Goal: Task Accomplishment & Management: Manage account settings

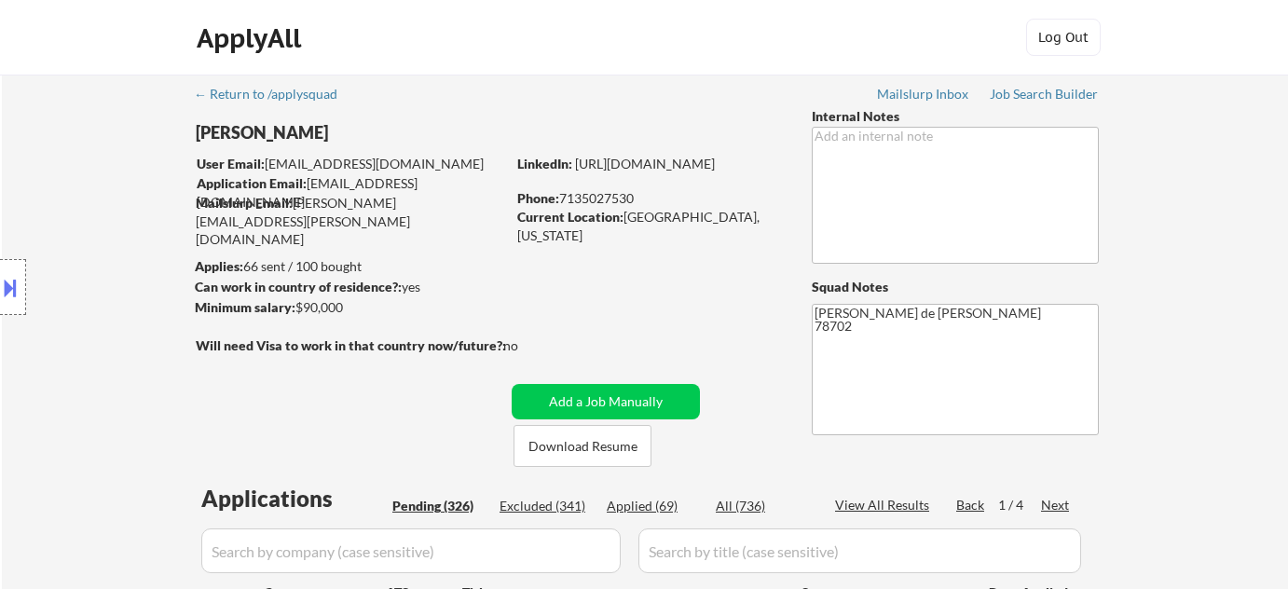
select select ""pending""
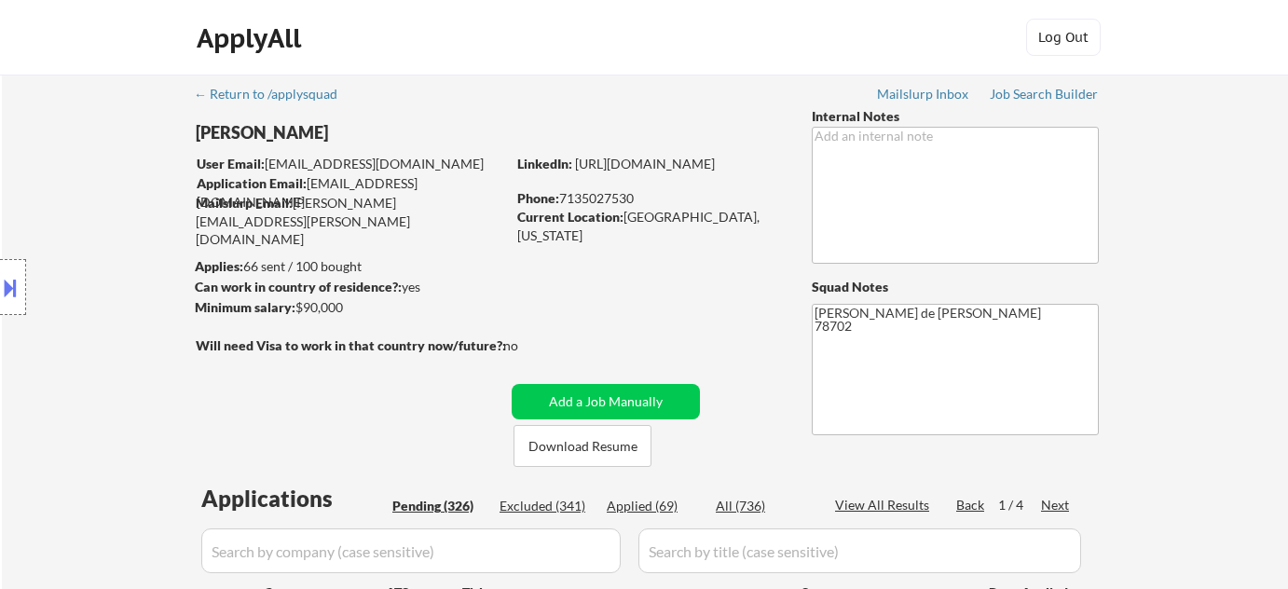
select select ""pending""
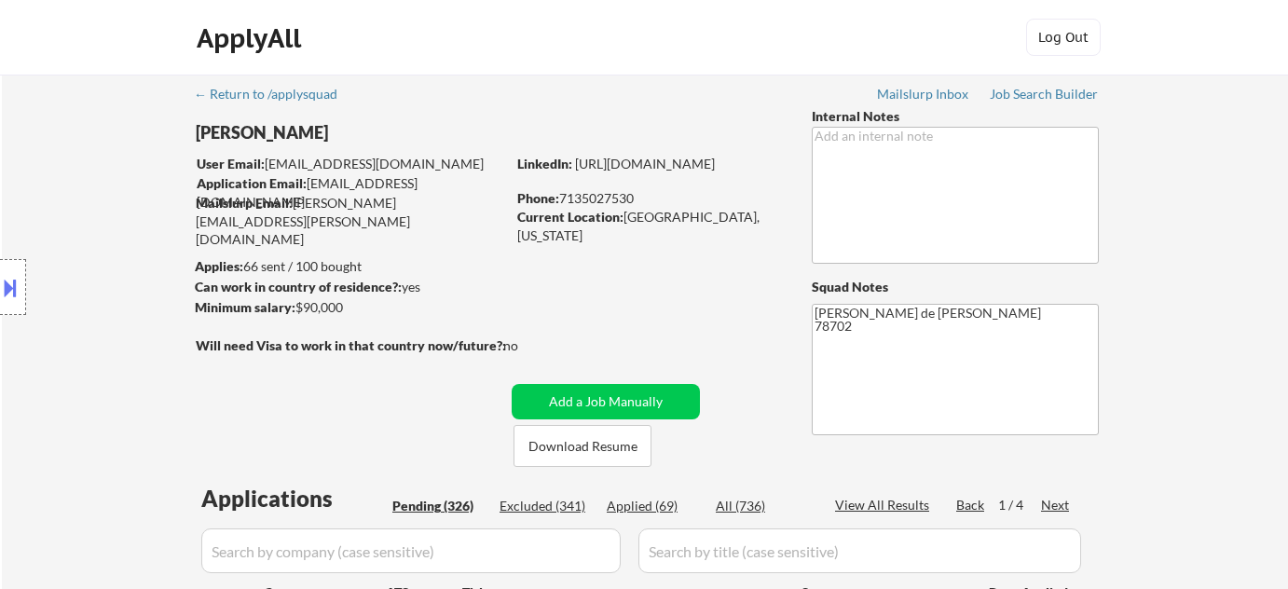
select select ""pending""
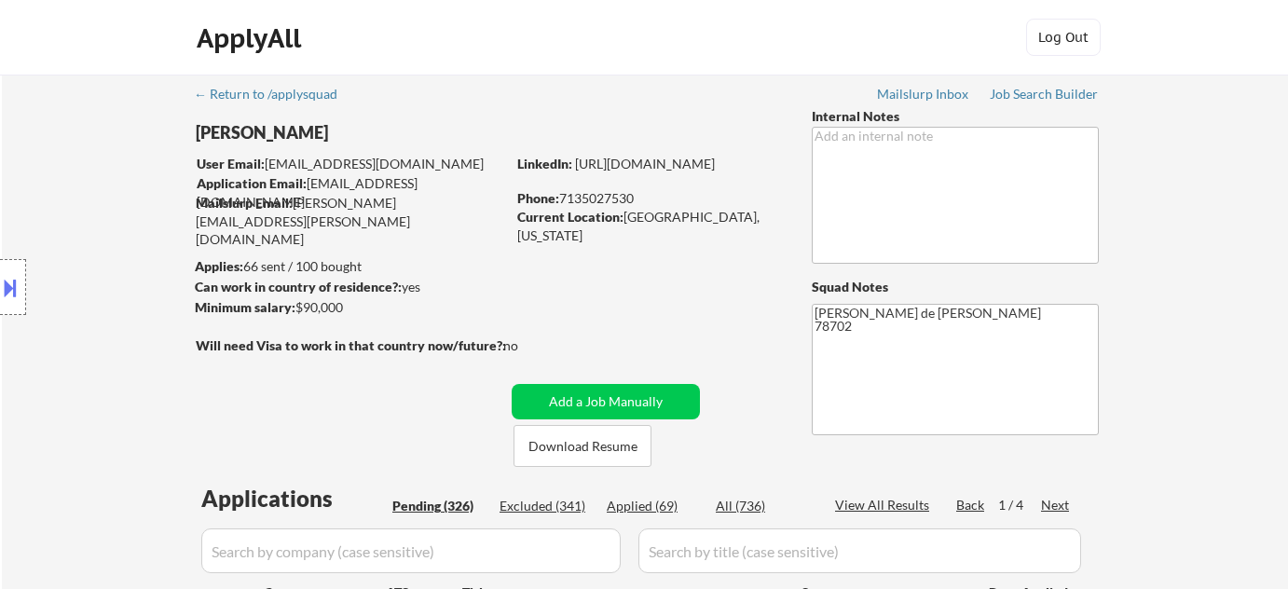
select select ""pending""
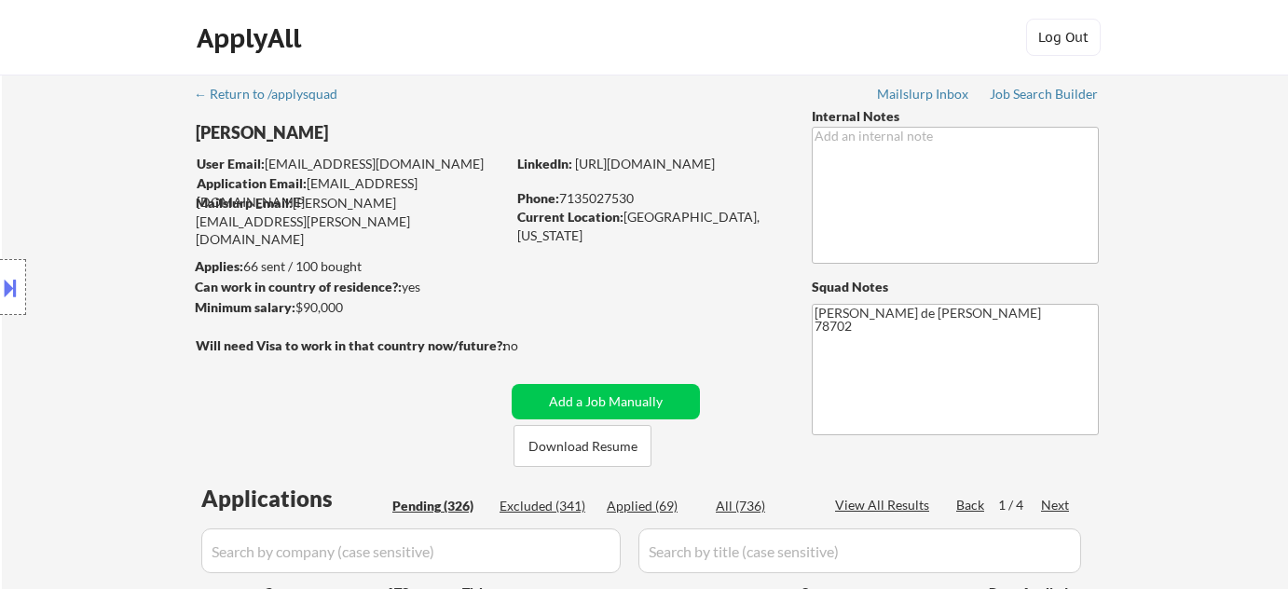
select select ""pending""
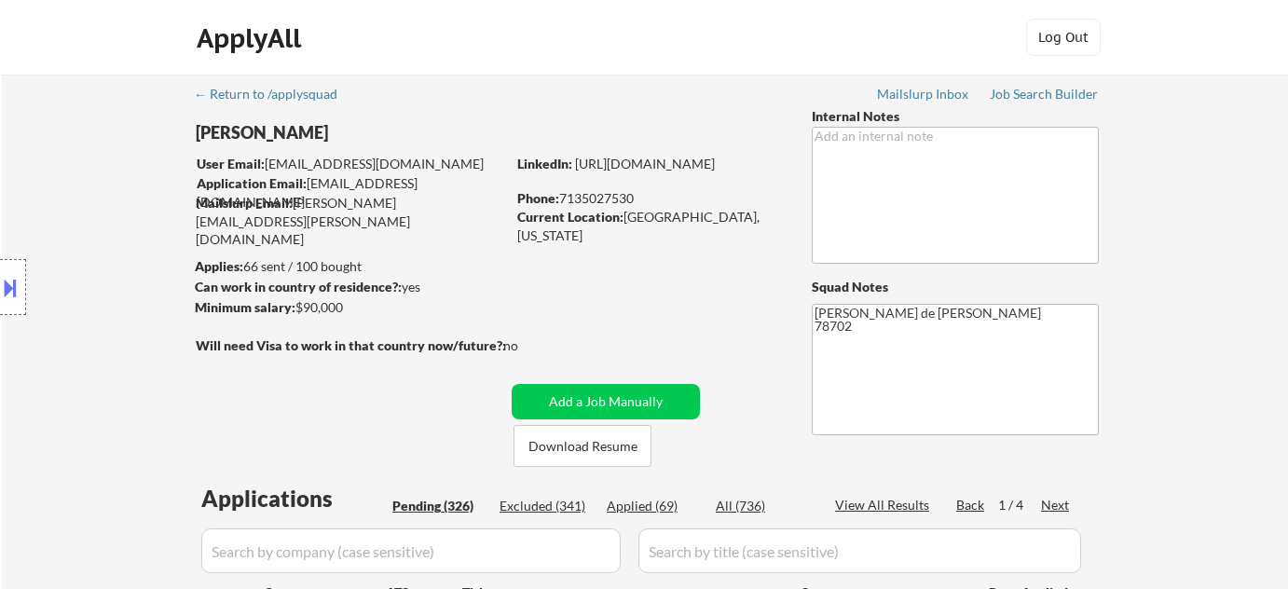
select select ""pending""
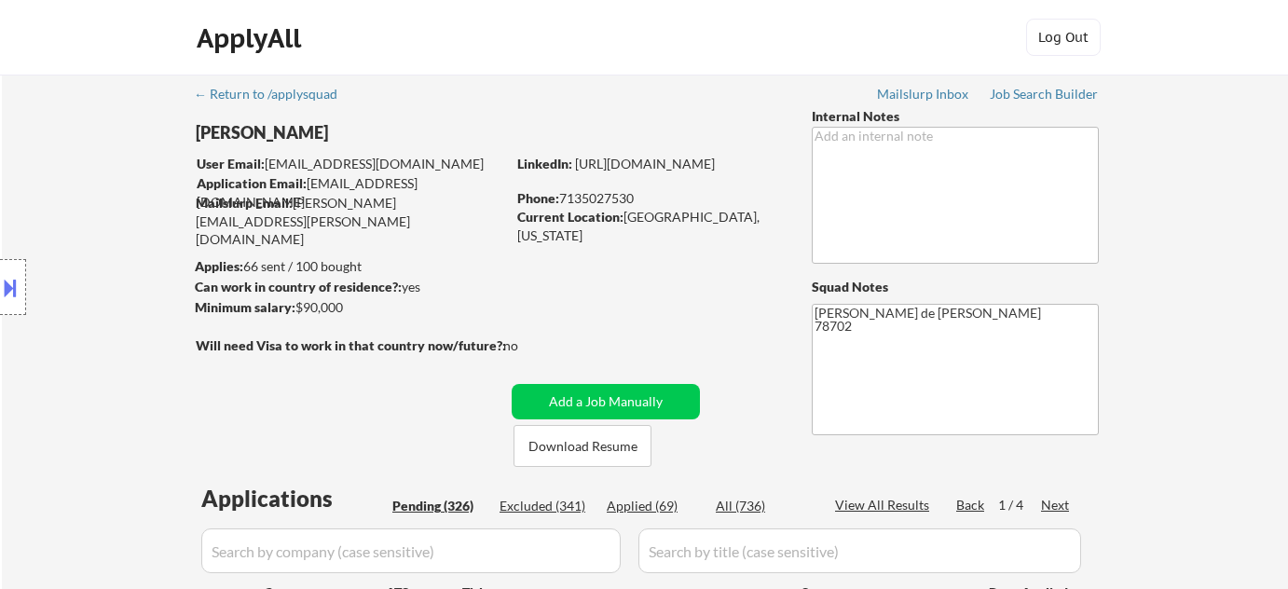
select select ""pending""
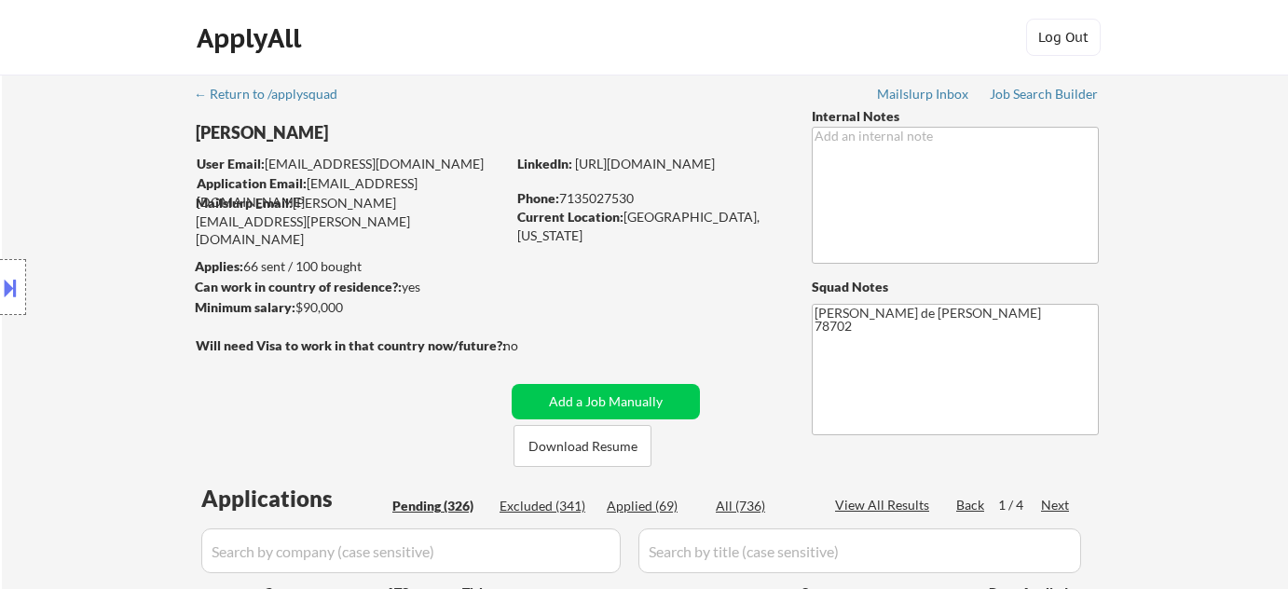
select select ""pending""
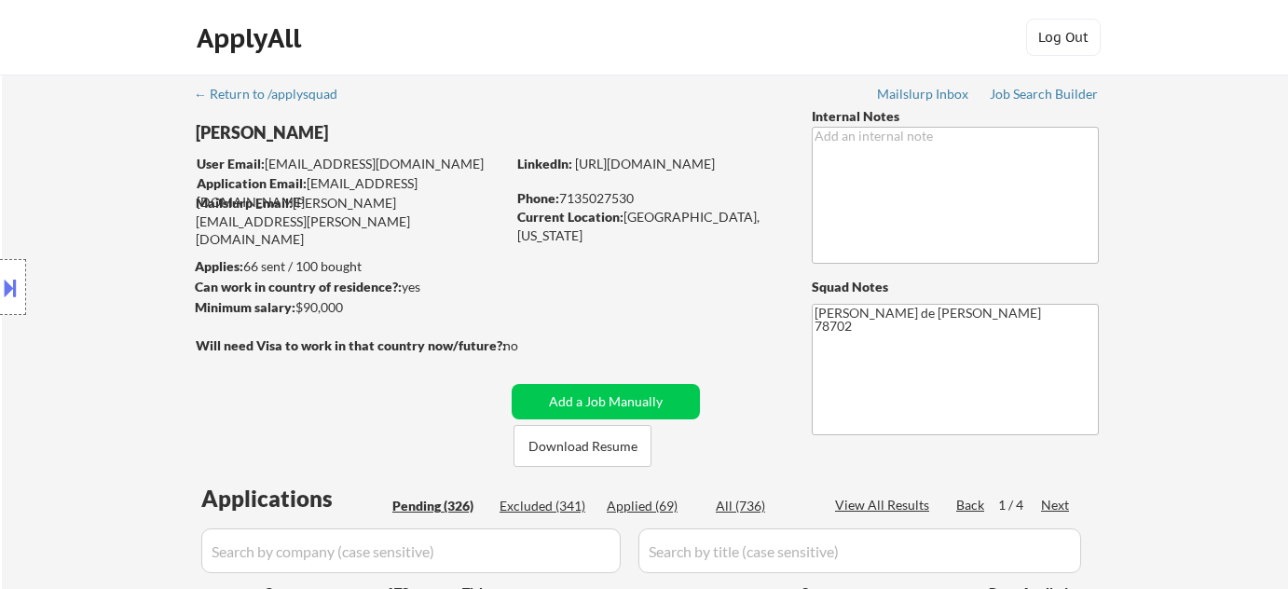
select select ""pending""
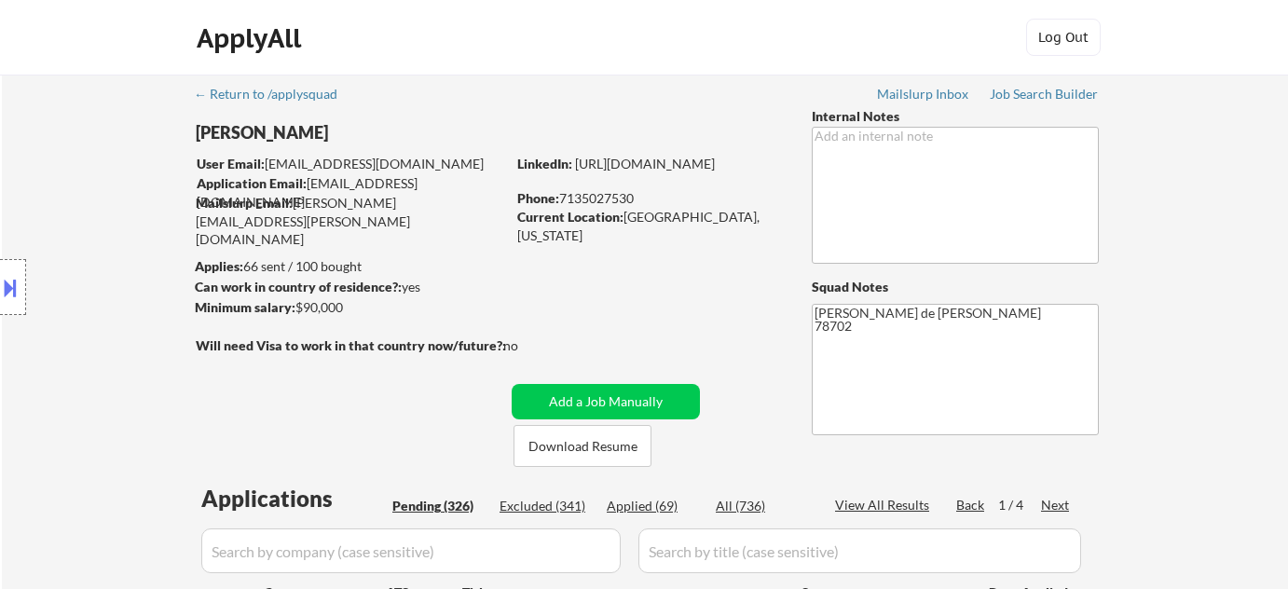
select select ""pending""
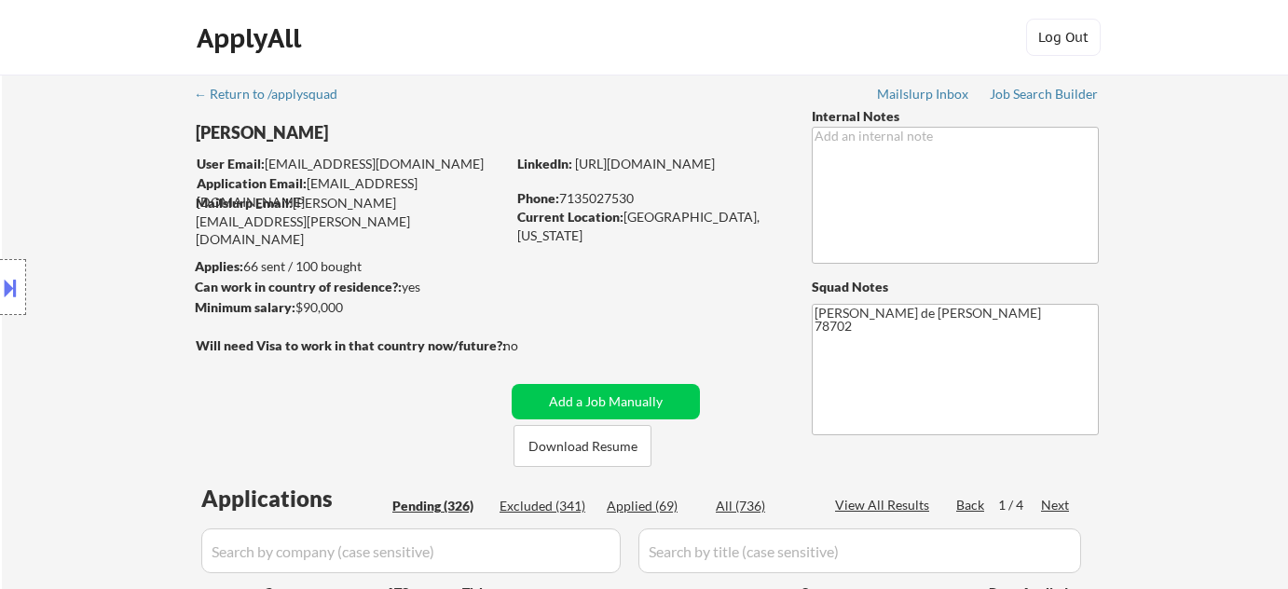
select select ""pending""
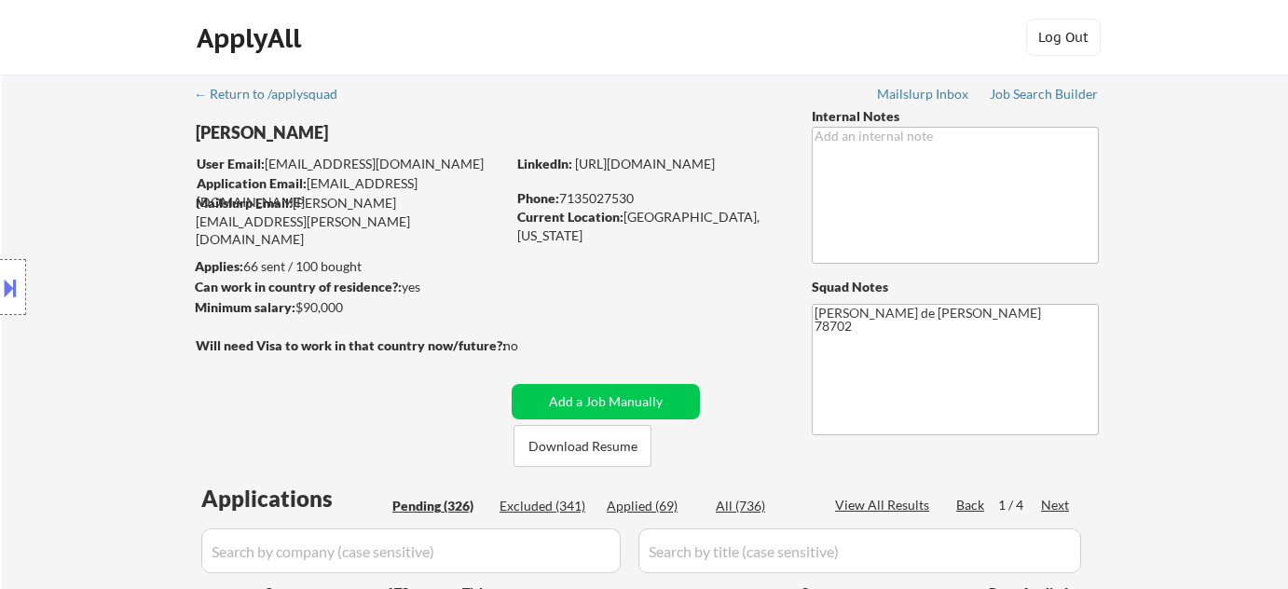
select select ""pending""
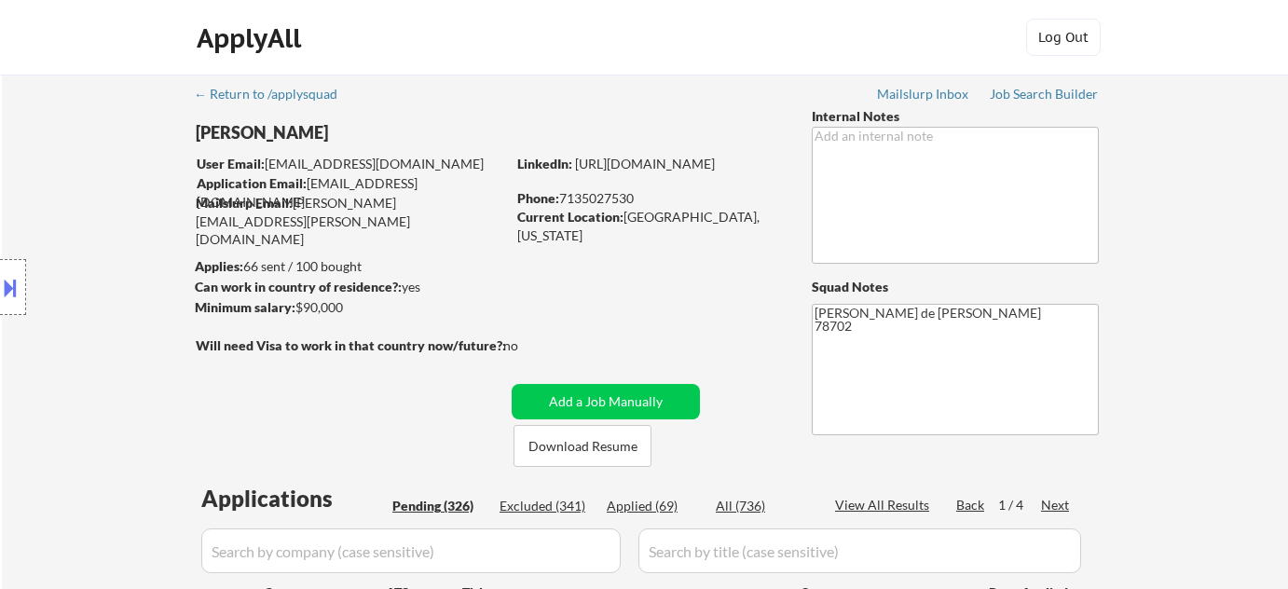
select select ""pending""
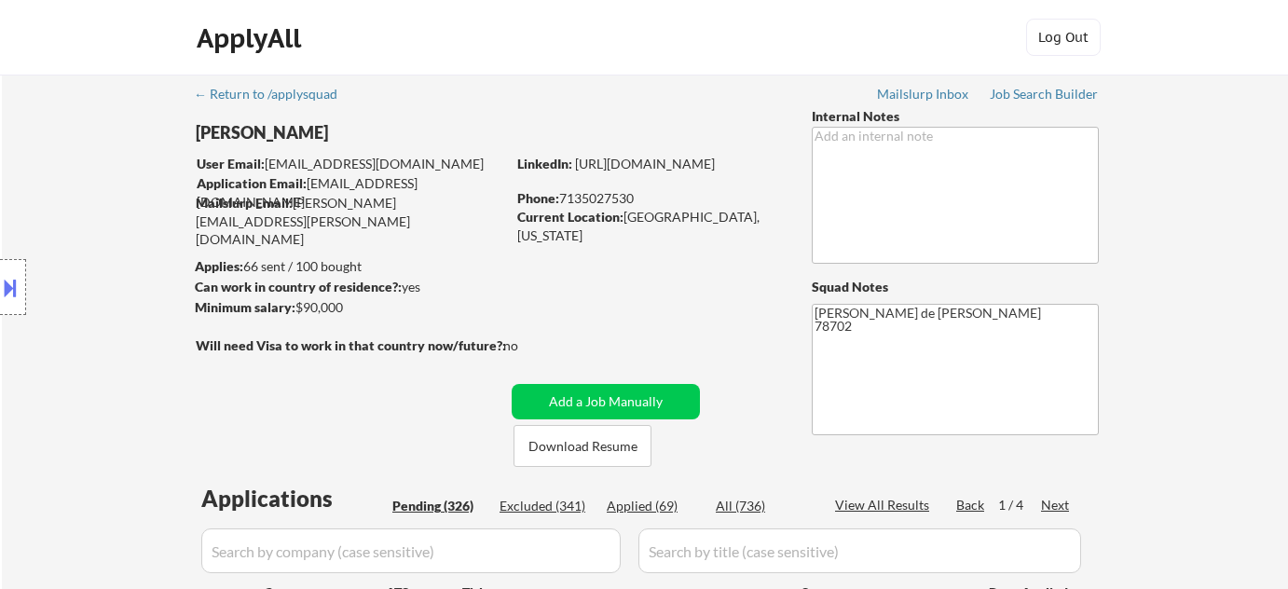
select select ""pending""
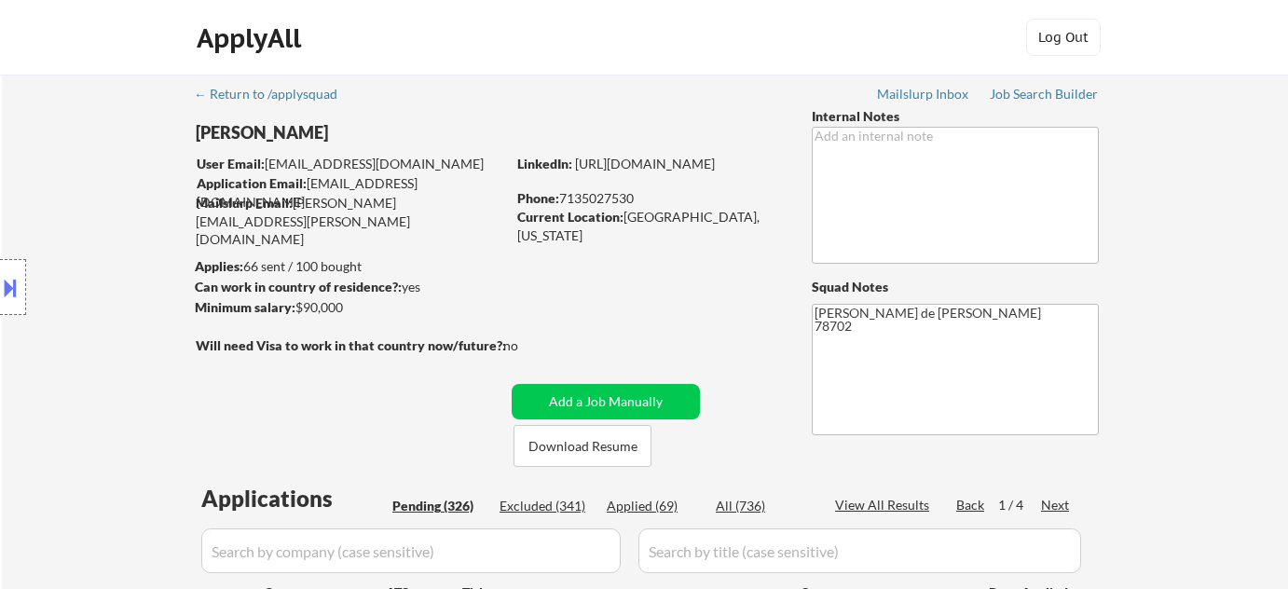
select select ""pending""
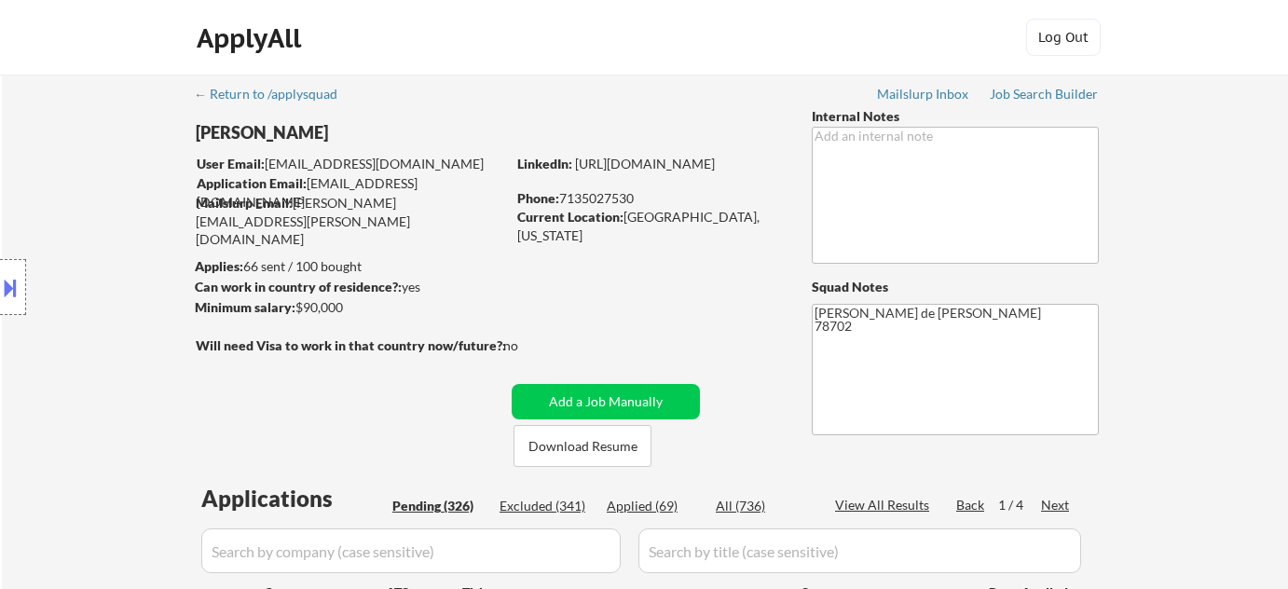
select select ""pending""
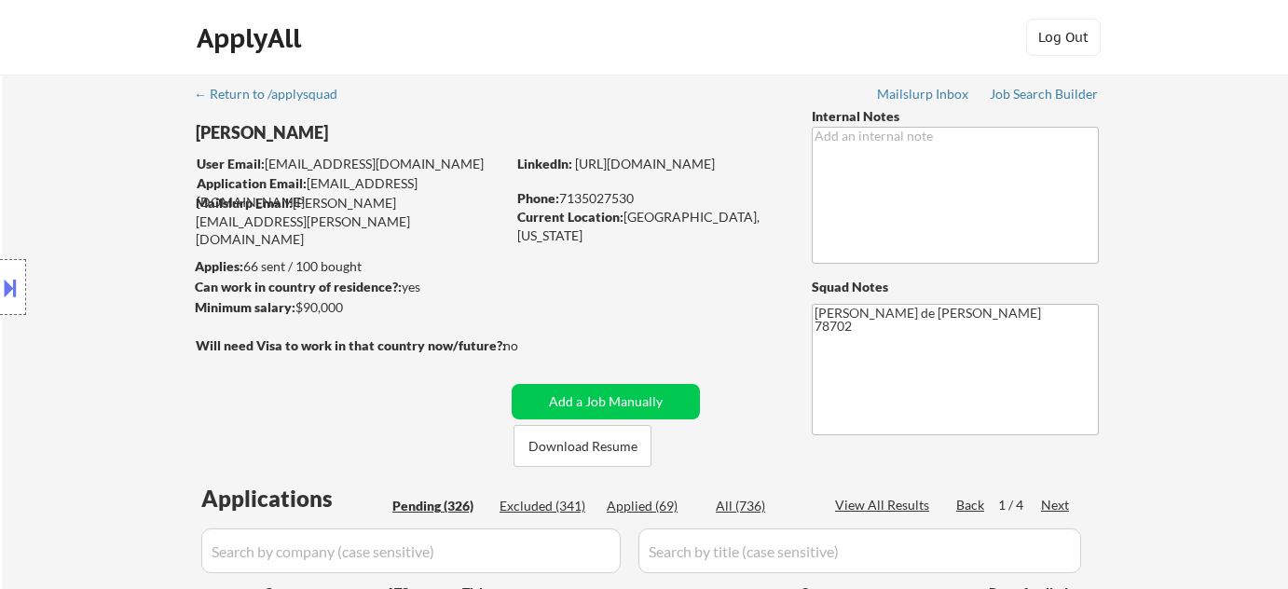
select select ""pending""
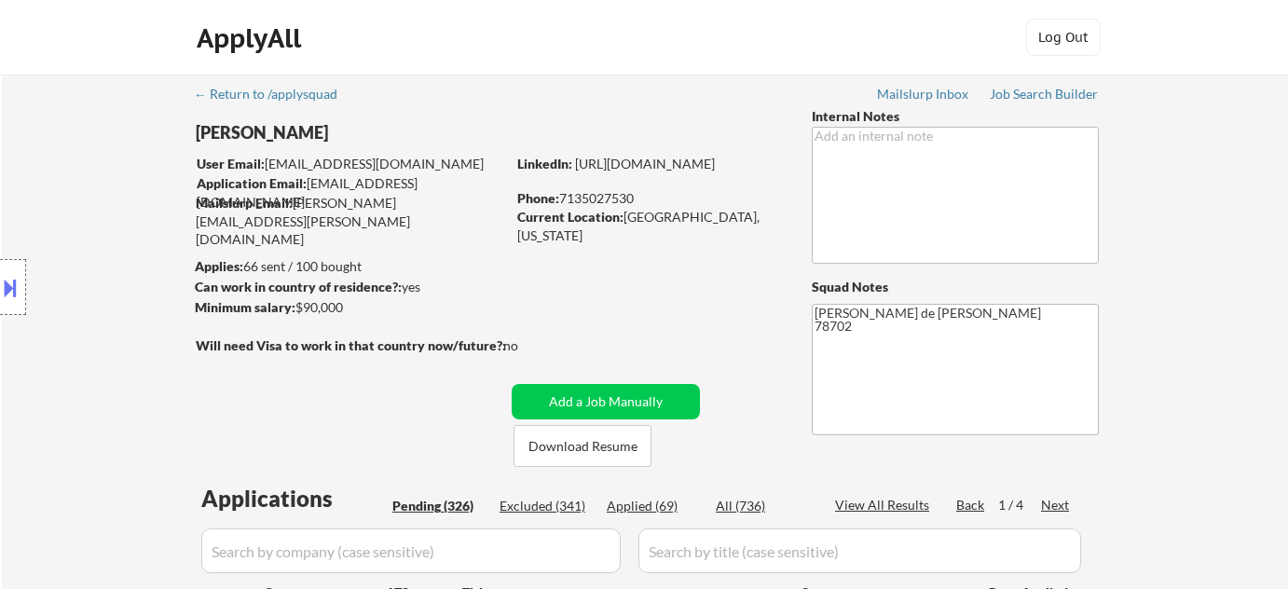
select select ""pending""
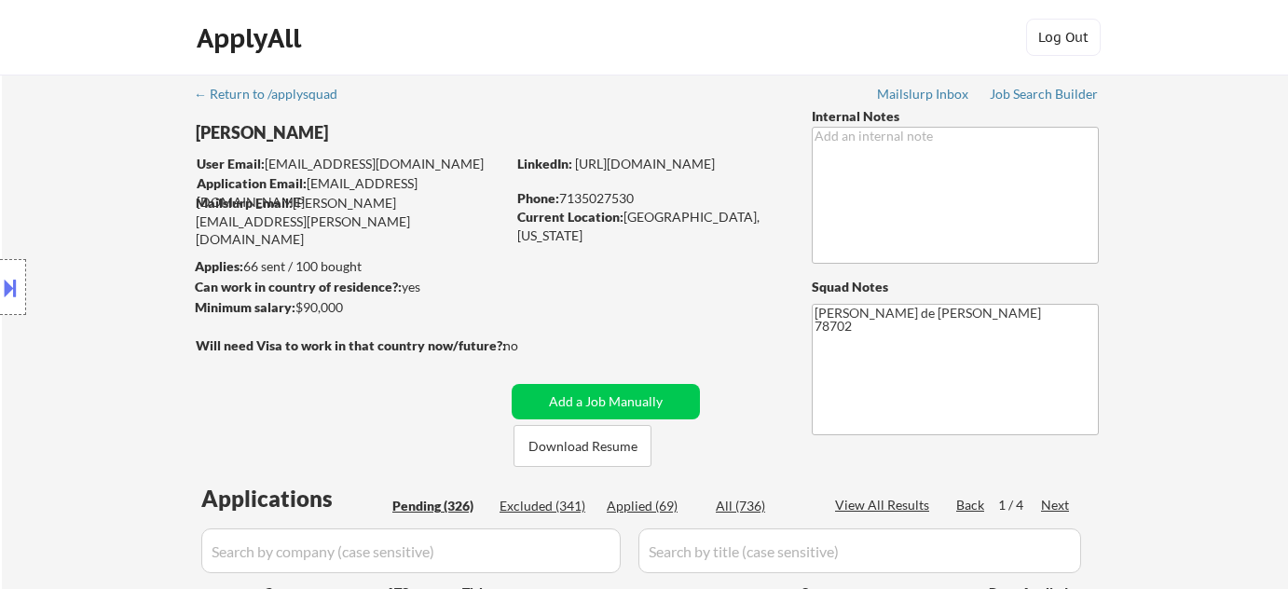
select select ""pending""
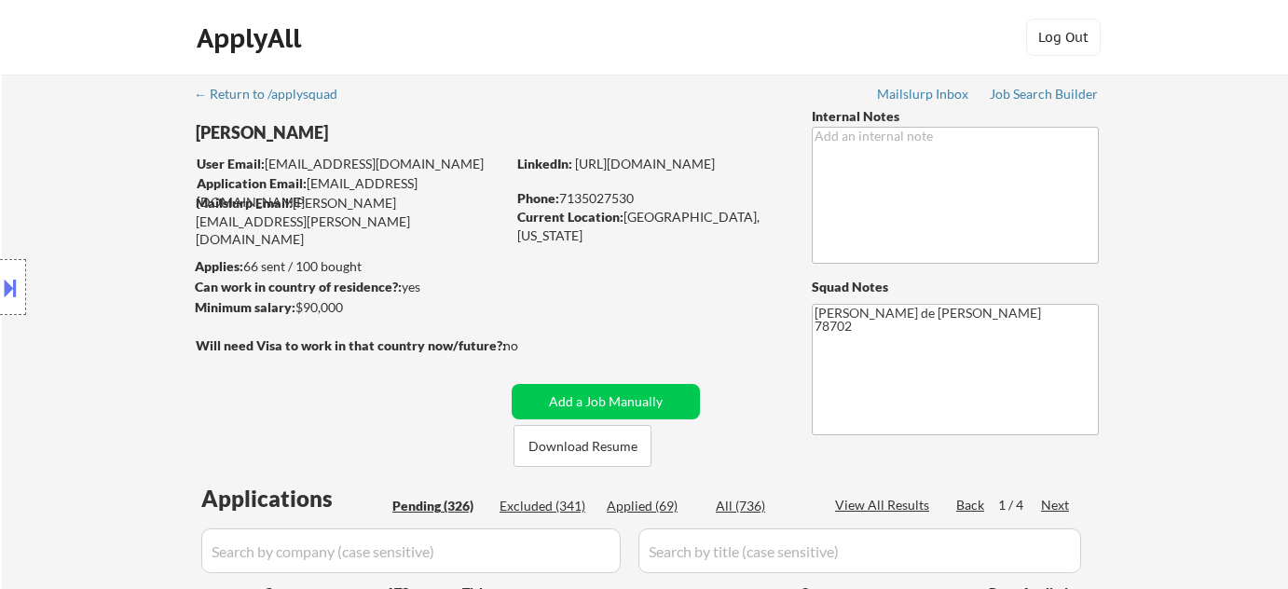
select select ""pending""
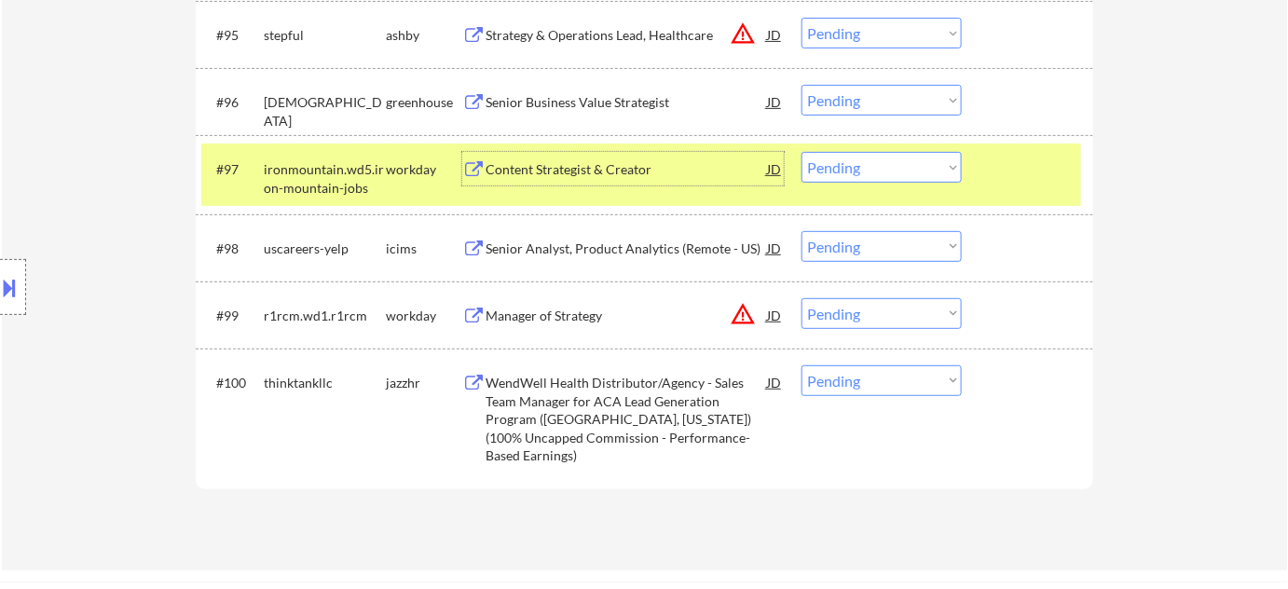
scroll to position [7239, 0]
click at [832, 367] on select "Choose an option... Pending Applied Excluded (Questions) Excluded (Expired) Exc…" at bounding box center [882, 380] width 160 height 31
click at [802, 365] on select "Choose an option... Pending Applied Excluded (Questions) Excluded (Expired) Exc…" at bounding box center [882, 380] width 160 height 31
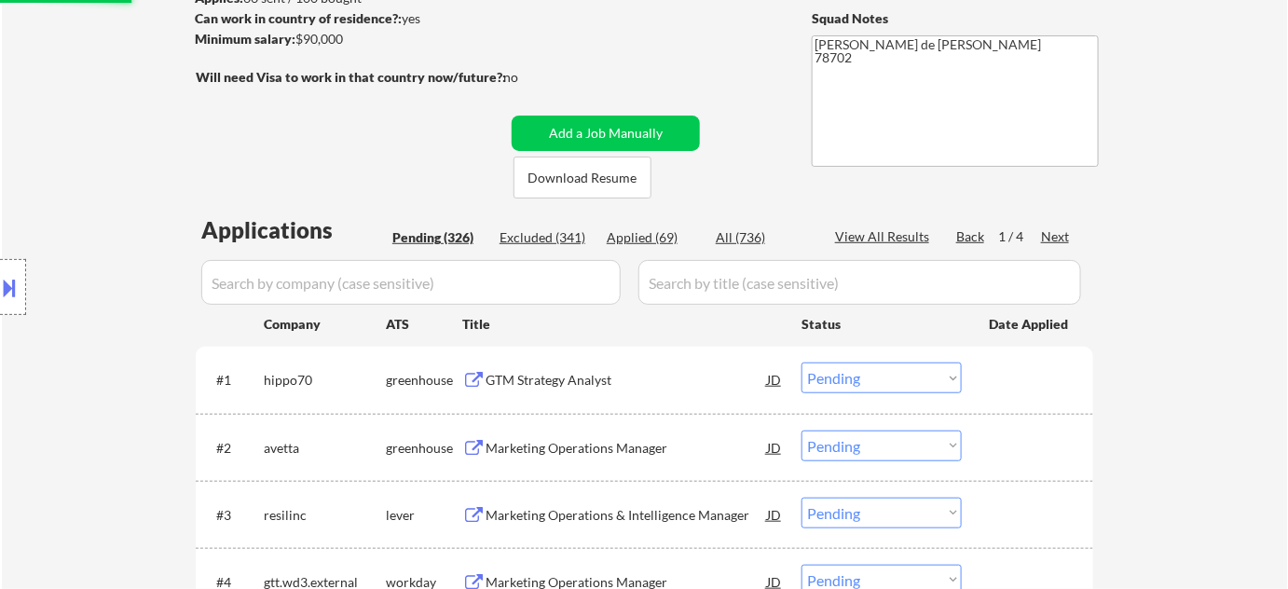
scroll to position [142, 0]
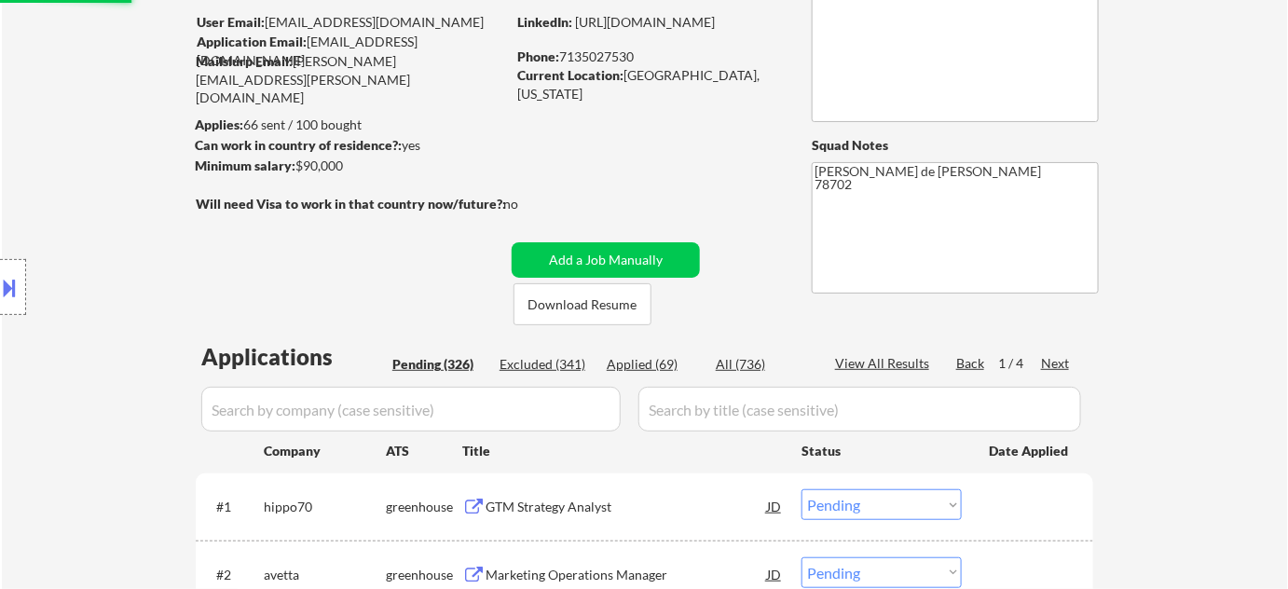
select select ""pending""
click at [1059, 359] on div "Next" at bounding box center [1056, 363] width 30 height 19
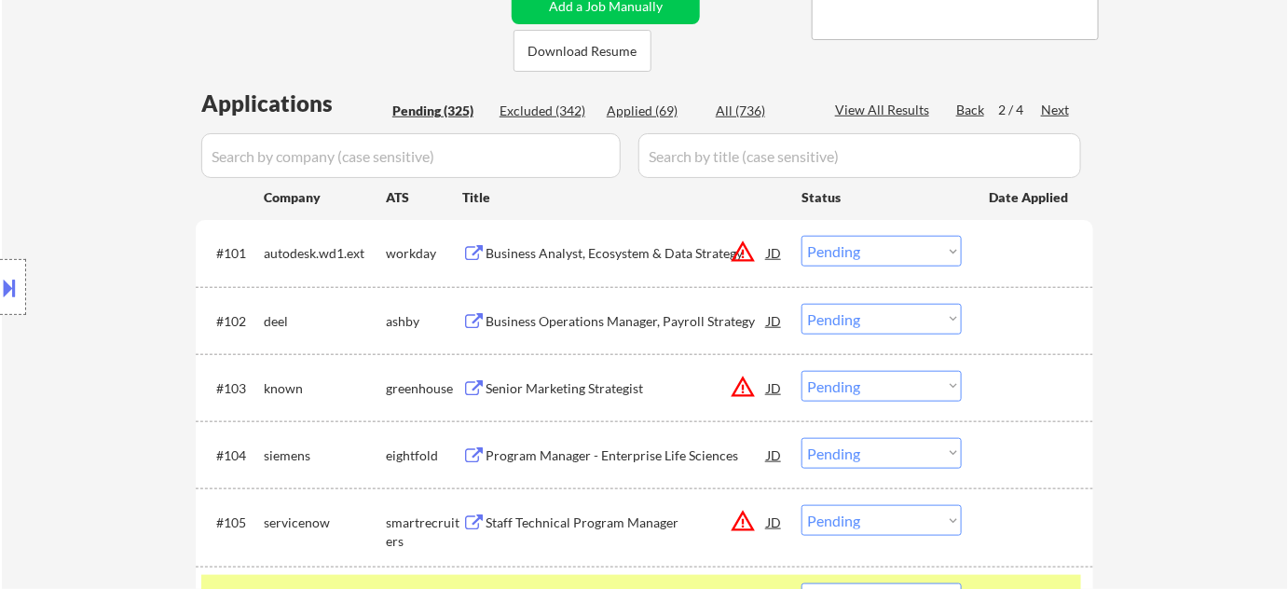
scroll to position [395, 0]
click at [741, 390] on button "warning_amber" at bounding box center [743, 387] width 26 height 26
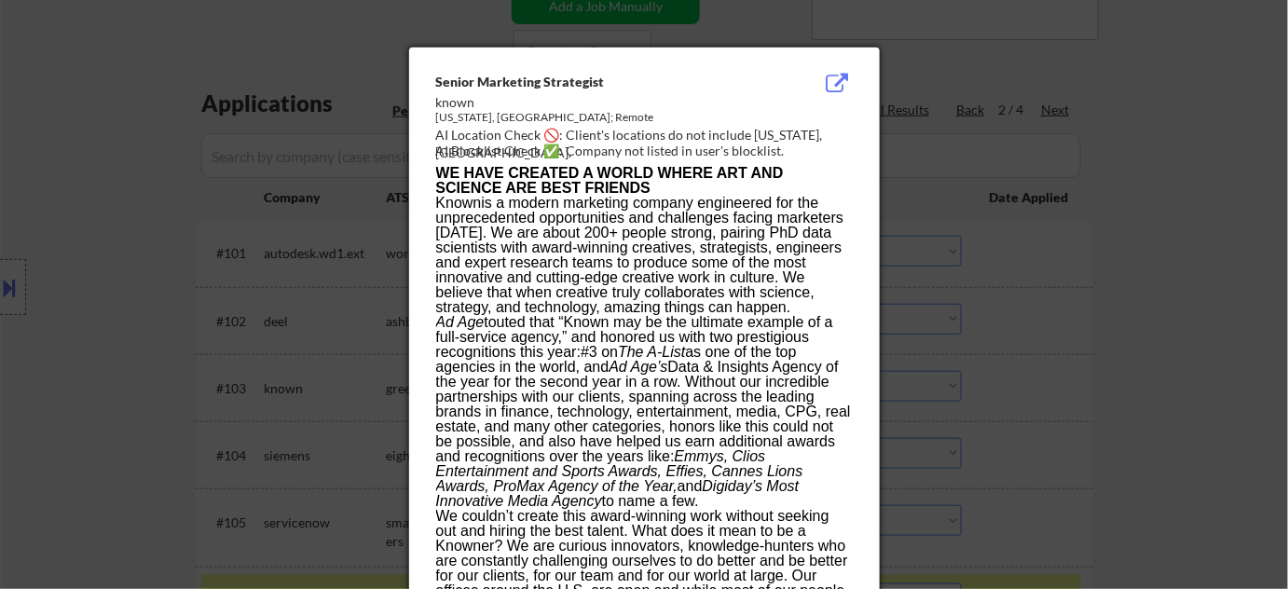
drag, startPoint x: 1004, startPoint y: 394, endPoint x: 992, endPoint y: 394, distance: 12.1
click at [1004, 394] on div at bounding box center [644, 294] width 1288 height 589
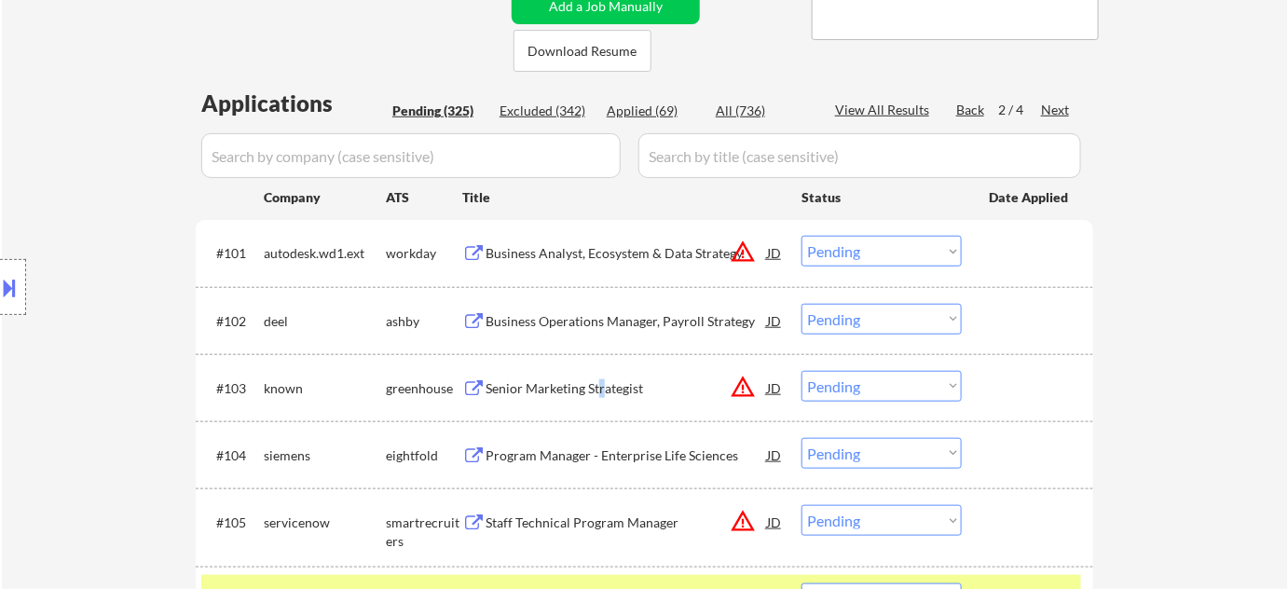
click at [600, 386] on div "Senior Marketing Strategist" at bounding box center [626, 388] width 281 height 19
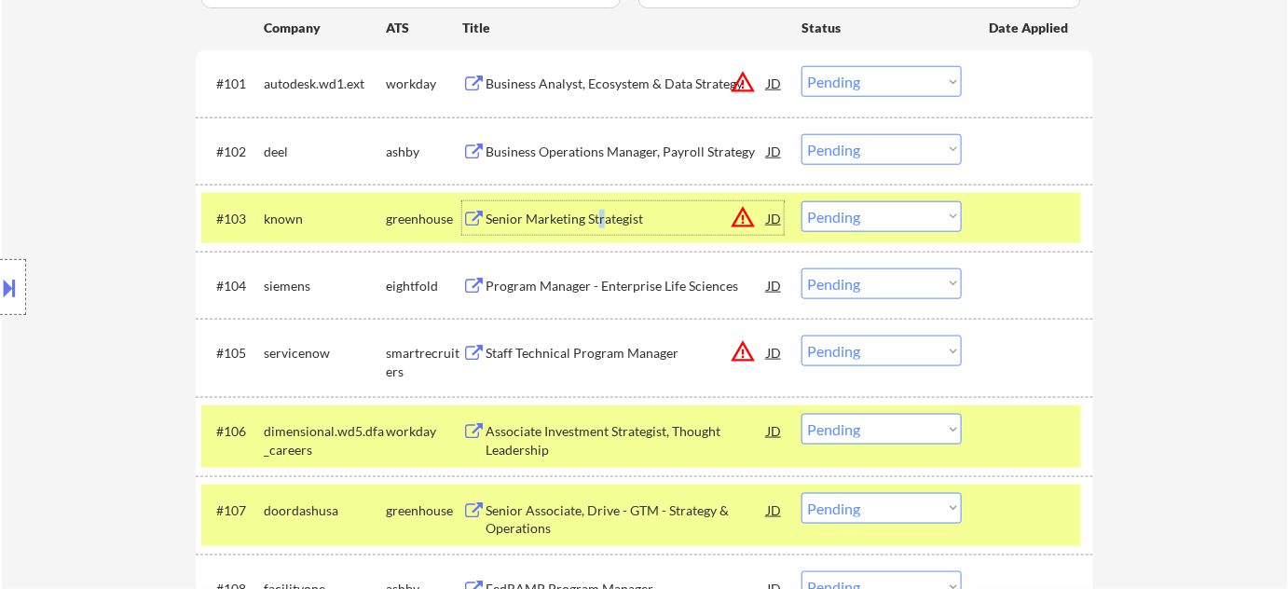
scroll to position [650, 0]
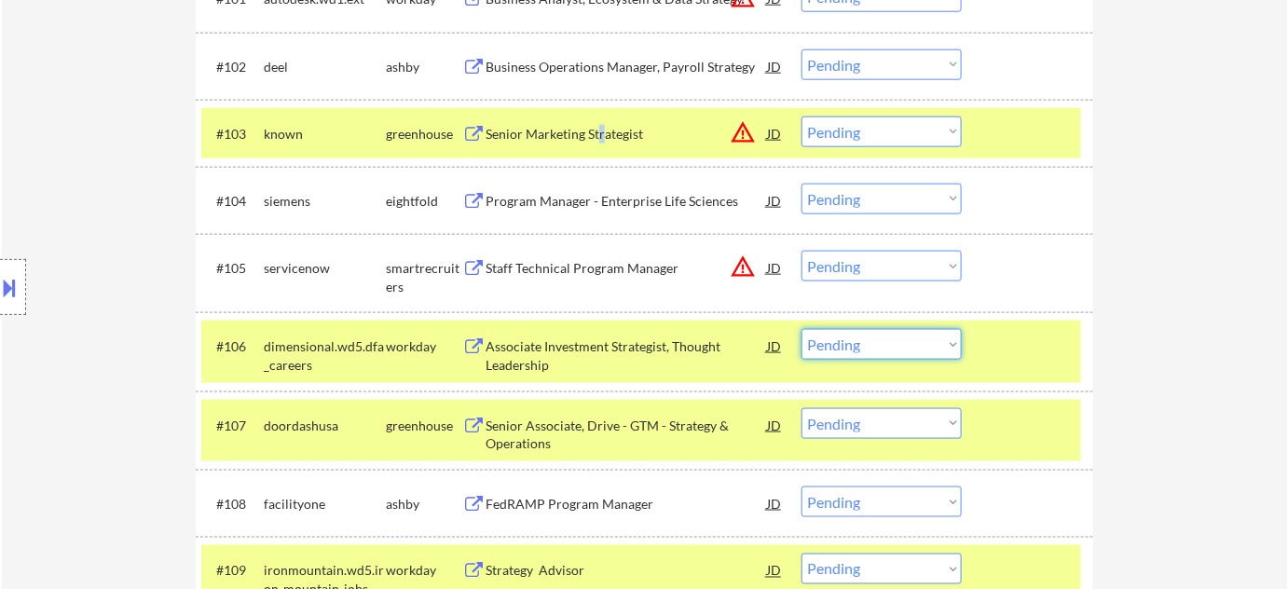
click at [889, 342] on select "Choose an option... Pending Applied Excluded (Questions) Excluded (Expired) Exc…" at bounding box center [882, 344] width 160 height 31
click at [802, 329] on select "Choose an option... Pending Applied Excluded (Questions) Excluded (Expired) Exc…" at bounding box center [882, 344] width 160 height 31
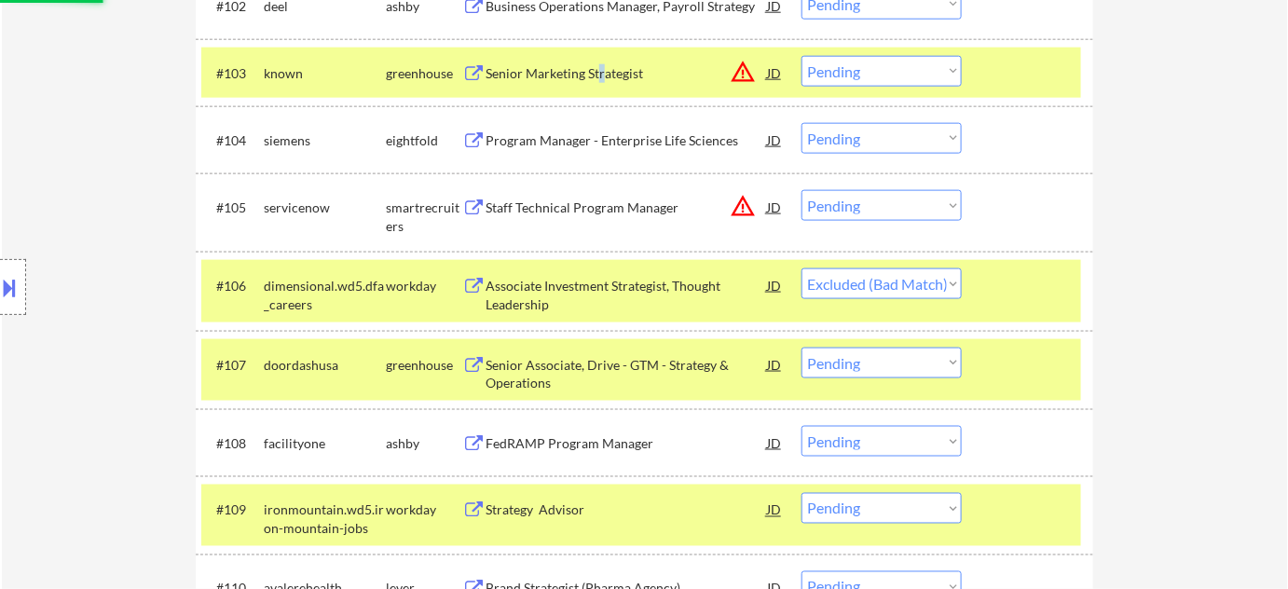
scroll to position [734, 0]
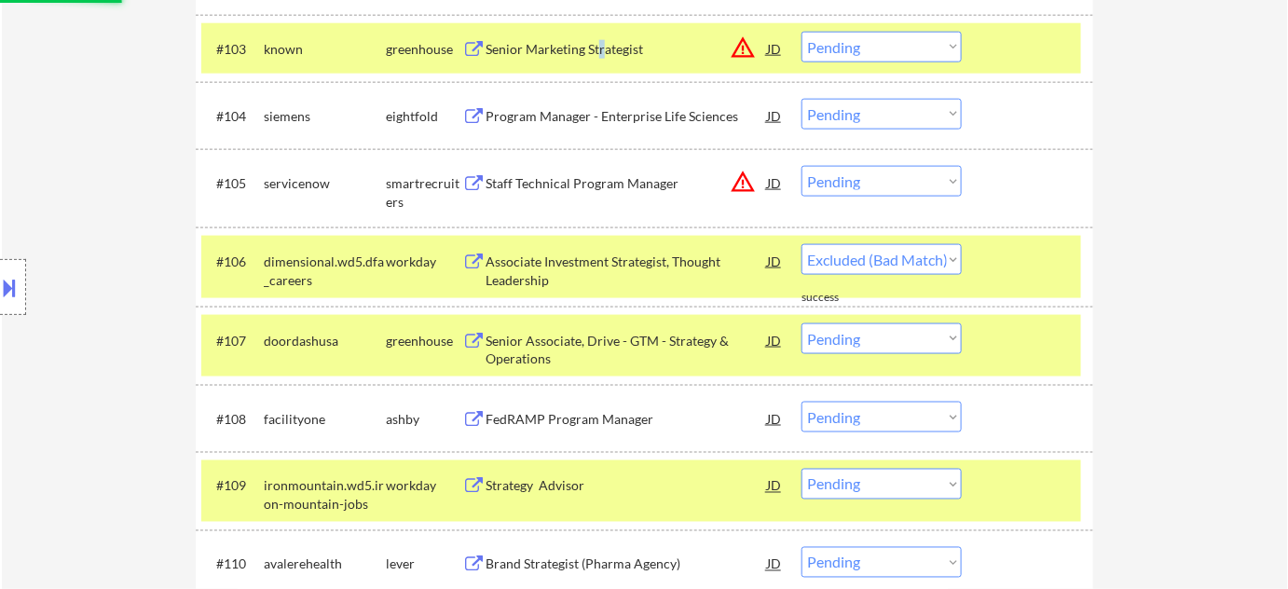
select select ""pending""
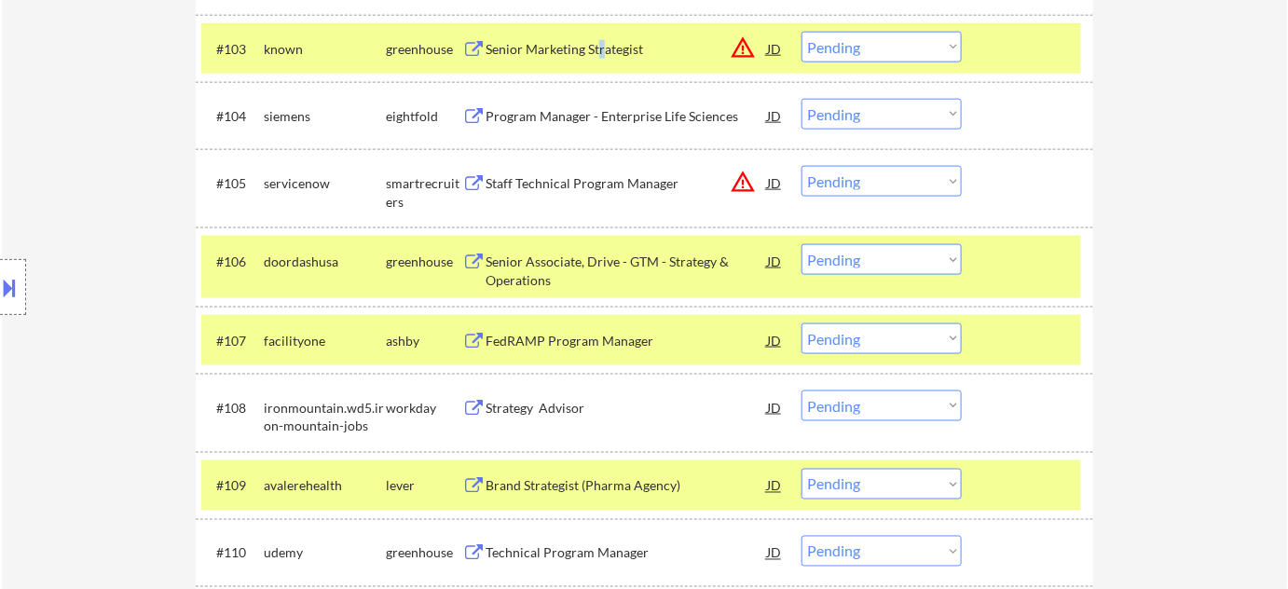
scroll to position [819, 0]
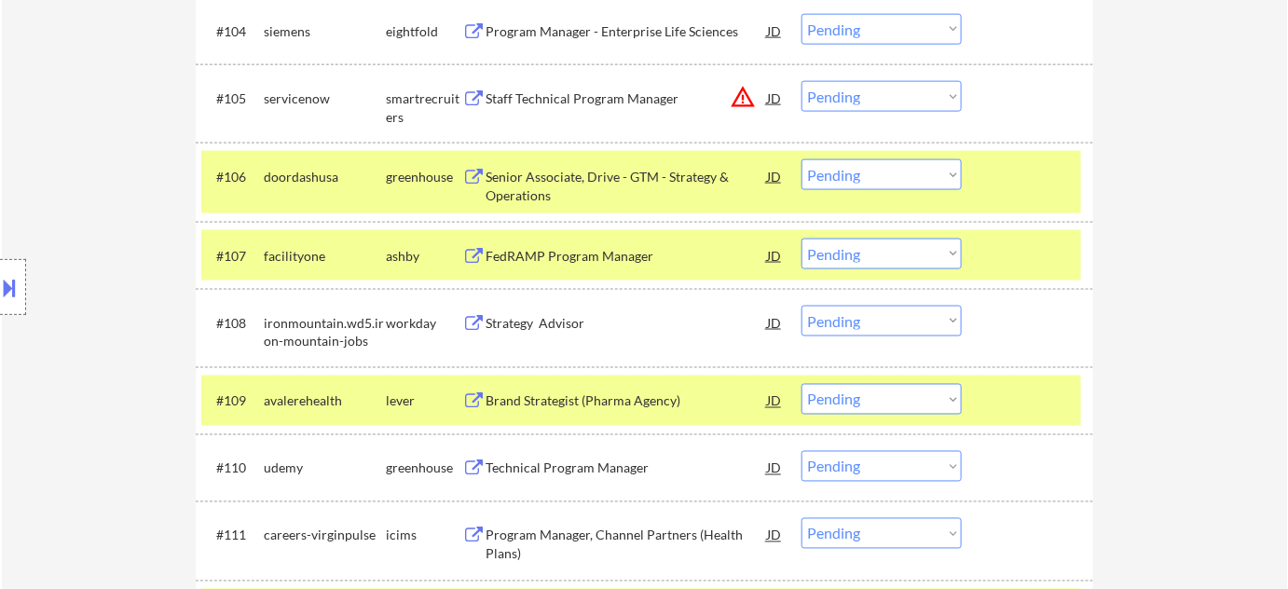
click at [618, 263] on div "FedRAMP Program Manager" at bounding box center [626, 256] width 281 height 19
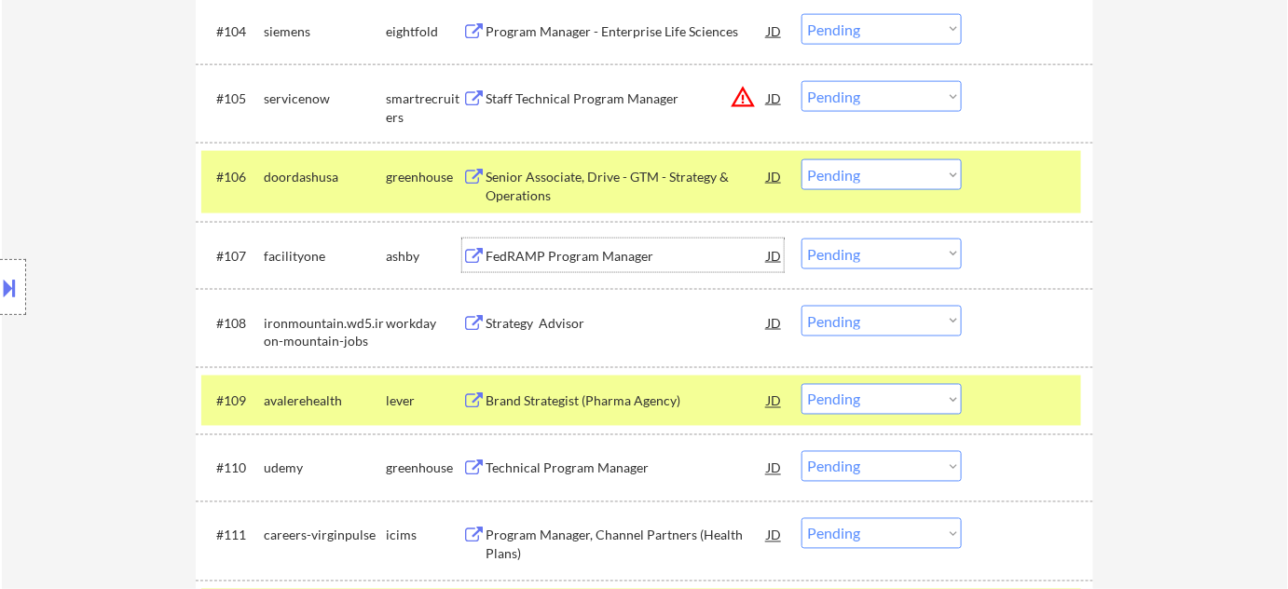
click at [830, 252] on select "Choose an option... Pending Applied Excluded (Questions) Excluded (Expired) Exc…" at bounding box center [882, 254] width 160 height 31
click at [802, 239] on select "Choose an option... Pending Applied Excluded (Questions) Excluded (Expired) Exc…" at bounding box center [882, 254] width 160 height 31
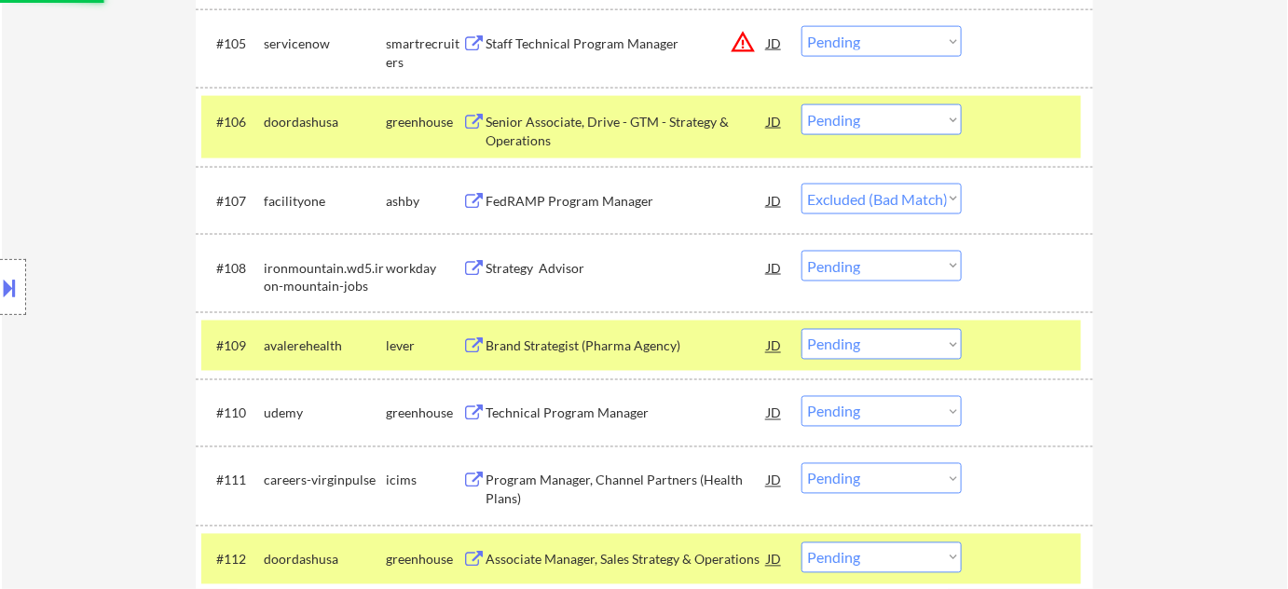
scroll to position [904, 0]
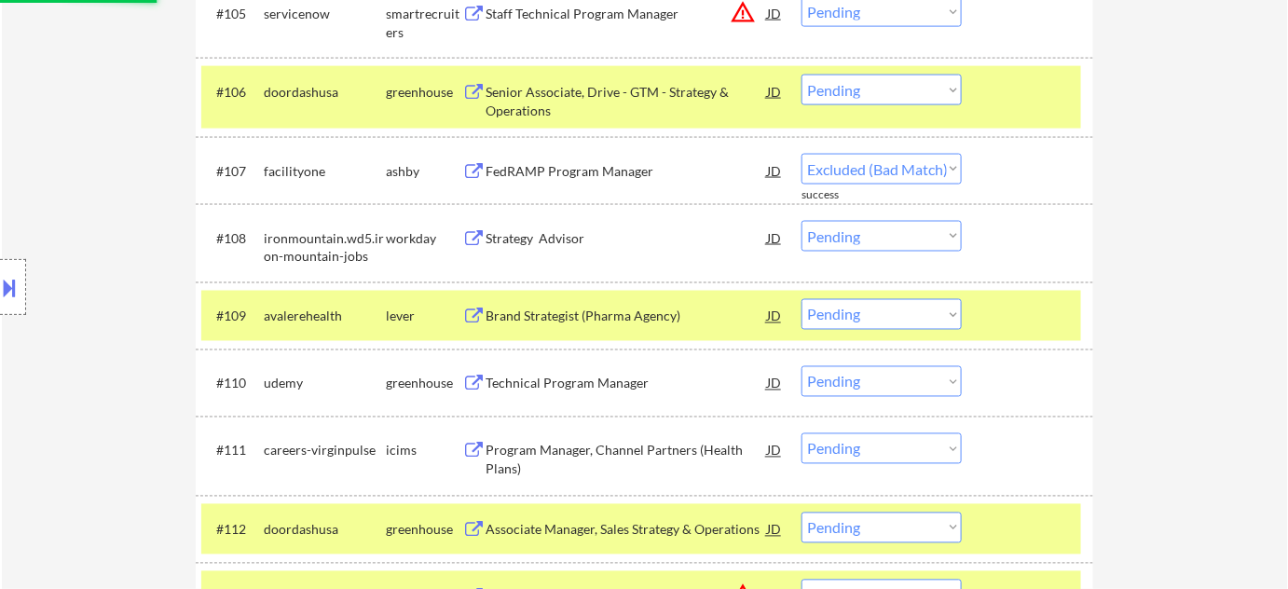
select select ""pending""
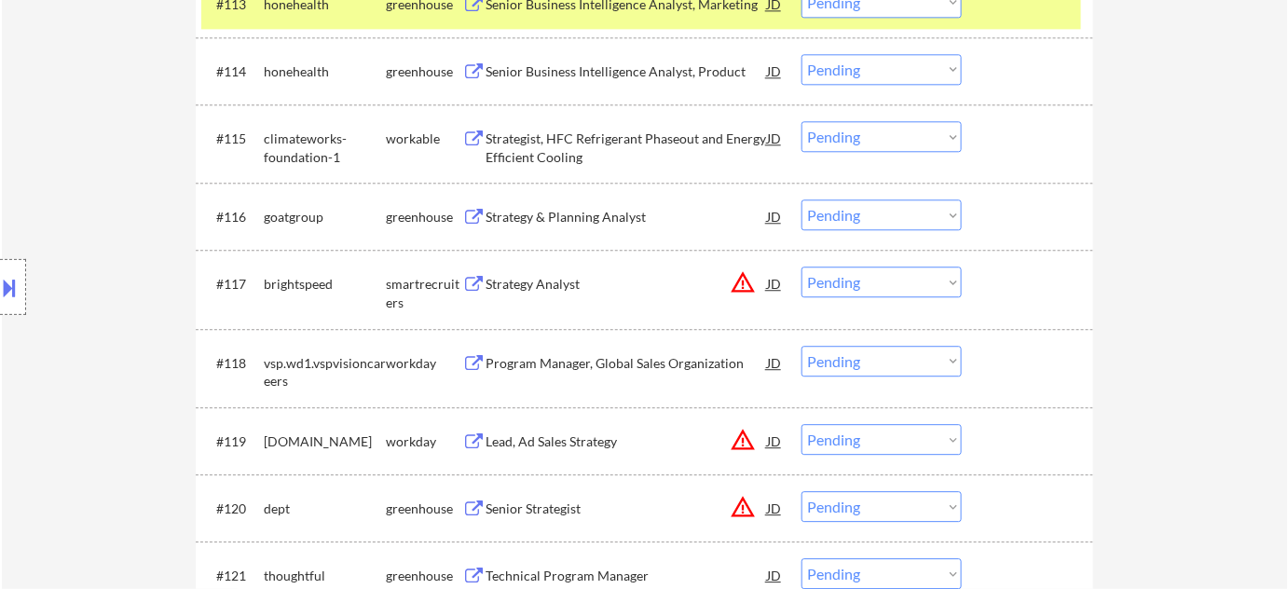
scroll to position [1666, 0]
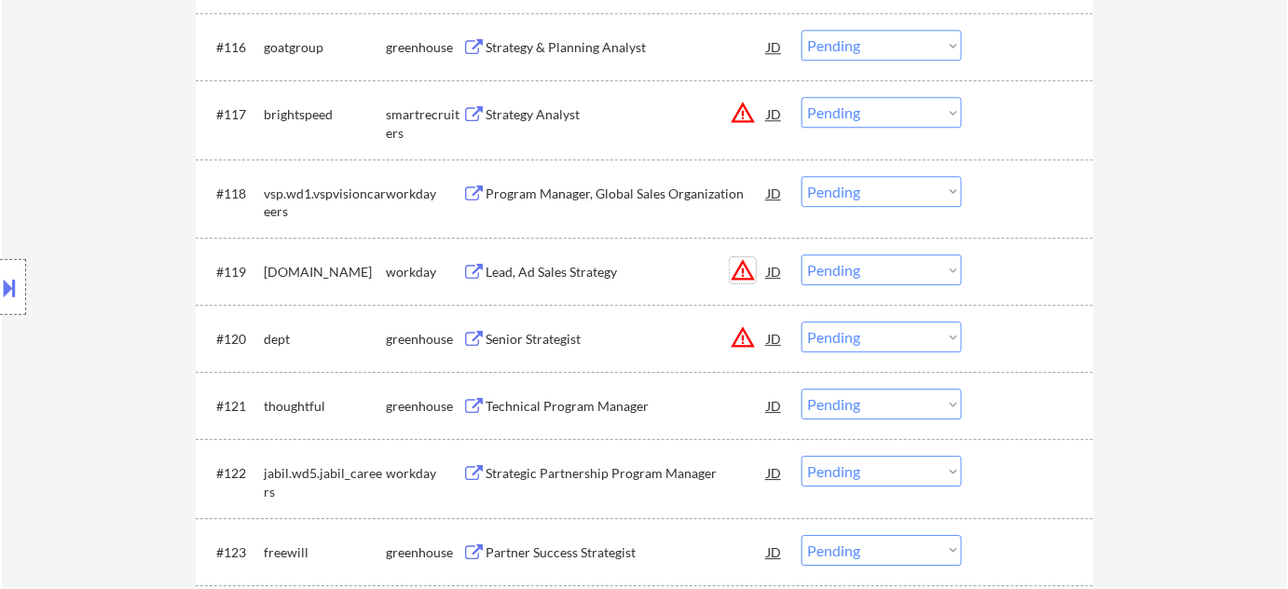
click at [747, 275] on button "warning_amber" at bounding box center [743, 270] width 26 height 26
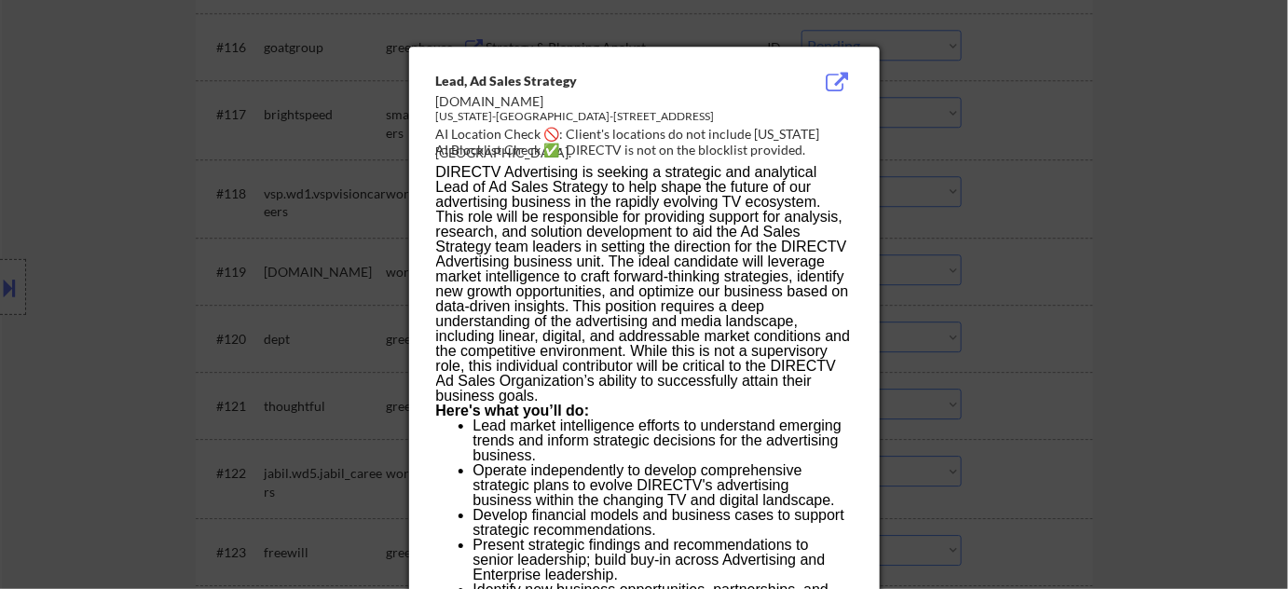
click at [1116, 380] on div at bounding box center [644, 294] width 1288 height 589
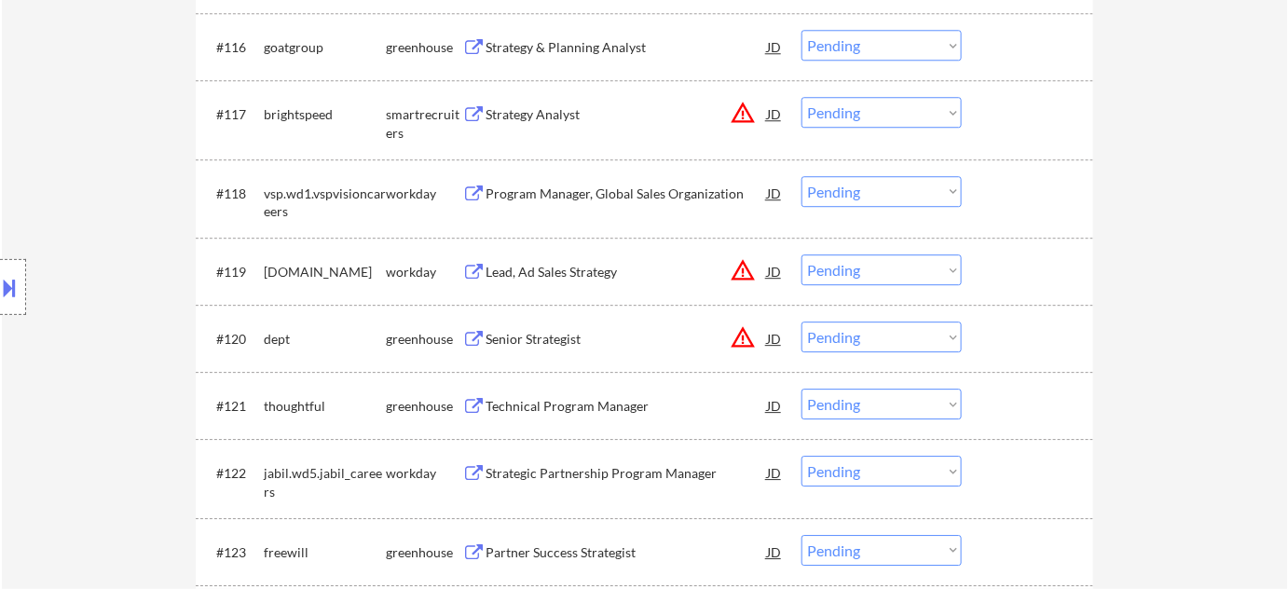
click at [584, 263] on div "Lead, Ad Sales Strategy" at bounding box center [626, 272] width 281 height 19
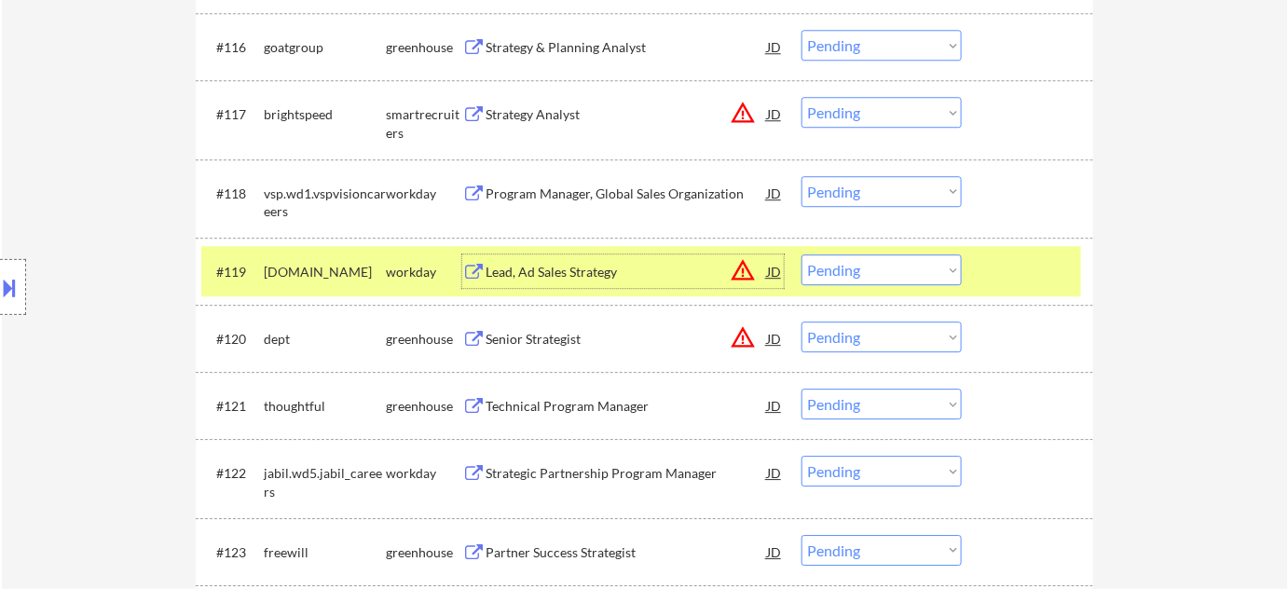
click at [847, 275] on select "Choose an option... Pending Applied Excluded (Questions) Excluded (Expired) Exc…" at bounding box center [882, 269] width 160 height 31
click at [802, 254] on select "Choose an option... Pending Applied Excluded (Questions) Excluded (Expired) Exc…" at bounding box center [882, 269] width 160 height 31
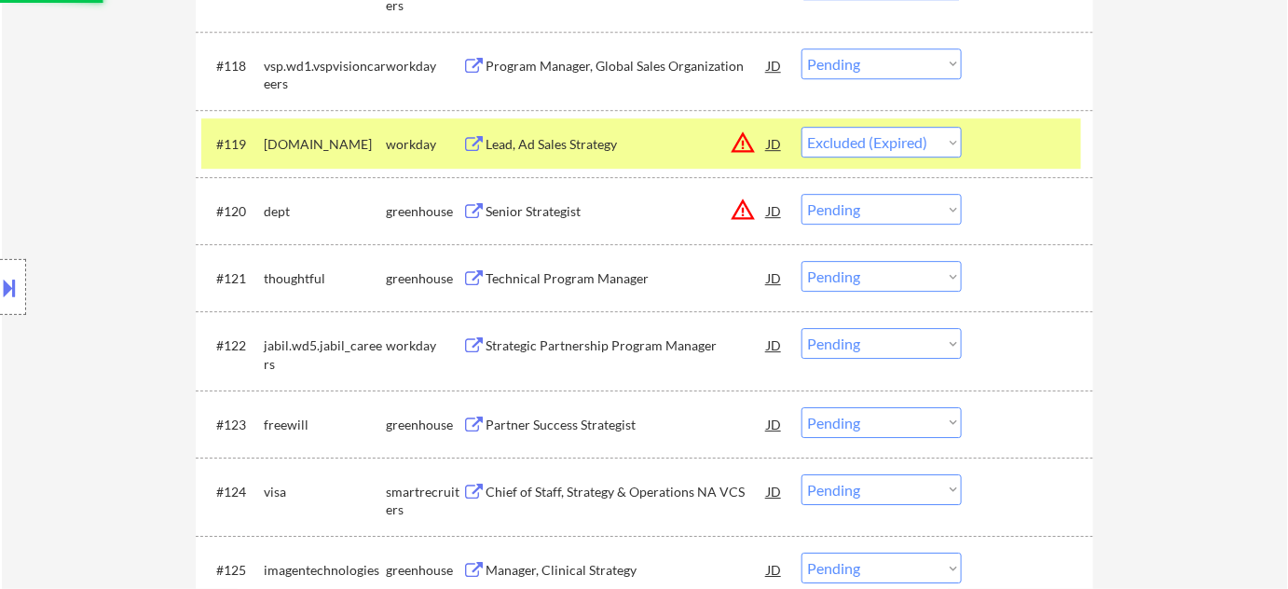
scroll to position [1836, 0]
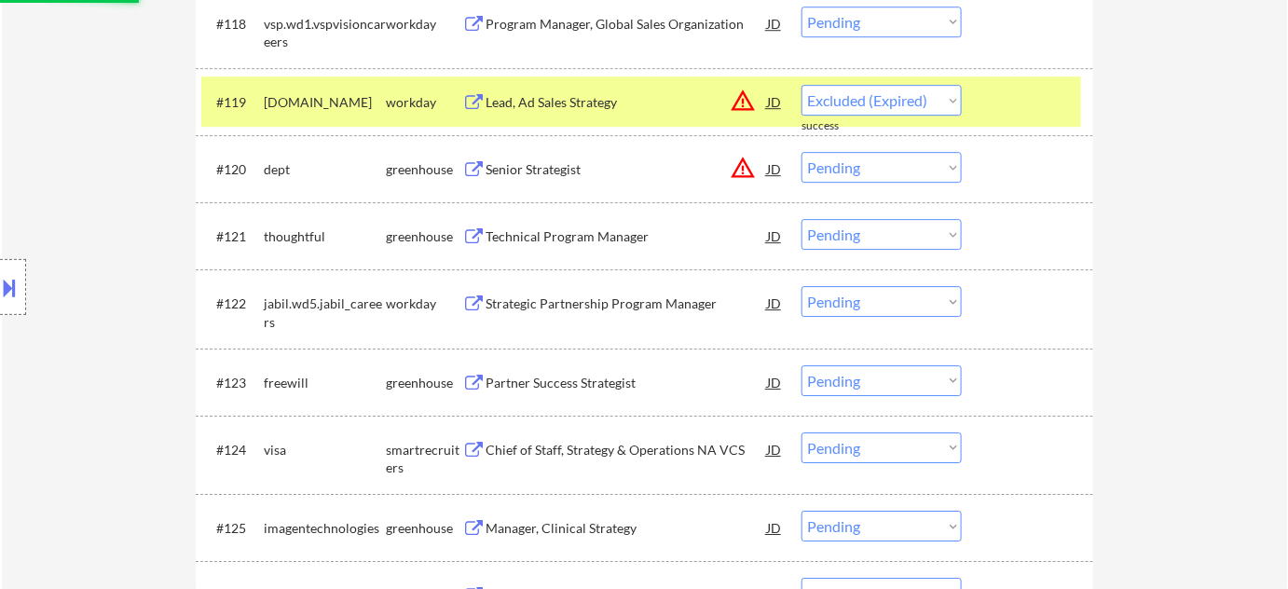
select select ""pending""
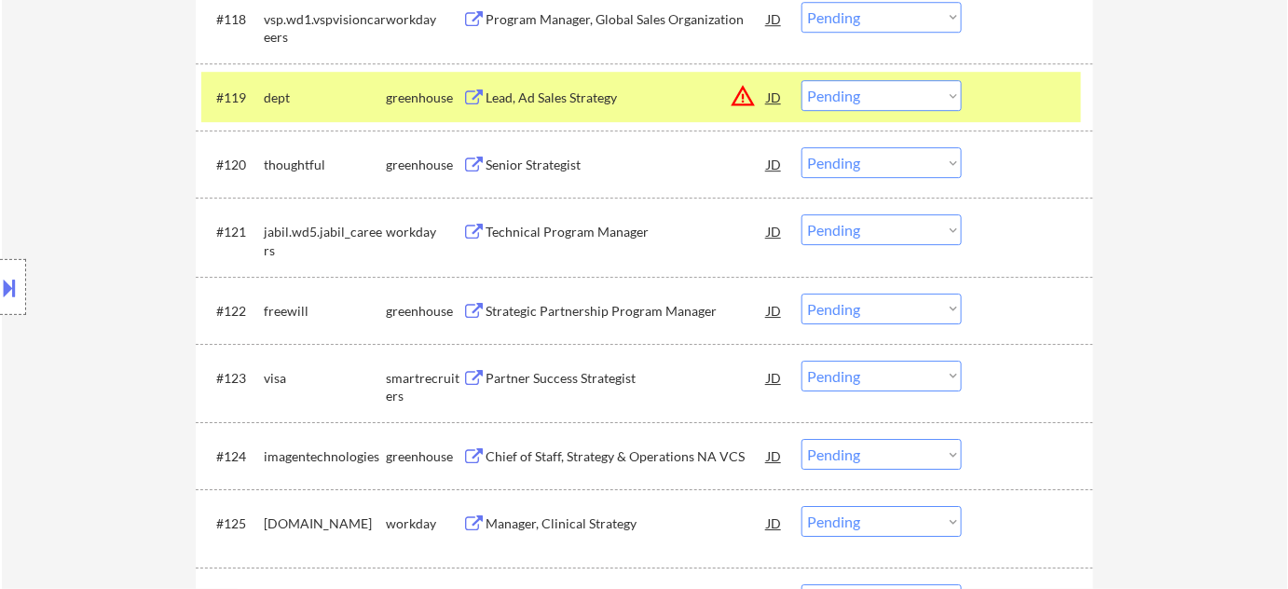
scroll to position [1921, 0]
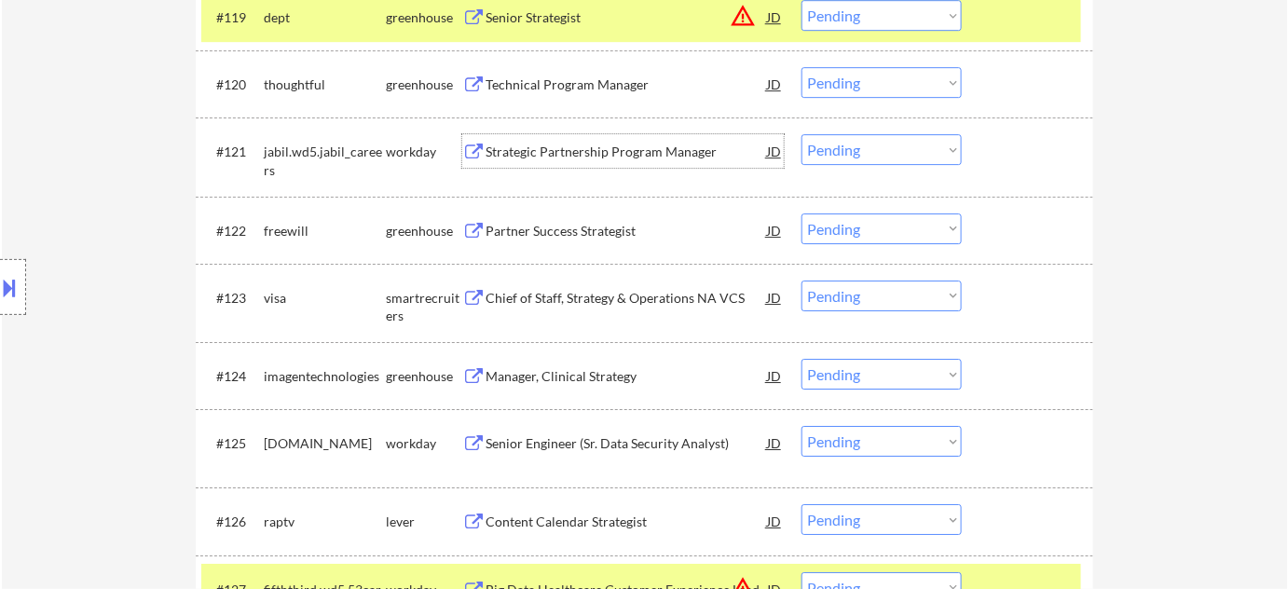
click at [574, 151] on div "Strategic Partnership Program Manager" at bounding box center [626, 152] width 281 height 19
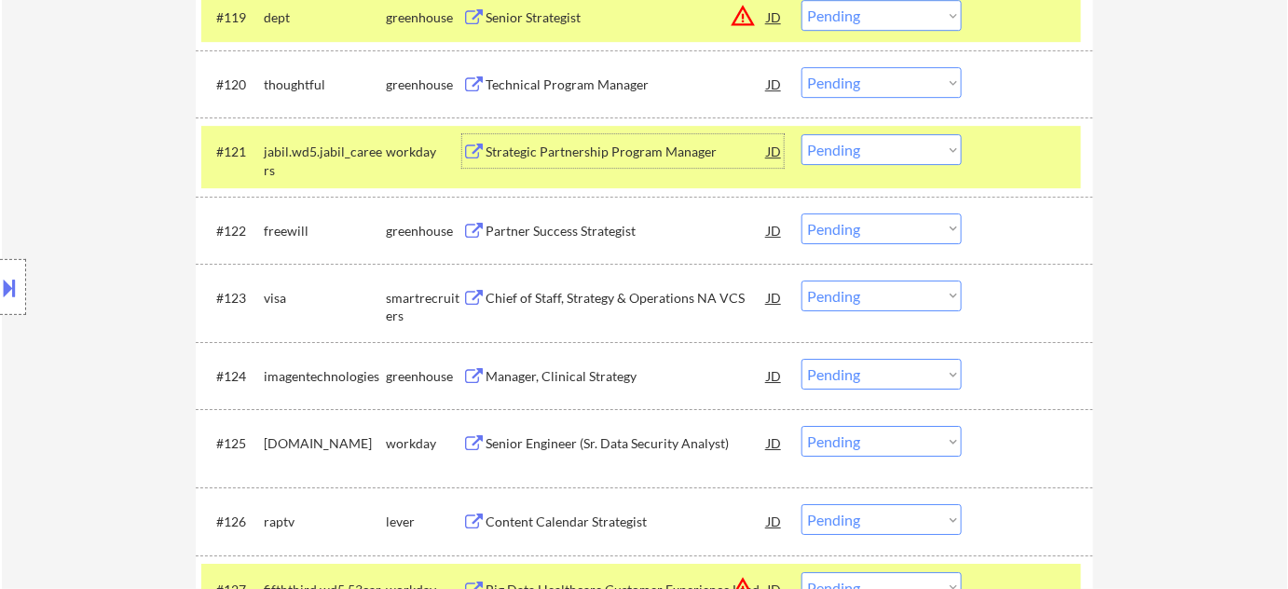
click at [871, 155] on select "Choose an option... Pending Applied Excluded (Questions) Excluded (Expired) Exc…" at bounding box center [882, 149] width 160 height 31
click at [802, 134] on select "Choose an option... Pending Applied Excluded (Questions) Excluded (Expired) Exc…" at bounding box center [882, 149] width 160 height 31
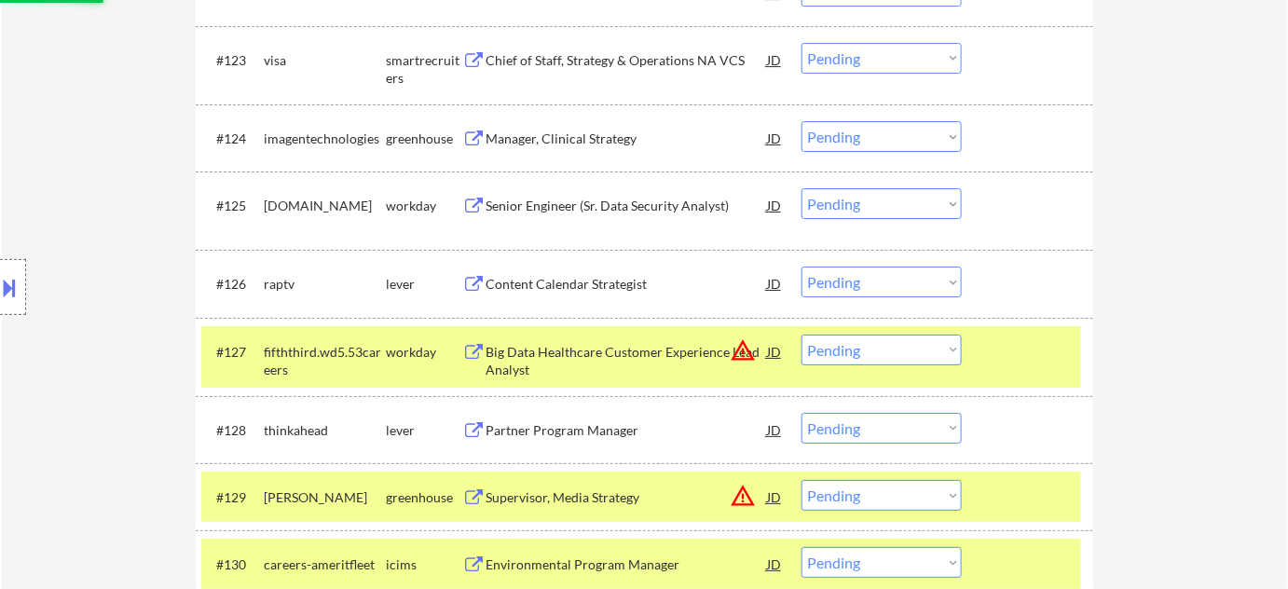
scroll to position [2174, 0]
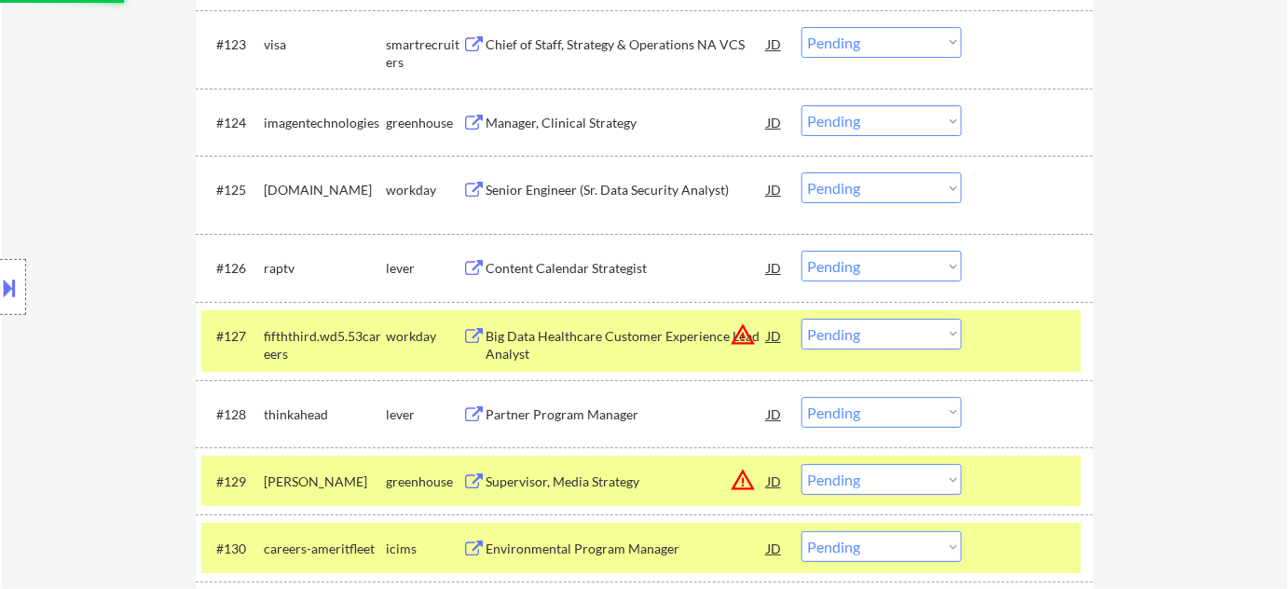
select select ""pending""
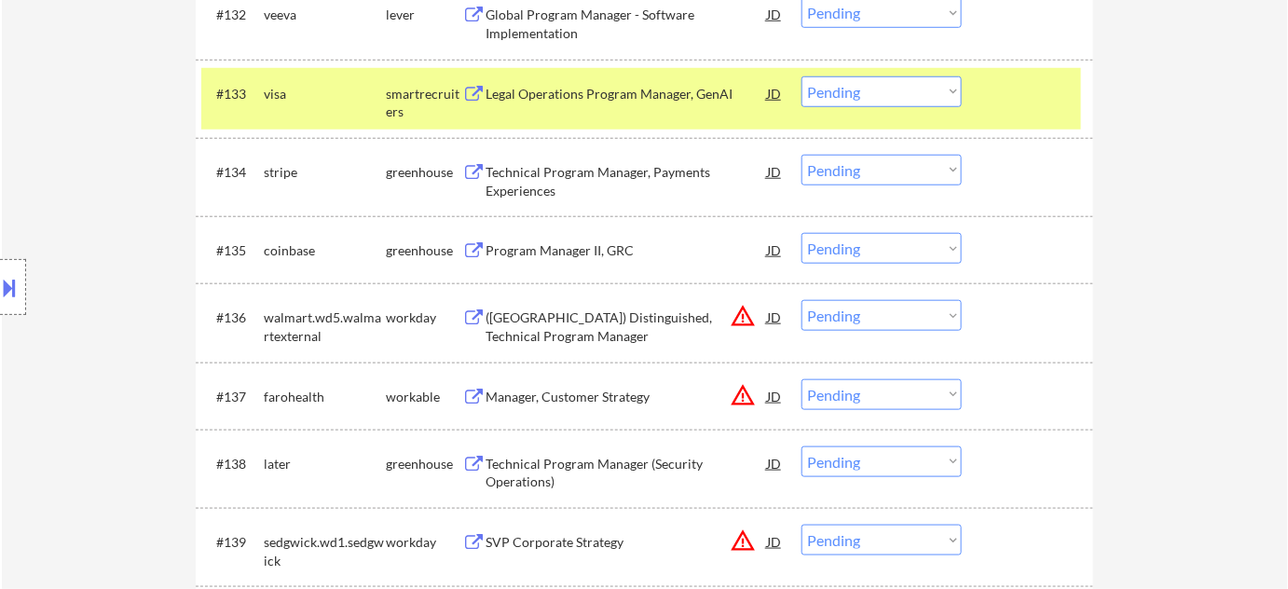
scroll to position [2853, 0]
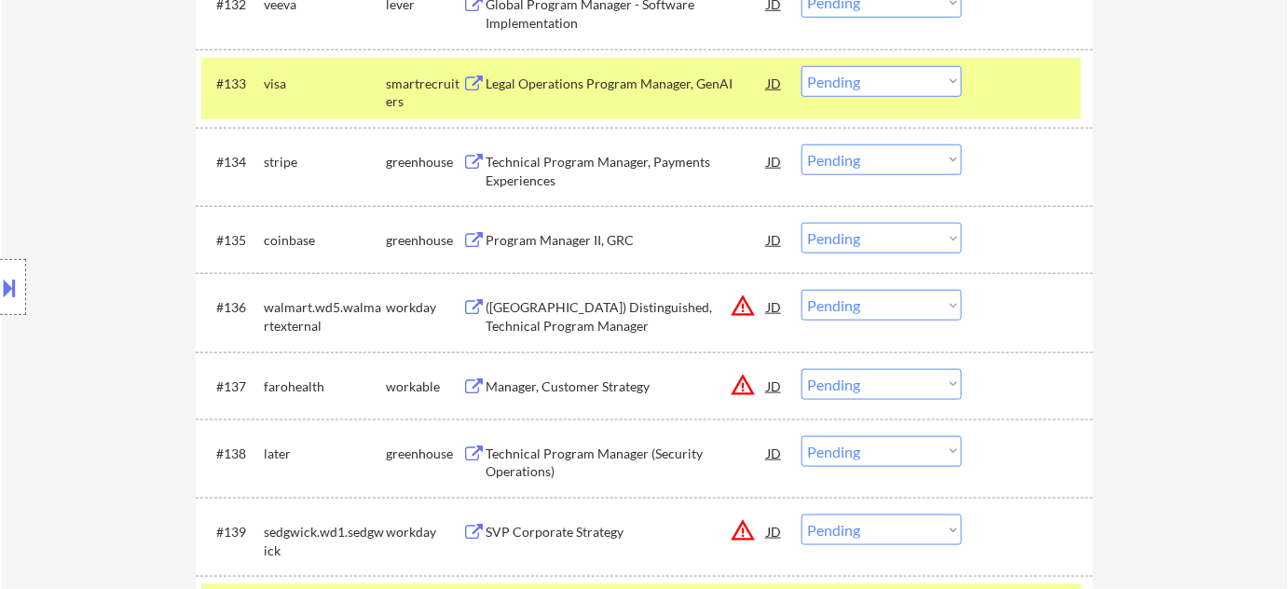
click at [831, 309] on select "Choose an option... Pending Applied Excluded (Questions) Excluded (Expired) Exc…" at bounding box center [882, 305] width 160 height 31
click at [802, 290] on select "Choose an option... Pending Applied Excluded (Questions) Excluded (Expired) Exc…" at bounding box center [882, 305] width 160 height 31
click at [753, 377] on button "warning_amber" at bounding box center [743, 385] width 26 height 26
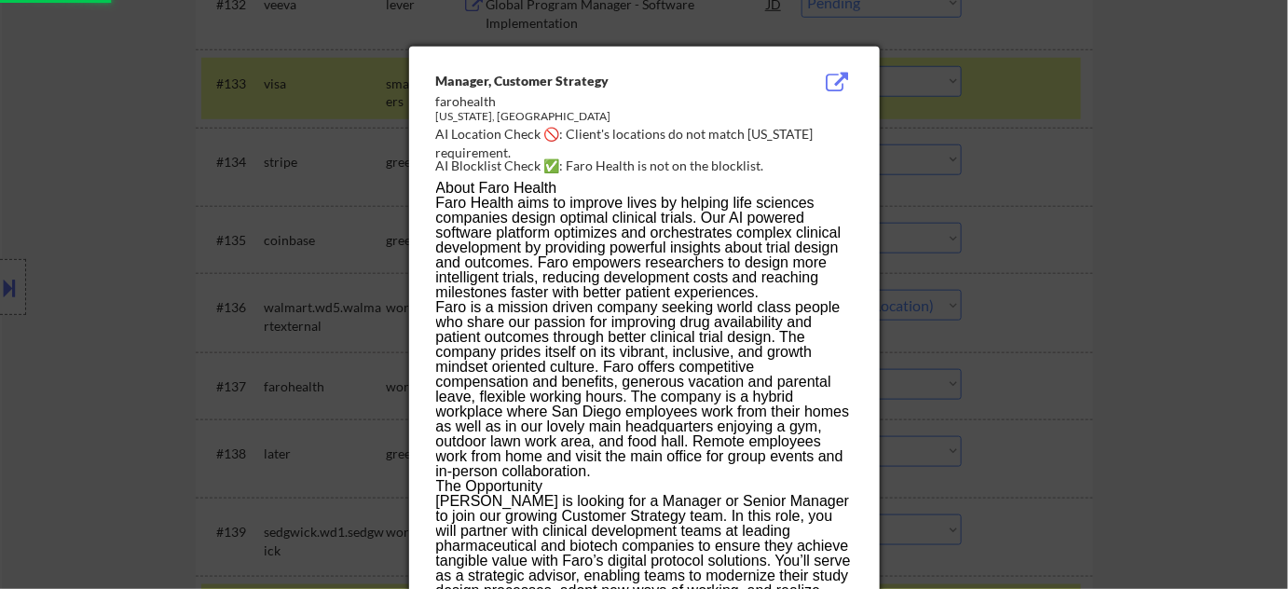
select select ""pending""
click at [989, 327] on div at bounding box center [644, 294] width 1288 height 589
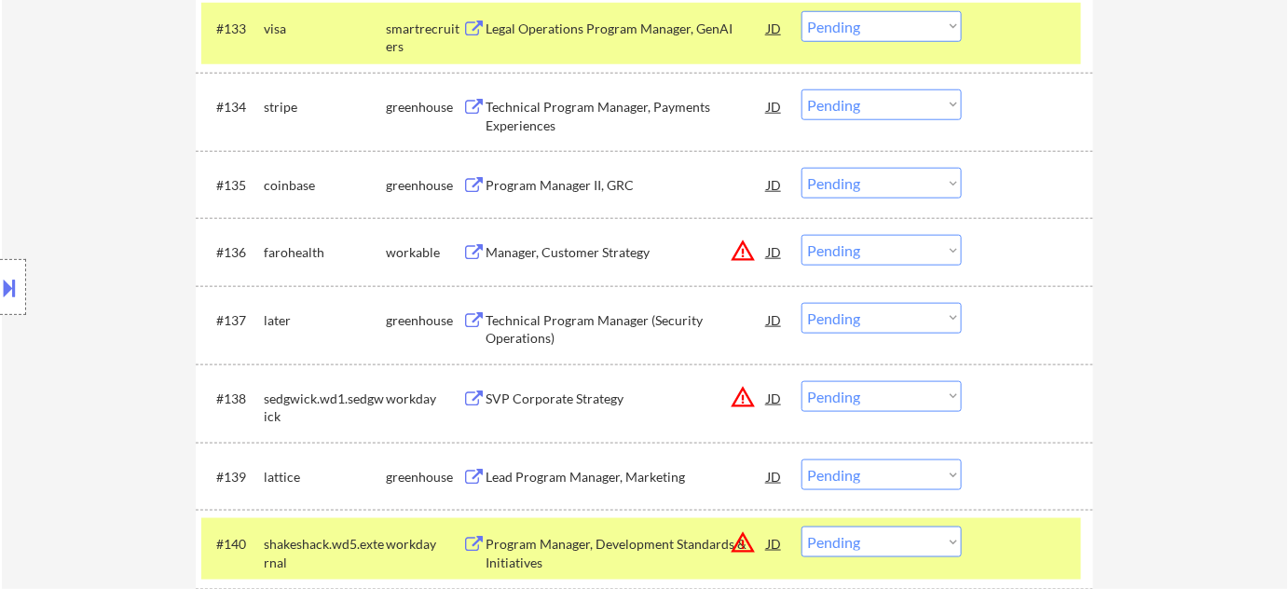
scroll to position [2938, 0]
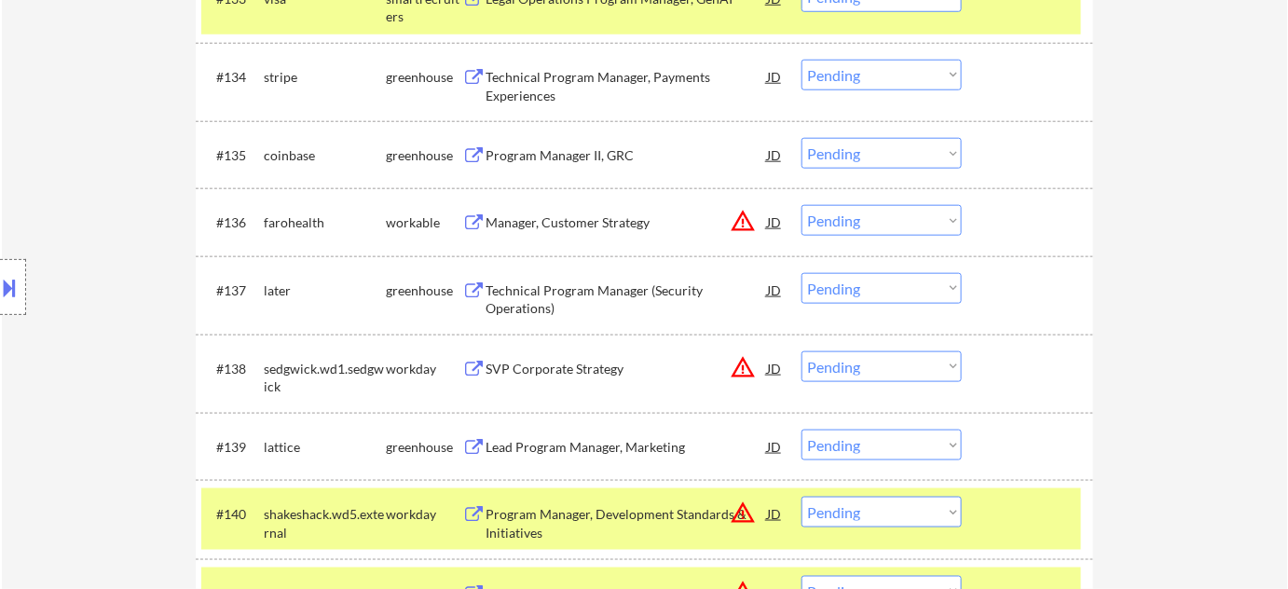
click at [900, 290] on select "Choose an option... Pending Applied Excluded (Questions) Excluded (Expired) Exc…" at bounding box center [882, 288] width 160 height 31
click at [802, 273] on select "Choose an option... Pending Applied Excluded (Questions) Excluded (Expired) Exc…" at bounding box center [882, 288] width 160 height 31
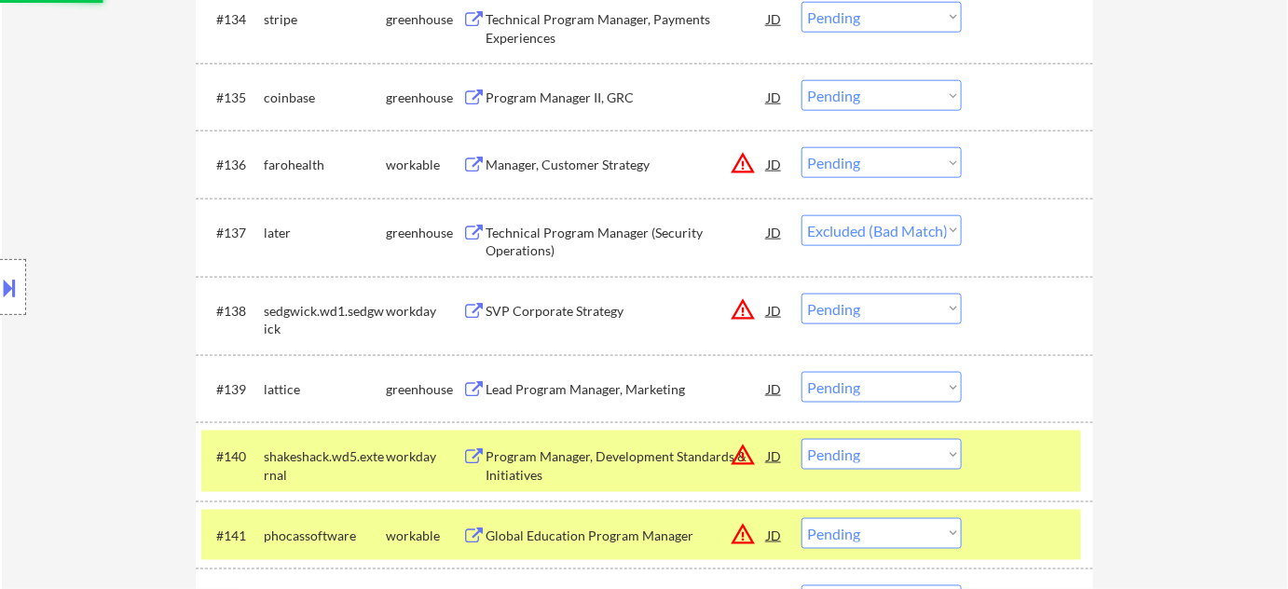
scroll to position [3022, 0]
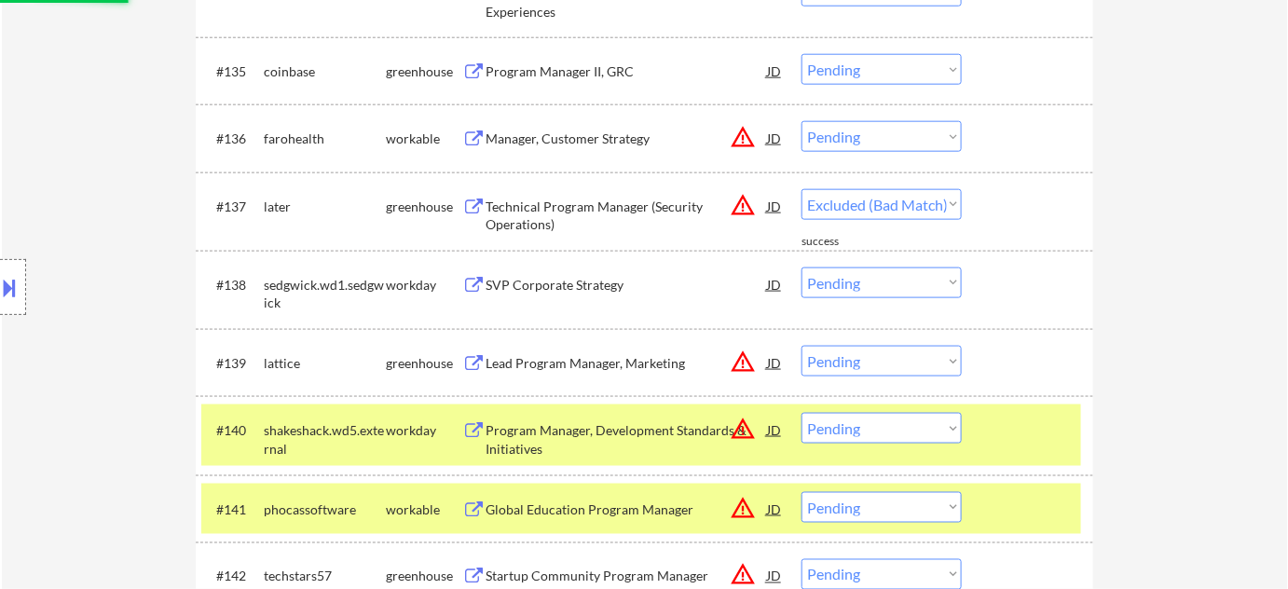
select select ""pending""
click at [560, 360] on div "Lead Program Manager, Marketing" at bounding box center [626, 363] width 281 height 19
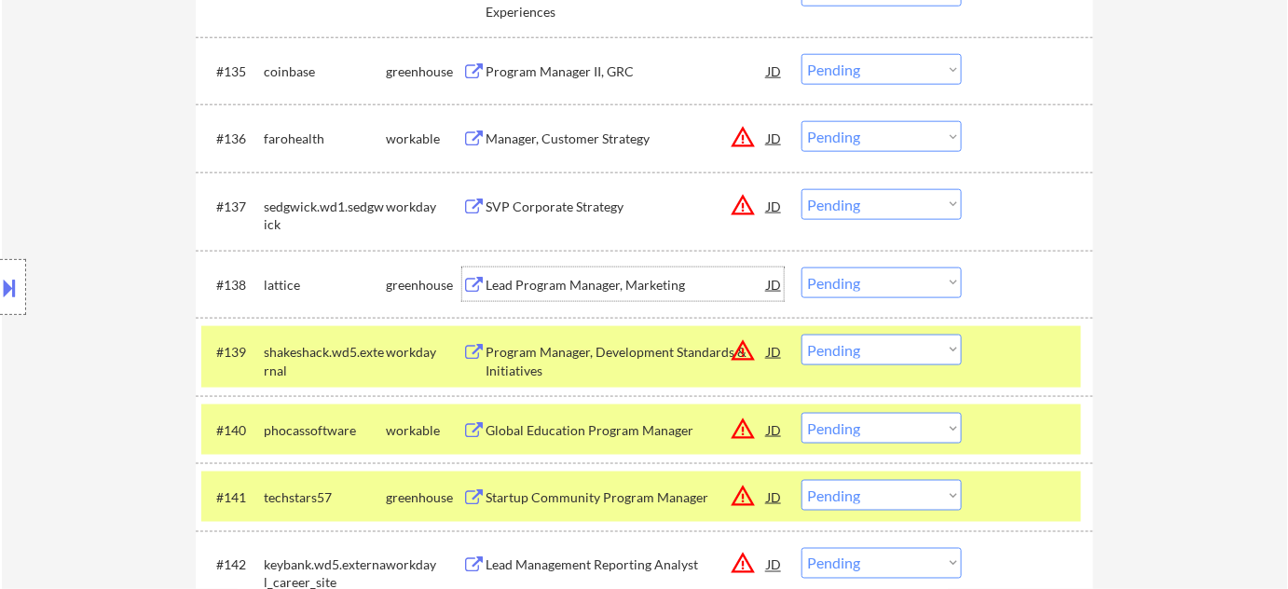
click at [641, 286] on div "Lead Program Manager, Marketing" at bounding box center [626, 285] width 281 height 19
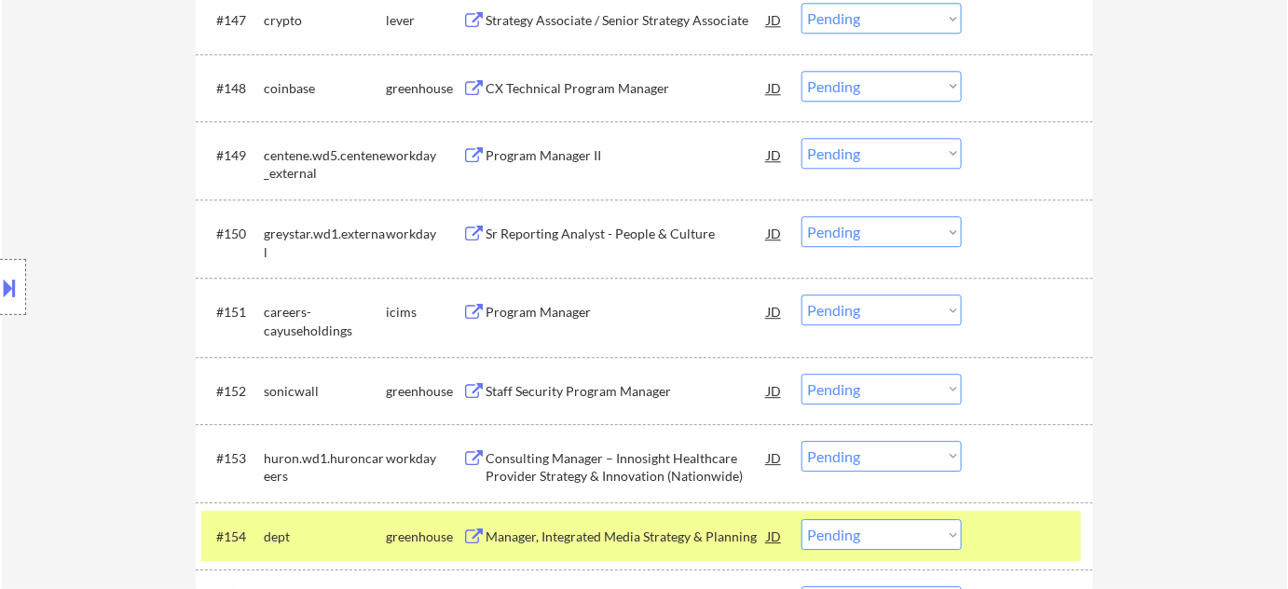
scroll to position [3954, 0]
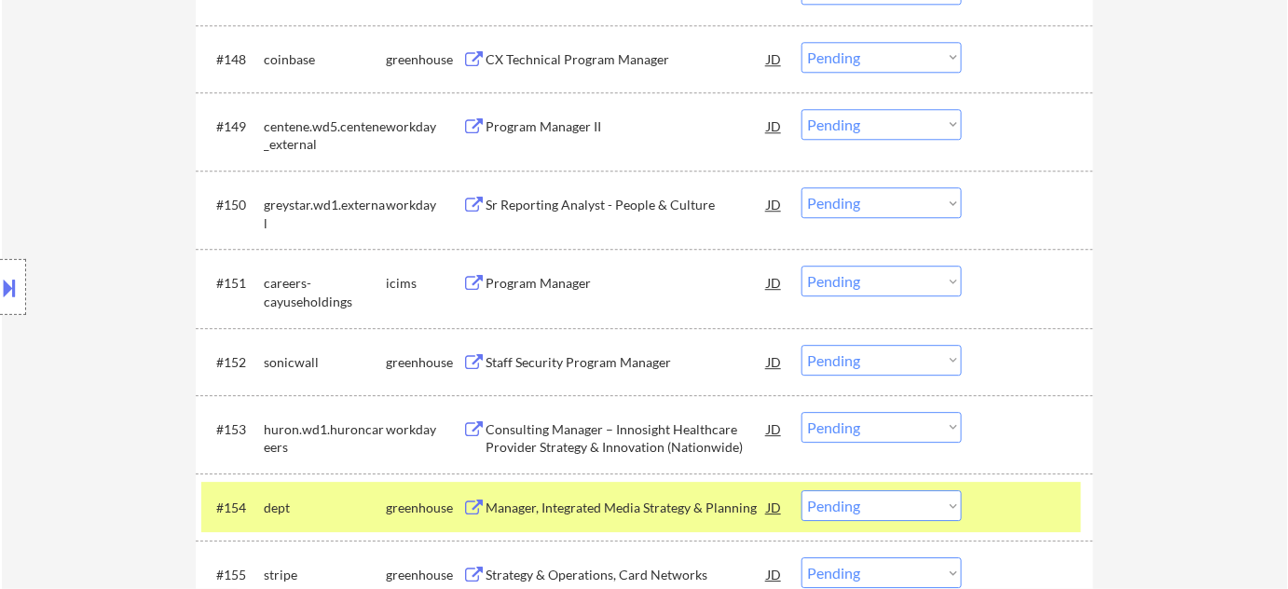
click at [598, 204] on div "Sr Reporting Analyst - People & Culture" at bounding box center [626, 205] width 281 height 19
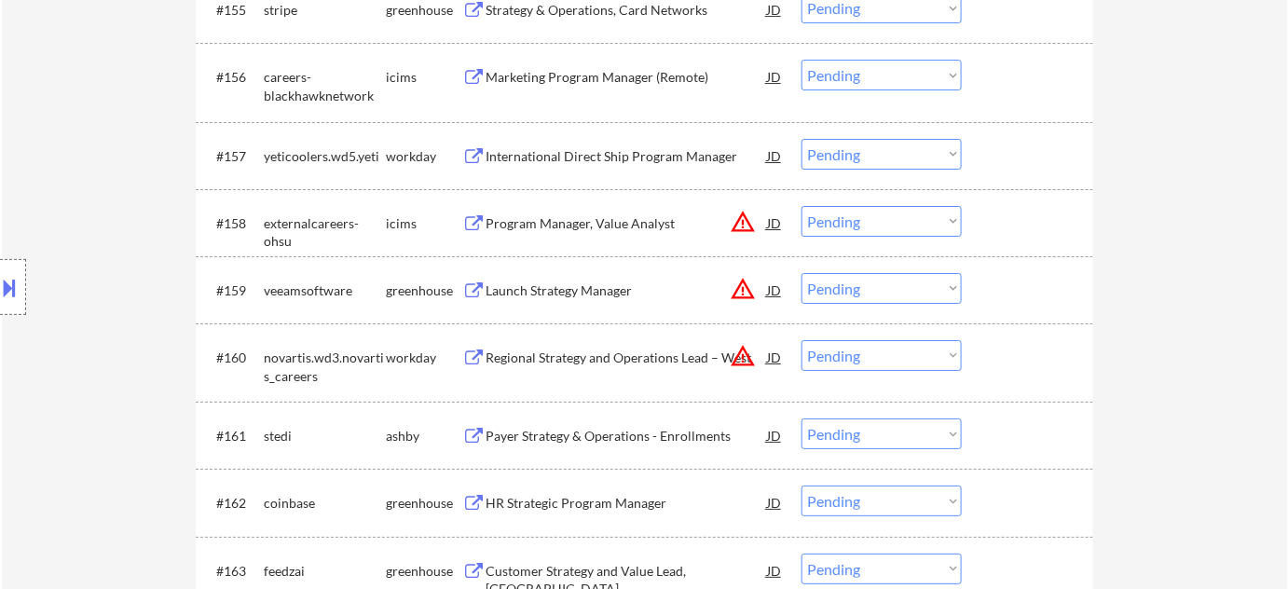
scroll to position [4547, 0]
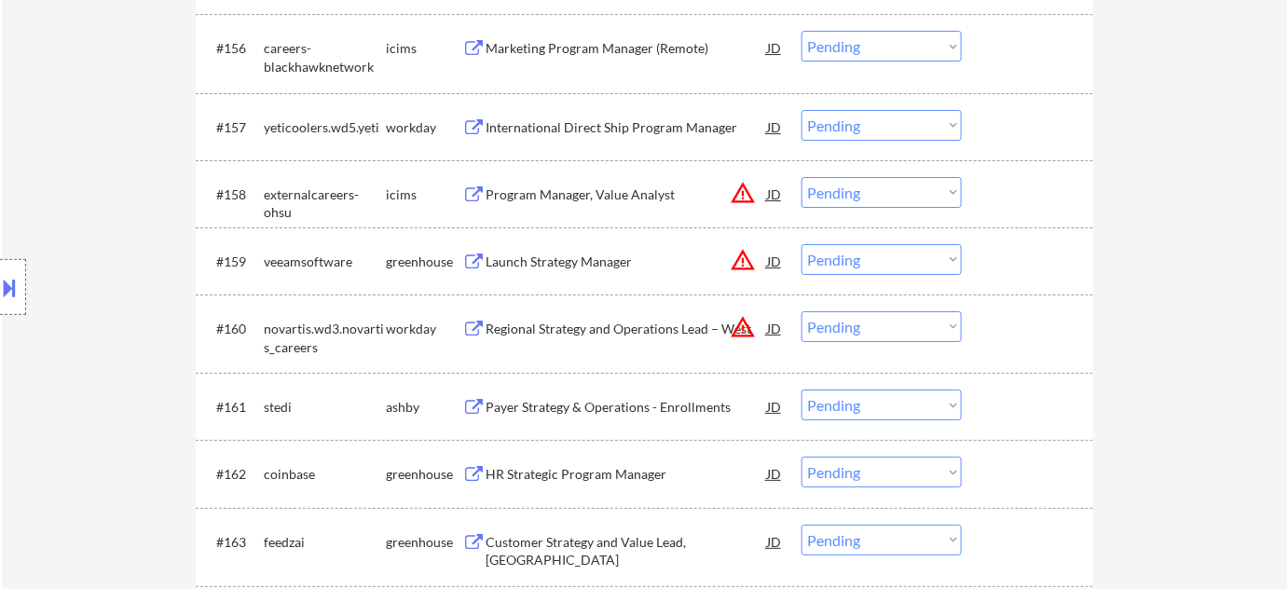
click at [840, 331] on select "Choose an option... Pending Applied Excluded (Questions) Excluded (Expired) Exc…" at bounding box center [882, 326] width 160 height 31
click at [802, 311] on select "Choose an option... Pending Applied Excluded (Questions) Excluded (Expired) Exc…" at bounding box center [882, 326] width 160 height 31
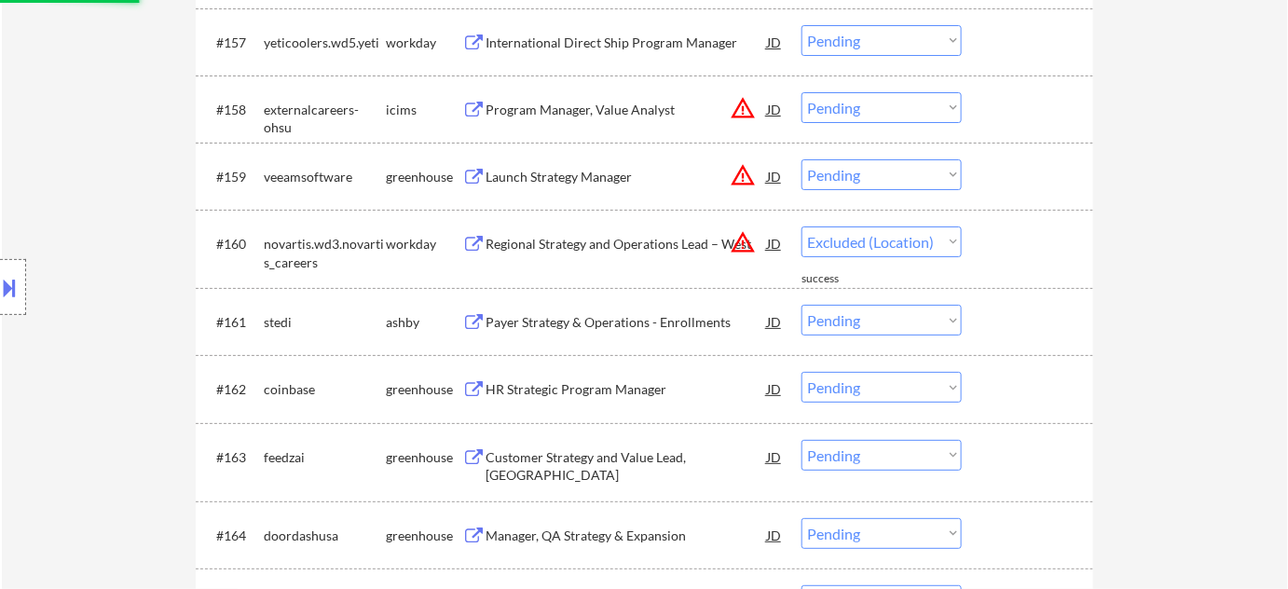
select select ""pending""
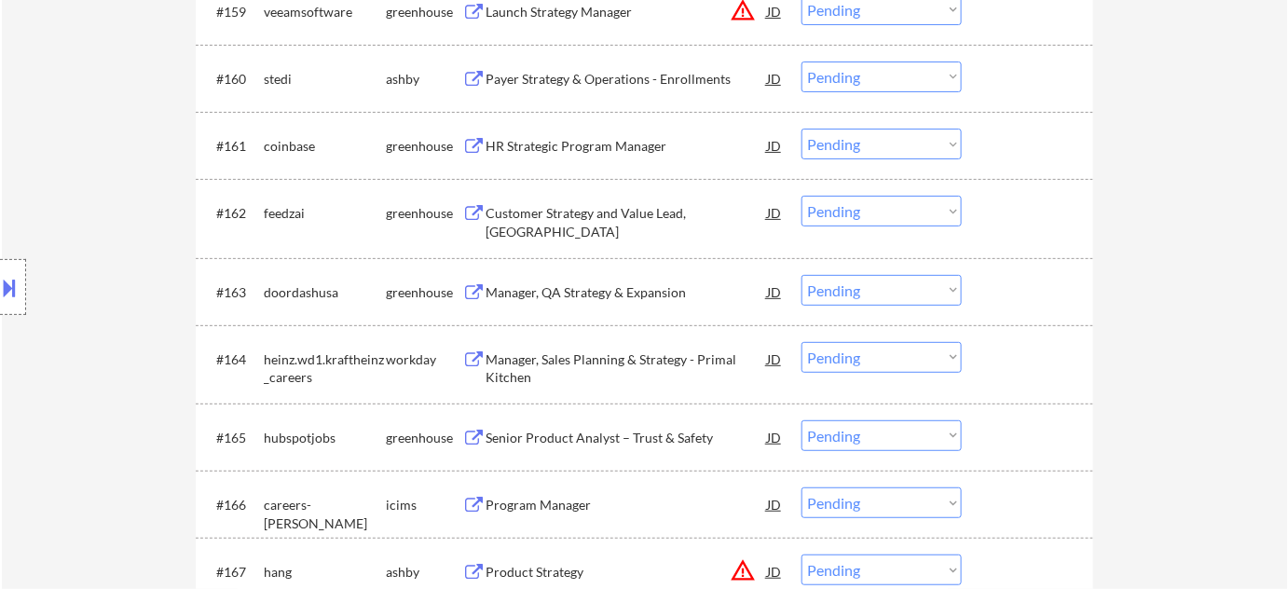
scroll to position [4802, 0]
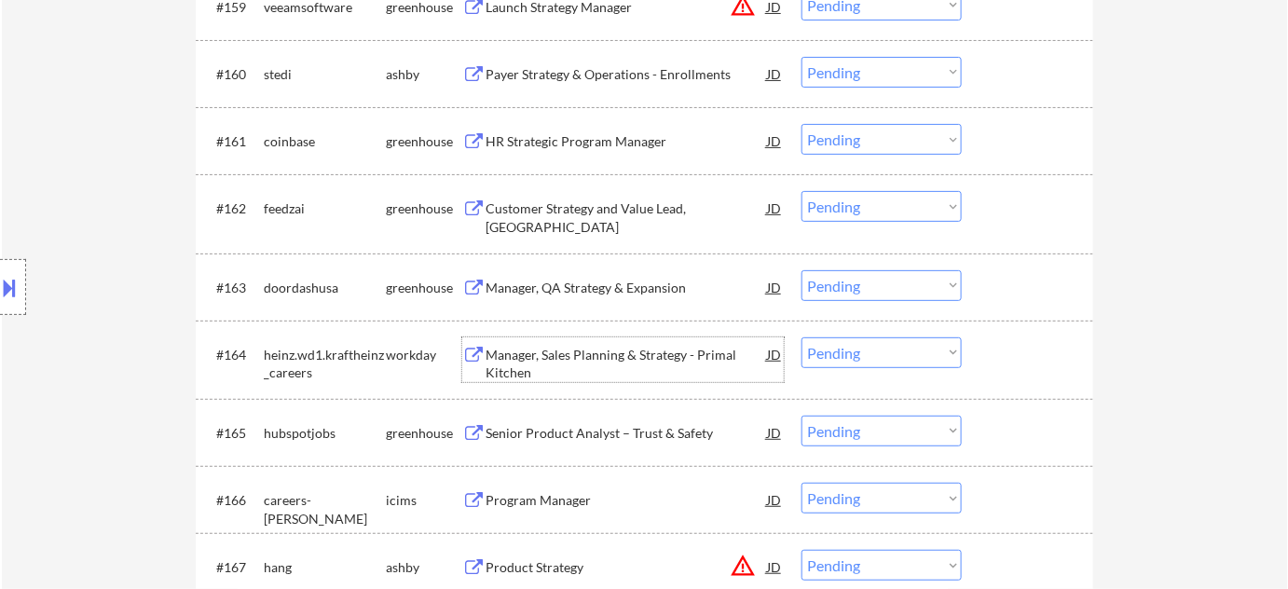
click at [494, 347] on div "Manager, Sales Planning & Strategy - Primal Kitchen" at bounding box center [626, 364] width 281 height 36
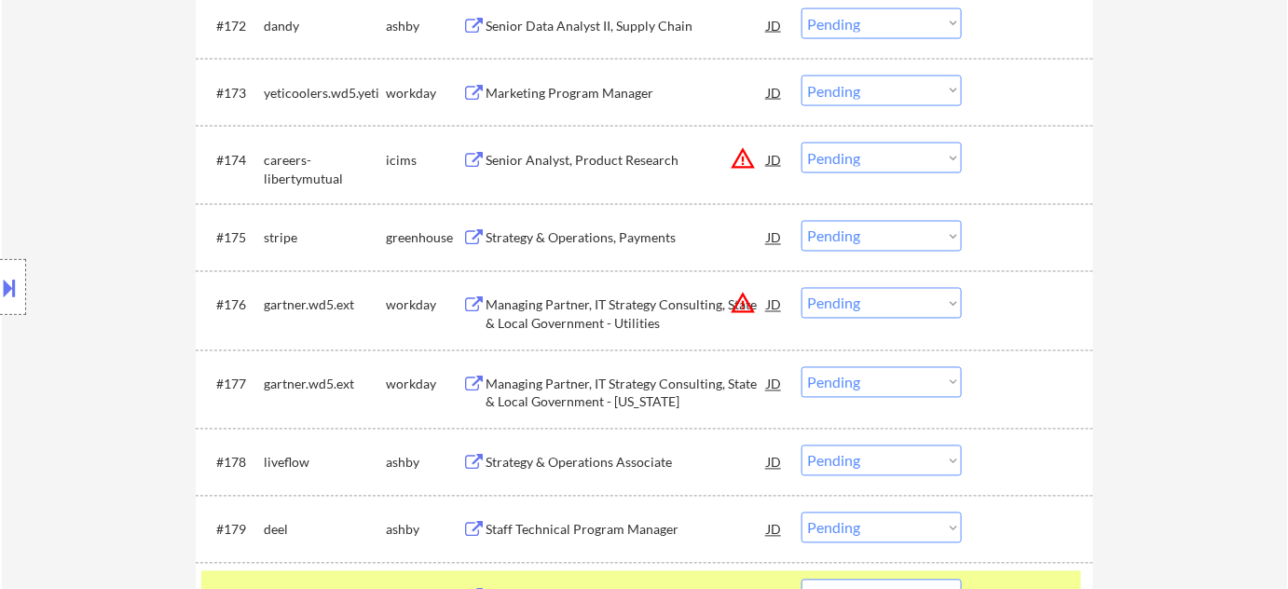
scroll to position [5734, 0]
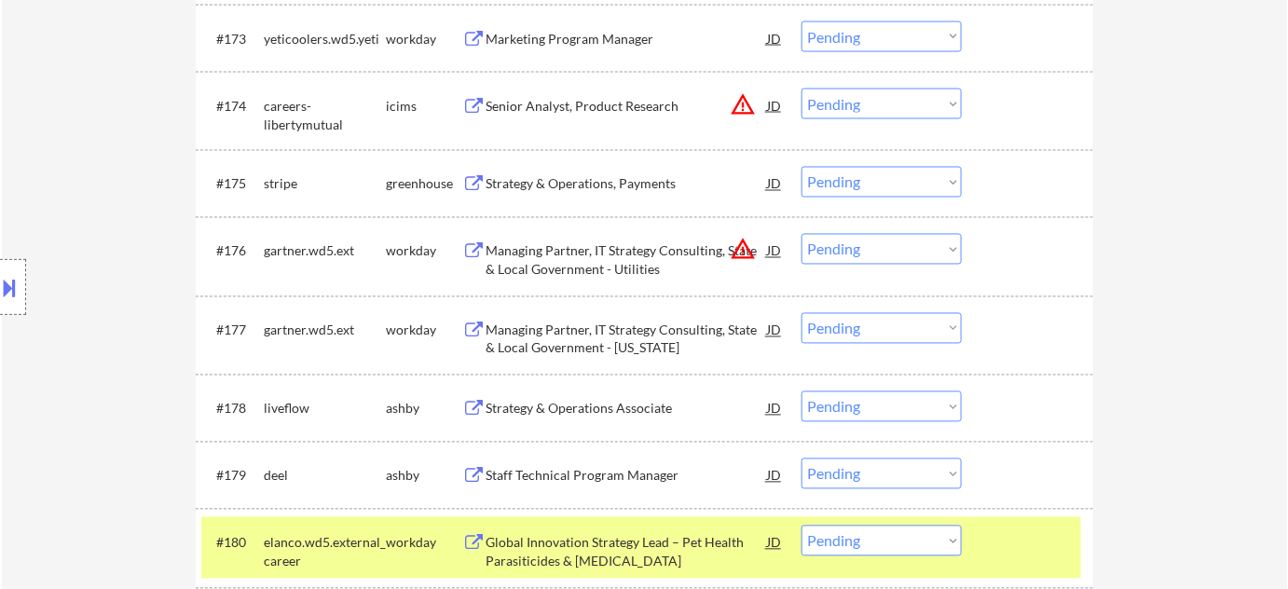
click at [848, 255] on select "Choose an option... Pending Applied Excluded (Questions) Excluded (Expired) Exc…" at bounding box center [882, 249] width 160 height 31
click at [802, 234] on select "Choose an option... Pending Applied Excluded (Questions) Excluded (Expired) Exc…" at bounding box center [882, 249] width 160 height 31
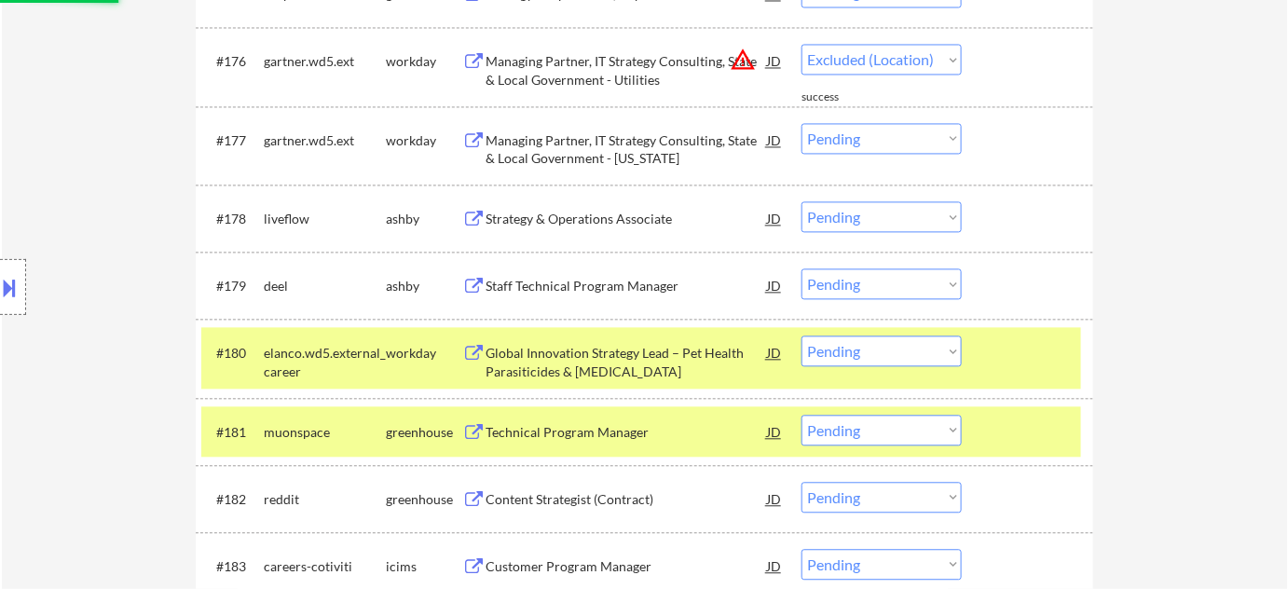
scroll to position [5987, 0]
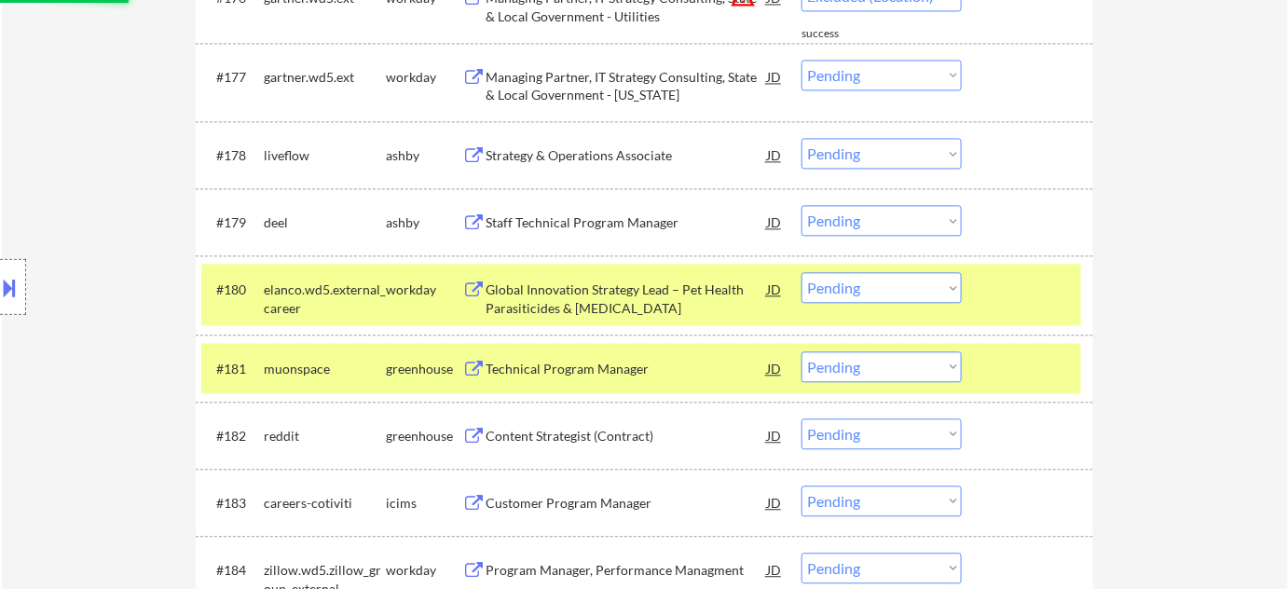
select select ""pending""
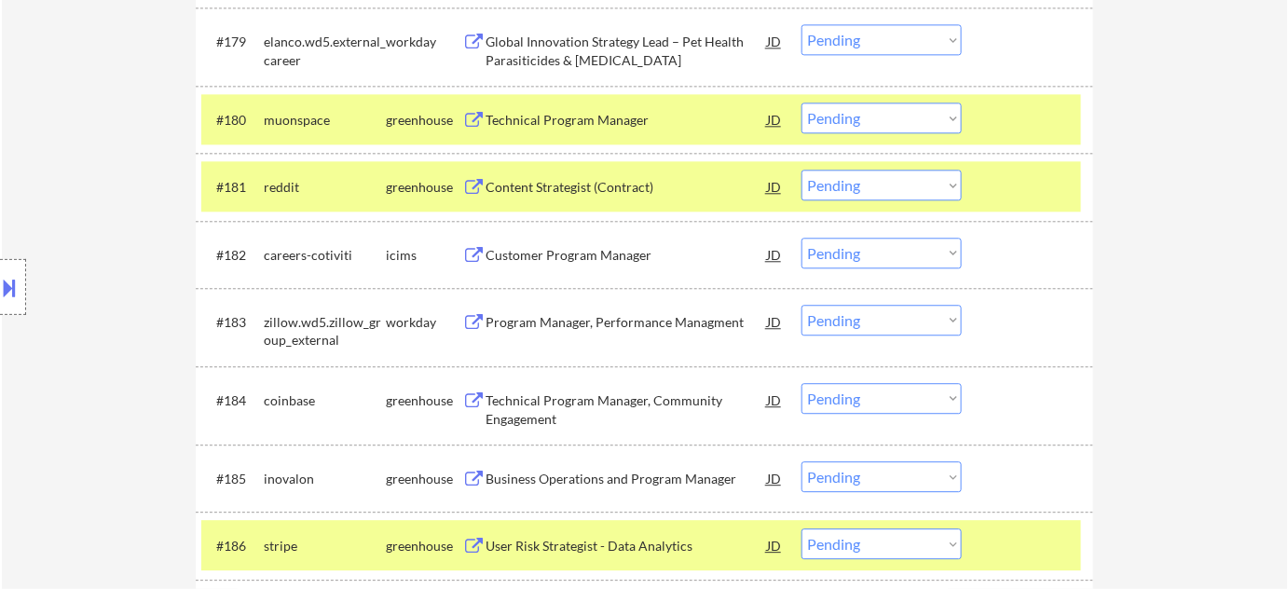
scroll to position [6242, 0]
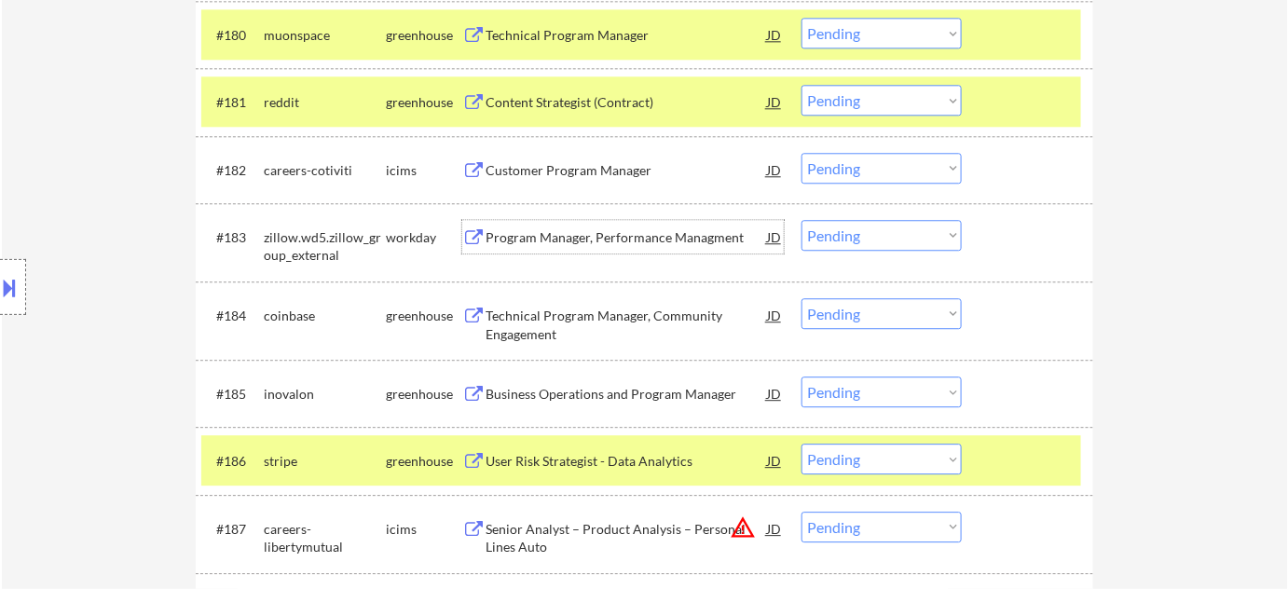
click at [648, 232] on div "Program Manager, Performance Managment" at bounding box center [626, 237] width 281 height 19
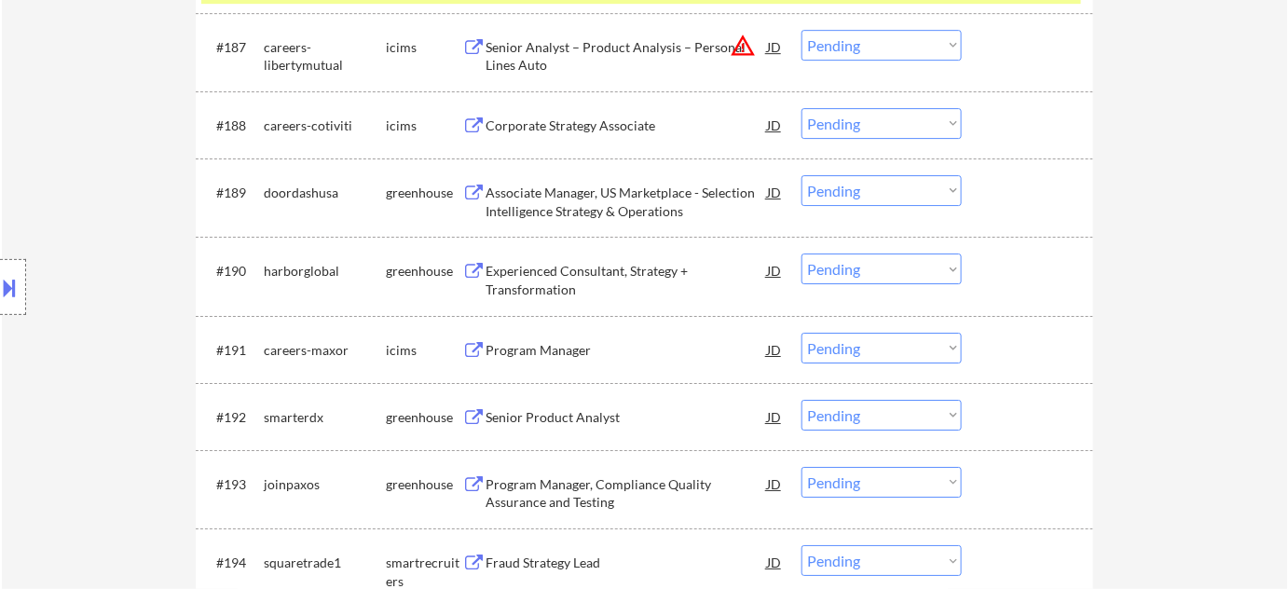
scroll to position [6750, 0]
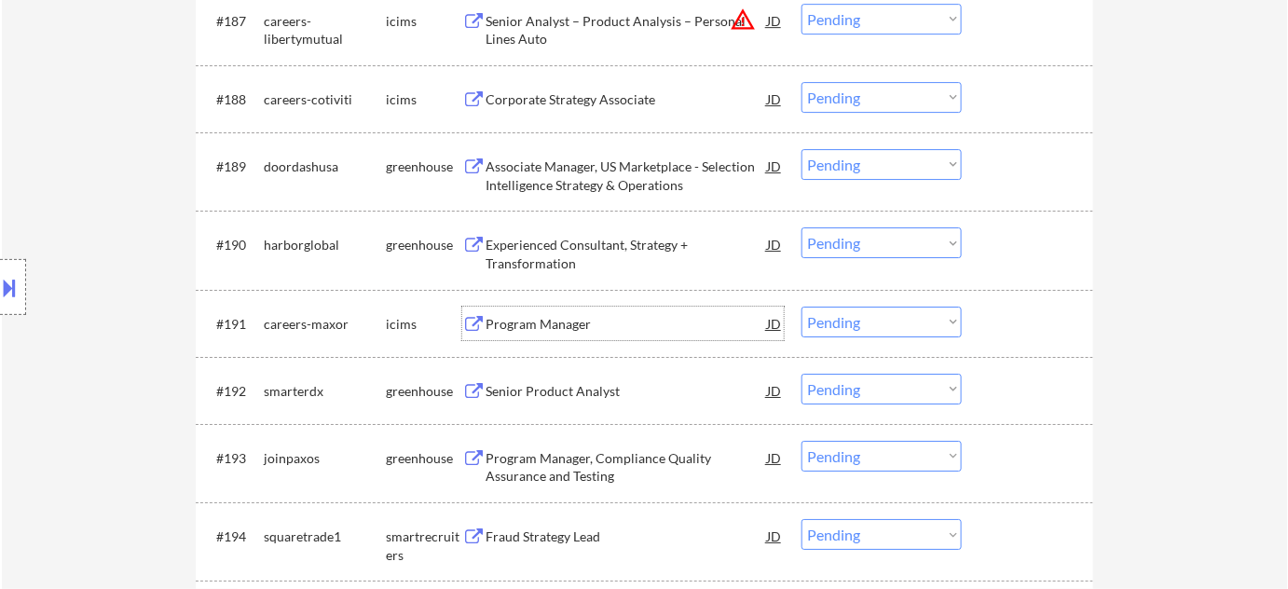
click at [559, 328] on div "Program Manager" at bounding box center [626, 324] width 281 height 19
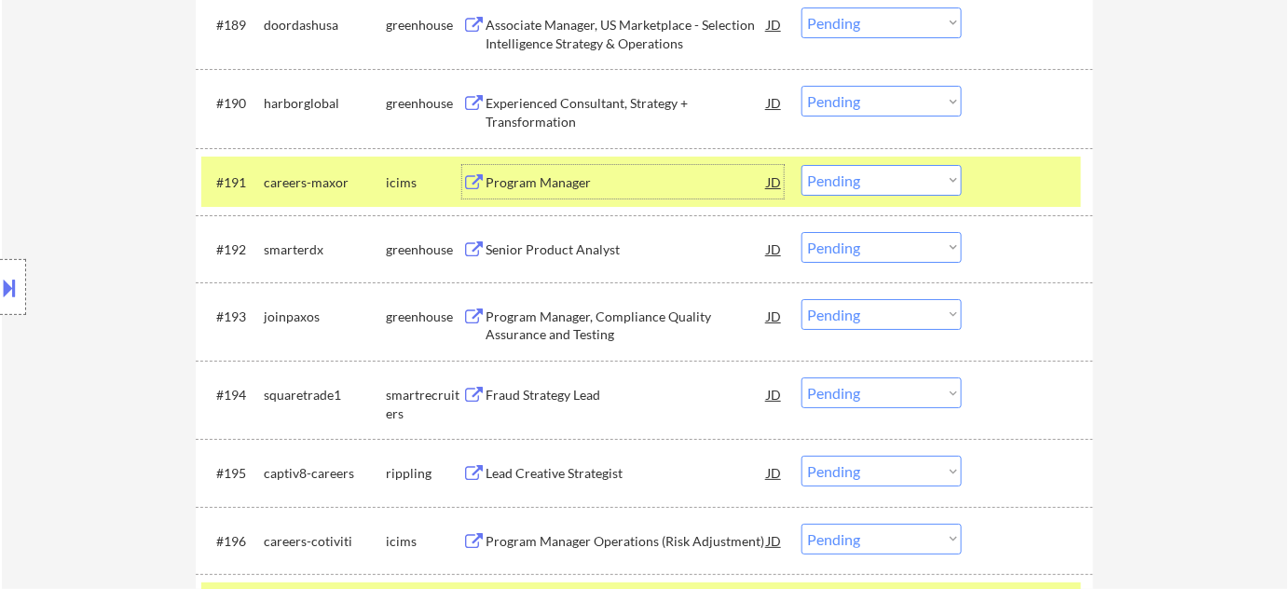
scroll to position [6919, 0]
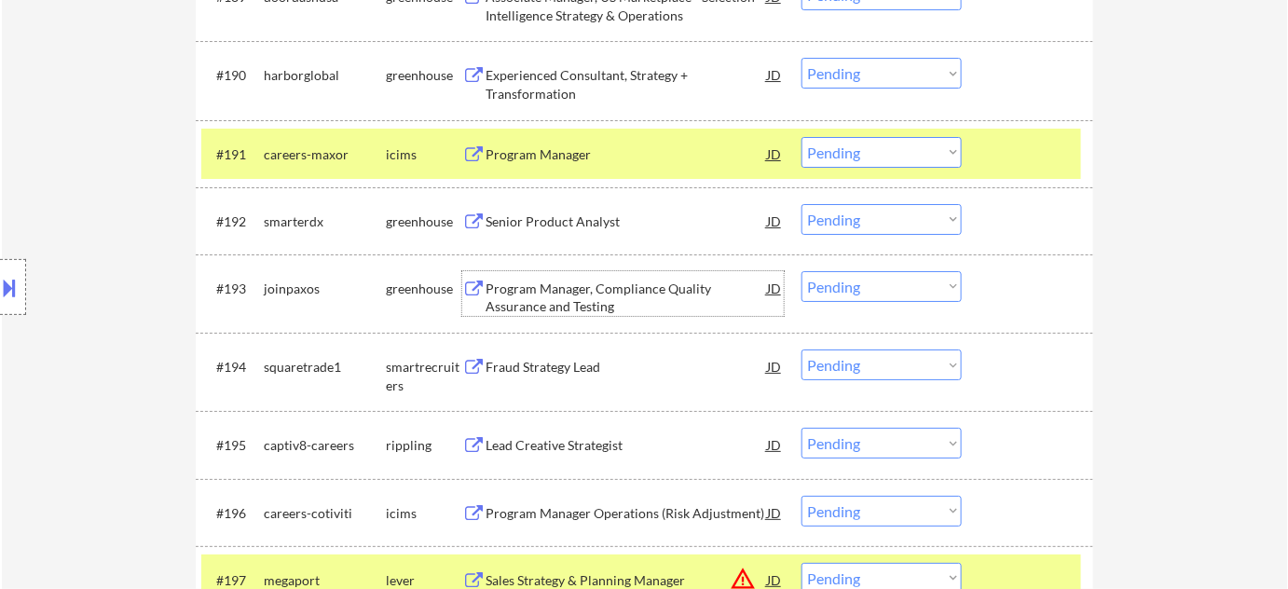
click at [561, 297] on div "Program Manager, Compliance Quality Assurance and Testing" at bounding box center [626, 298] width 281 height 36
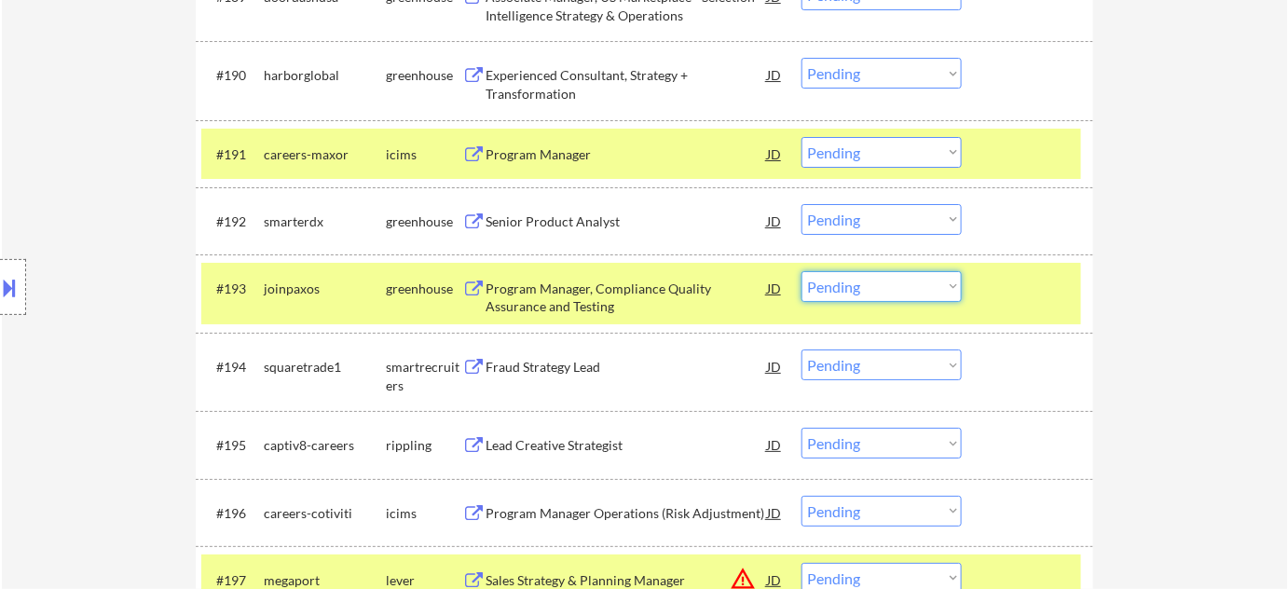
drag, startPoint x: 880, startPoint y: 288, endPoint x: 884, endPoint y: 300, distance: 12.7
click at [880, 288] on select "Choose an option... Pending Applied Excluded (Questions) Excluded (Expired) Exc…" at bounding box center [882, 286] width 160 height 31
click at [802, 271] on select "Choose an option... Pending Applied Excluded (Questions) Excluded (Expired) Exc…" at bounding box center [882, 286] width 160 height 31
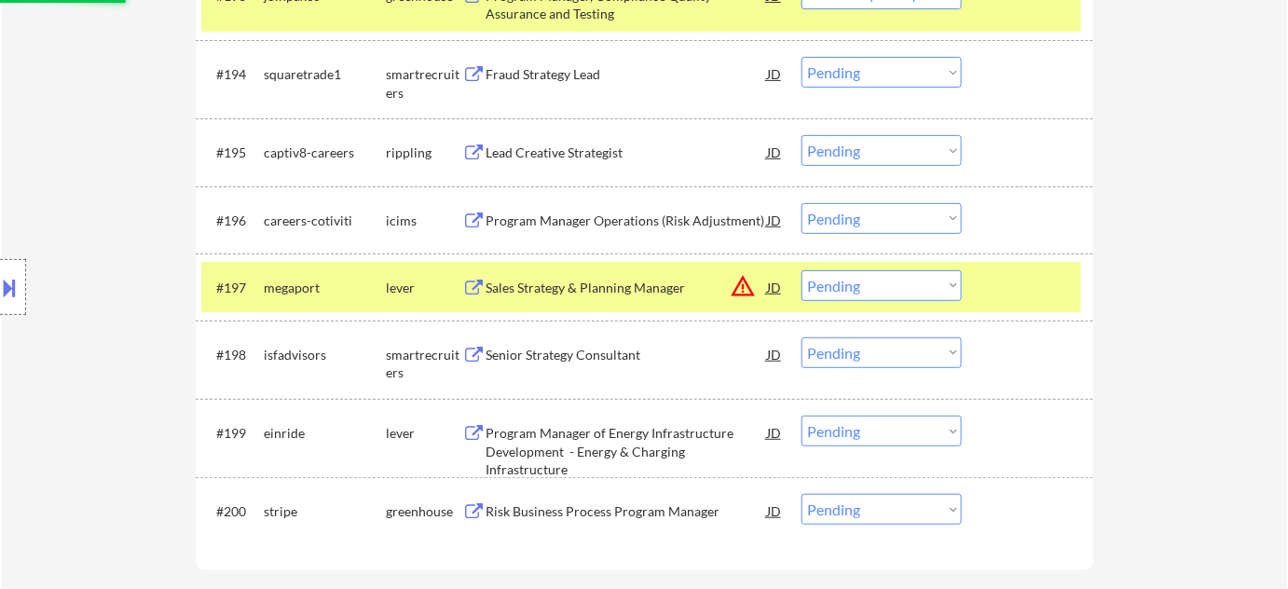
scroll to position [7259, 0]
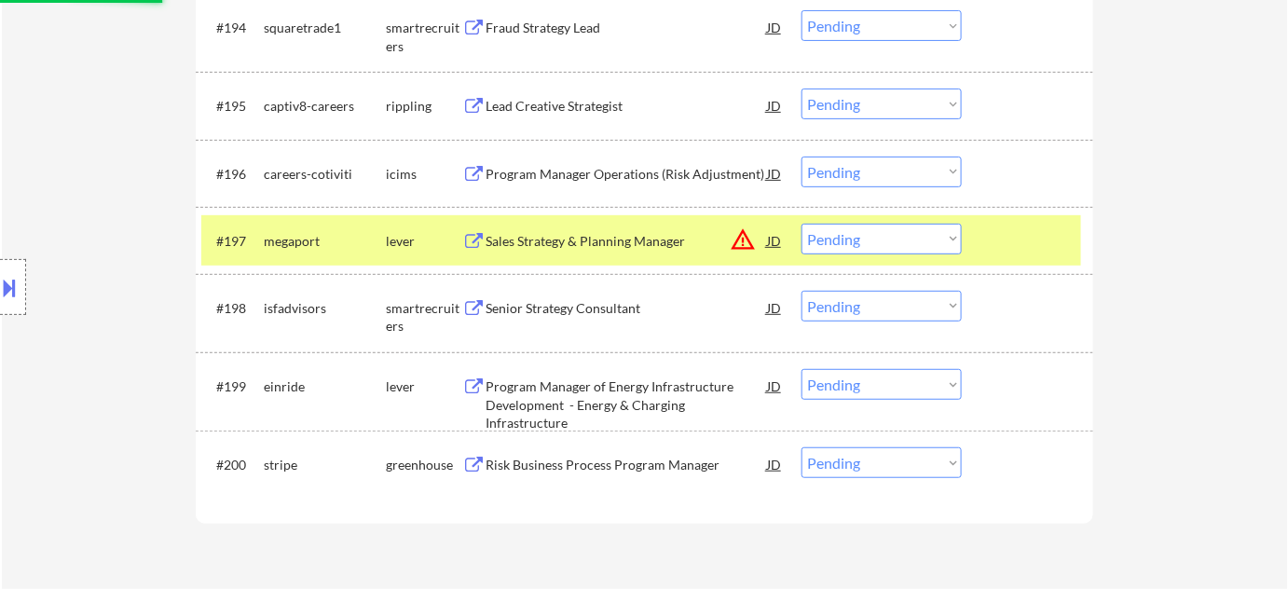
select select ""pending""
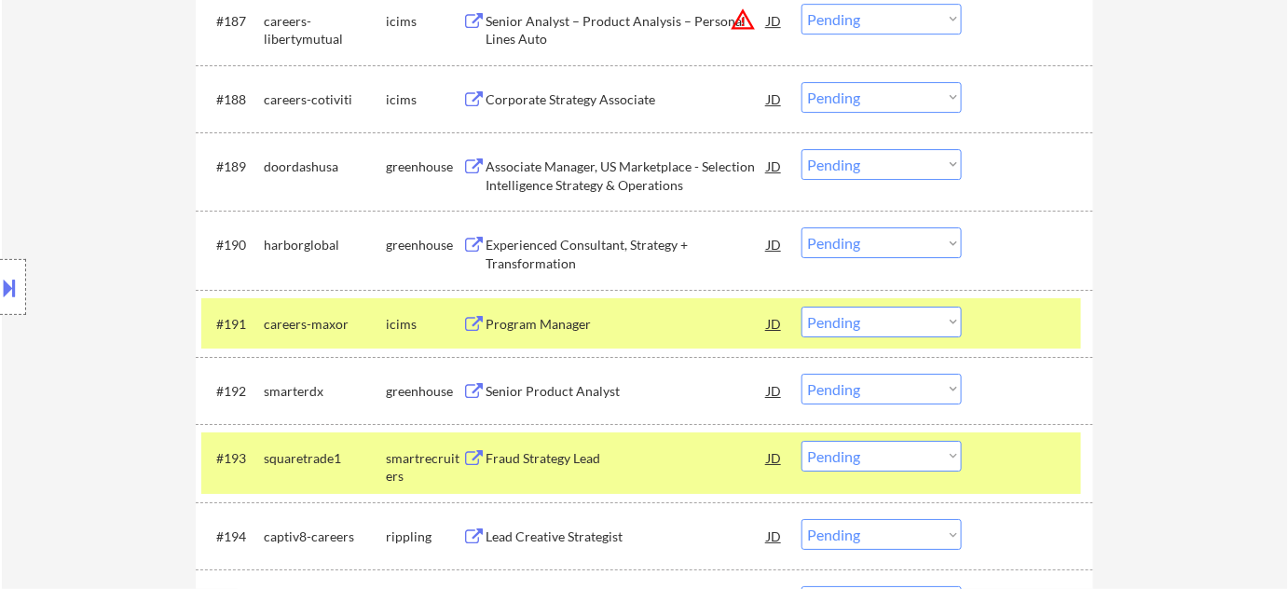
scroll to position [6666, 0]
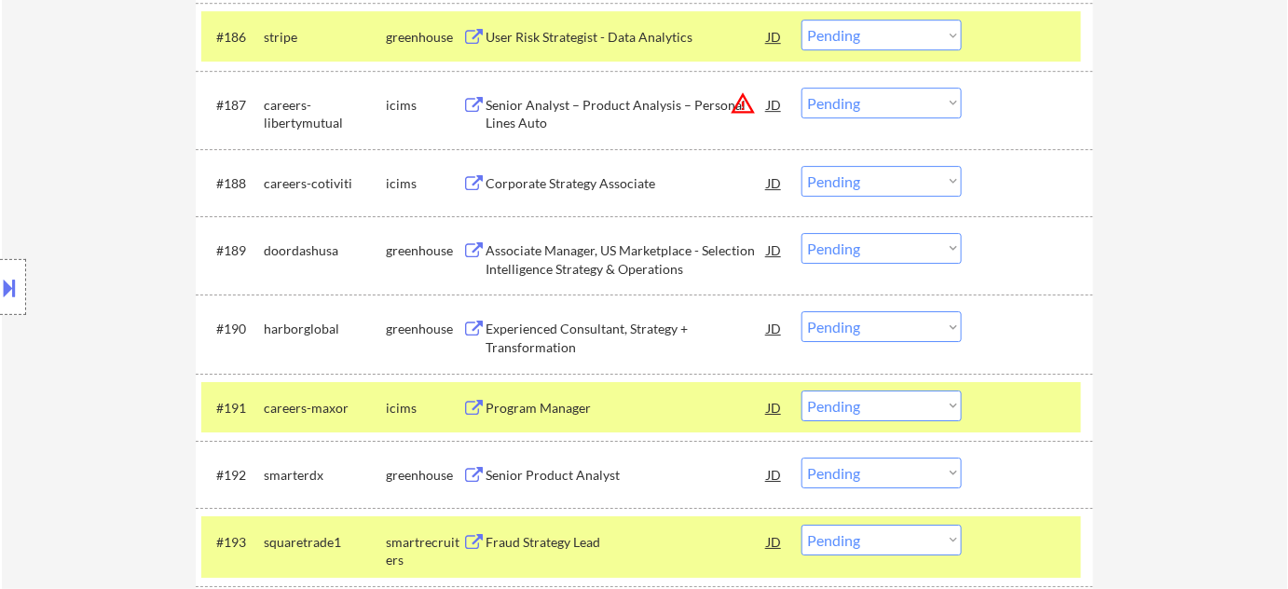
select select ""pending""
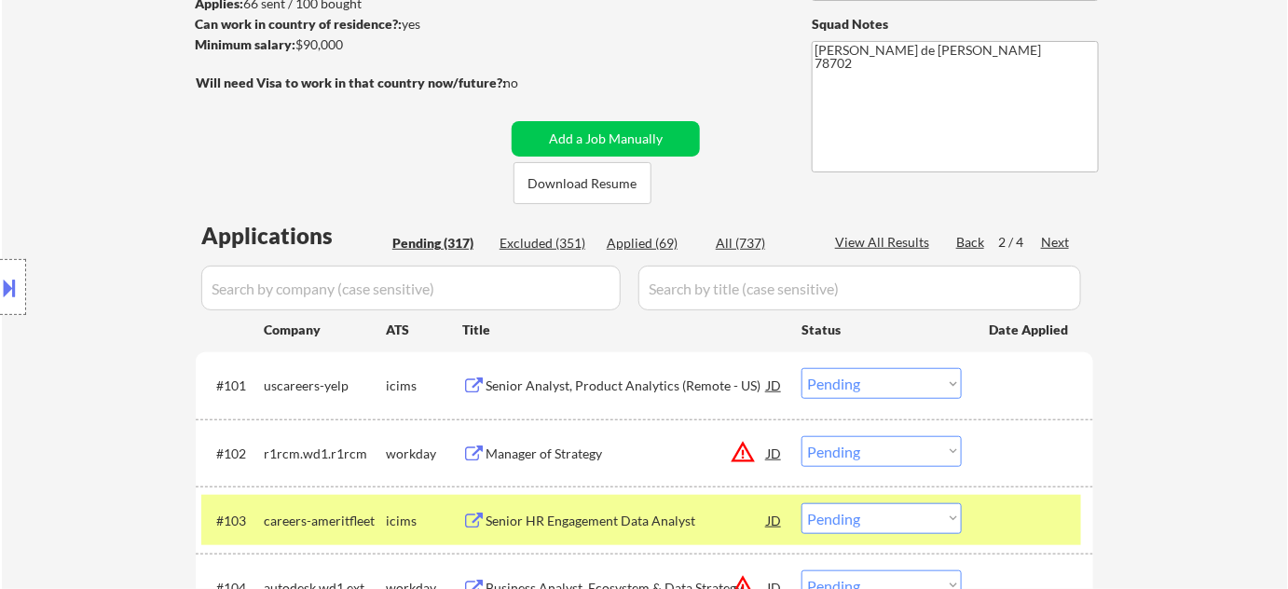
scroll to position [199, 0]
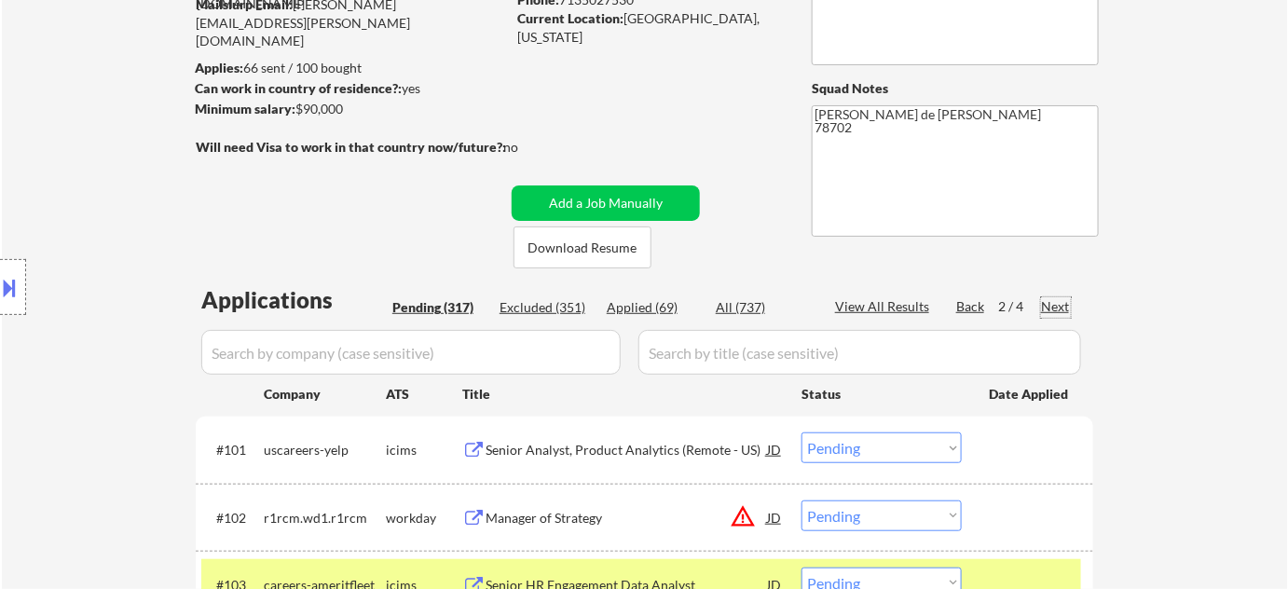
click at [1052, 307] on div "Next" at bounding box center [1056, 306] width 30 height 19
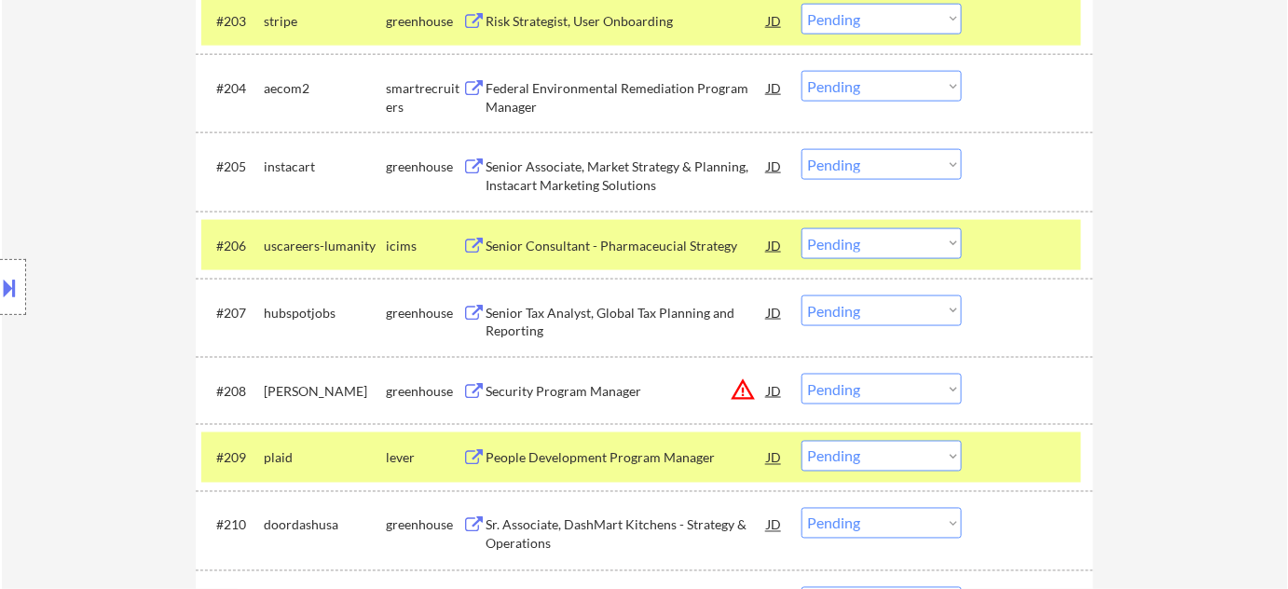
scroll to position [792, 0]
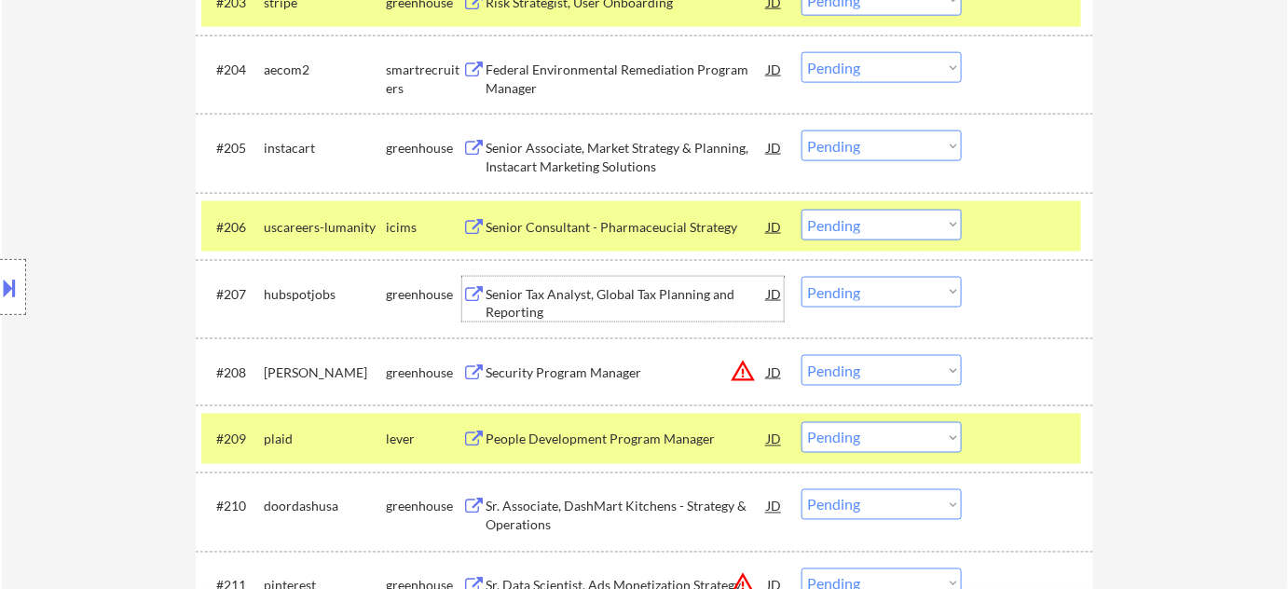
click at [556, 294] on div "Senior Tax Analyst, Global Tax Planning and Reporting" at bounding box center [626, 303] width 281 height 36
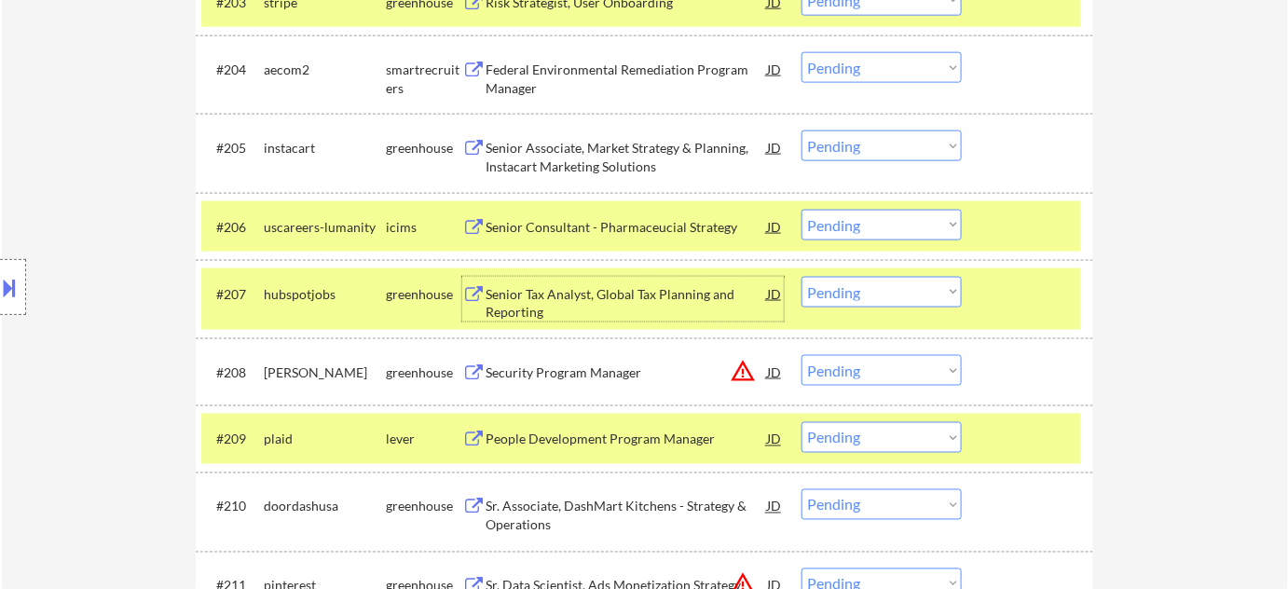
click at [862, 291] on select "Choose an option... Pending Applied Excluded (Questions) Excluded (Expired) Exc…" at bounding box center [882, 292] width 160 height 31
click at [802, 277] on select "Choose an option... Pending Applied Excluded (Questions) Excluded (Expired) Exc…" at bounding box center [882, 292] width 160 height 31
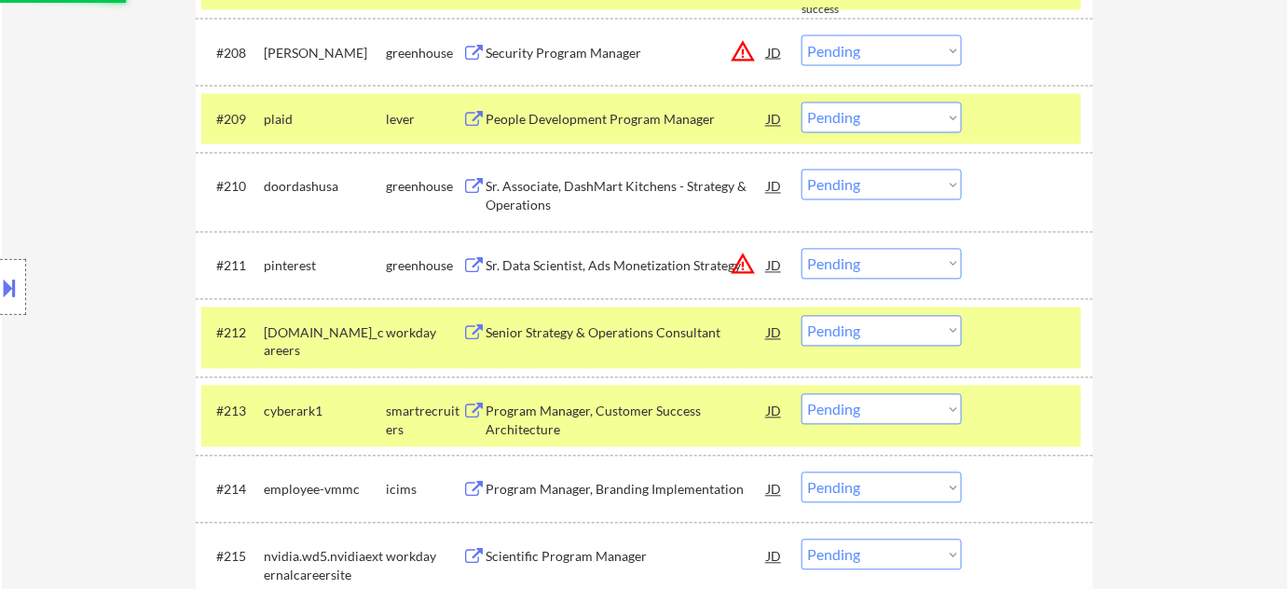
scroll to position [1131, 0]
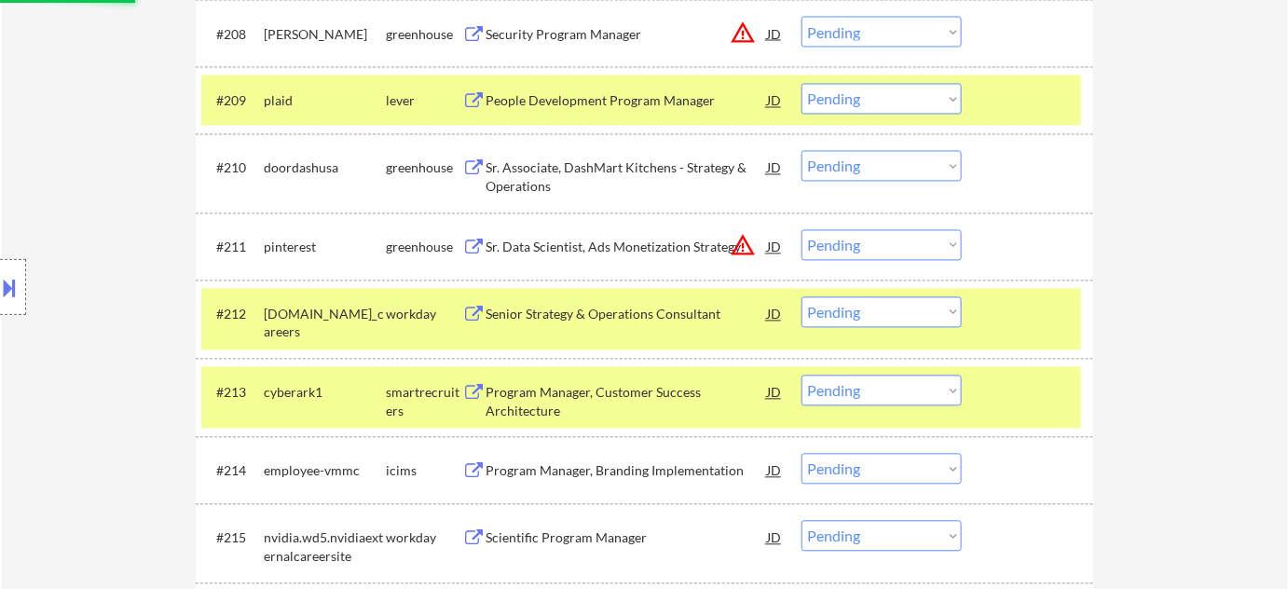
select select ""pending""
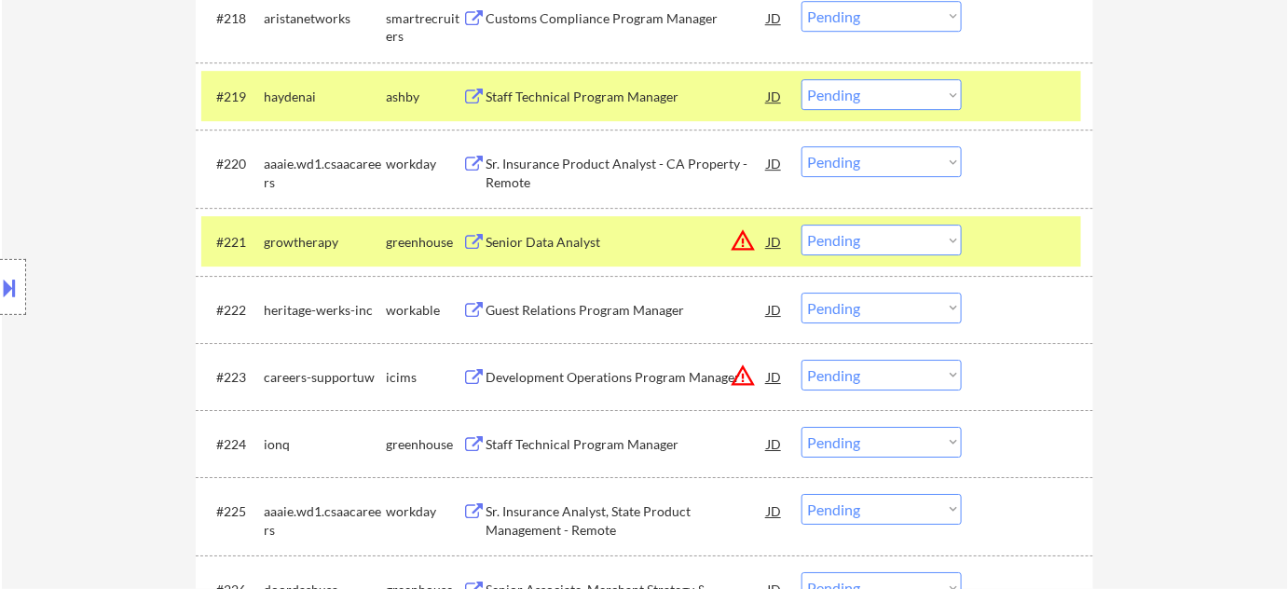
scroll to position [1978, 0]
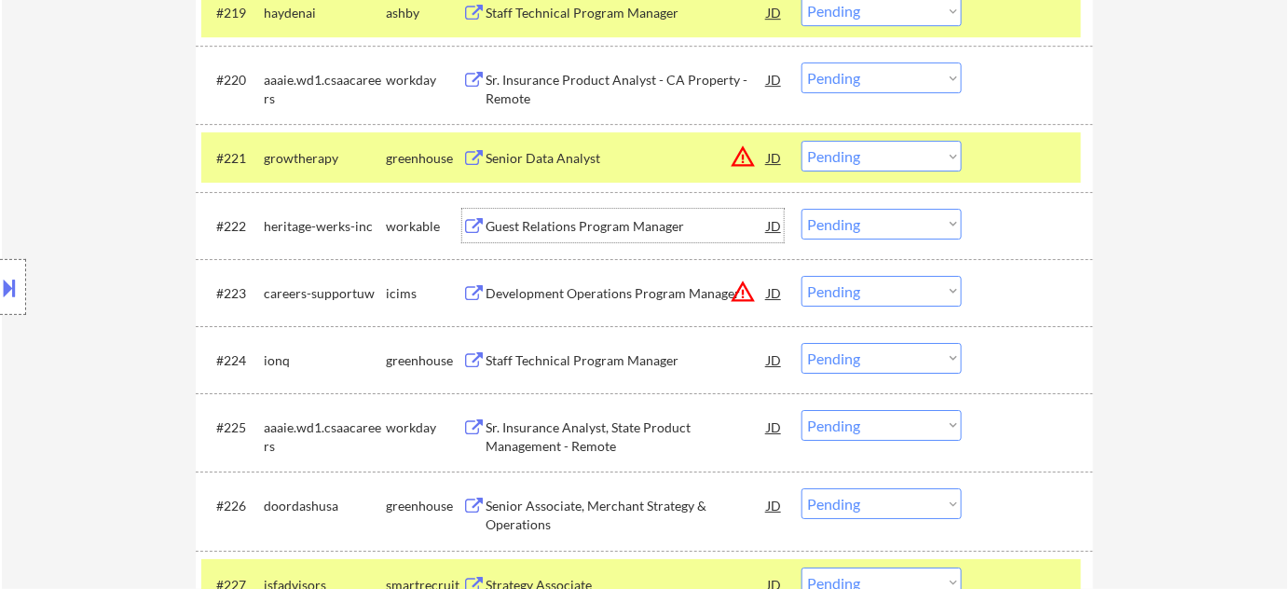
click at [589, 217] on div "Guest Relations Program Manager" at bounding box center [626, 226] width 281 height 19
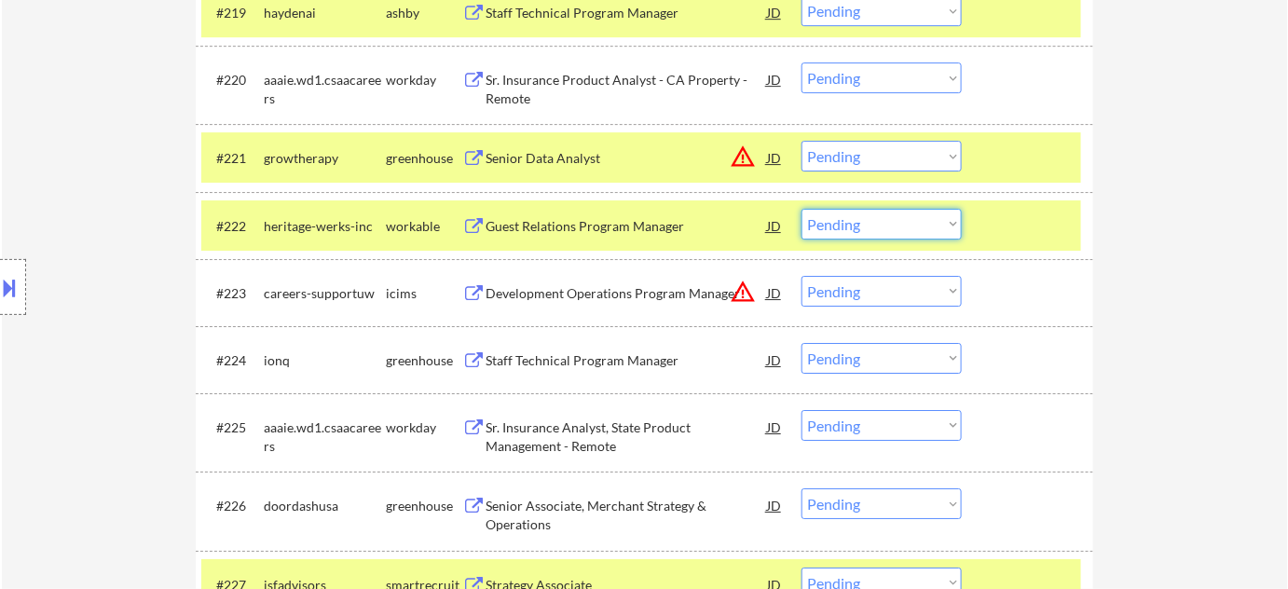
click at [866, 231] on select "Choose an option... Pending Applied Excluded (Questions) Excluded (Expired) Exc…" at bounding box center [882, 224] width 160 height 31
click at [802, 209] on select "Choose an option... Pending Applied Excluded (Questions) Excluded (Expired) Exc…" at bounding box center [882, 224] width 160 height 31
click at [753, 153] on button "warning_amber" at bounding box center [743, 157] width 26 height 26
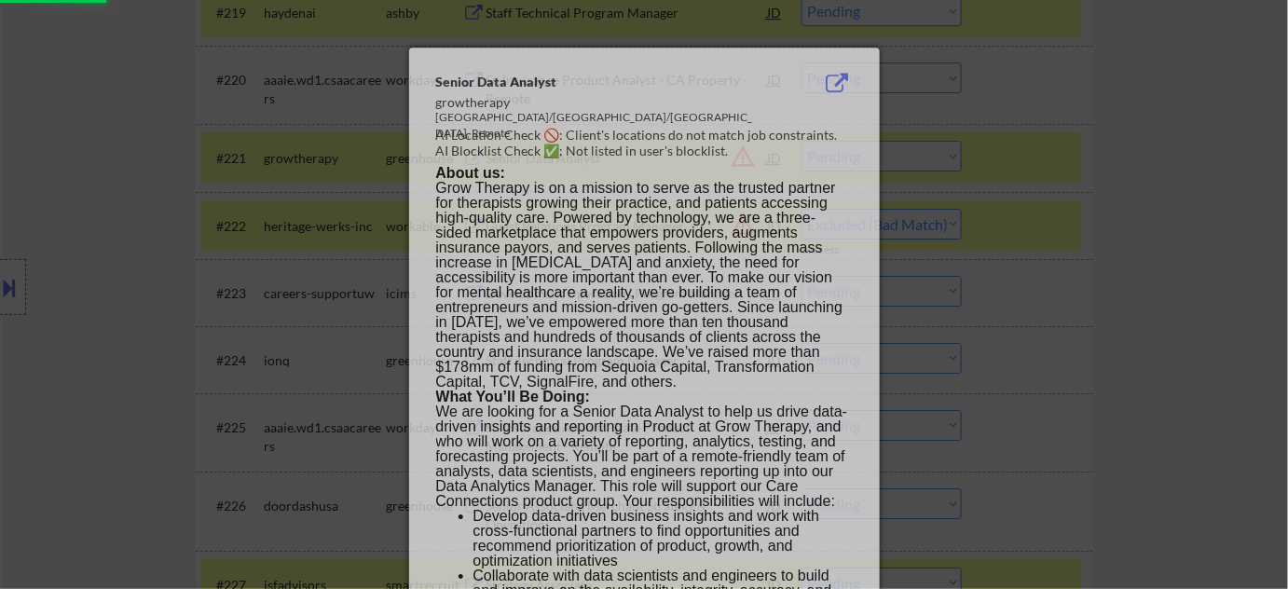
select select ""pending""
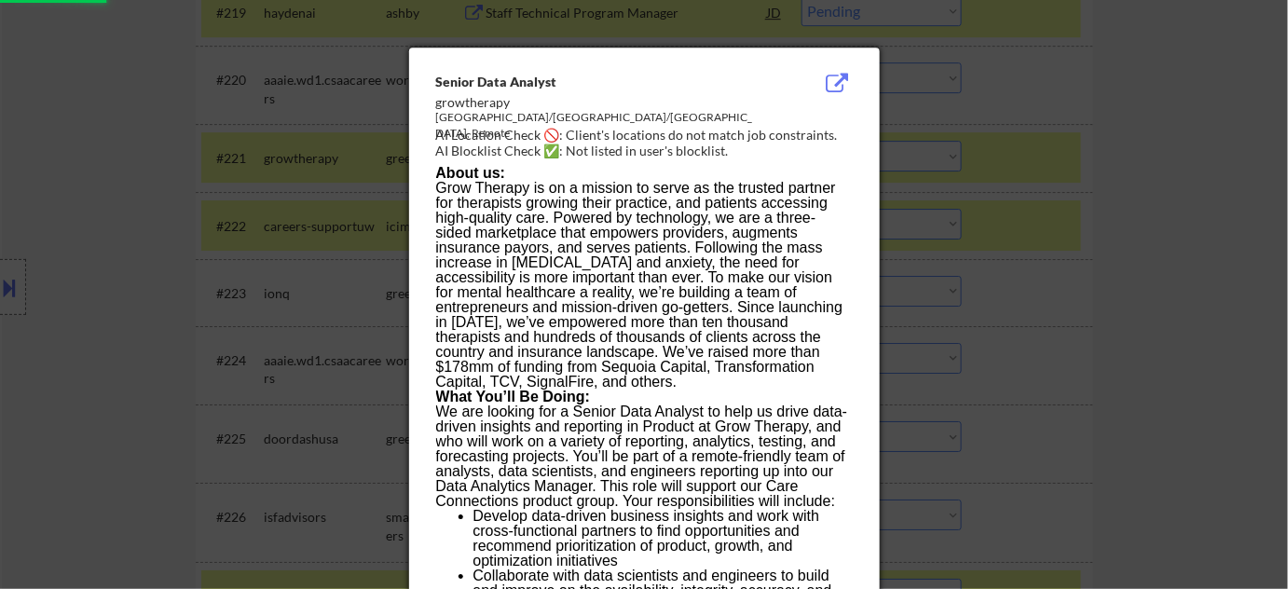
click at [1153, 208] on div at bounding box center [644, 294] width 1288 height 589
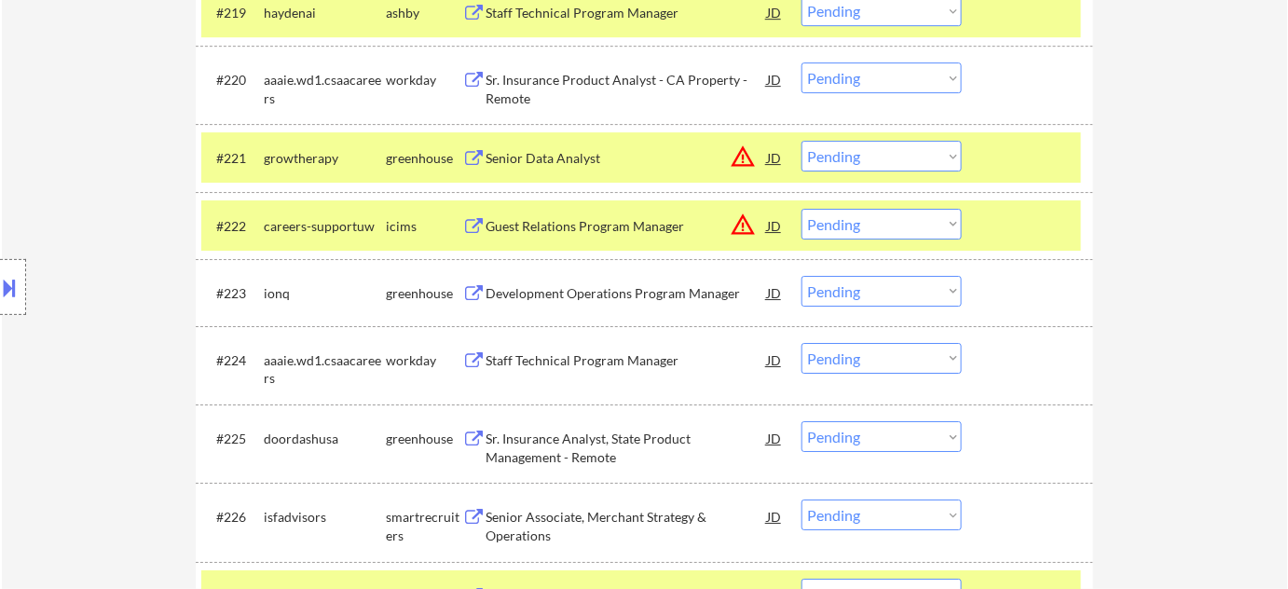
click at [584, 158] on div "Senior Data Analyst" at bounding box center [626, 158] width 281 height 19
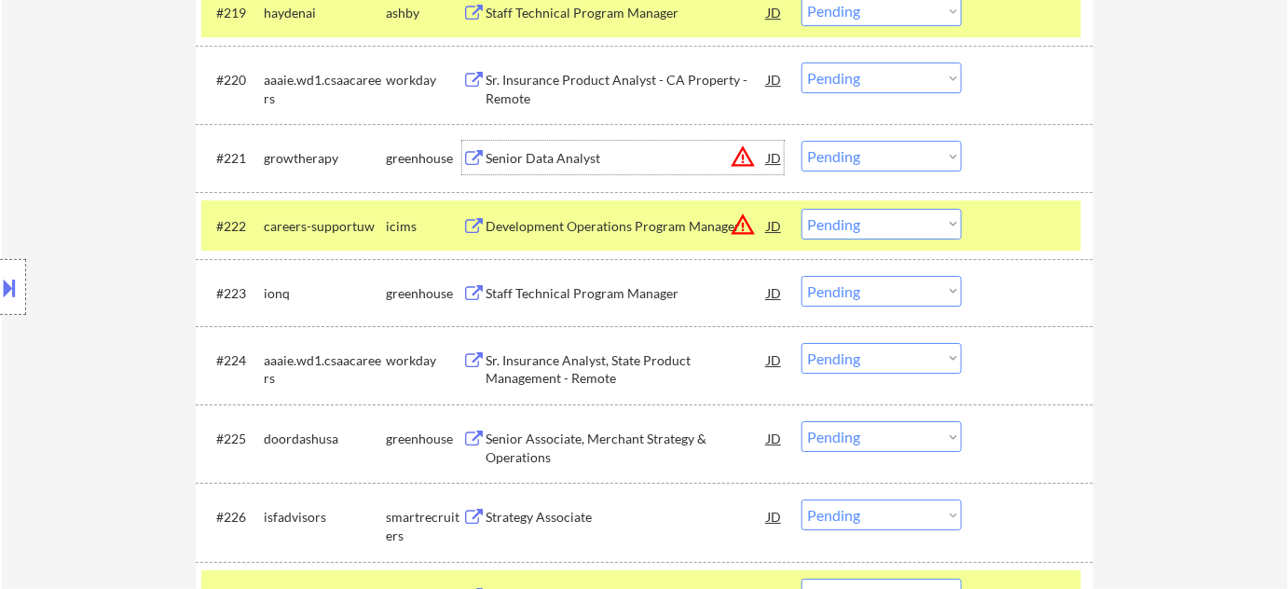
click at [870, 160] on select "Choose an option... Pending Applied Excluded (Questions) Excluded (Expired) Exc…" at bounding box center [882, 156] width 160 height 31
click at [802, 141] on select "Choose an option... Pending Applied Excluded (Questions) Excluded (Expired) Exc…" at bounding box center [882, 156] width 160 height 31
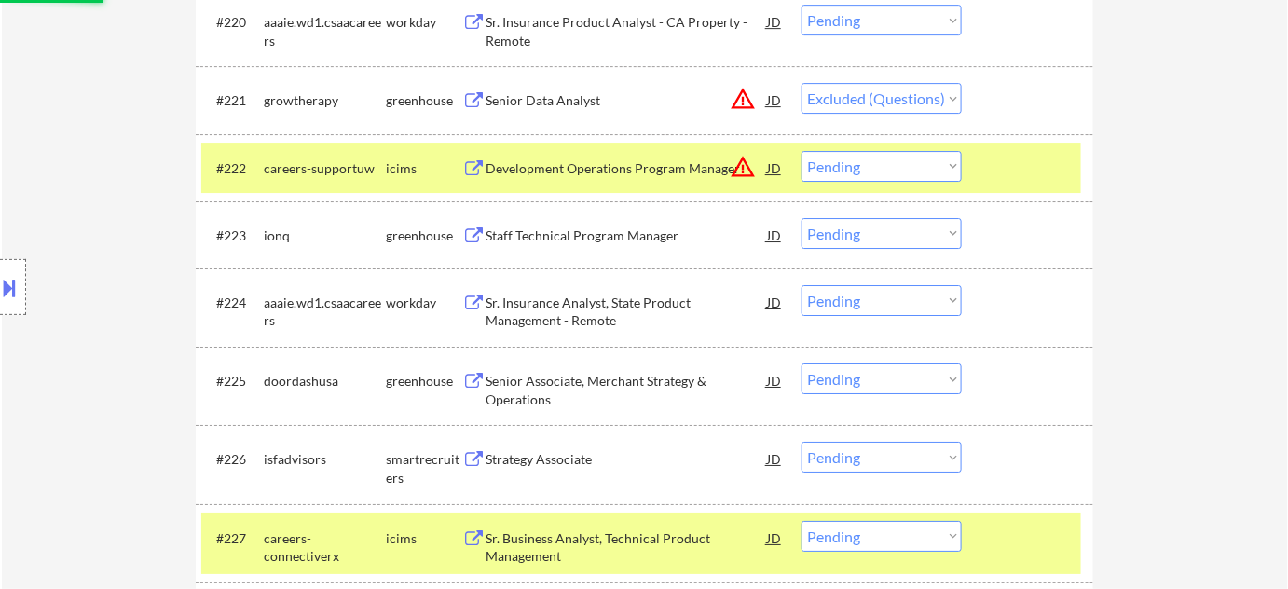
scroll to position [2063, 0]
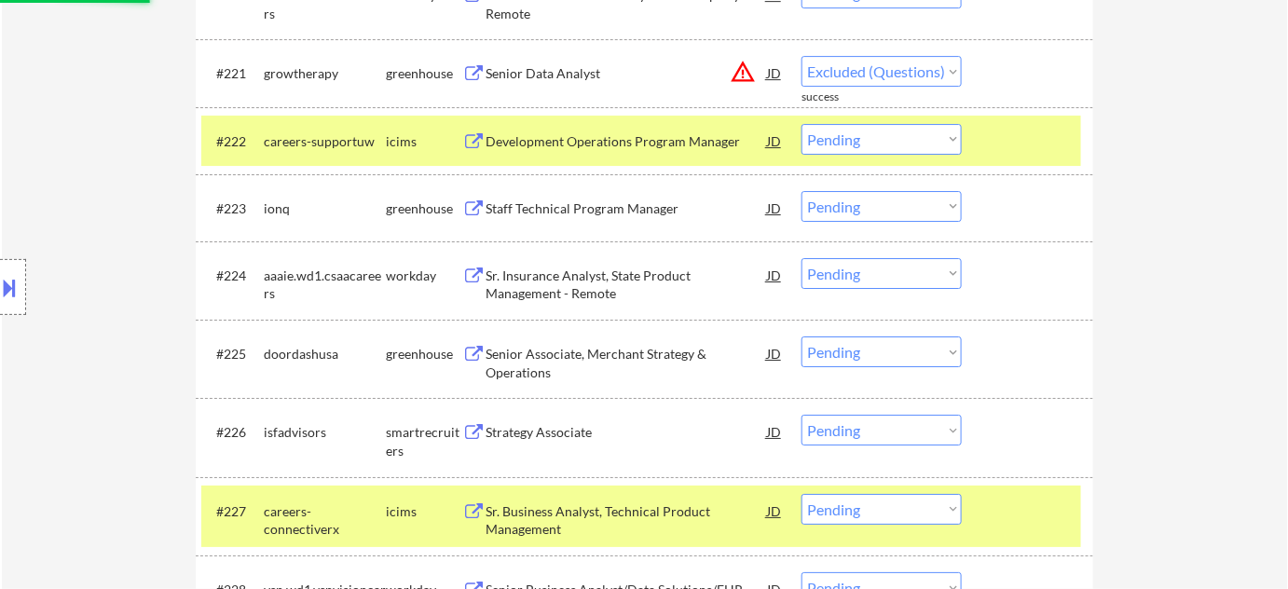
select select ""pending""
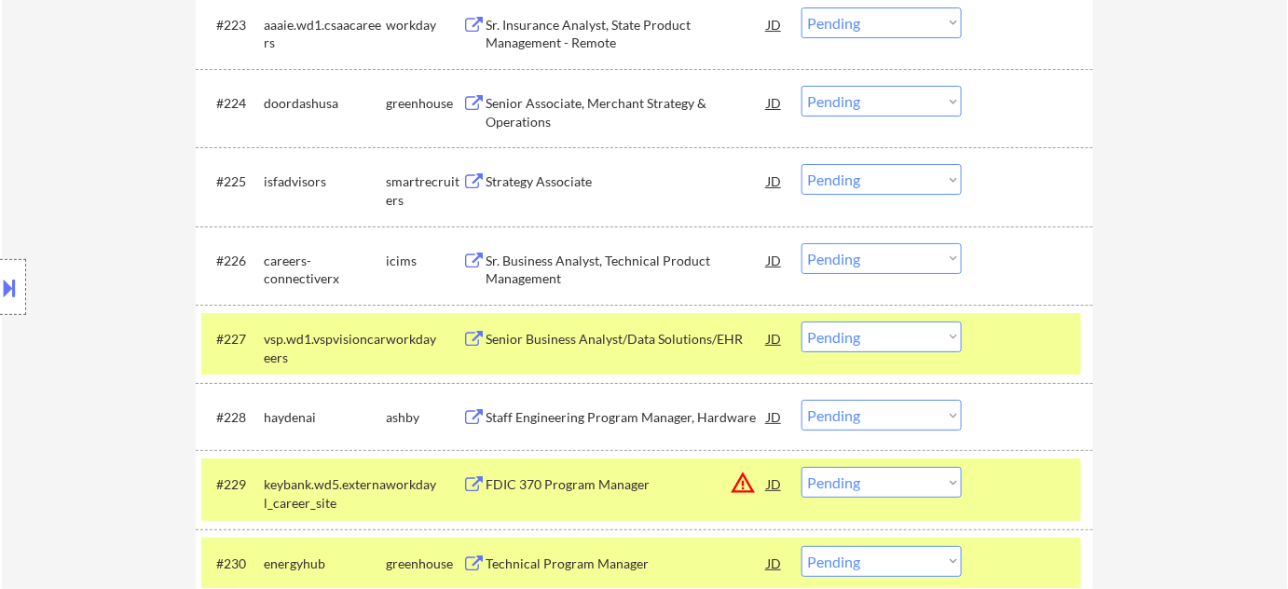
scroll to position [2317, 0]
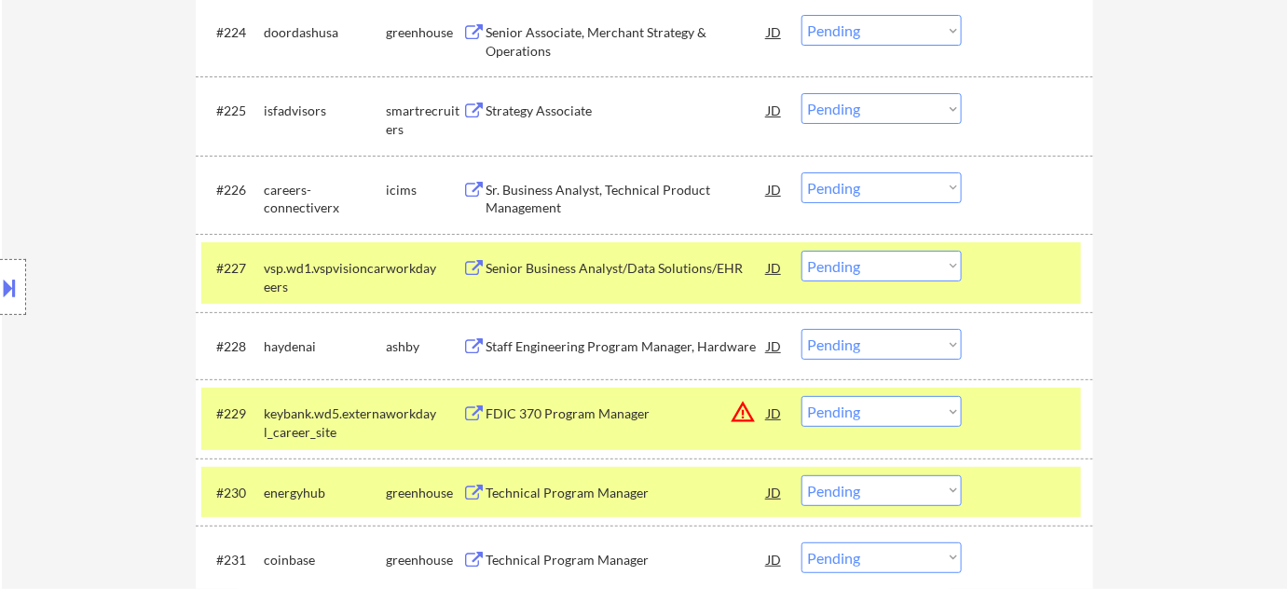
click at [598, 262] on div "Senior Business Analyst/Data Solutions/EHR" at bounding box center [626, 268] width 281 height 19
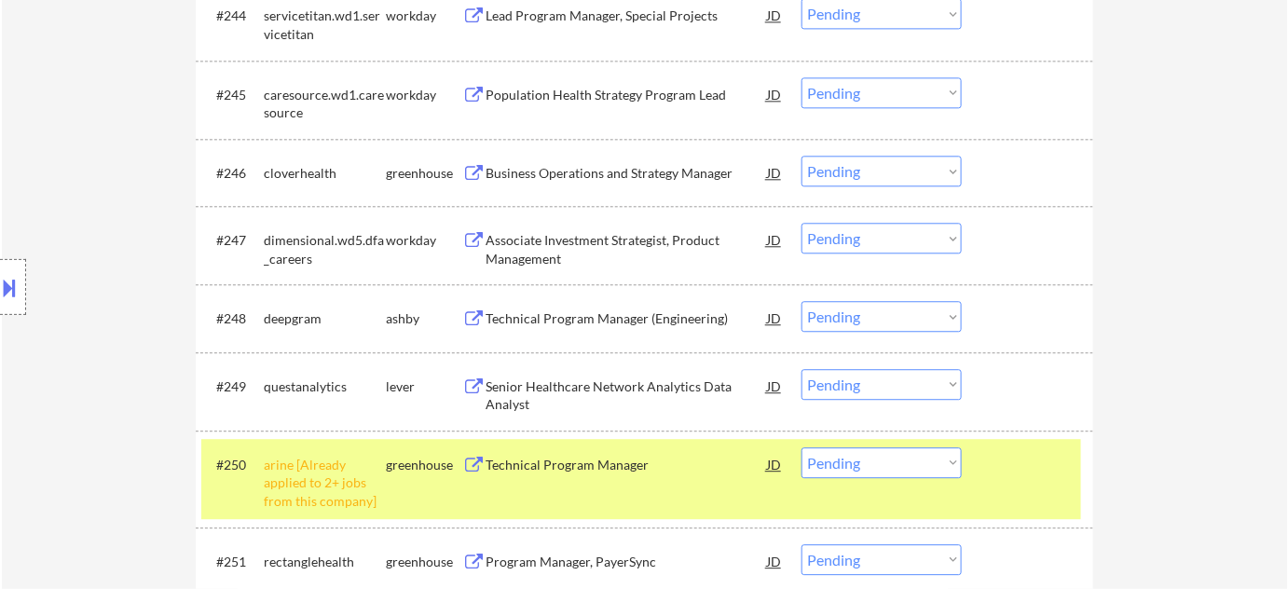
scroll to position [3842, 0]
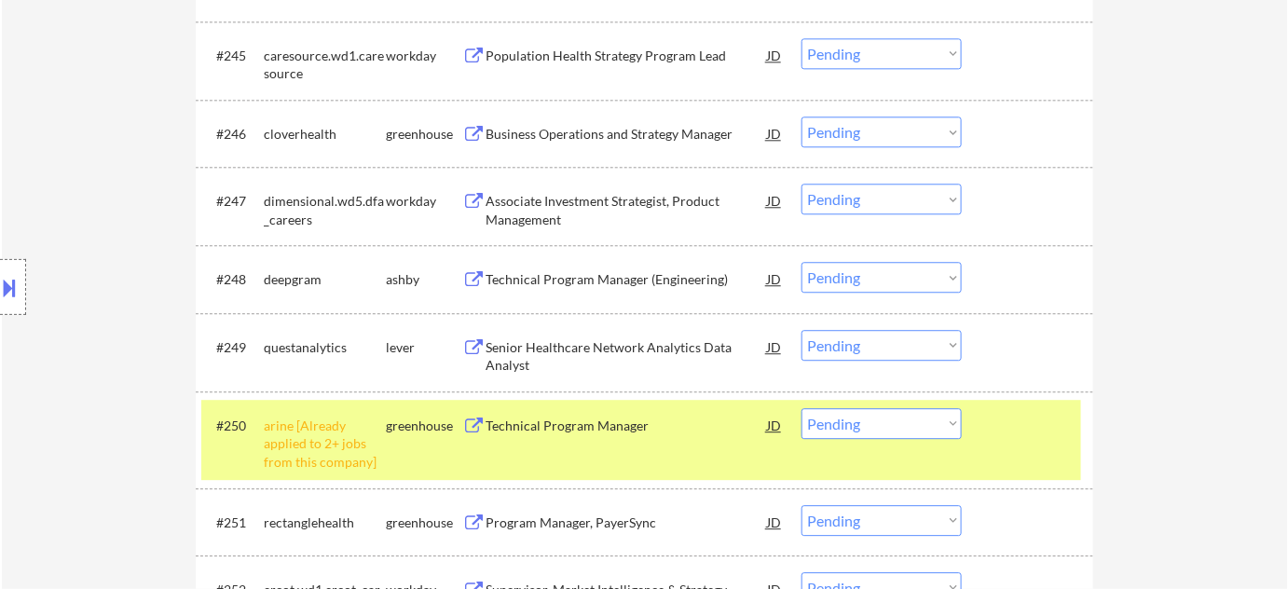
click at [886, 432] on select "Choose an option... Pending Applied Excluded (Questions) Excluded (Expired) Exc…" at bounding box center [882, 423] width 160 height 31
click at [802, 408] on select "Choose an option... Pending Applied Excluded (Questions) Excluded (Expired) Exc…" at bounding box center [882, 423] width 160 height 31
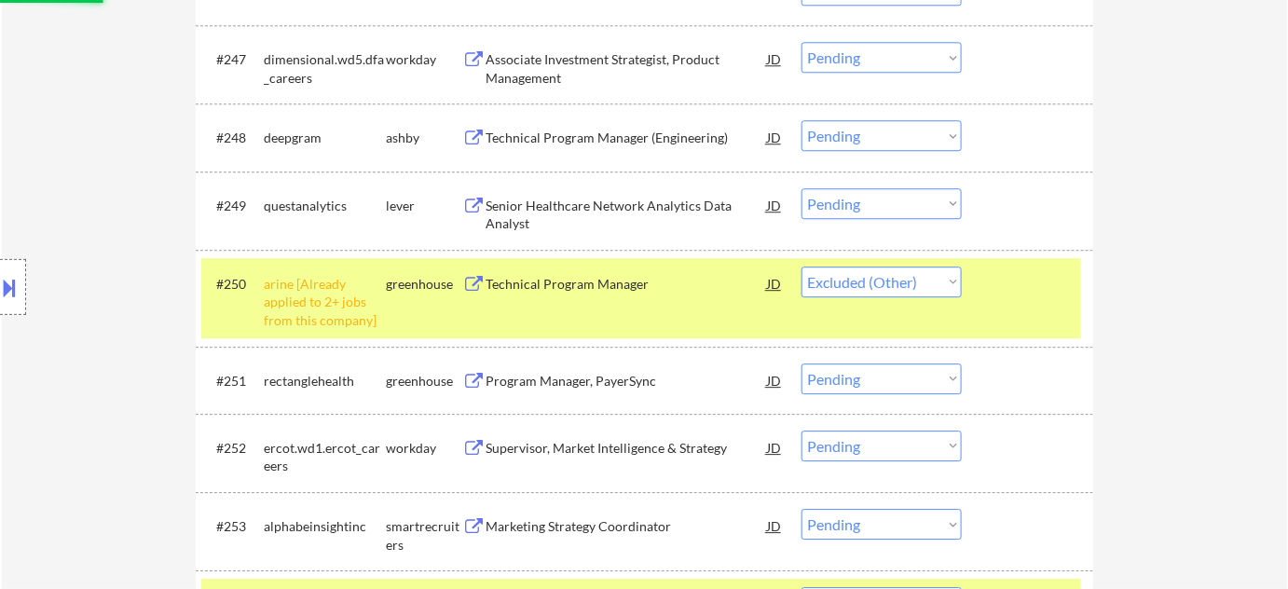
scroll to position [4012, 0]
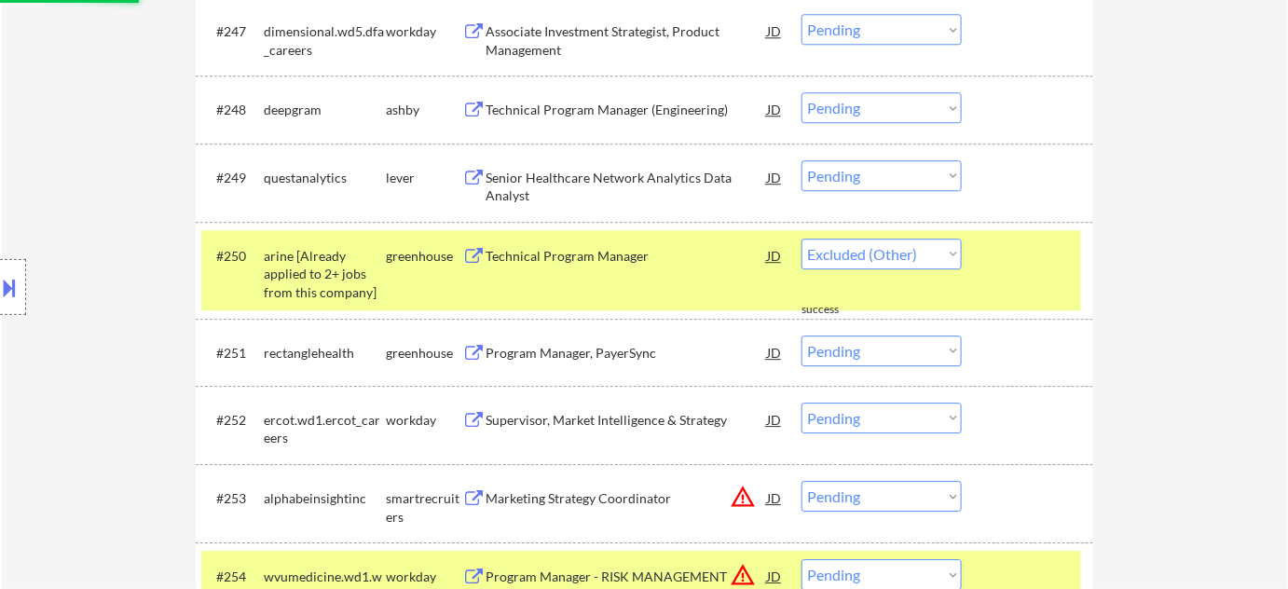
select select ""pending""
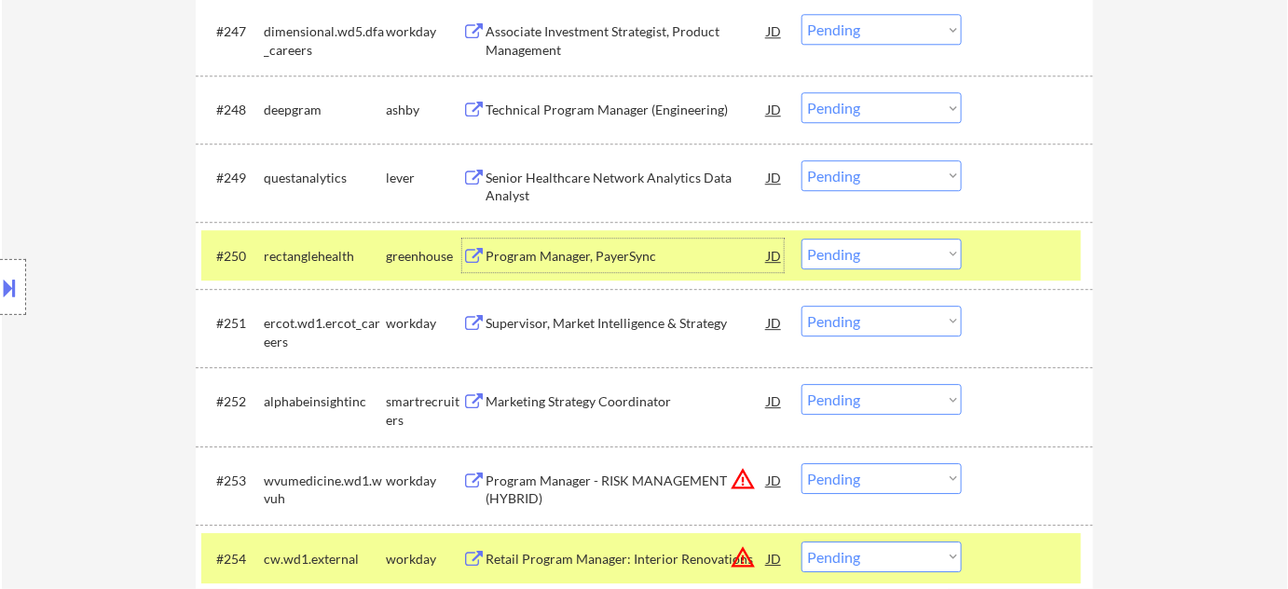
click at [581, 253] on div "Program Manager, PayerSync" at bounding box center [626, 256] width 281 height 19
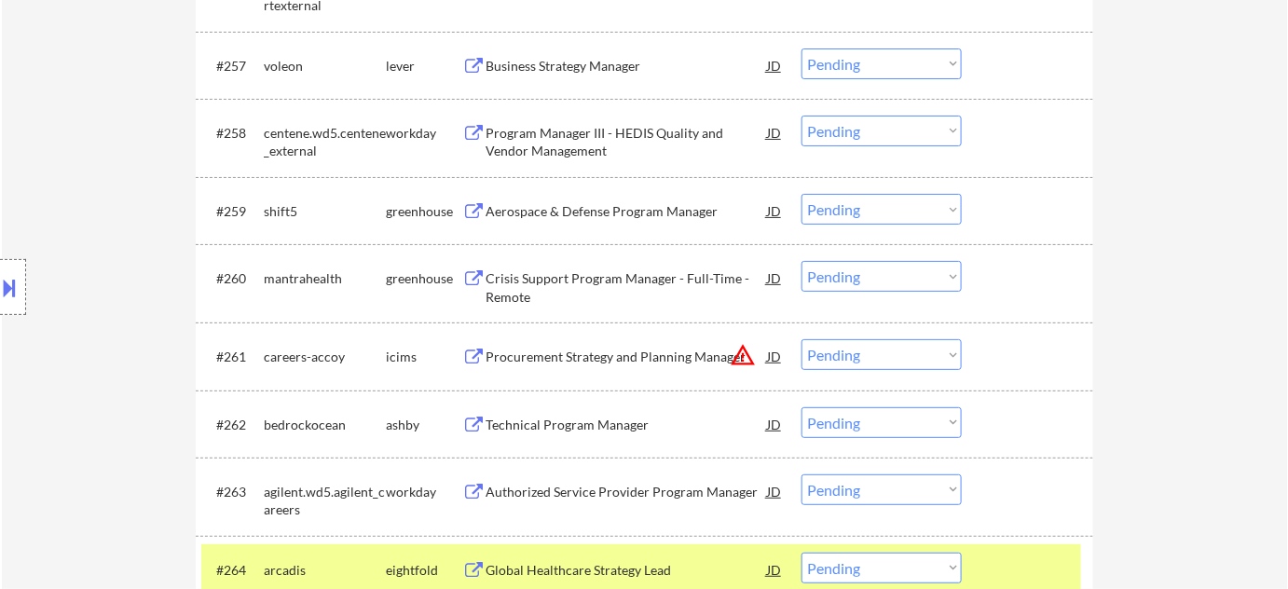
scroll to position [4690, 0]
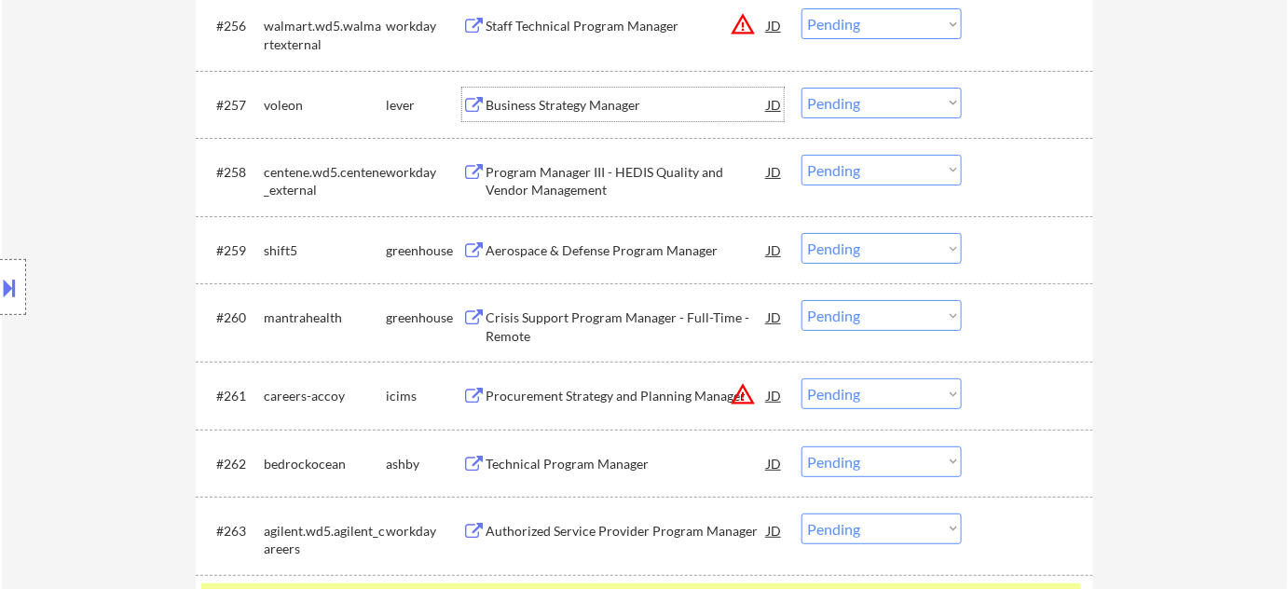
click at [585, 103] on div "Business Strategy Manager" at bounding box center [626, 105] width 281 height 19
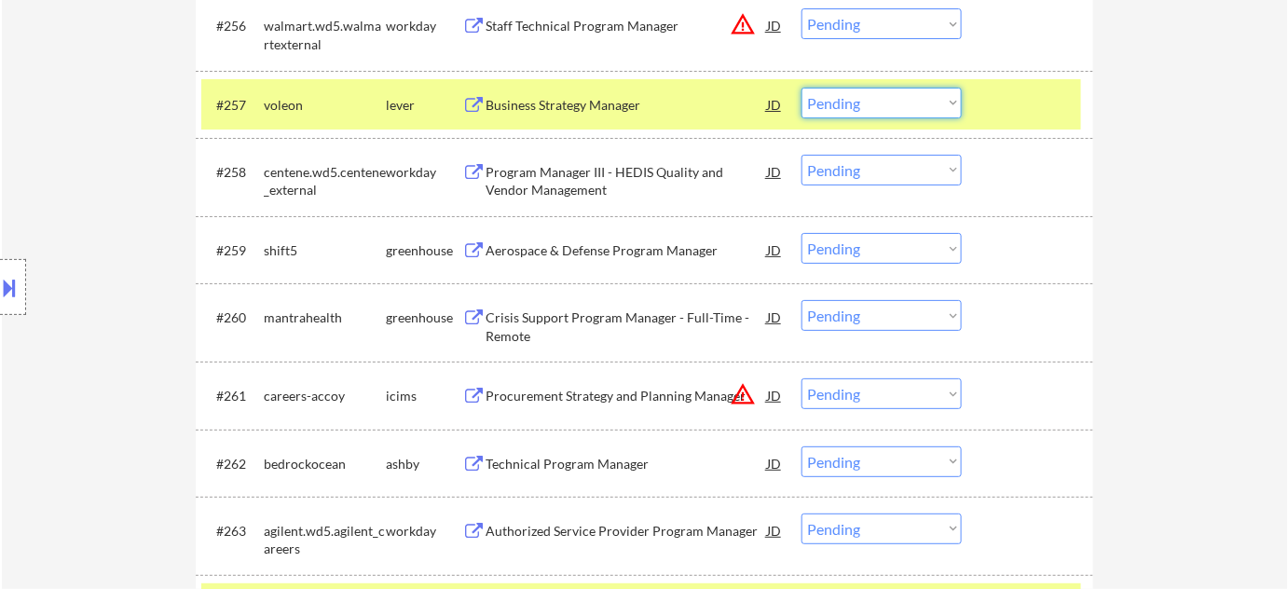
click at [904, 116] on select "Choose an option... Pending Applied Excluded (Questions) Excluded (Expired) Exc…" at bounding box center [882, 103] width 160 height 31
click at [802, 88] on select "Choose an option... Pending Applied Excluded (Questions) Excluded (Expired) Exc…" at bounding box center [882, 103] width 160 height 31
select select ""pending""
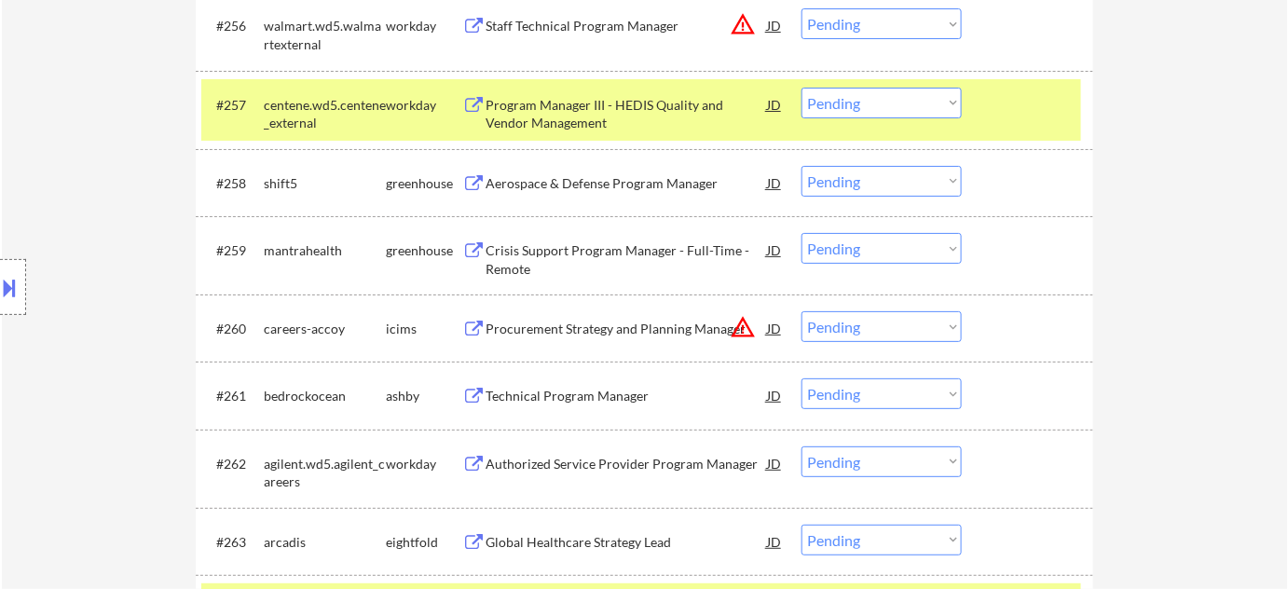
click at [870, 9] on select "Choose an option... Pending Applied Excluded (Questions) Excluded (Expired) Exc…" at bounding box center [882, 23] width 160 height 31
click at [802, 8] on select "Choose an option... Pending Applied Excluded (Questions) Excluded (Expired) Exc…" at bounding box center [882, 23] width 160 height 31
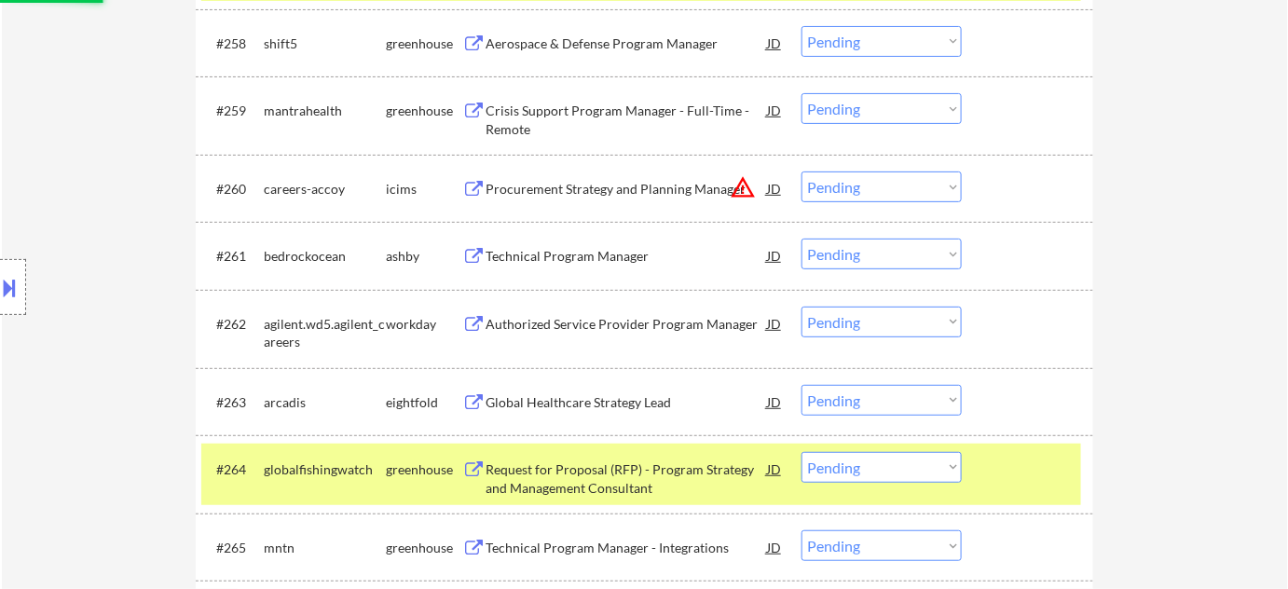
scroll to position [4859, 0]
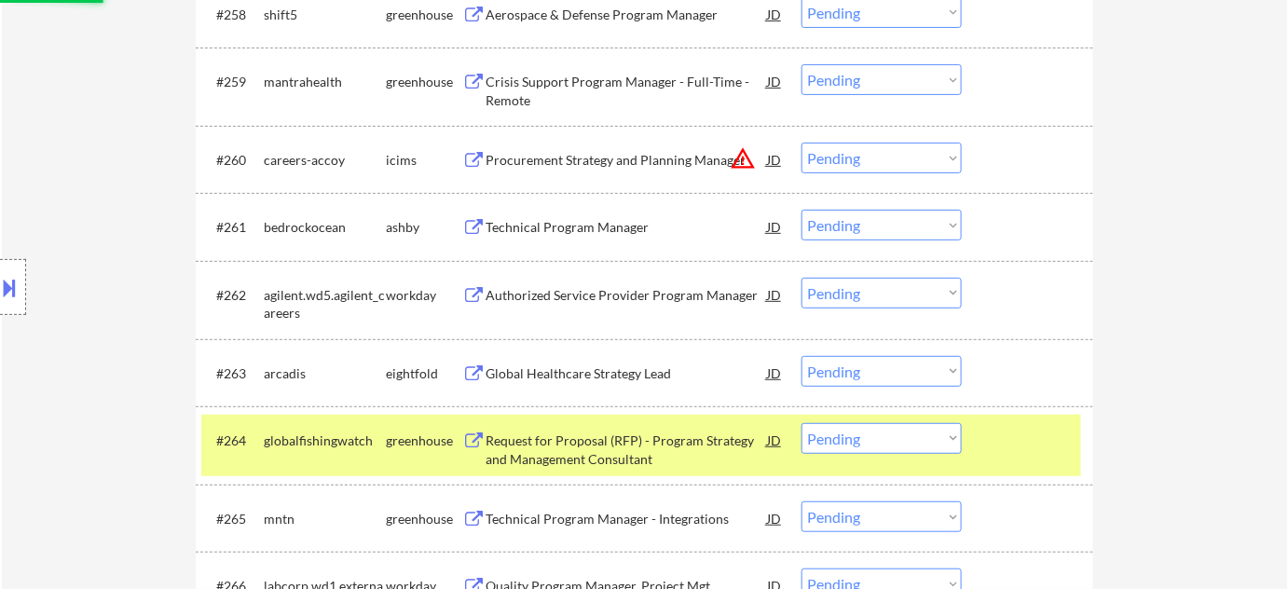
select select ""pending""
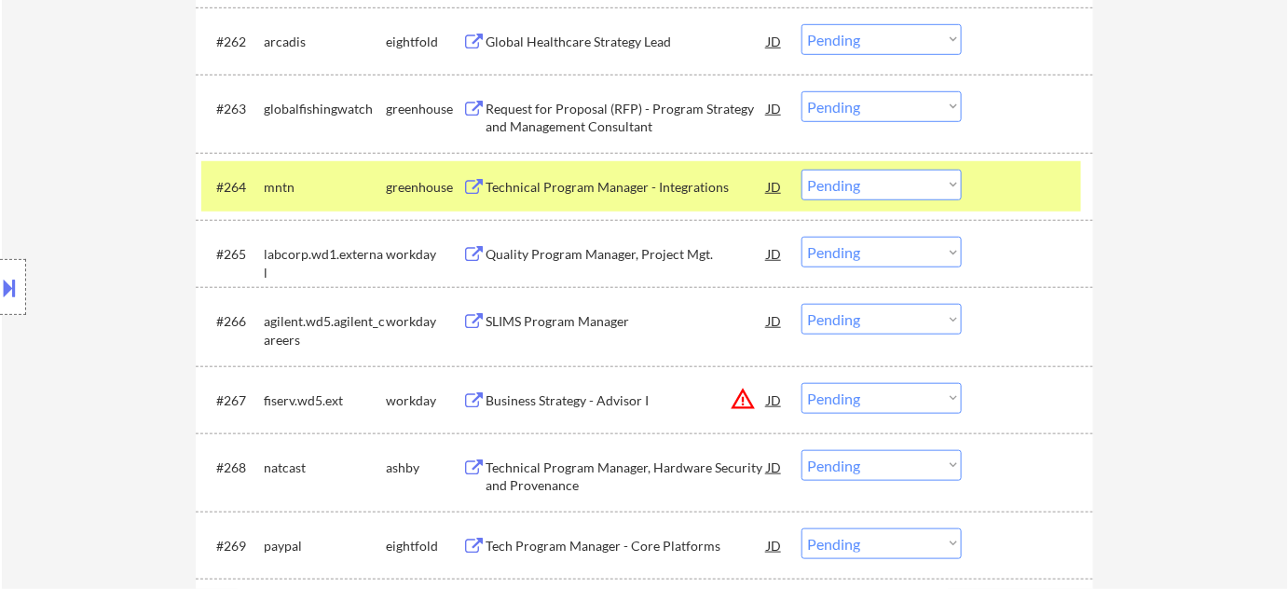
scroll to position [5113, 0]
click at [749, 399] on button "warning_amber" at bounding box center [743, 398] width 26 height 26
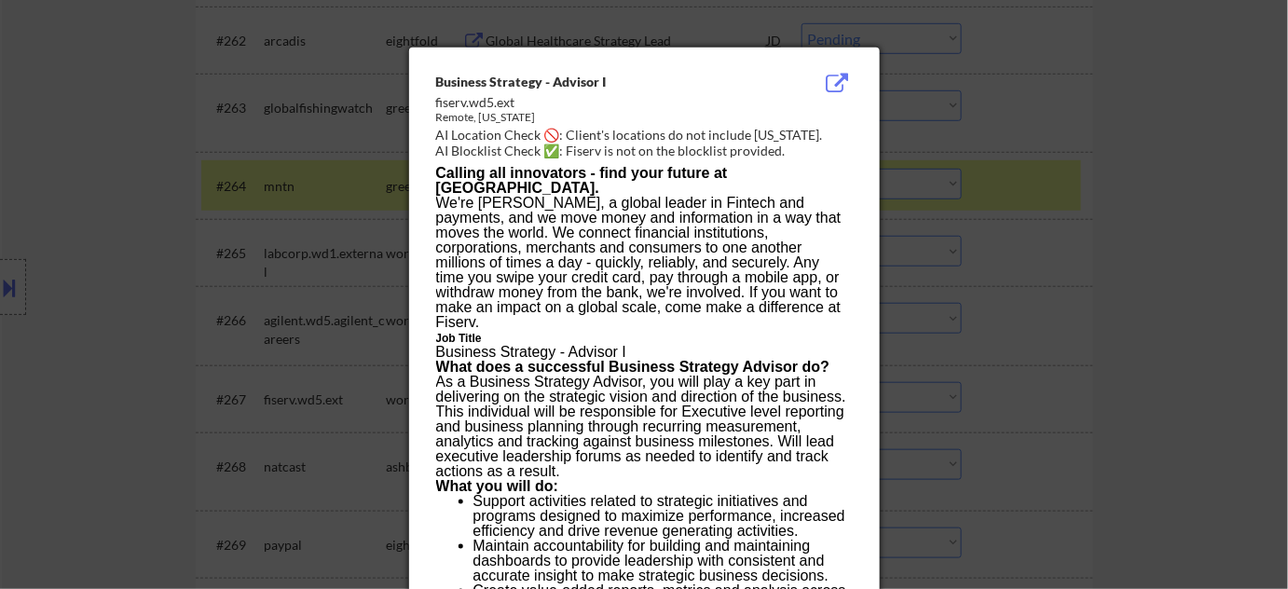
click at [1194, 381] on div at bounding box center [644, 294] width 1288 height 589
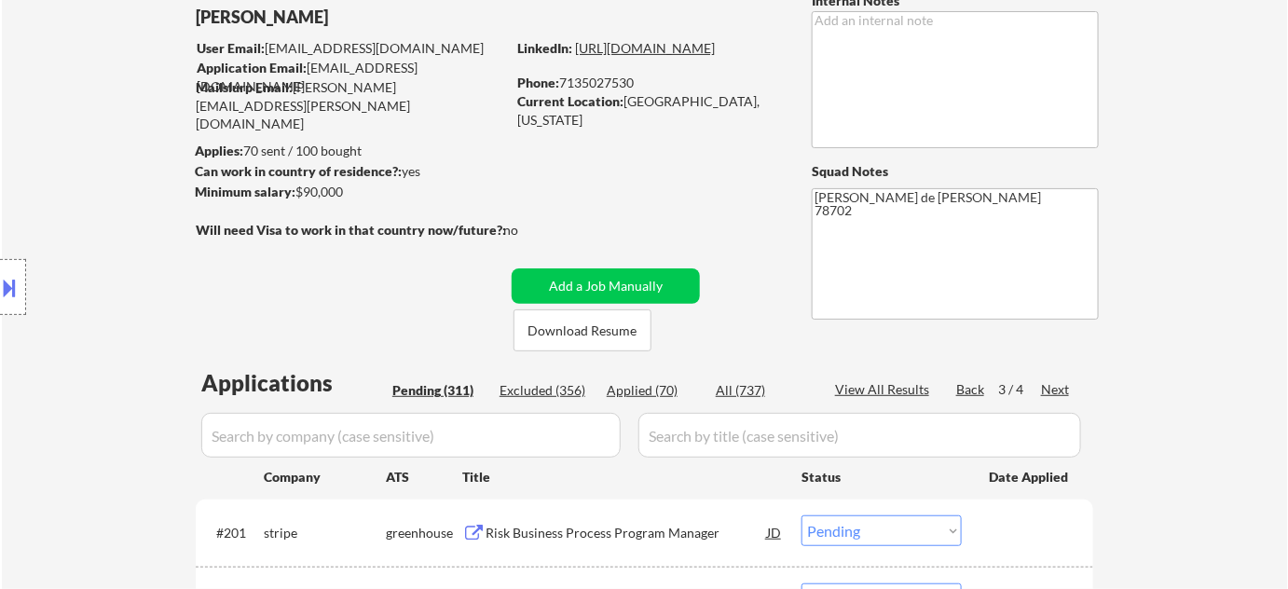
scroll to position [169, 0]
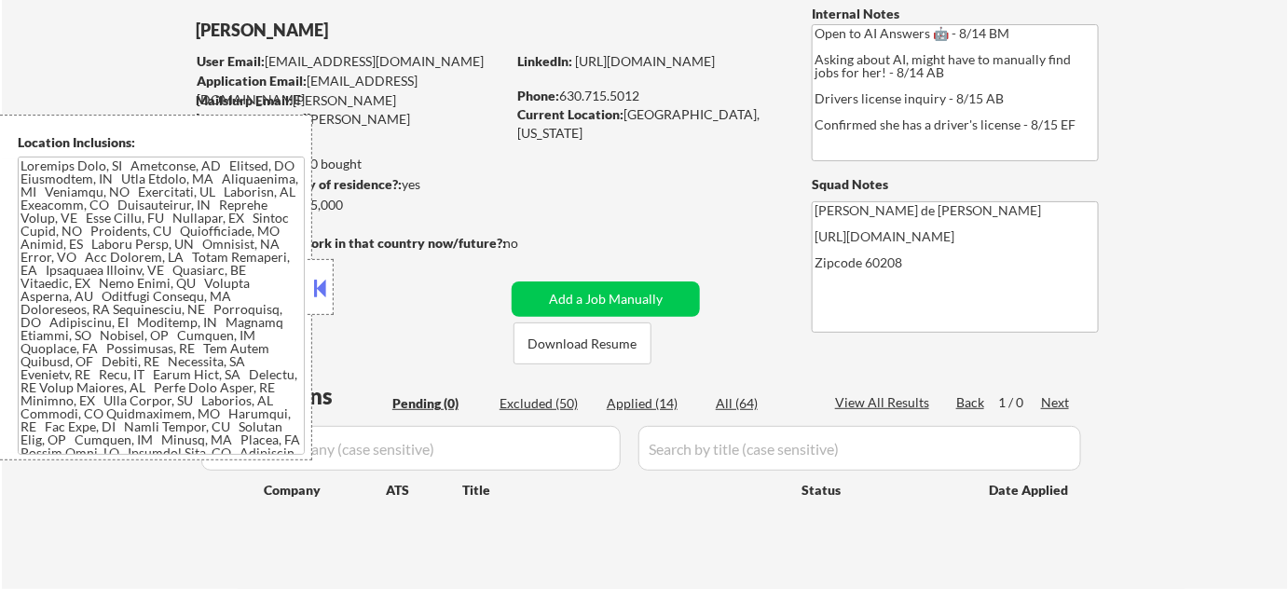
scroll to position [84, 0]
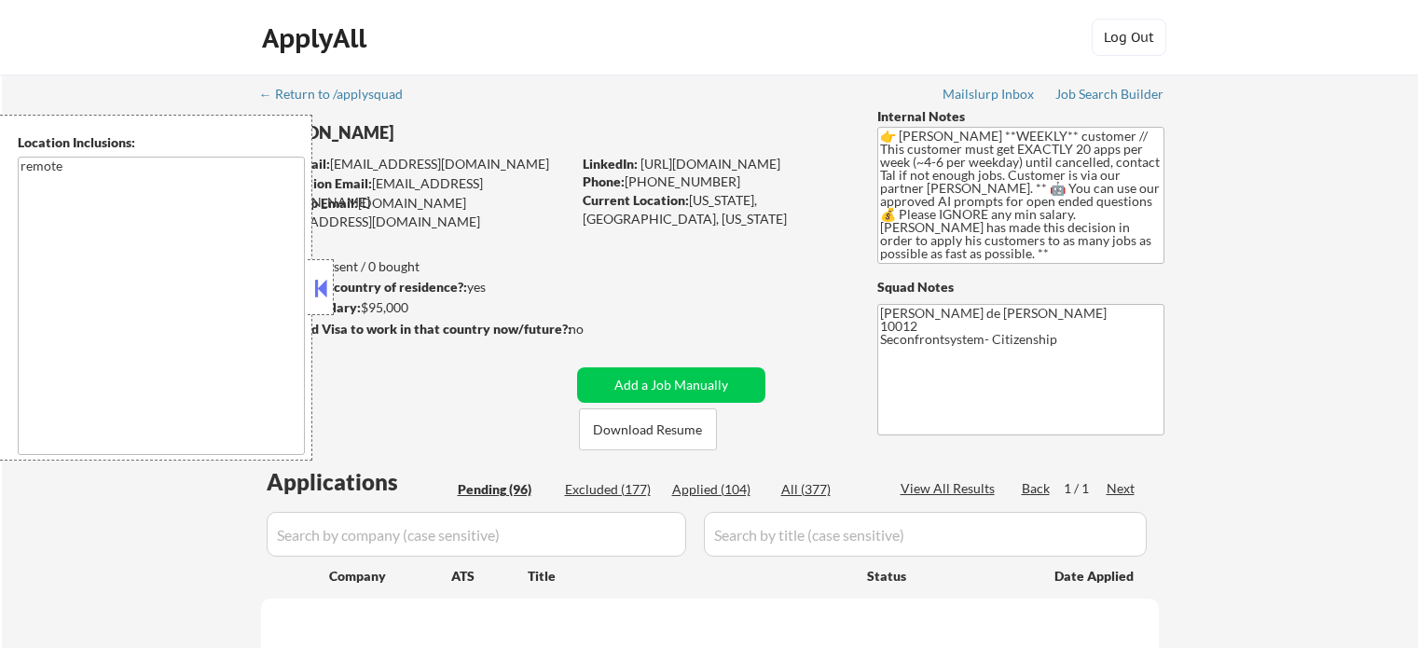
select select ""pending""
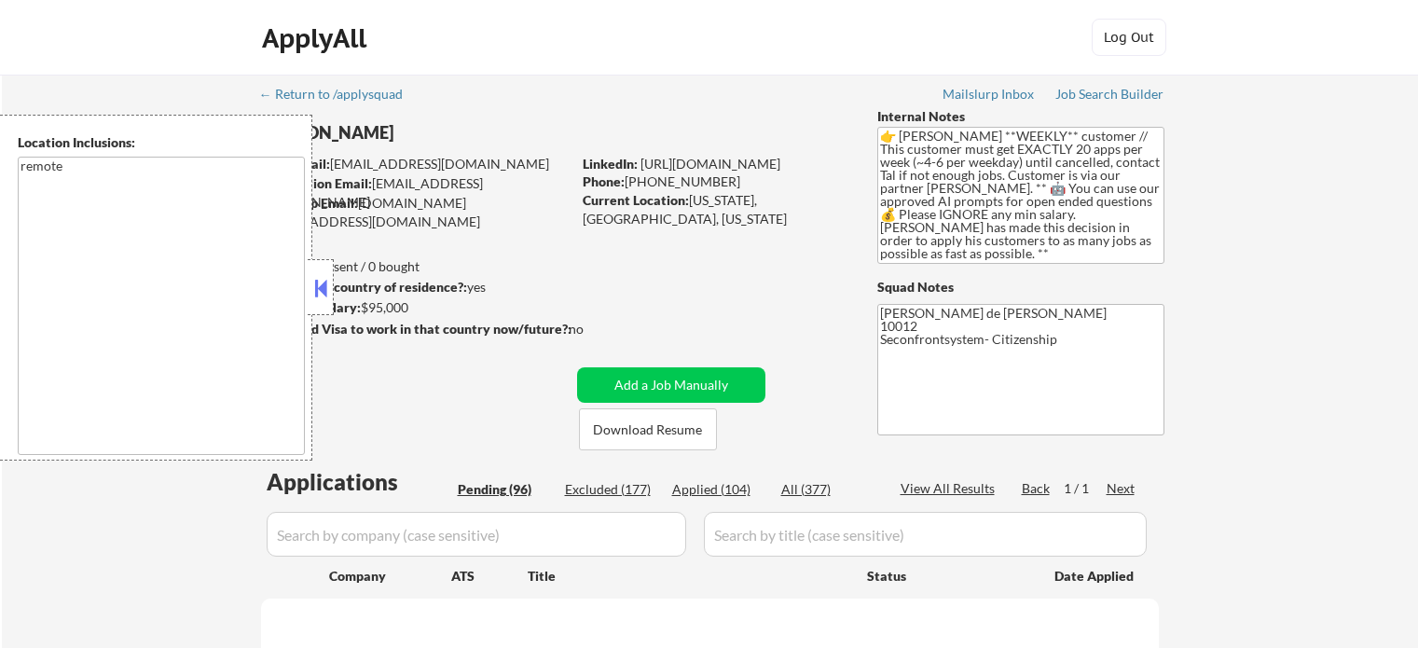
select select ""pending""
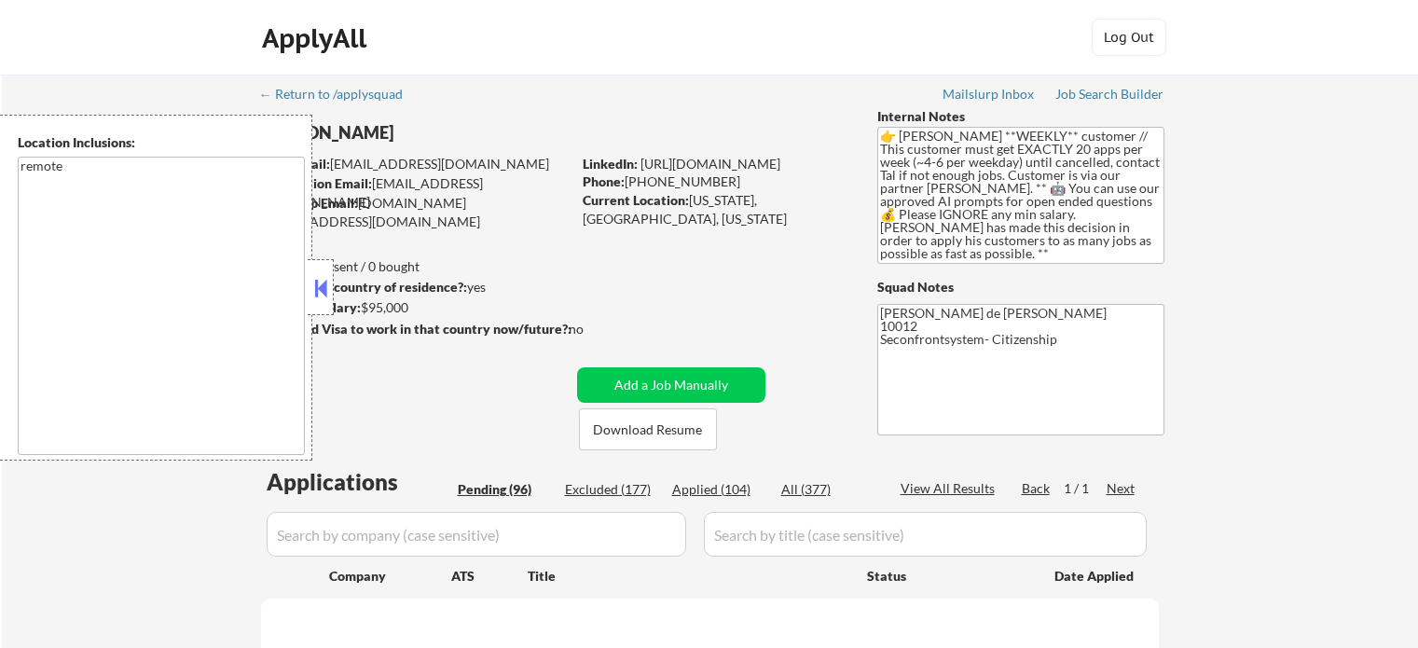
select select ""pending""
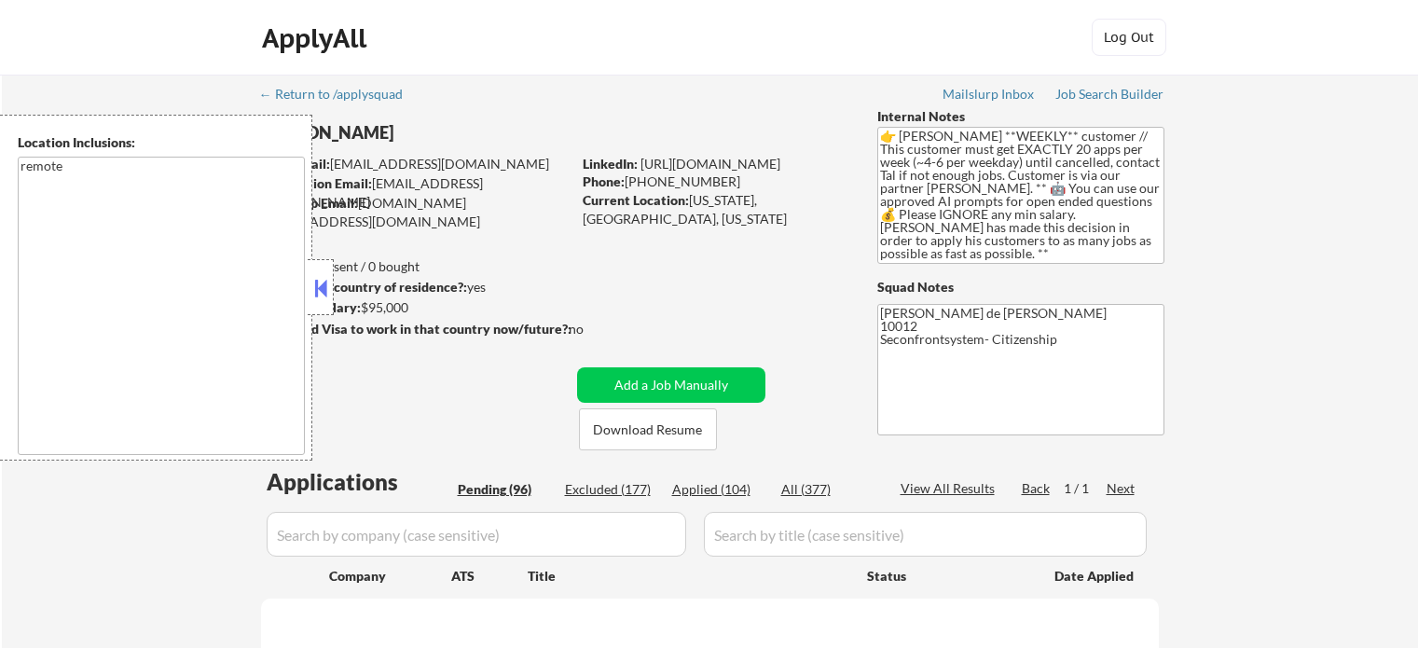
select select ""pending""
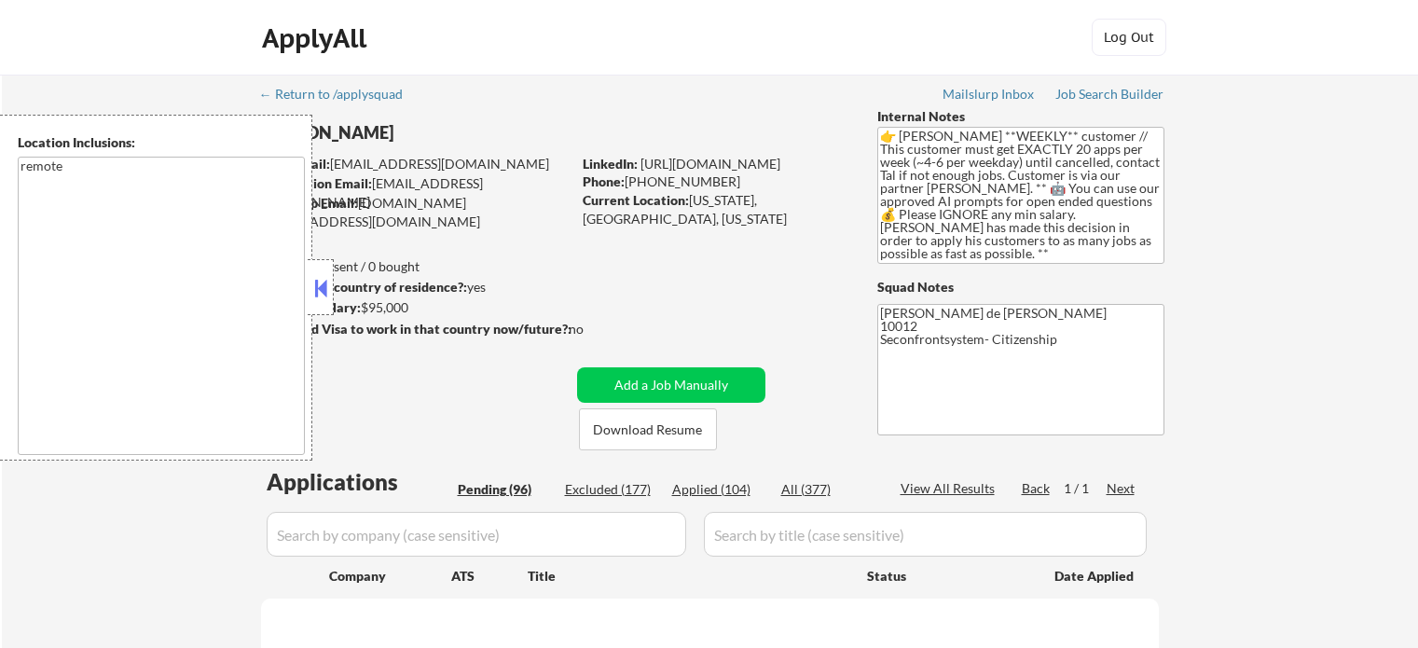
select select ""pending""
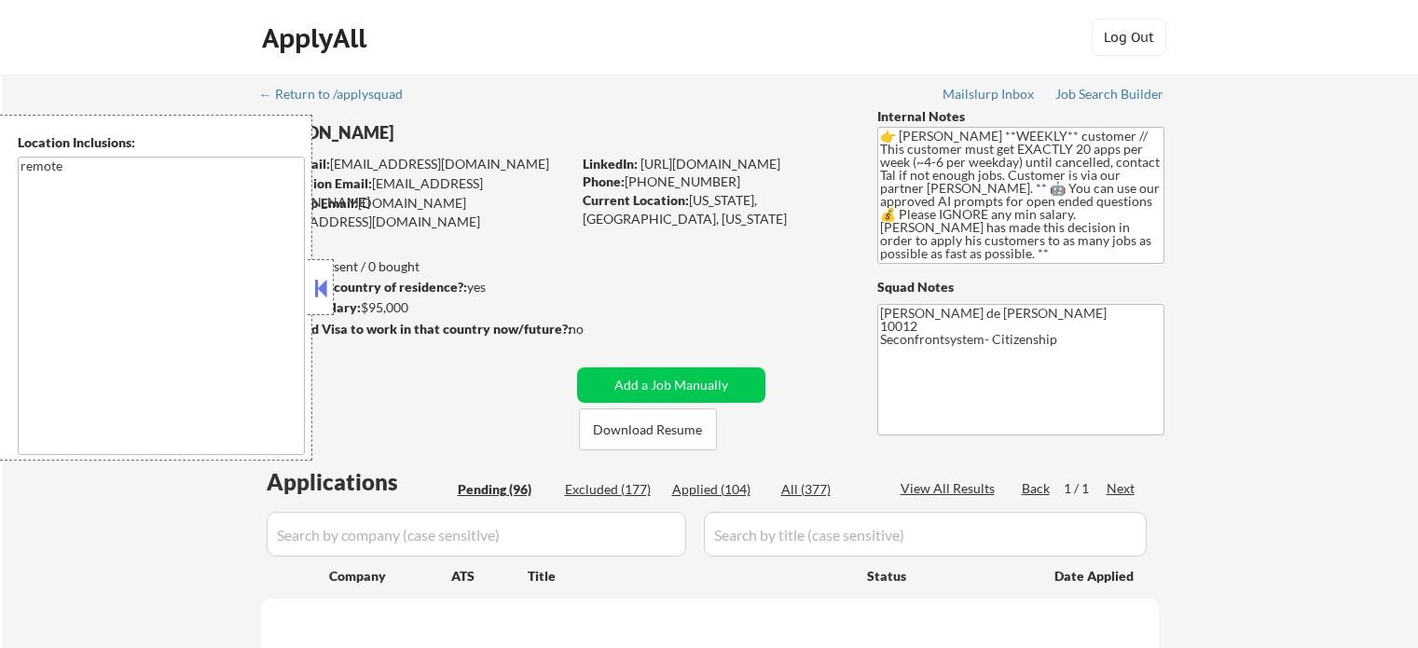
select select ""pending""
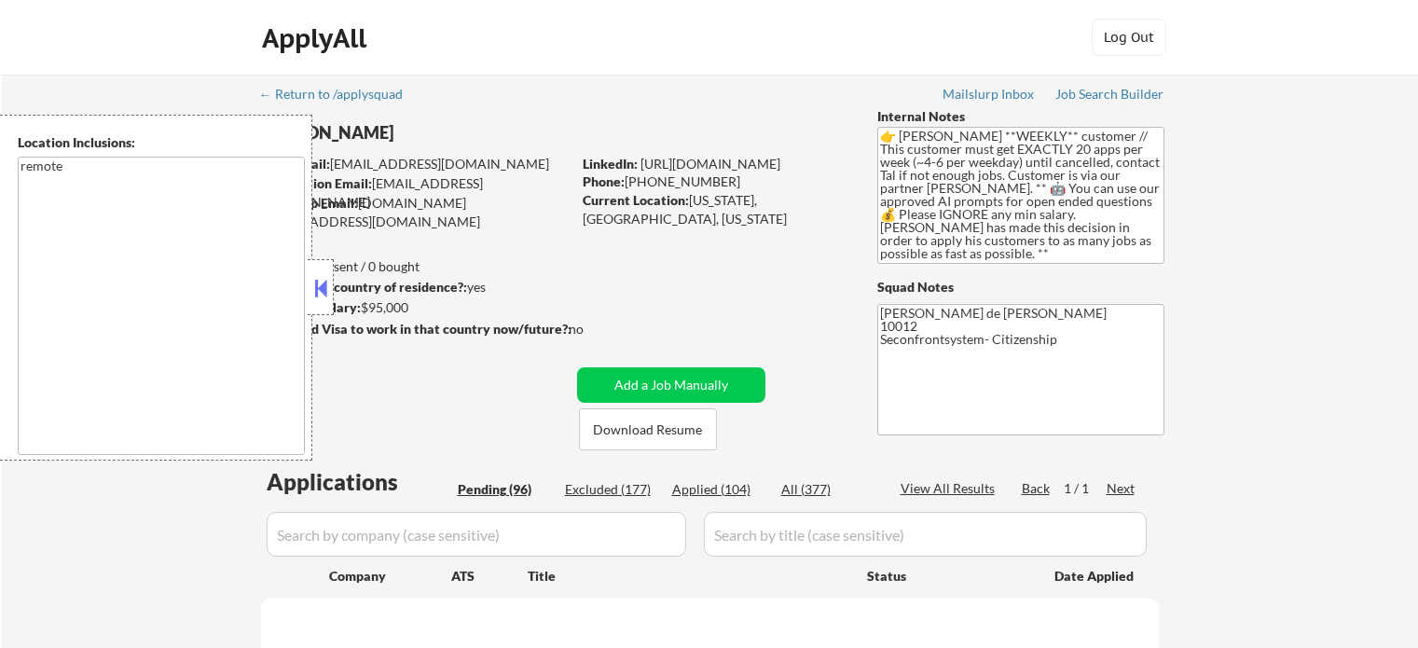
select select ""pending""
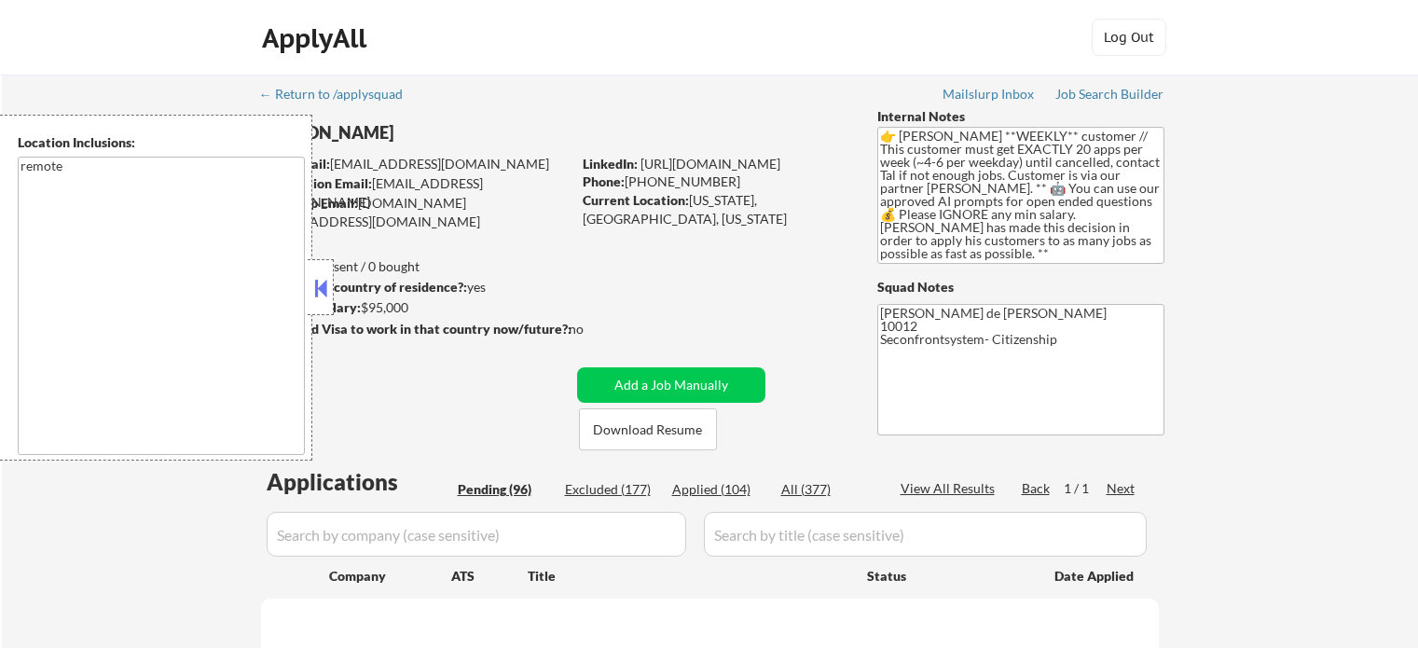
select select ""pending""
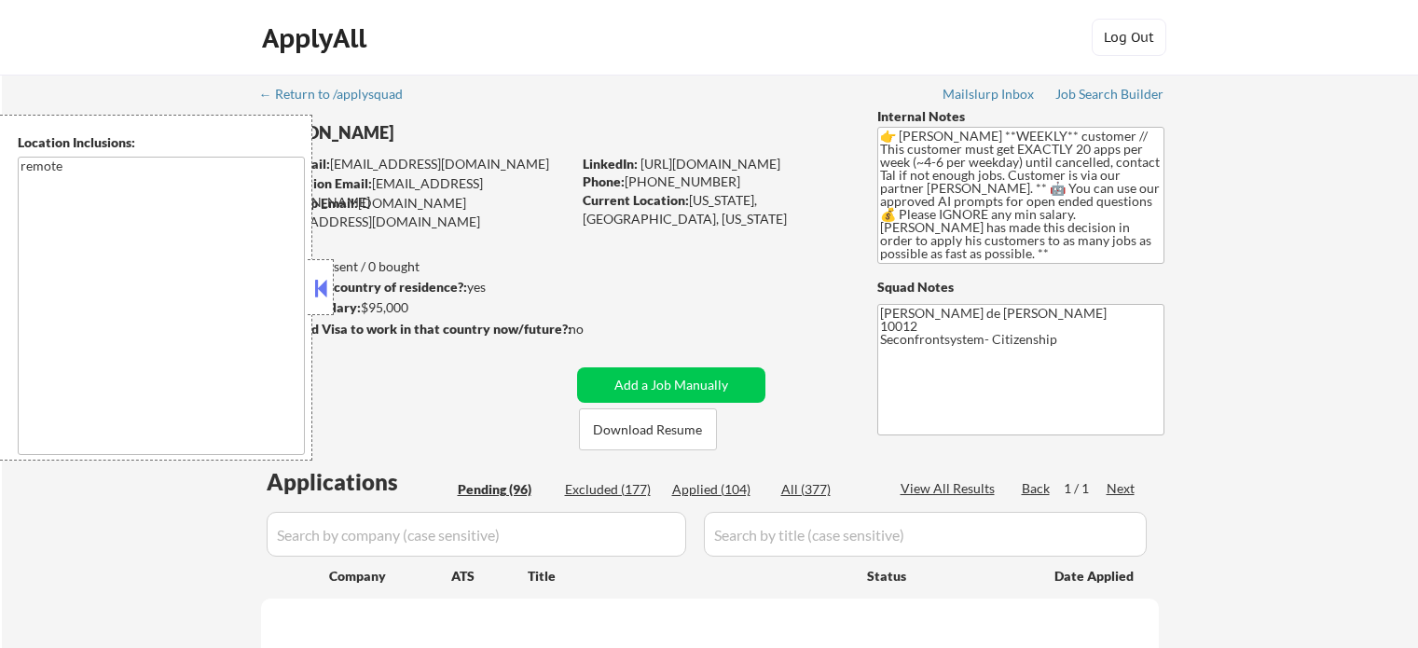
select select ""pending""
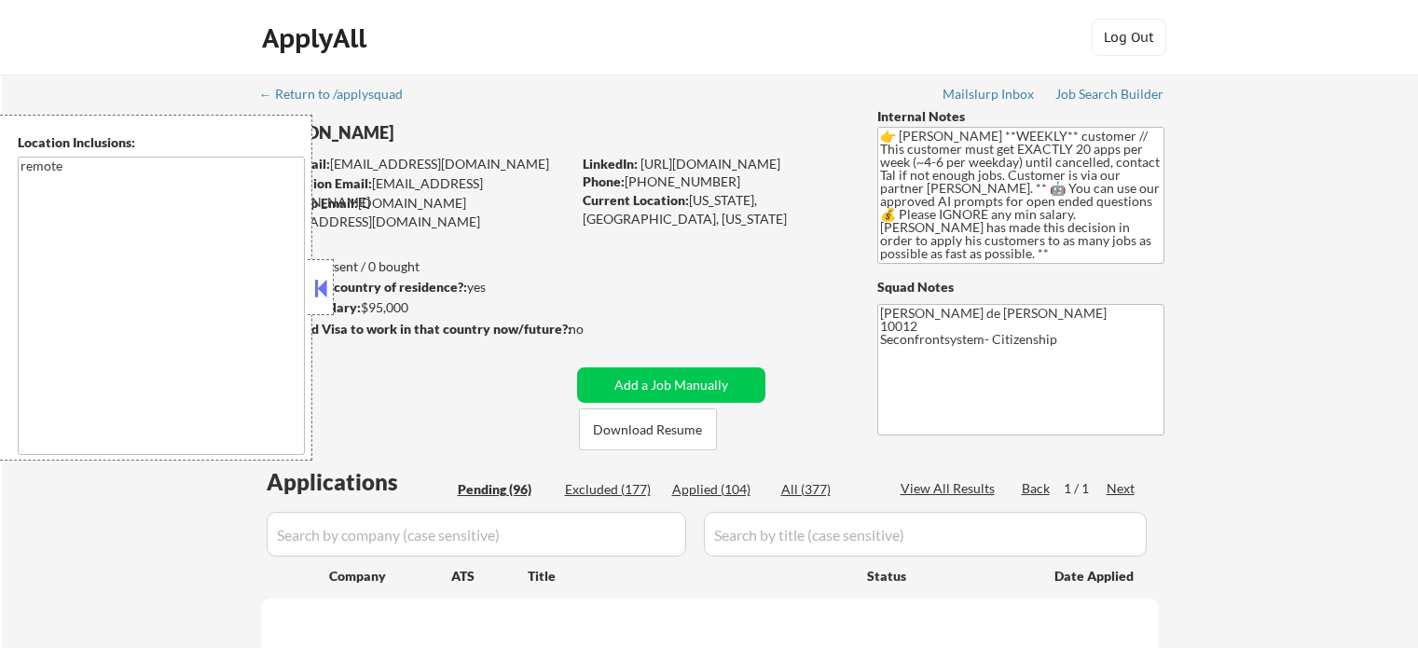
select select ""pending""
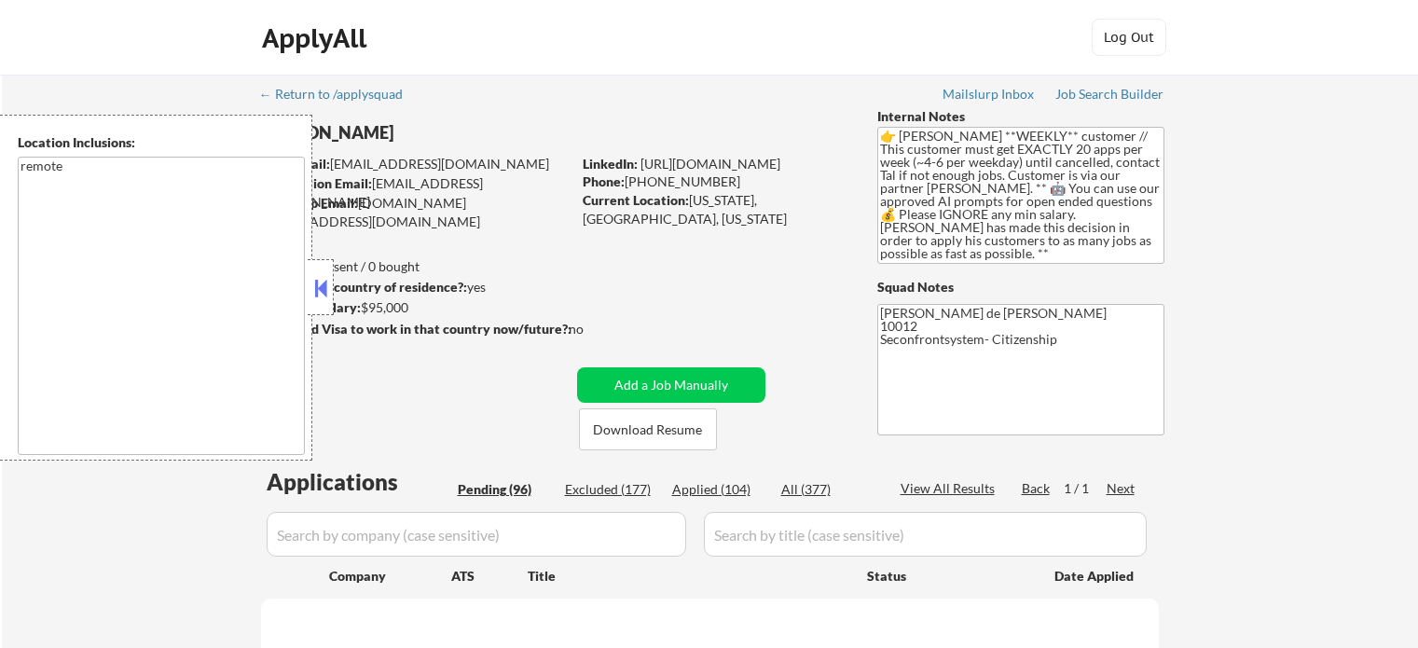
select select ""pending""
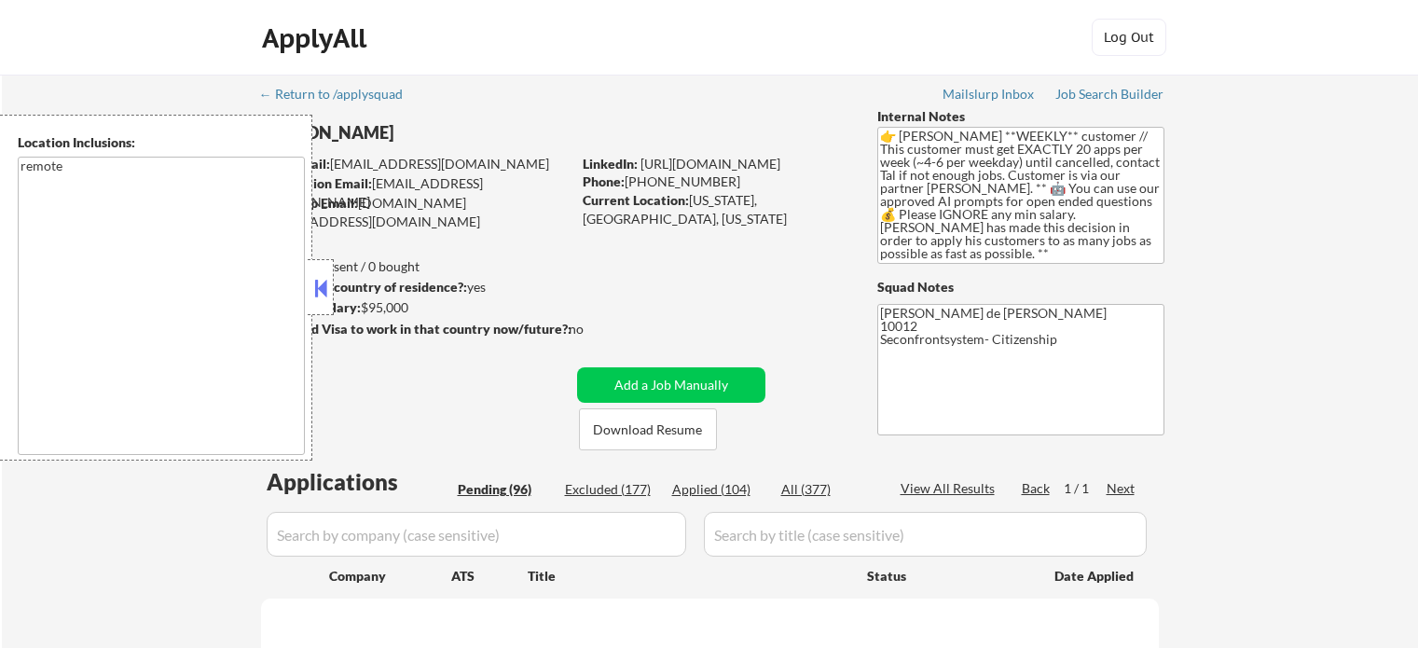
select select ""pending""
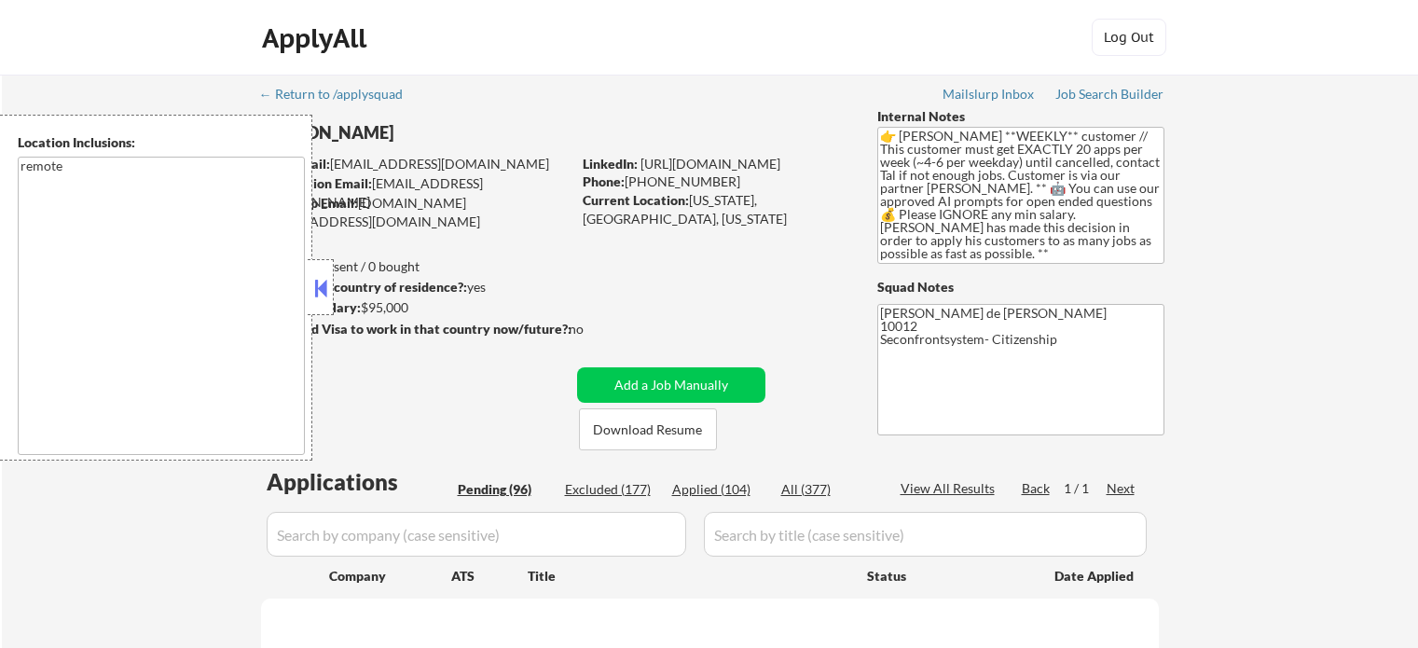
select select ""pending""
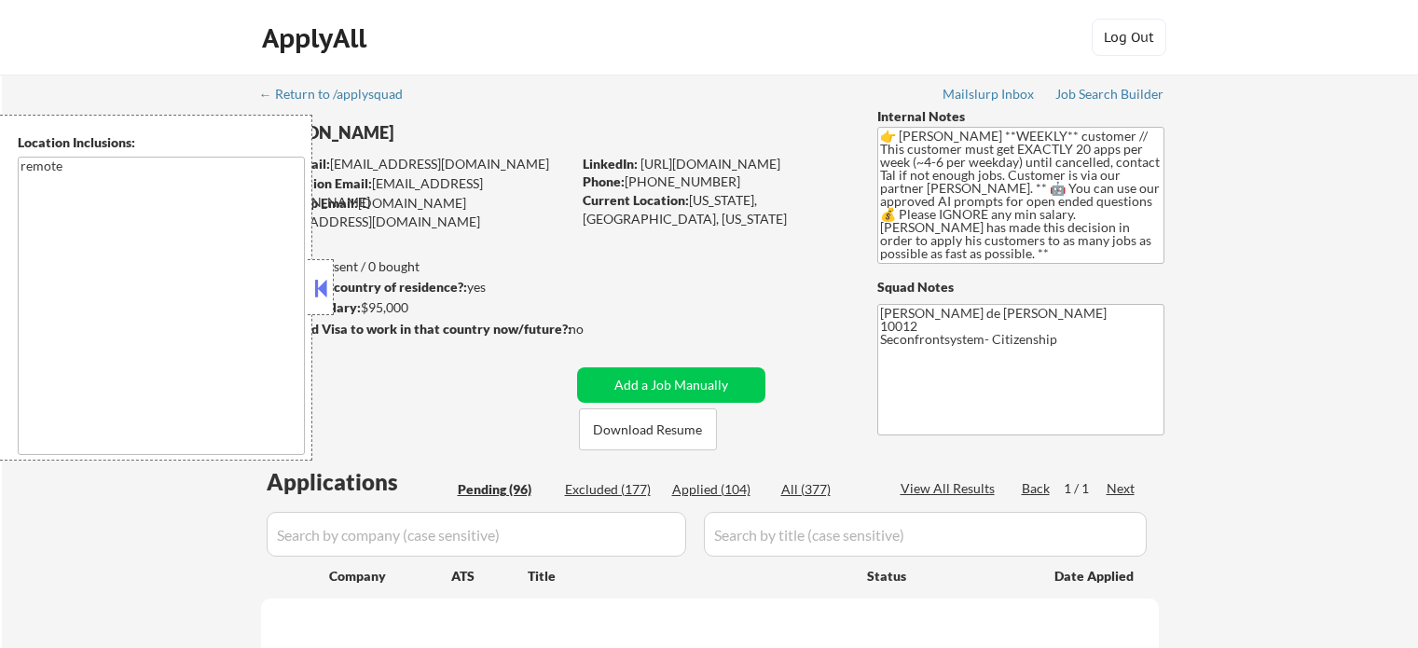
select select ""pending""
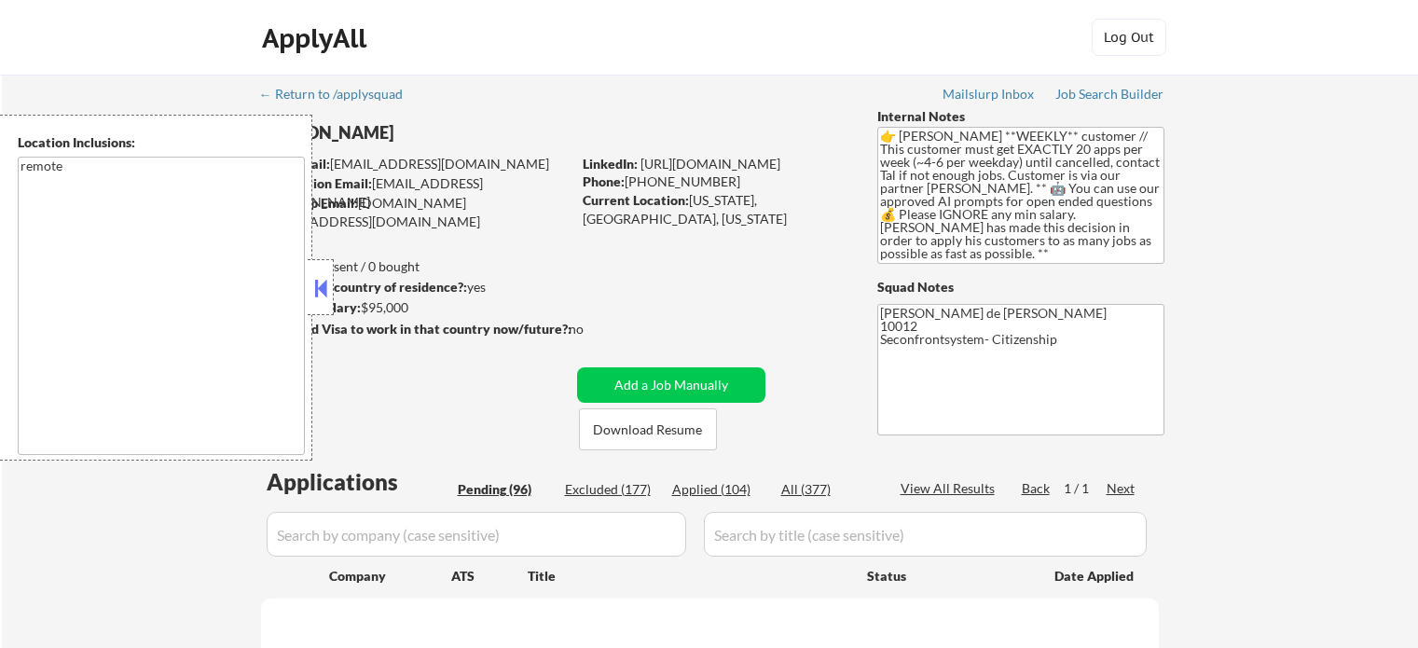
select select ""pending""
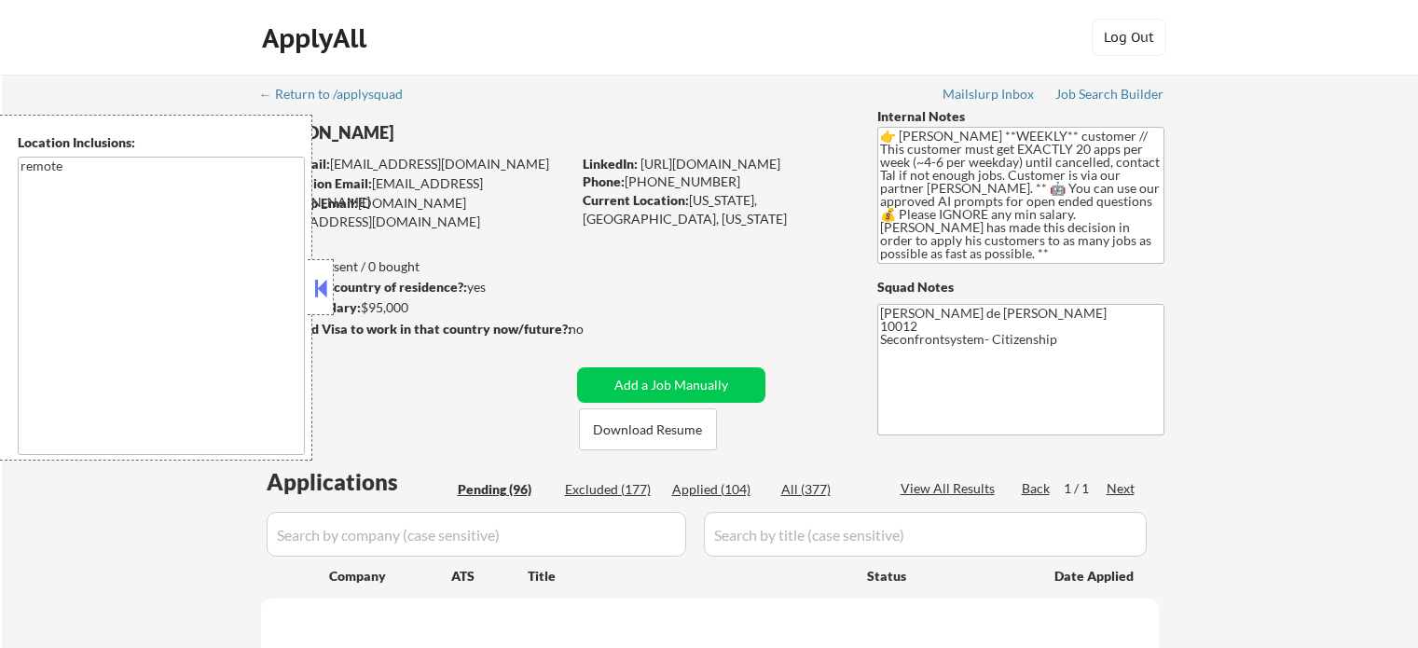
select select ""pending""
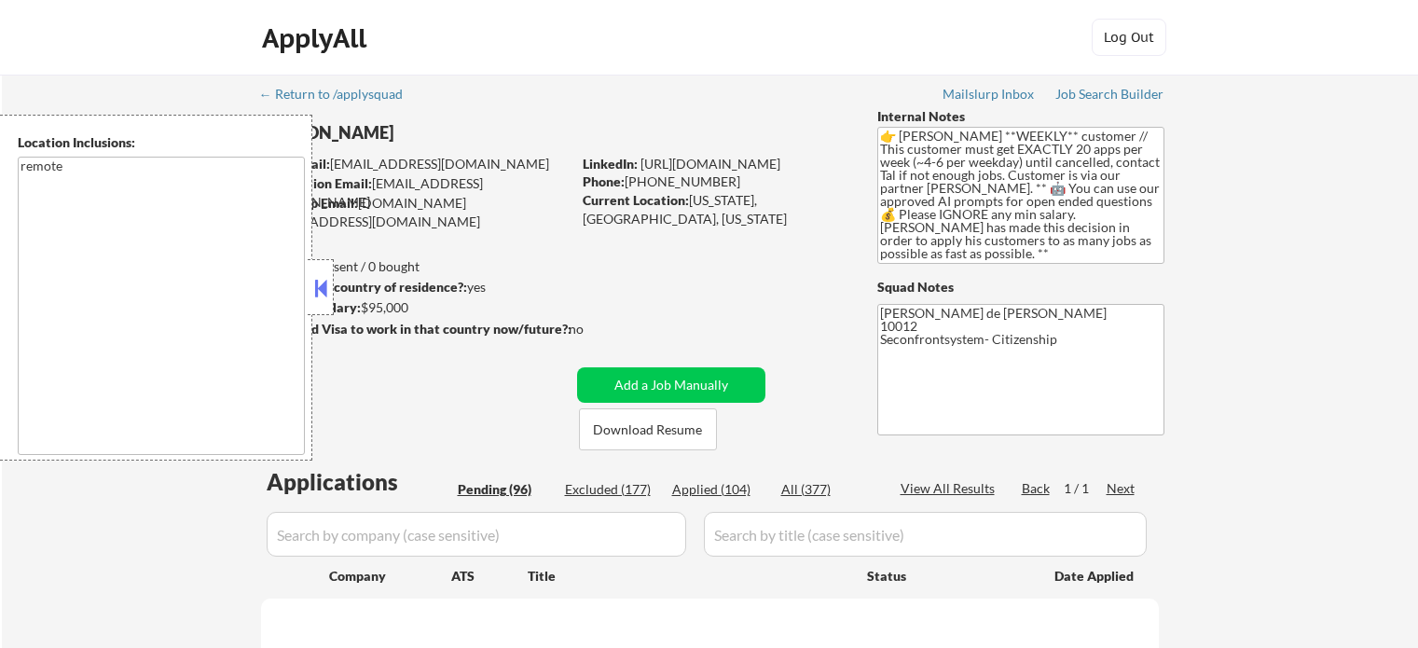
select select ""pending""
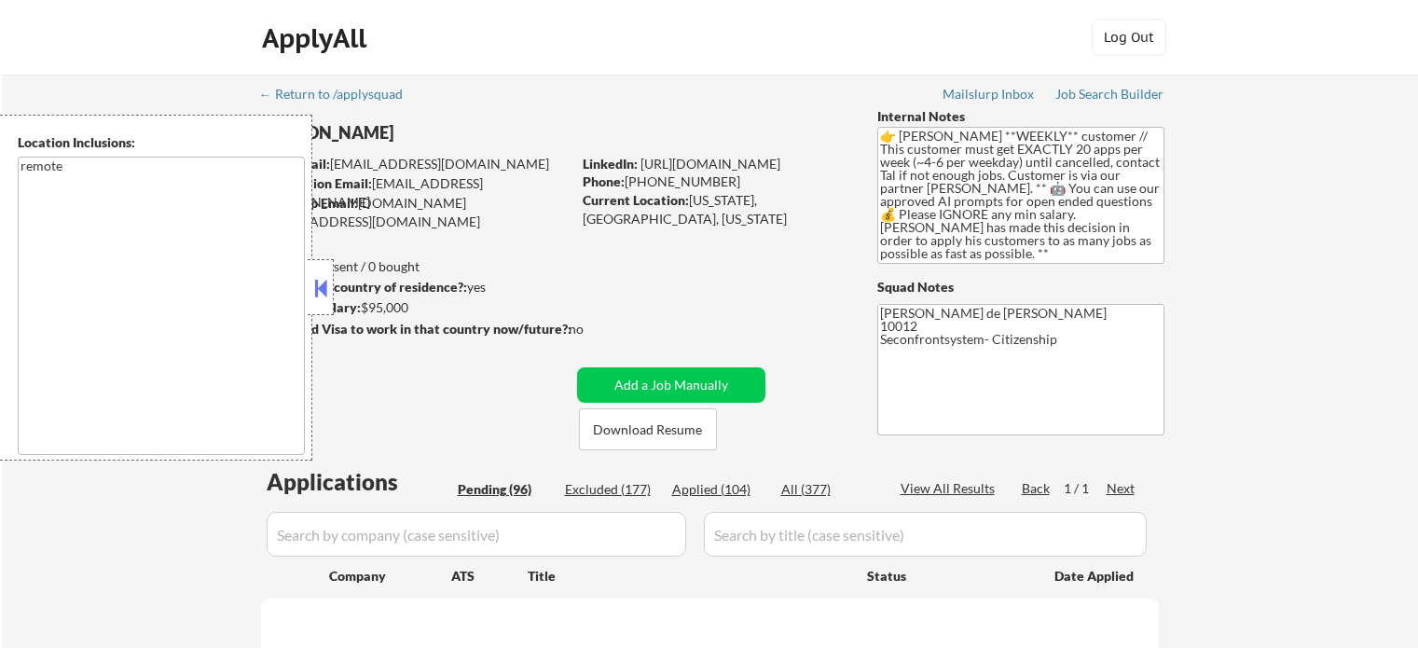
select select ""pending""
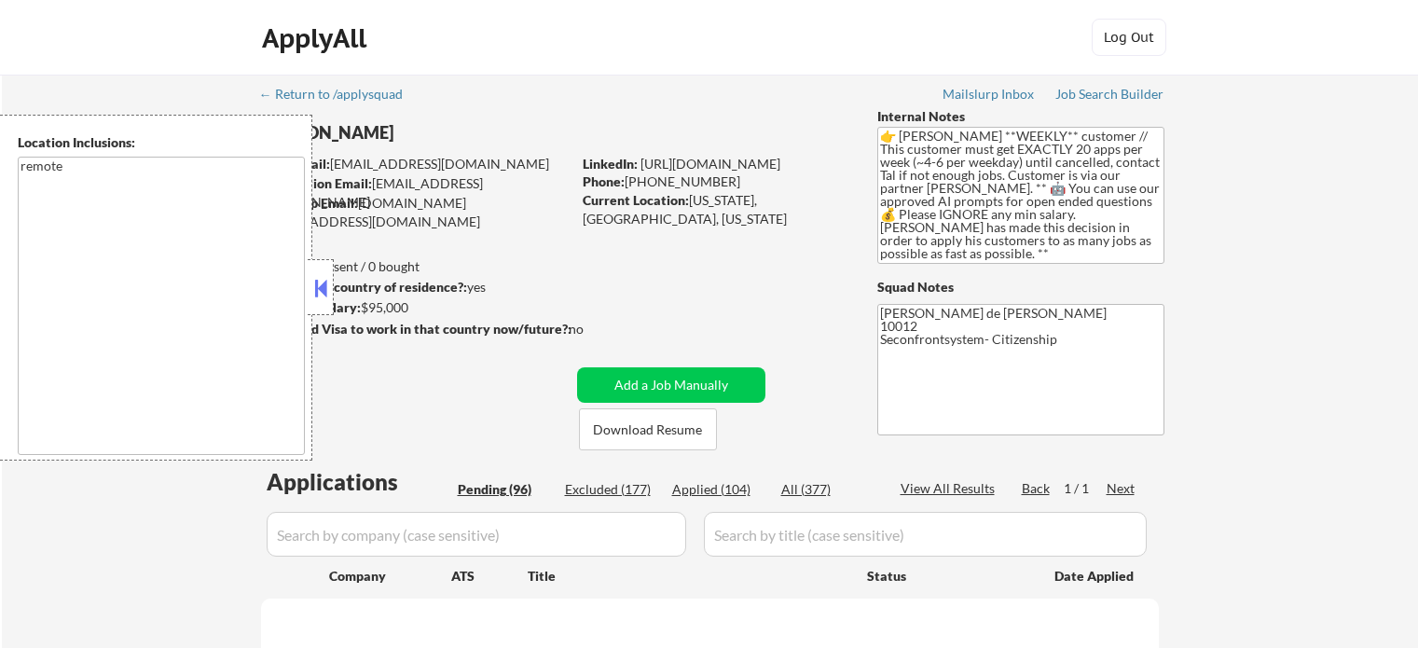
select select ""pending""
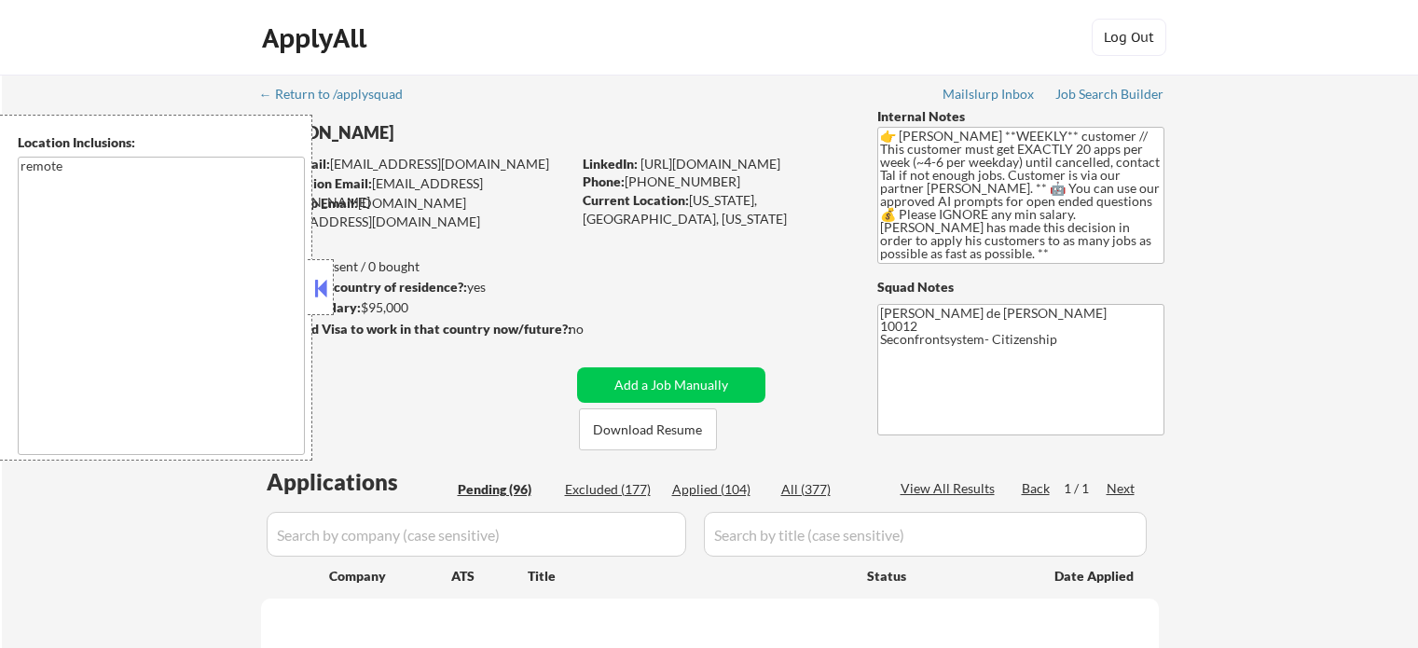
select select ""pending""
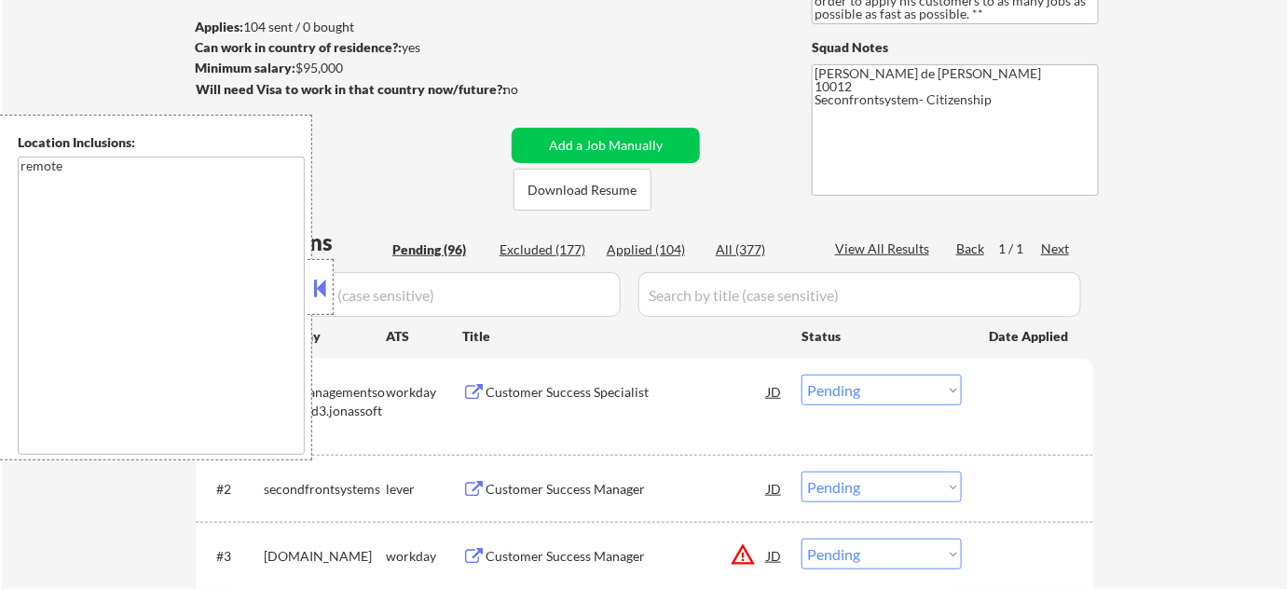
scroll to position [254, 0]
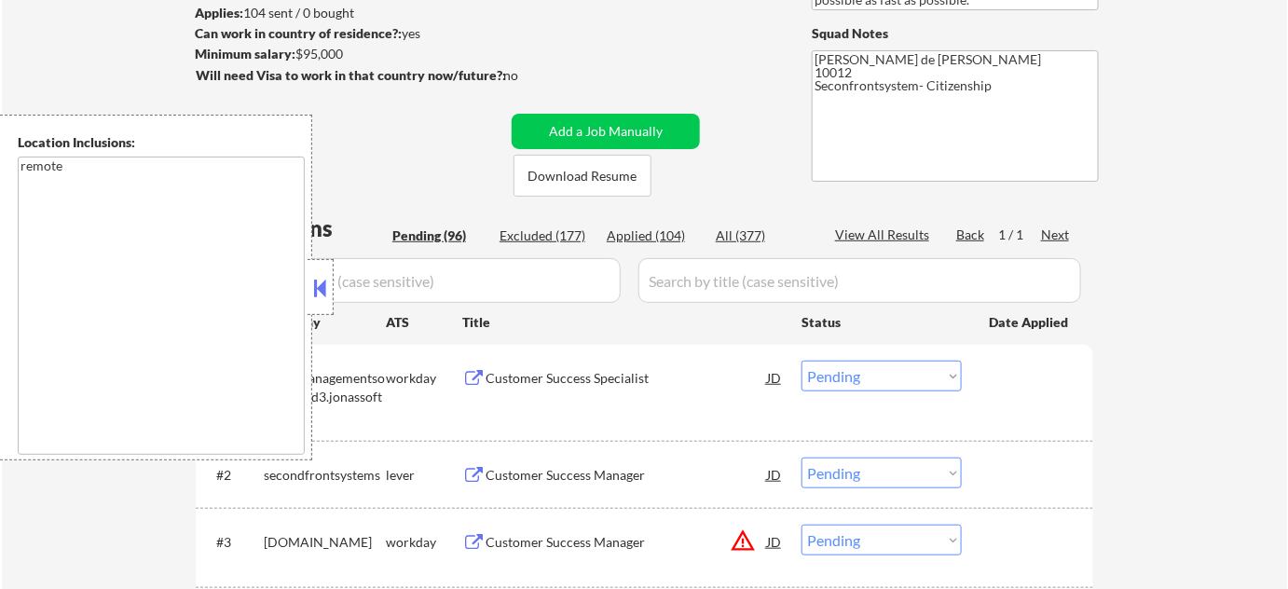
click at [320, 285] on button at bounding box center [320, 288] width 21 height 28
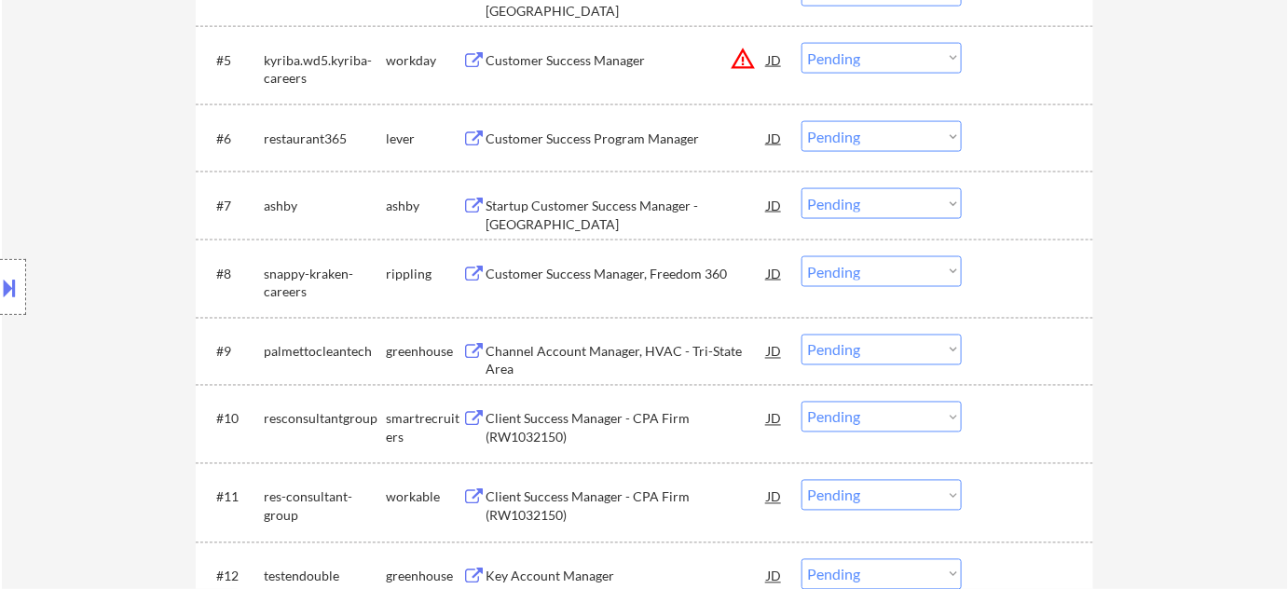
scroll to position [932, 0]
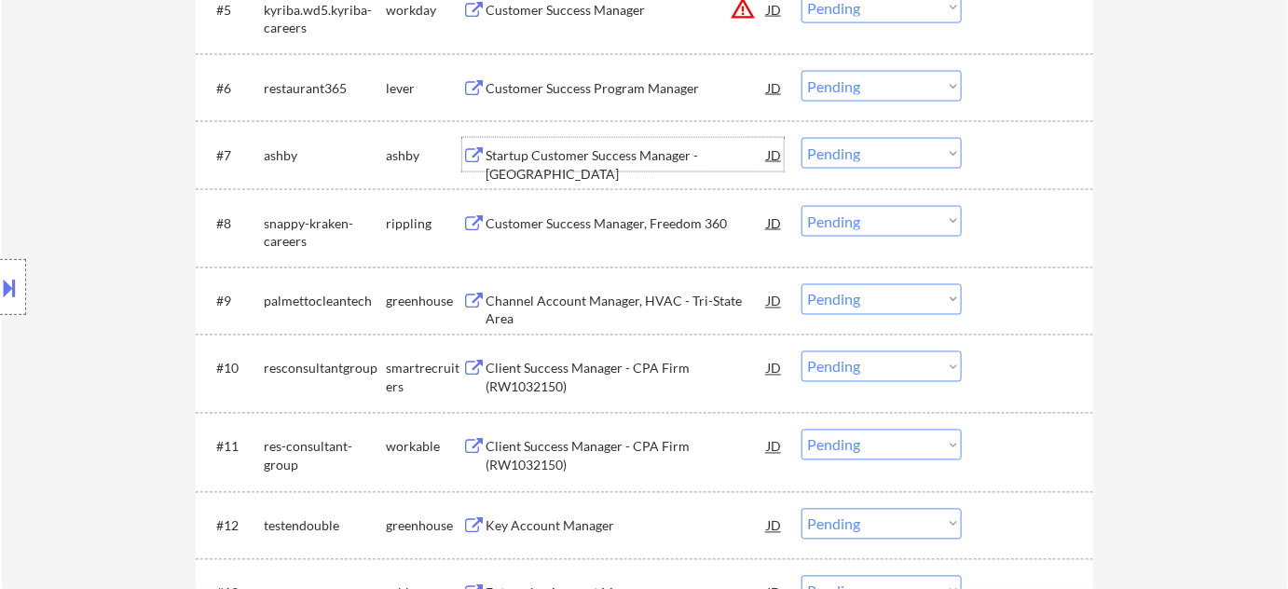
click at [619, 147] on div "Startup Customer Success Manager - Americas" at bounding box center [626, 164] width 281 height 36
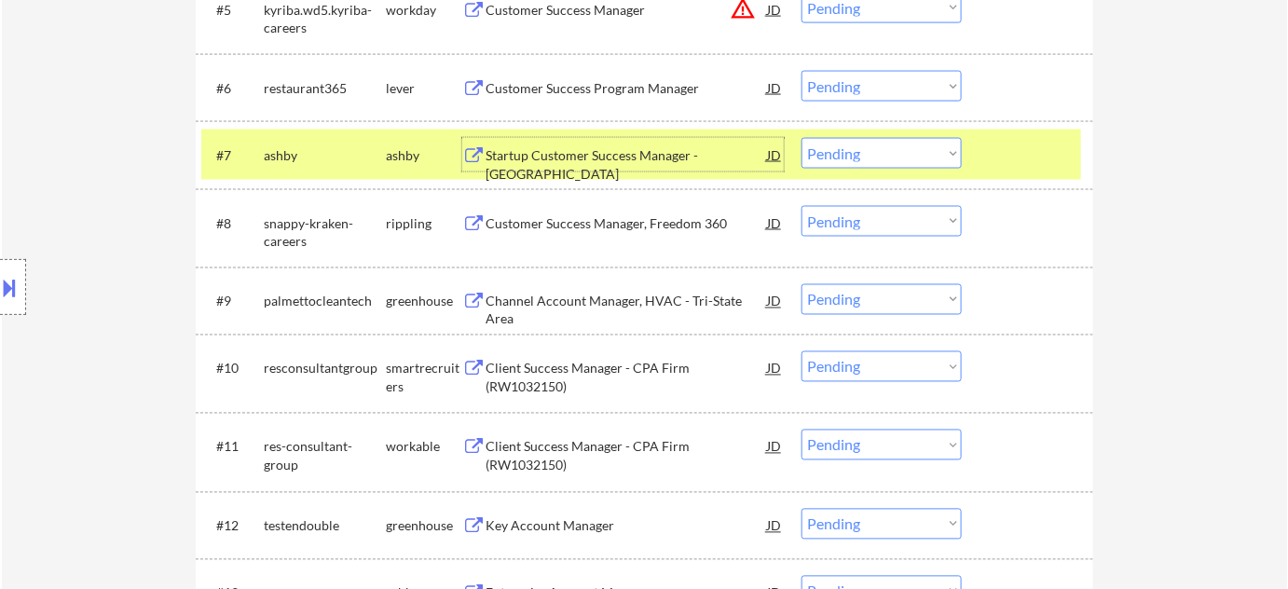
click at [848, 155] on select "Choose an option... Pending Applied Excluded (Questions) Excluded (Expired) Exc…" at bounding box center [882, 153] width 160 height 31
click at [802, 138] on select "Choose an option... Pending Applied Excluded (Questions) Excluded (Expired) Exc…" at bounding box center [882, 153] width 160 height 31
click at [605, 226] on div "Customer Success Manager, Freedom 360" at bounding box center [626, 223] width 281 height 19
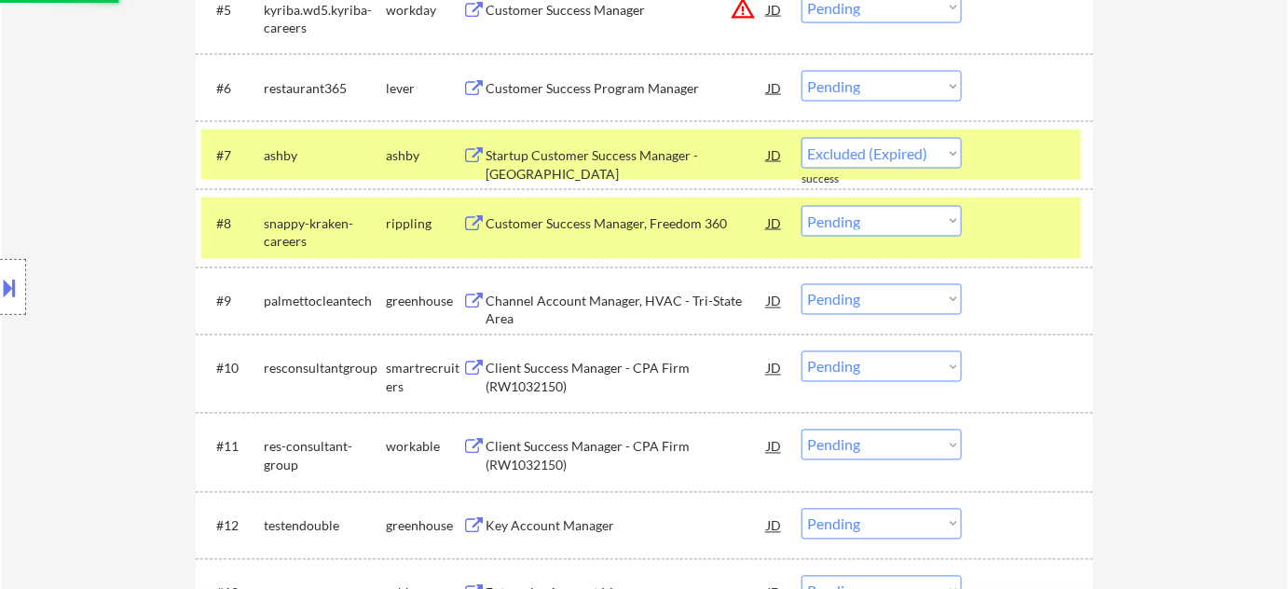
select select ""pending""
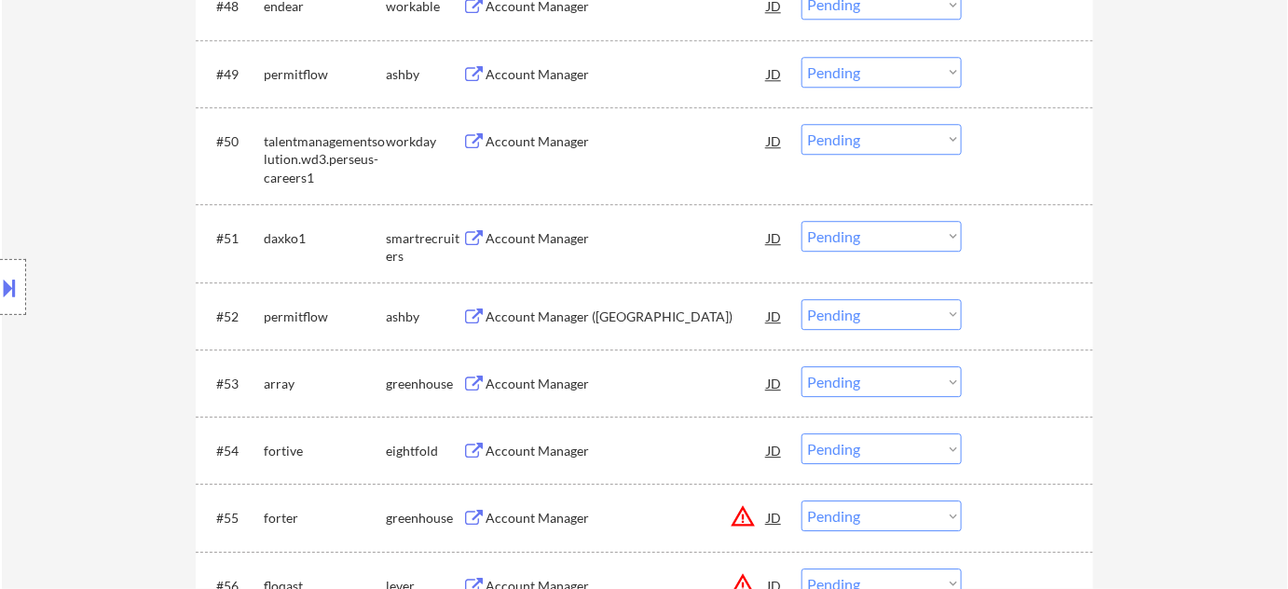
scroll to position [4066, 0]
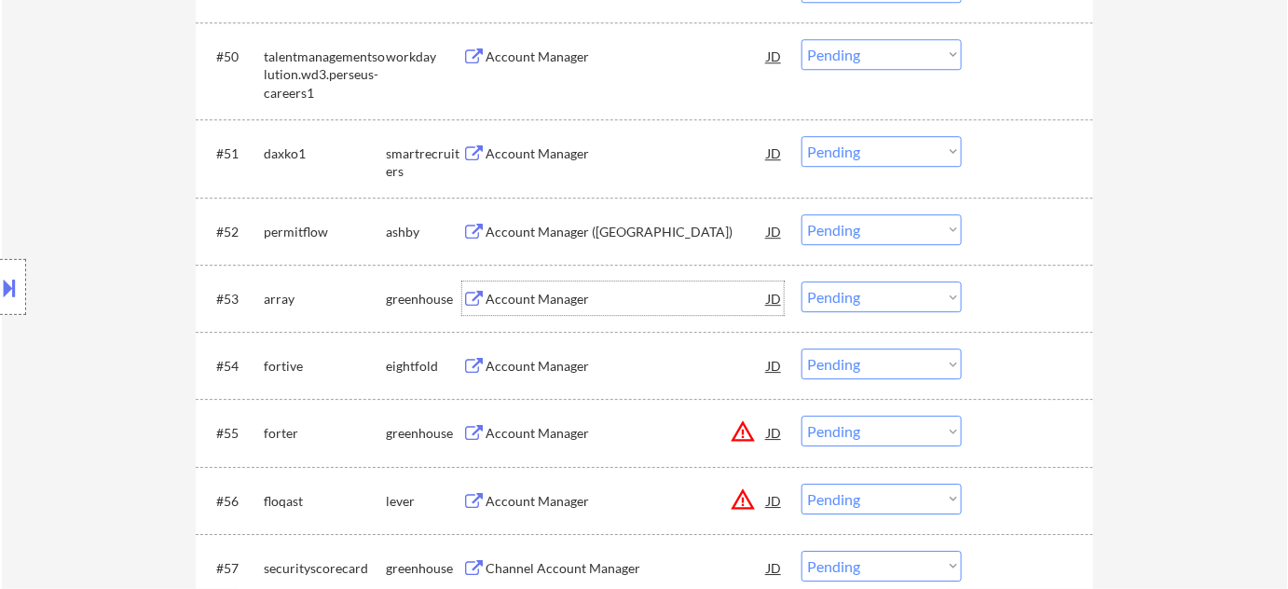
click at [554, 295] on div "Account Manager" at bounding box center [626, 299] width 281 height 19
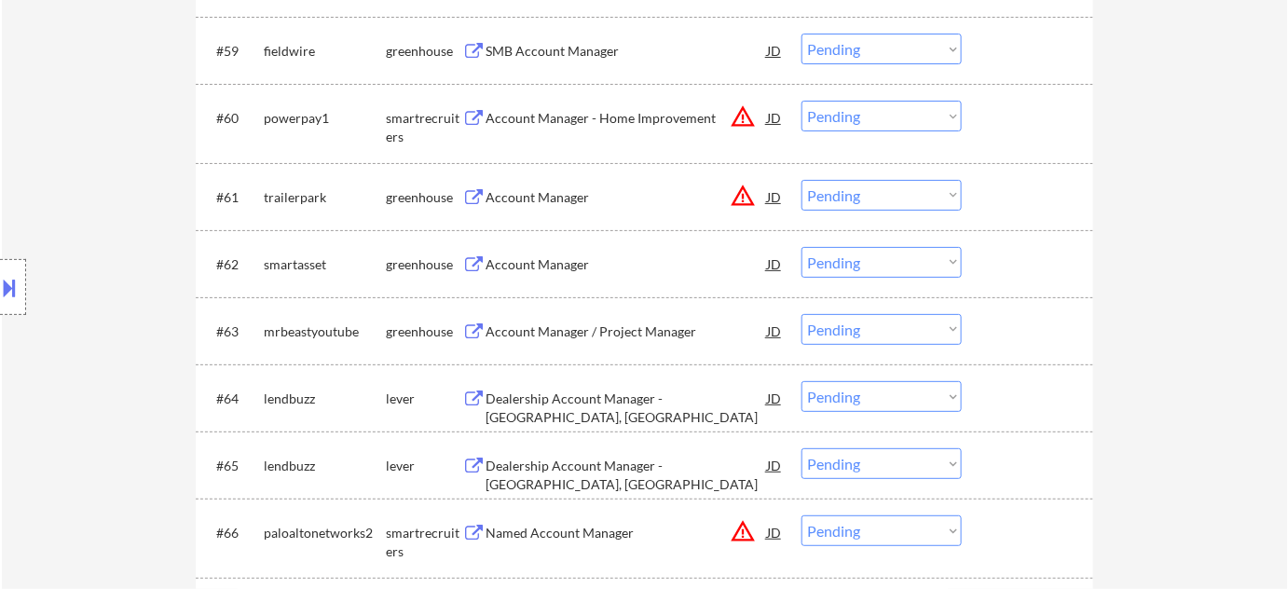
scroll to position [4744, 0]
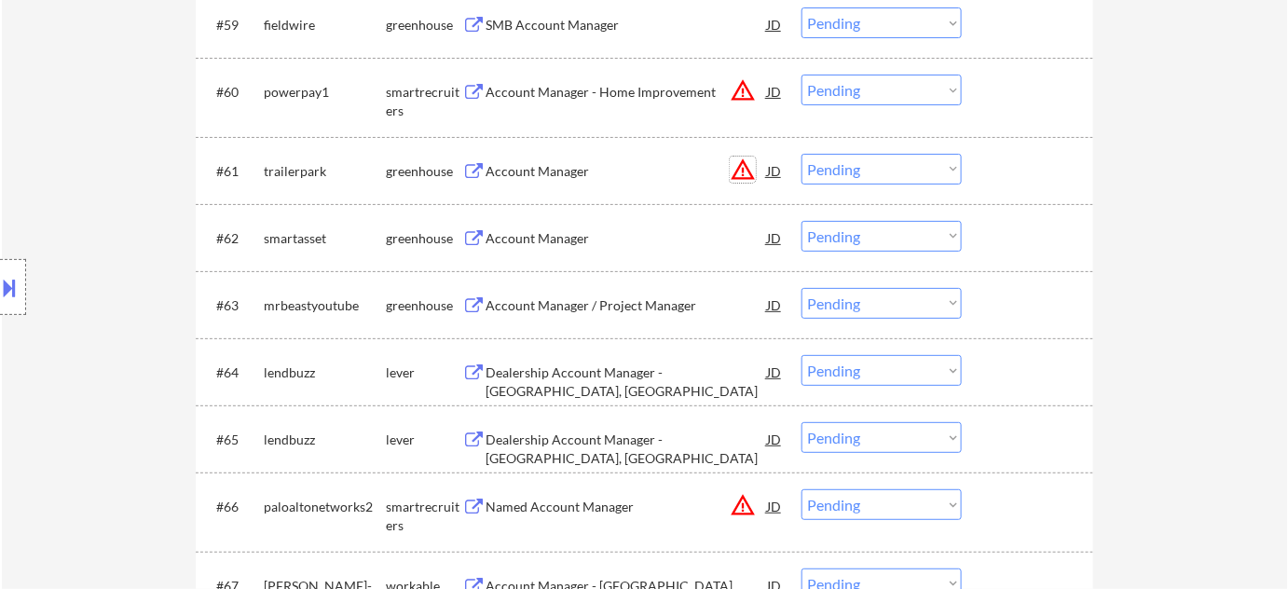
click at [751, 163] on button "warning_amber" at bounding box center [743, 170] width 26 height 26
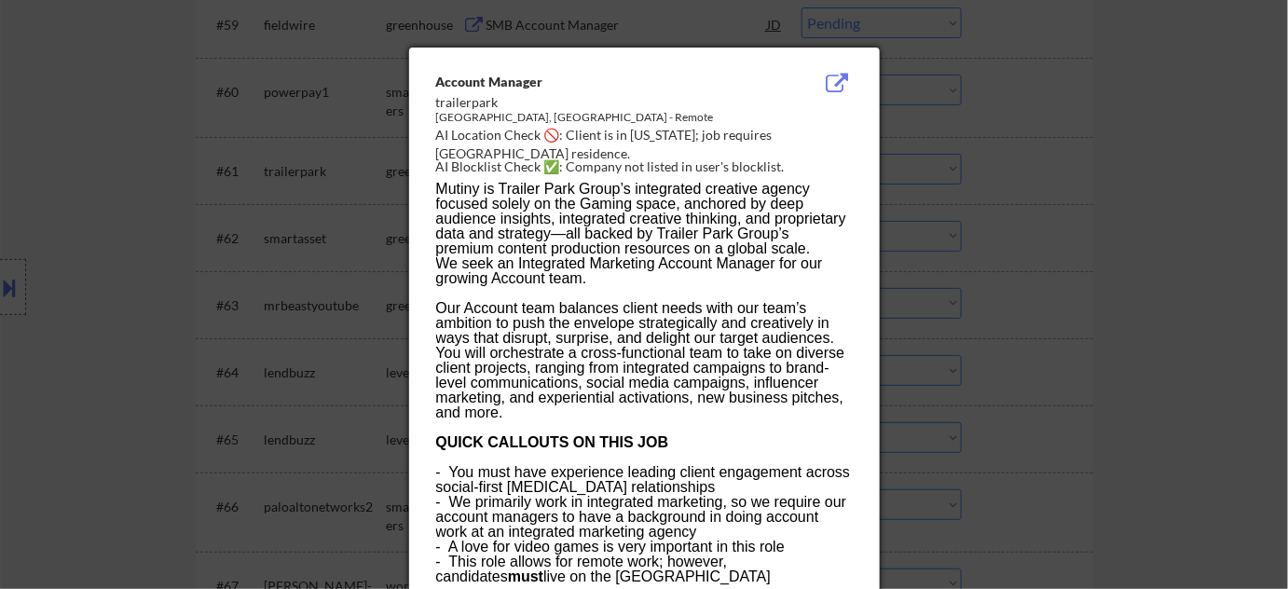
click at [1018, 218] on div at bounding box center [644, 294] width 1288 height 589
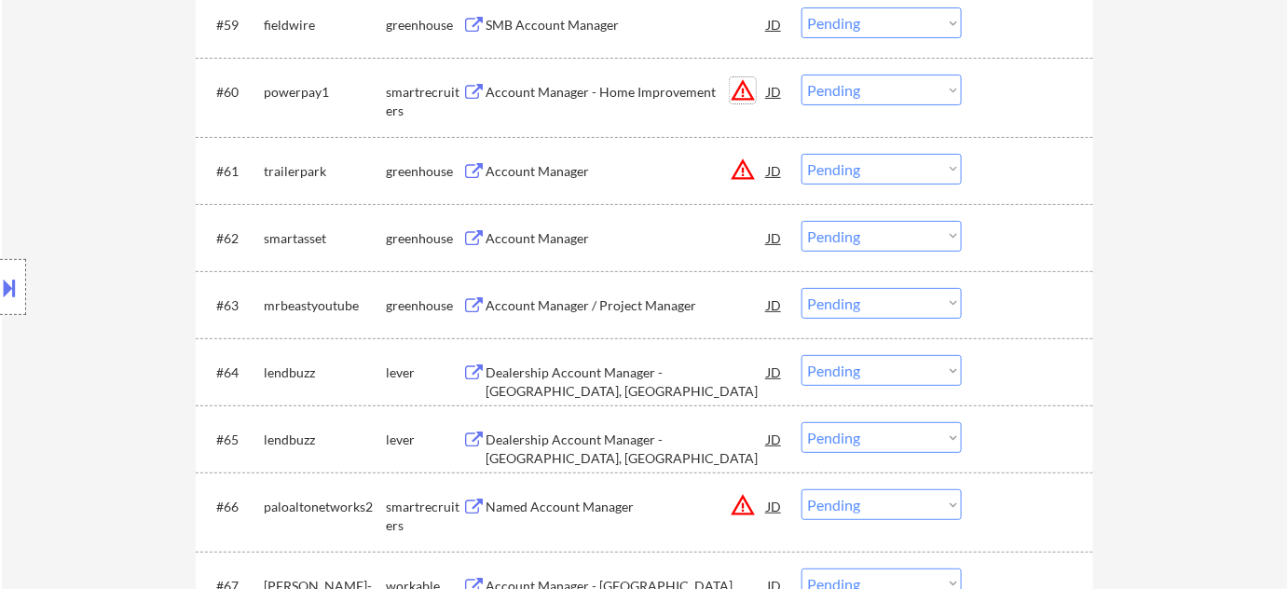
click at [736, 89] on button "warning_amber" at bounding box center [743, 90] width 26 height 26
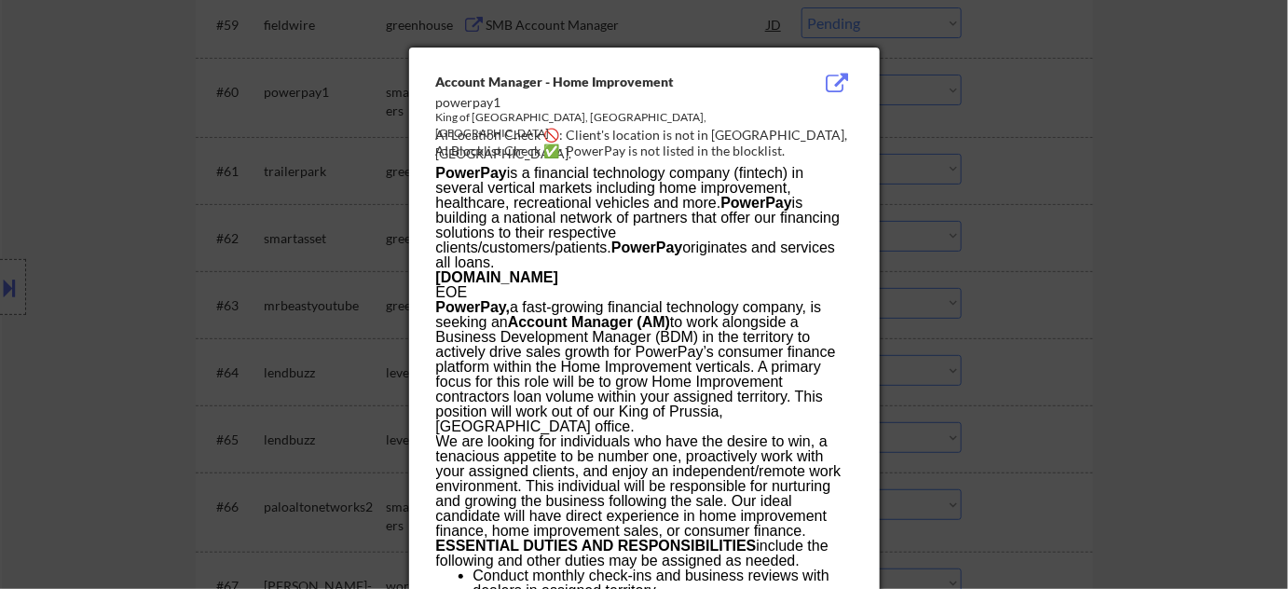
click at [1051, 173] on div at bounding box center [644, 294] width 1288 height 589
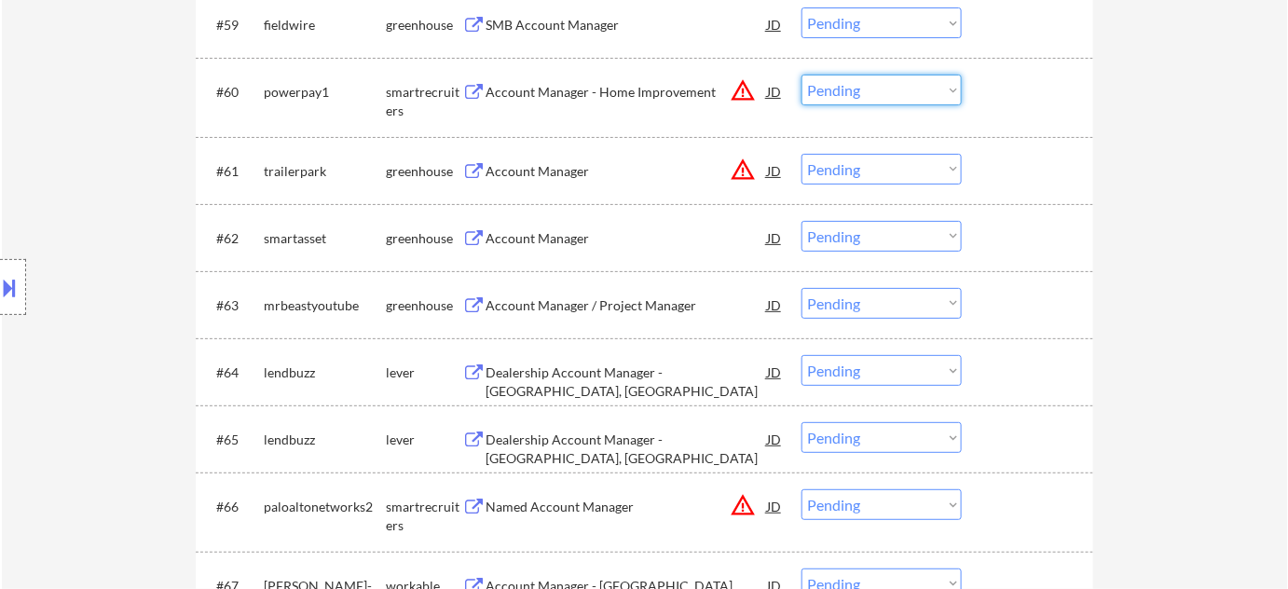
click at [898, 91] on select "Choose an option... Pending Applied Excluded (Questions) Excluded (Expired) Exc…" at bounding box center [882, 90] width 160 height 31
click at [802, 75] on select "Choose an option... Pending Applied Excluded (Questions) Excluded (Expired) Exc…" at bounding box center [882, 90] width 160 height 31
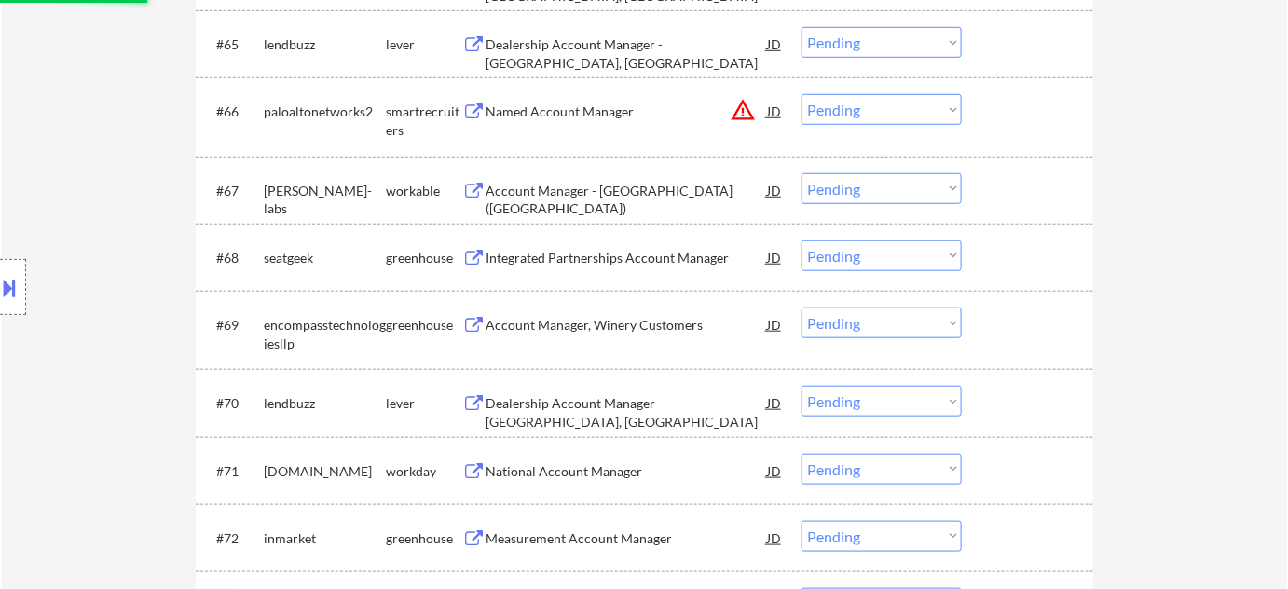
select select ""pending""
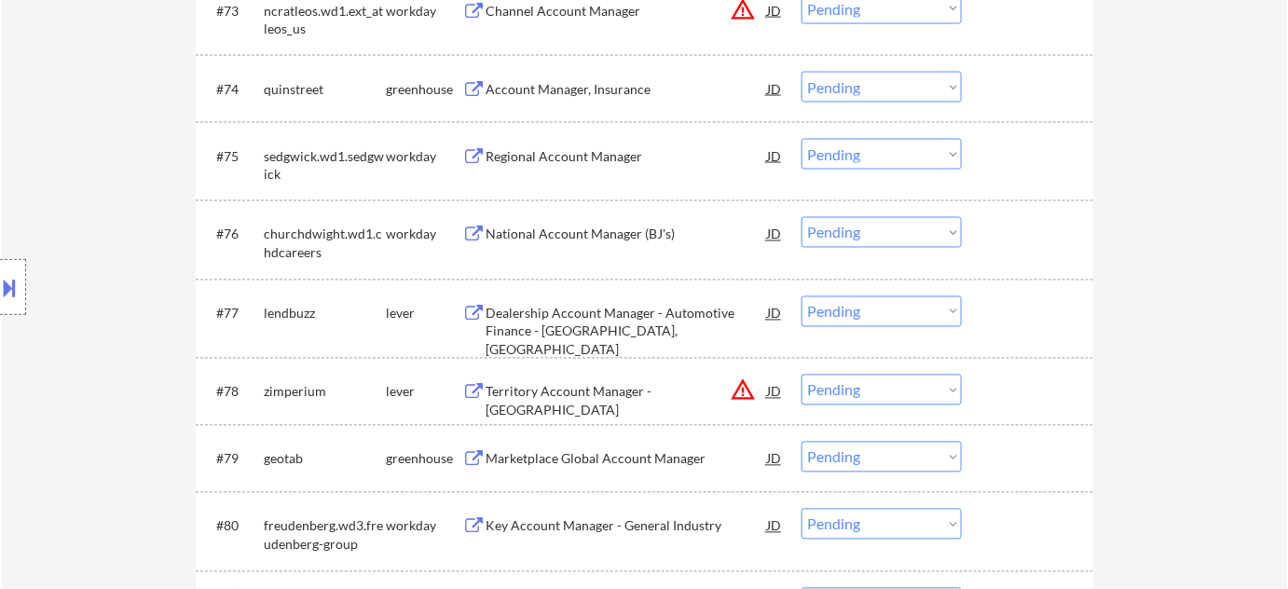
scroll to position [5761, 0]
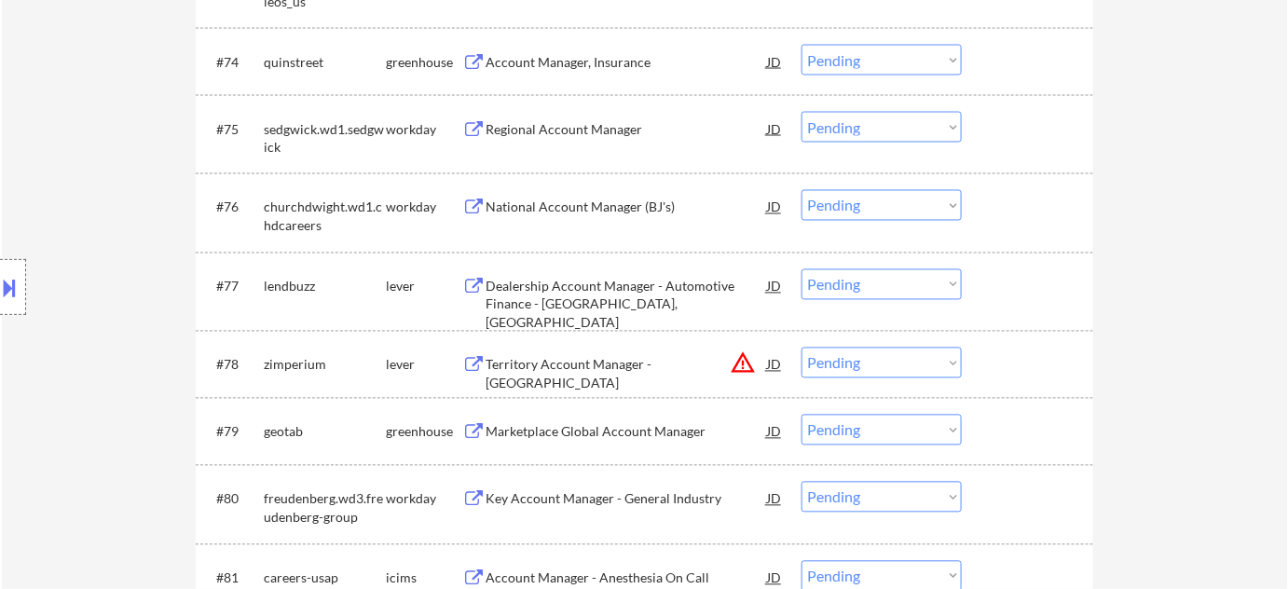
click at [836, 360] on select "Choose an option... Pending Applied Excluded (Questions) Excluded (Expired) Exc…" at bounding box center [882, 363] width 160 height 31
click at [802, 348] on select "Choose an option... Pending Applied Excluded (Questions) Excluded (Expired) Exc…" at bounding box center [882, 363] width 160 height 31
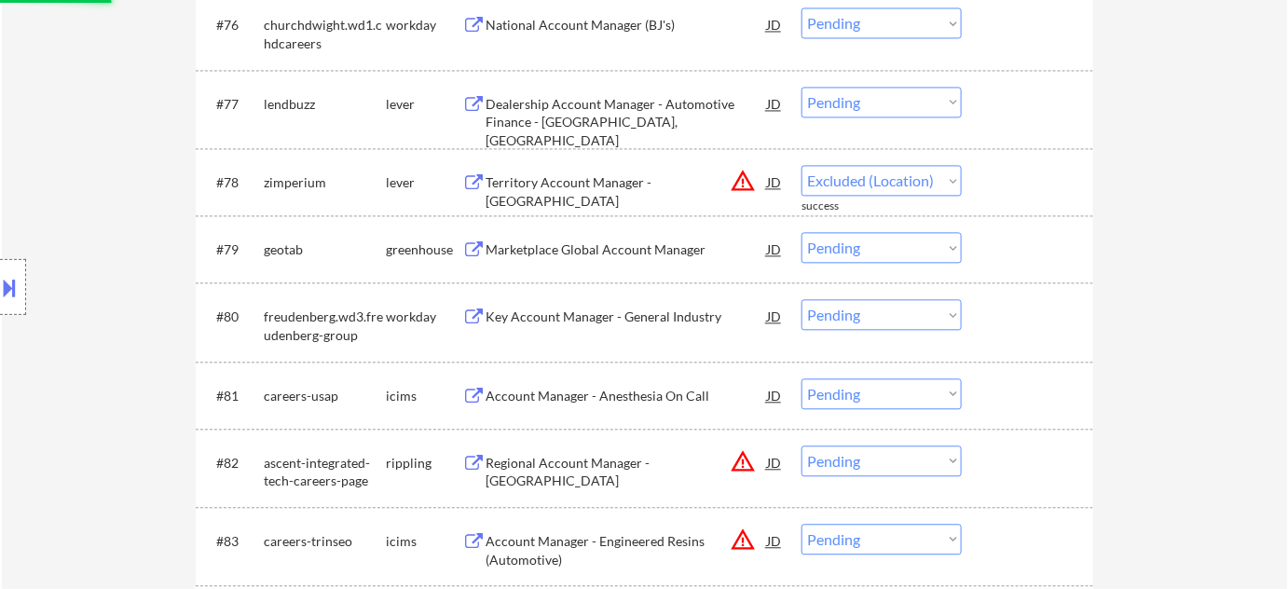
scroll to position [6015, 0]
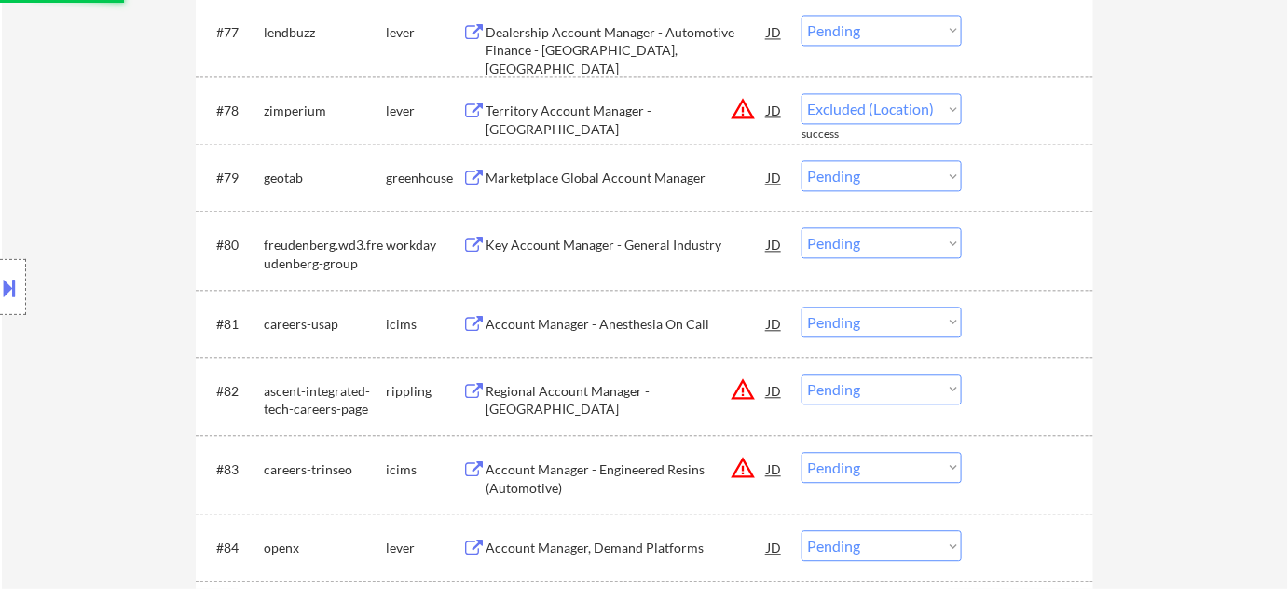
select select ""pending""
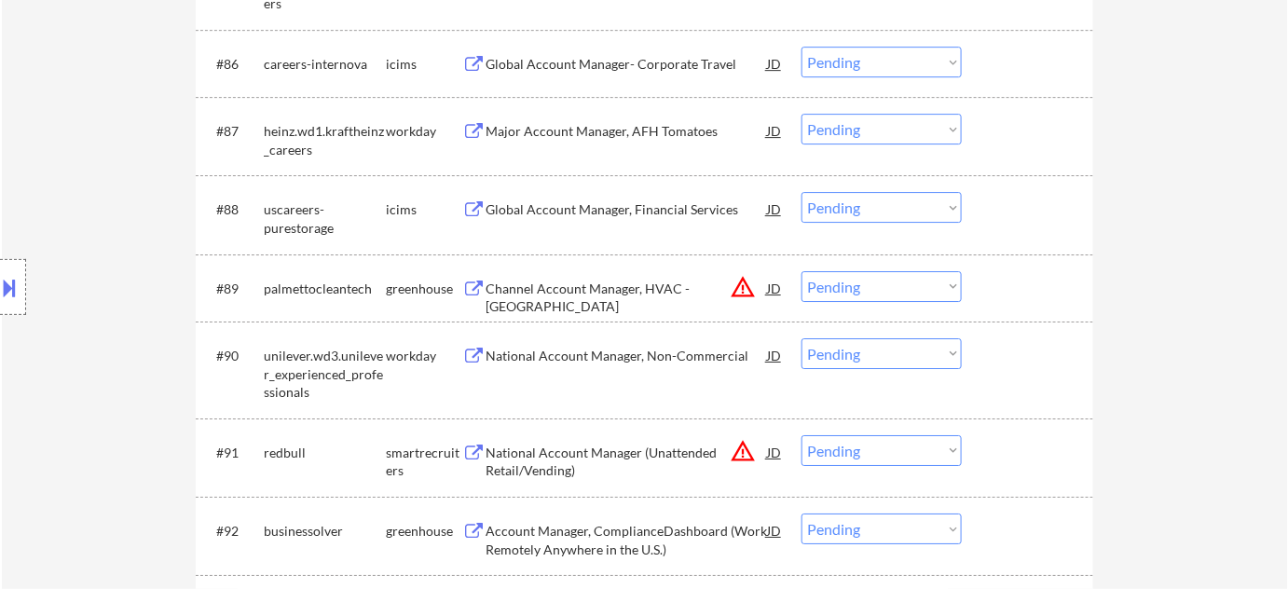
scroll to position [6778, 0]
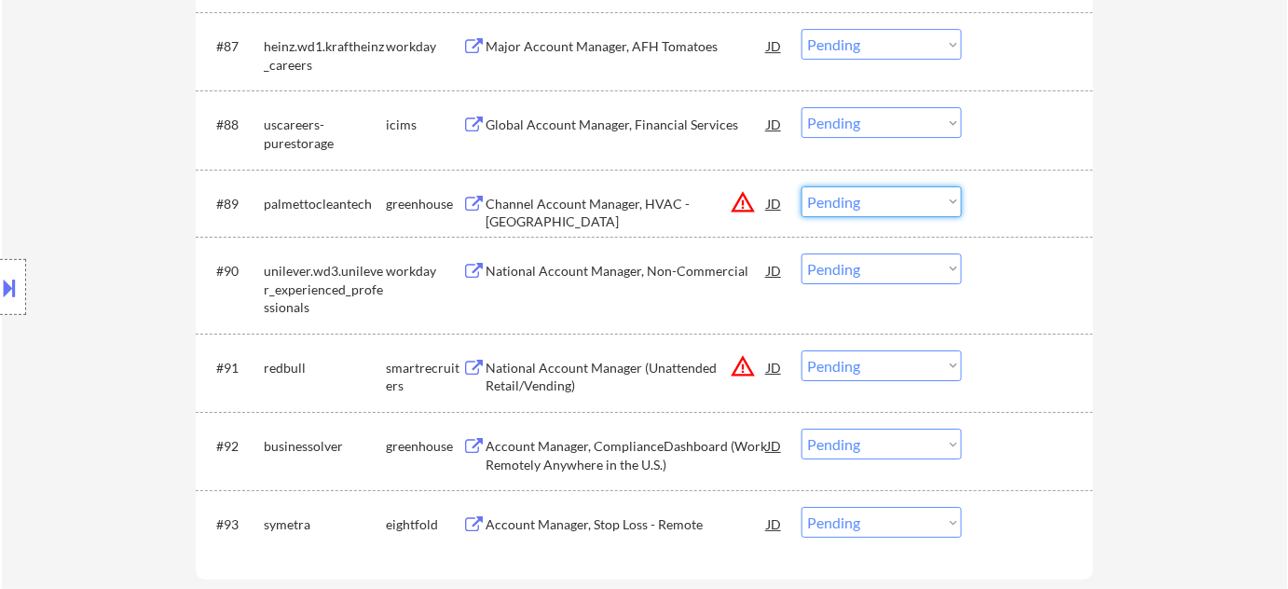
click at [900, 213] on select "Choose an option... Pending Applied Excluded (Questions) Excluded (Expired) Exc…" at bounding box center [882, 201] width 160 height 31
click at [802, 186] on select "Choose an option... Pending Applied Excluded (Questions) Excluded (Expired) Exc…" at bounding box center [882, 201] width 160 height 31
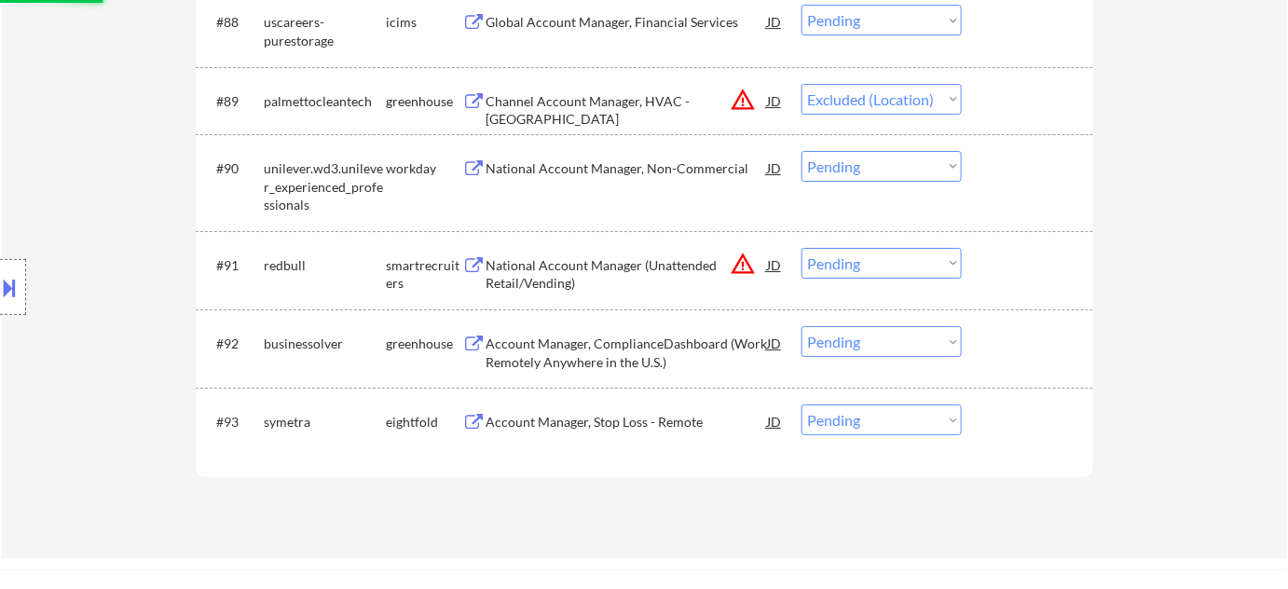
scroll to position [6947, 0]
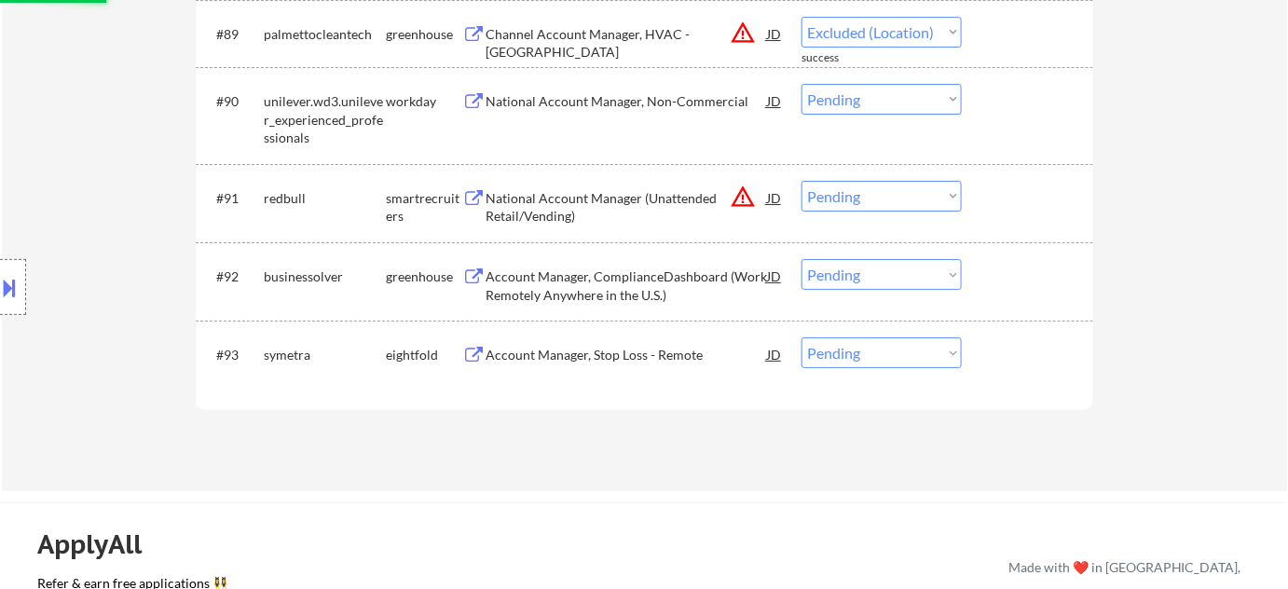
select select ""pending""
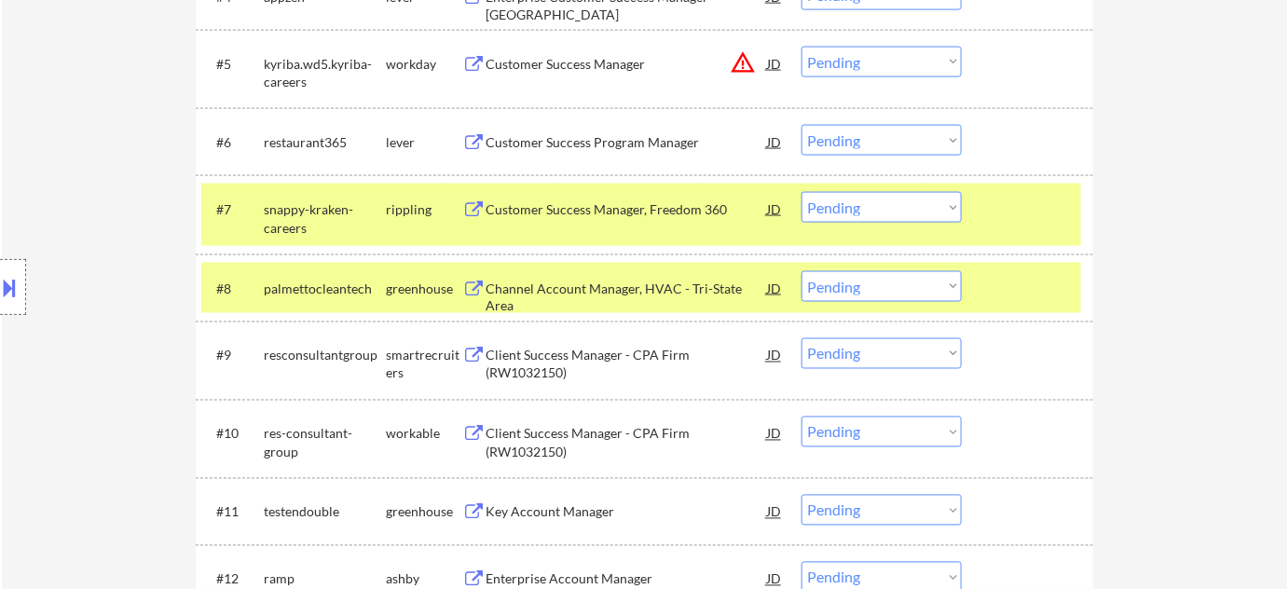
scroll to position [896, 0]
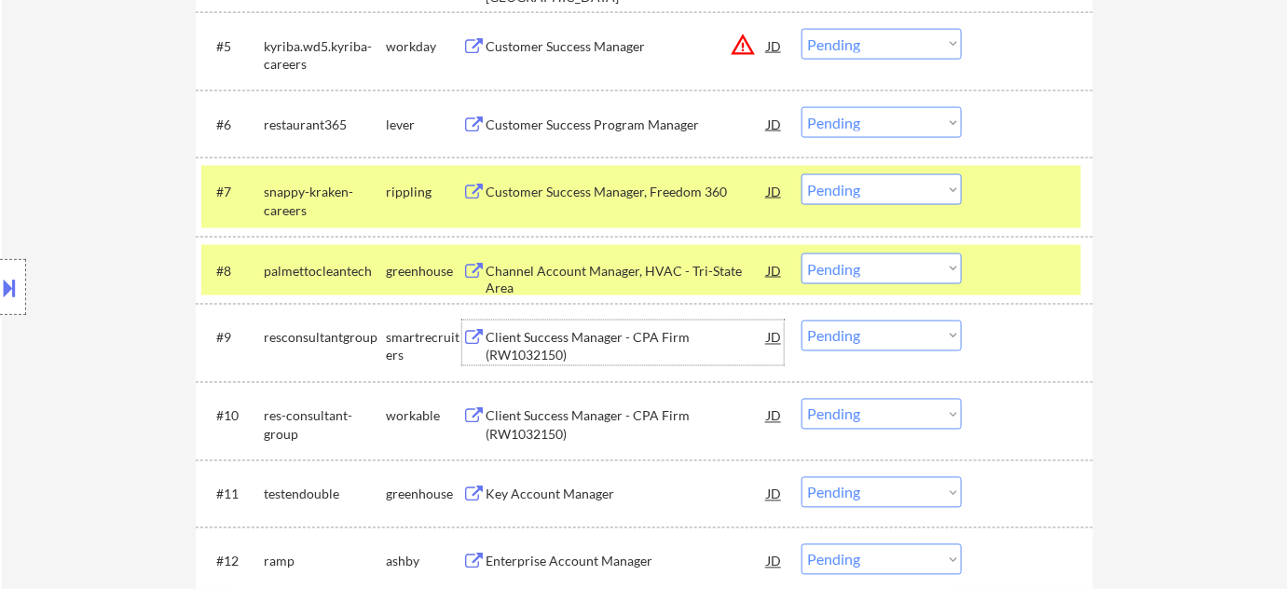
click at [569, 347] on div "Client Success Manager - CPA Firm (RW1032150)" at bounding box center [626, 347] width 281 height 36
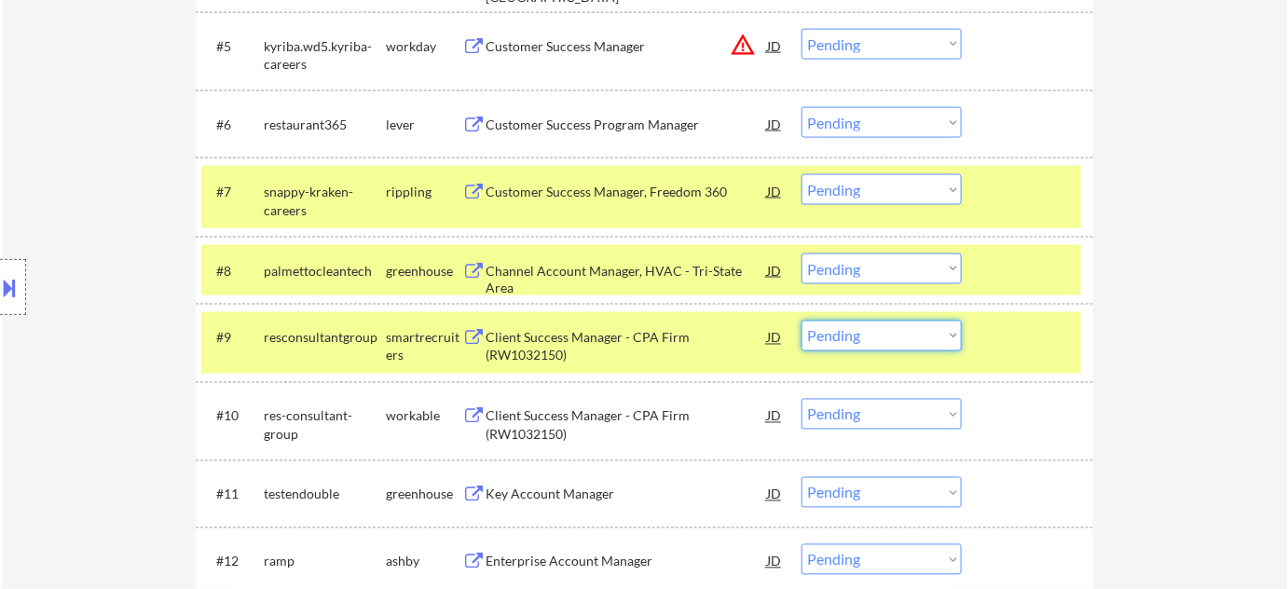
drag, startPoint x: 841, startPoint y: 332, endPoint x: 844, endPoint y: 342, distance: 10.9
click at [841, 332] on select "Choose an option... Pending Applied Excluded (Questions) Excluded (Expired) Exc…" at bounding box center [882, 336] width 160 height 31
click at [802, 321] on select "Choose an option... Pending Applied Excluded (Questions) Excluded (Expired) Exc…" at bounding box center [882, 336] width 160 height 31
select select ""pending""
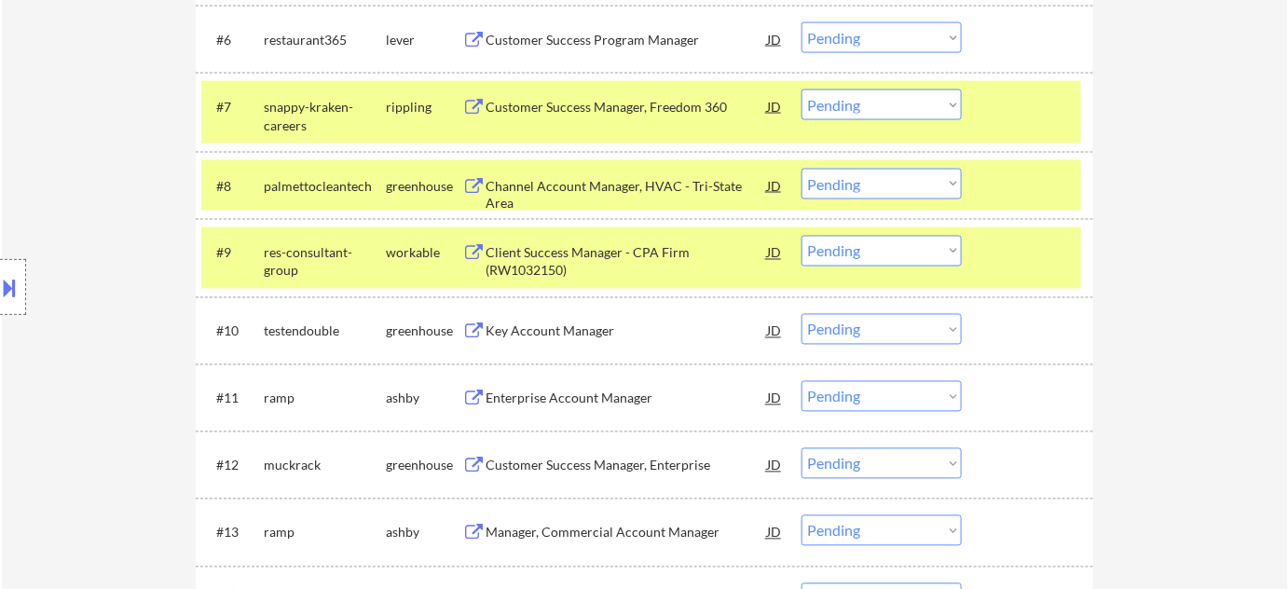
scroll to position [1065, 0]
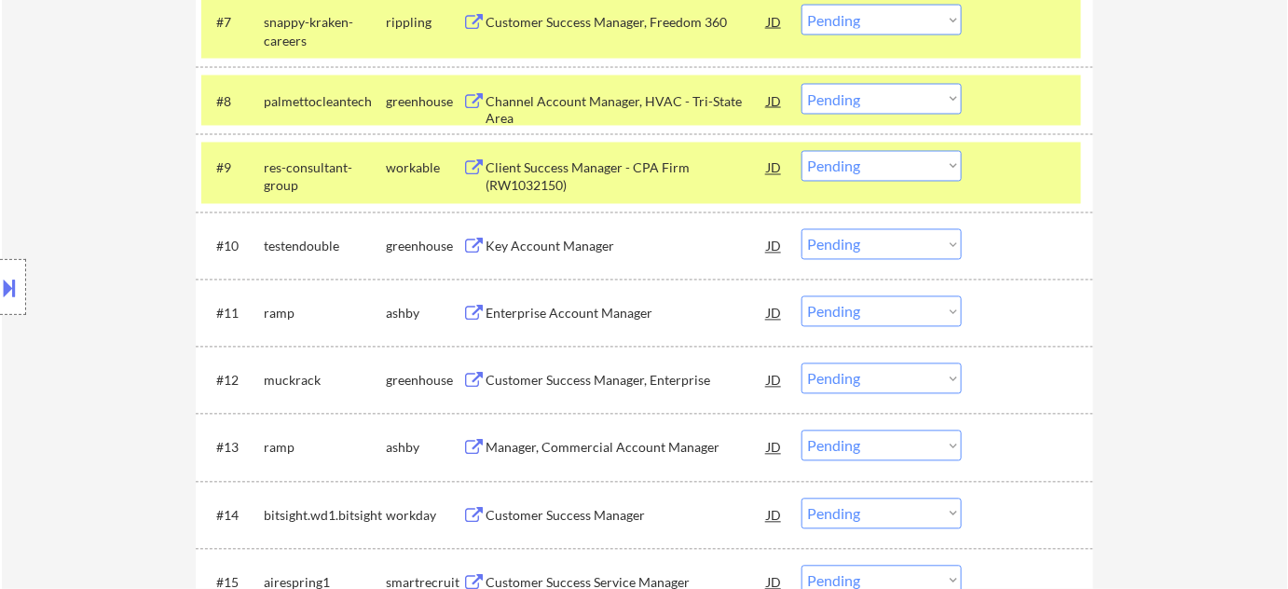
click at [568, 372] on div "Customer Success Manager, Enterprise" at bounding box center [626, 381] width 281 height 19
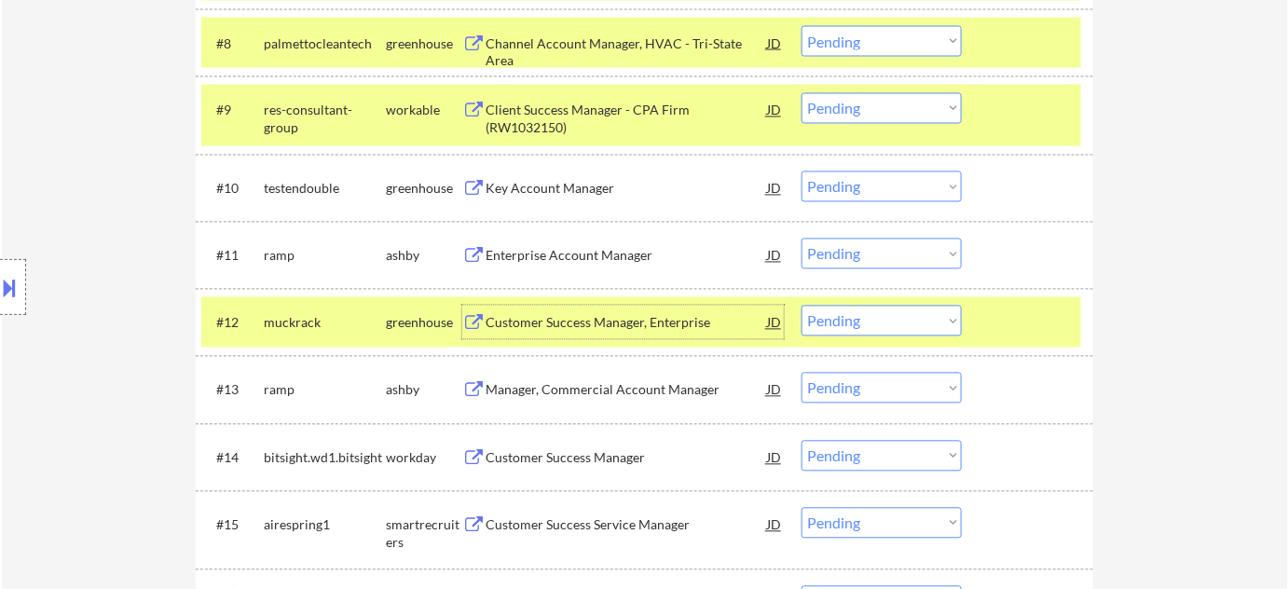
scroll to position [1150, 0]
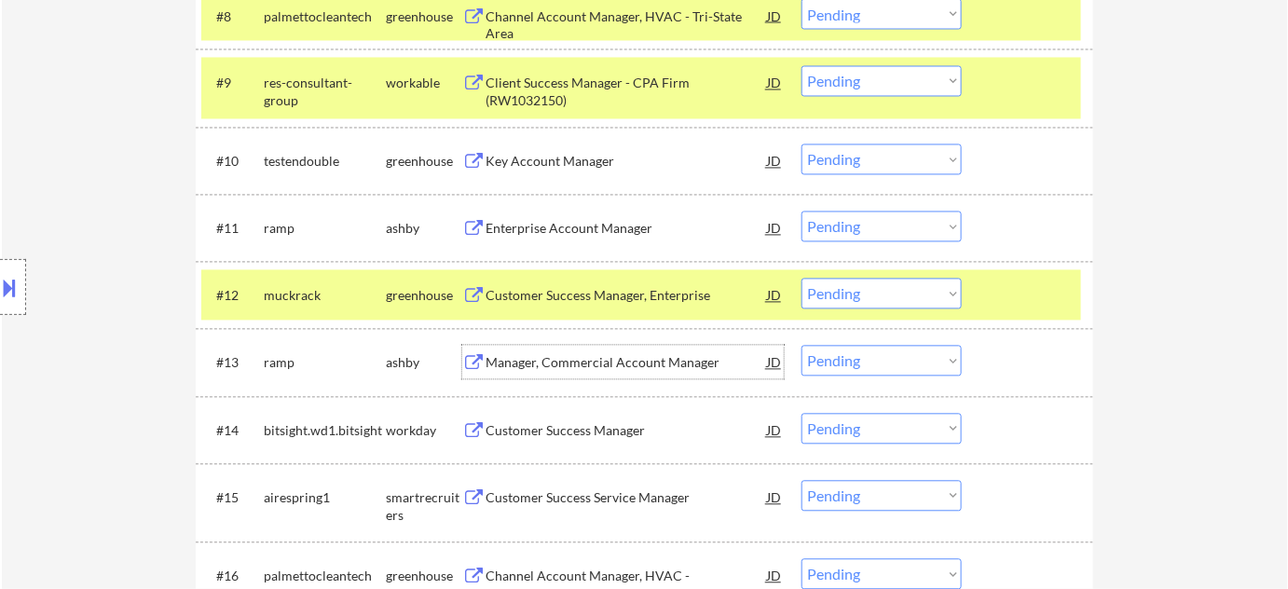
click at [569, 361] on div "Manager, Commercial Account Manager" at bounding box center [626, 363] width 281 height 19
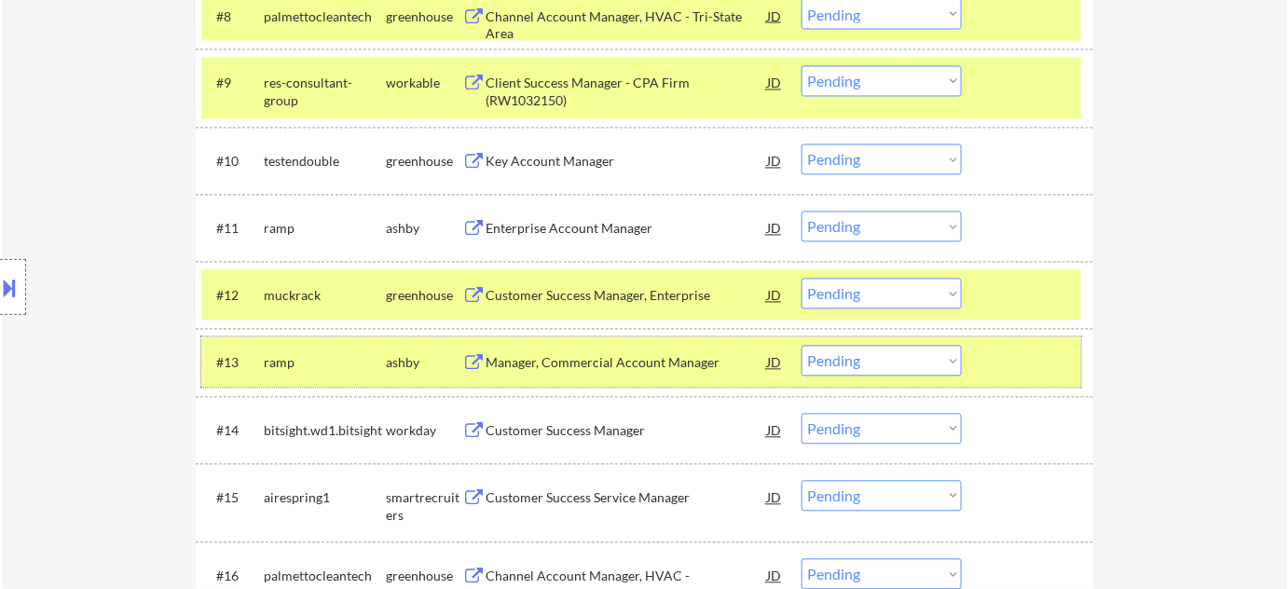
click at [870, 379] on div "#13 ramp ashby Manager, Commercial Account Manager JD Choose an option... Pendi…" at bounding box center [641, 362] width 880 height 50
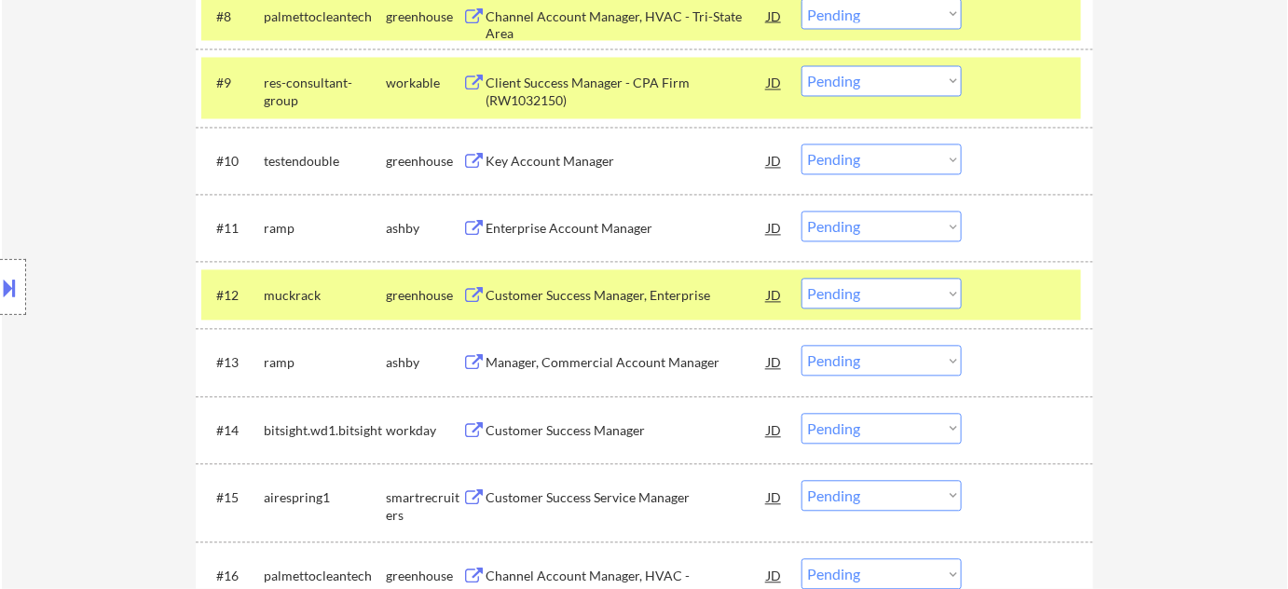
click at [885, 367] on select "Choose an option... Pending Applied Excluded (Questions) Excluded (Expired) Exc…" at bounding box center [882, 361] width 160 height 31
click at [802, 346] on select "Choose an option... Pending Applied Excluded (Questions) Excluded (Expired) Exc…" at bounding box center [882, 361] width 160 height 31
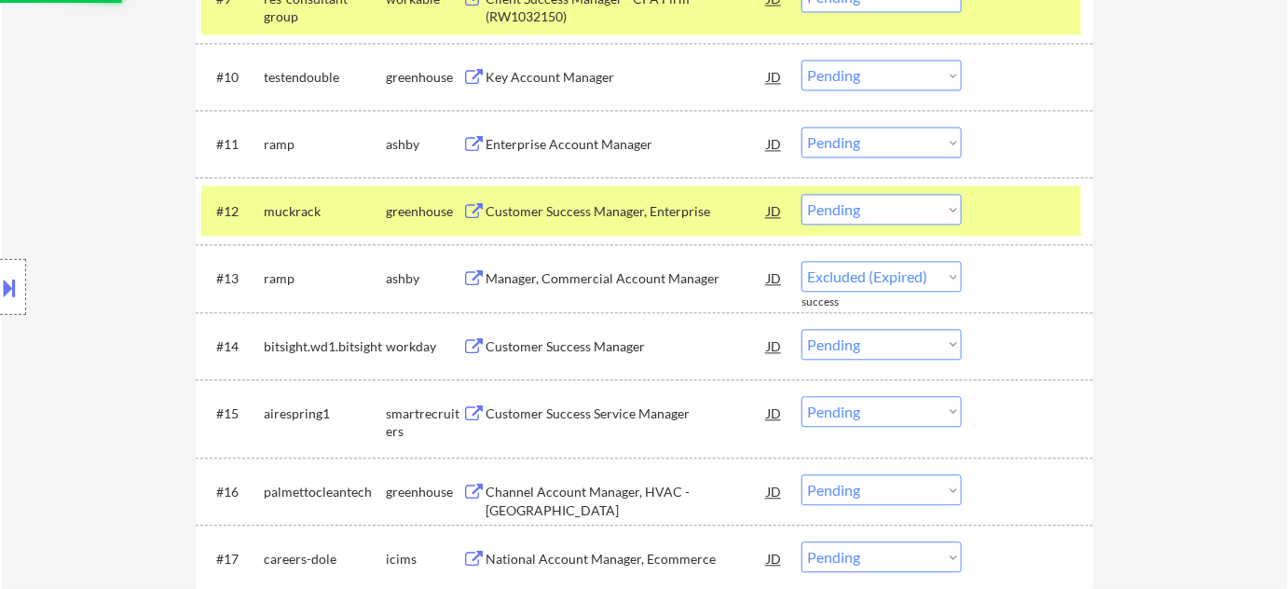
scroll to position [1320, 0]
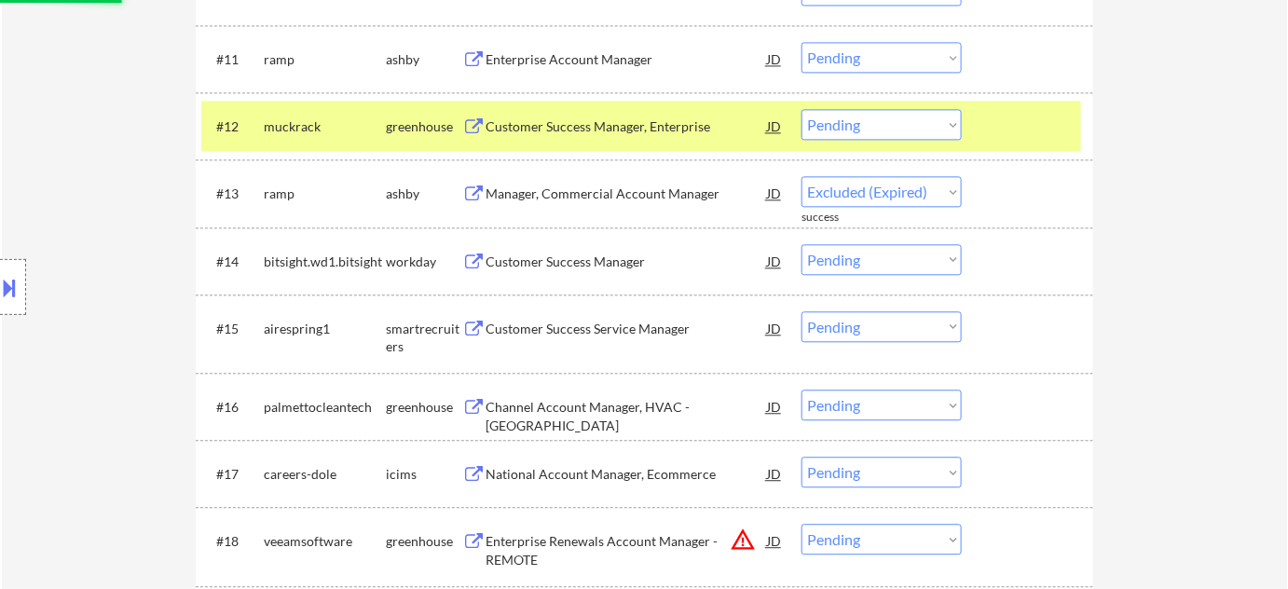
select select ""pending""
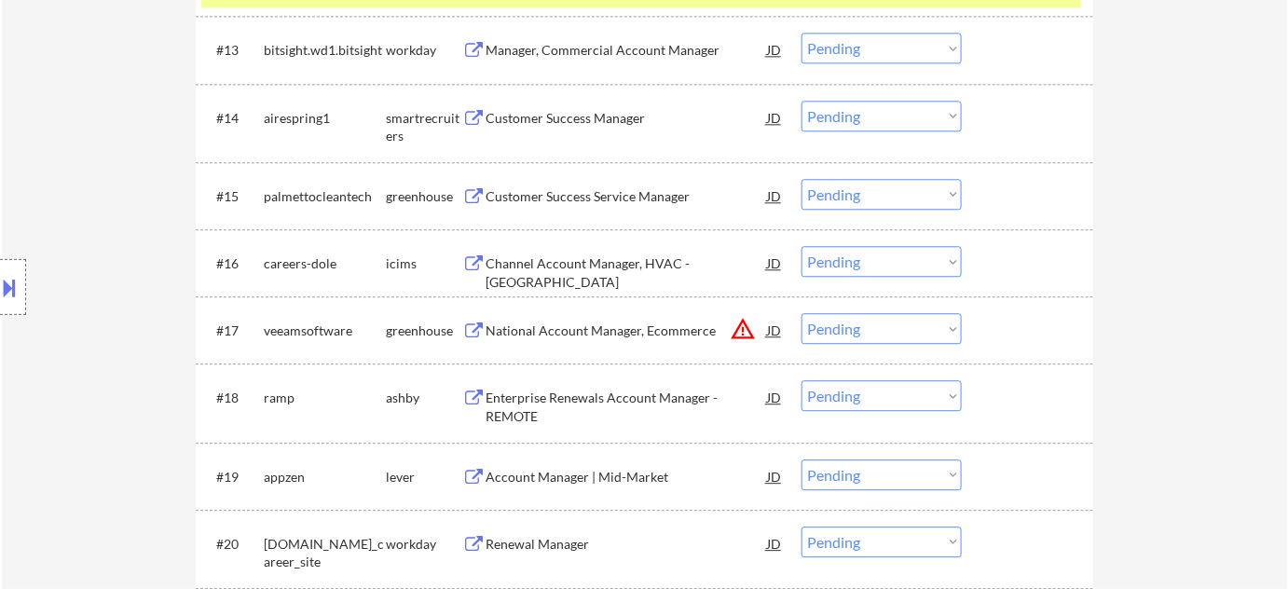
scroll to position [1573, 0]
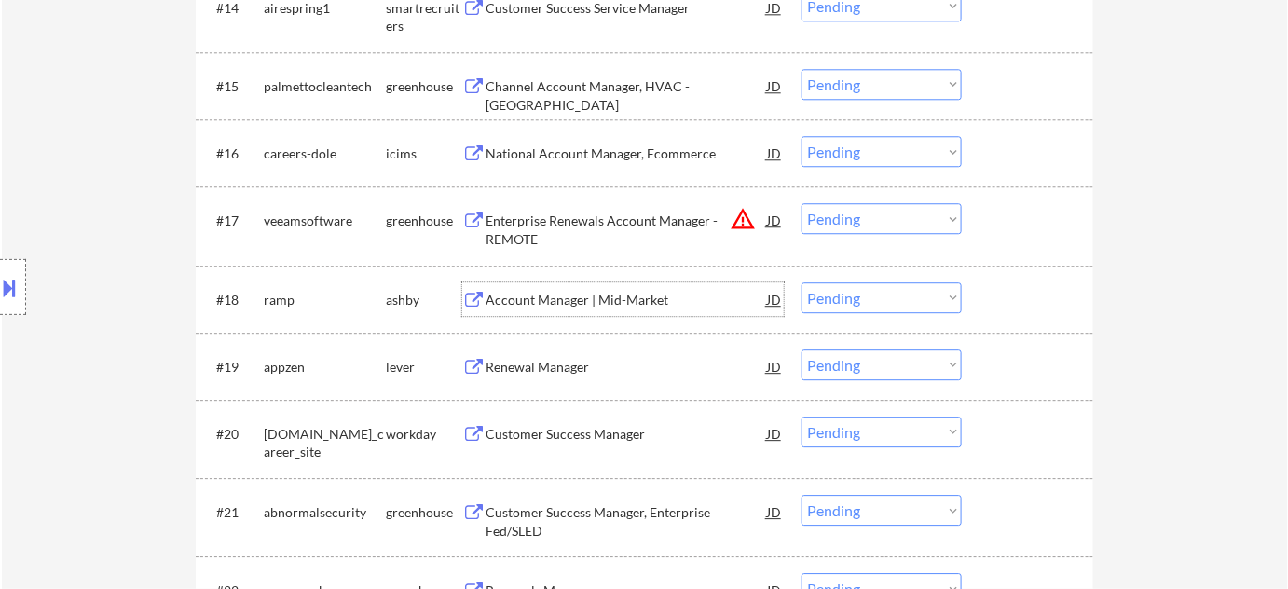
click at [583, 292] on div "Account Manager | Mid-Market" at bounding box center [626, 300] width 281 height 19
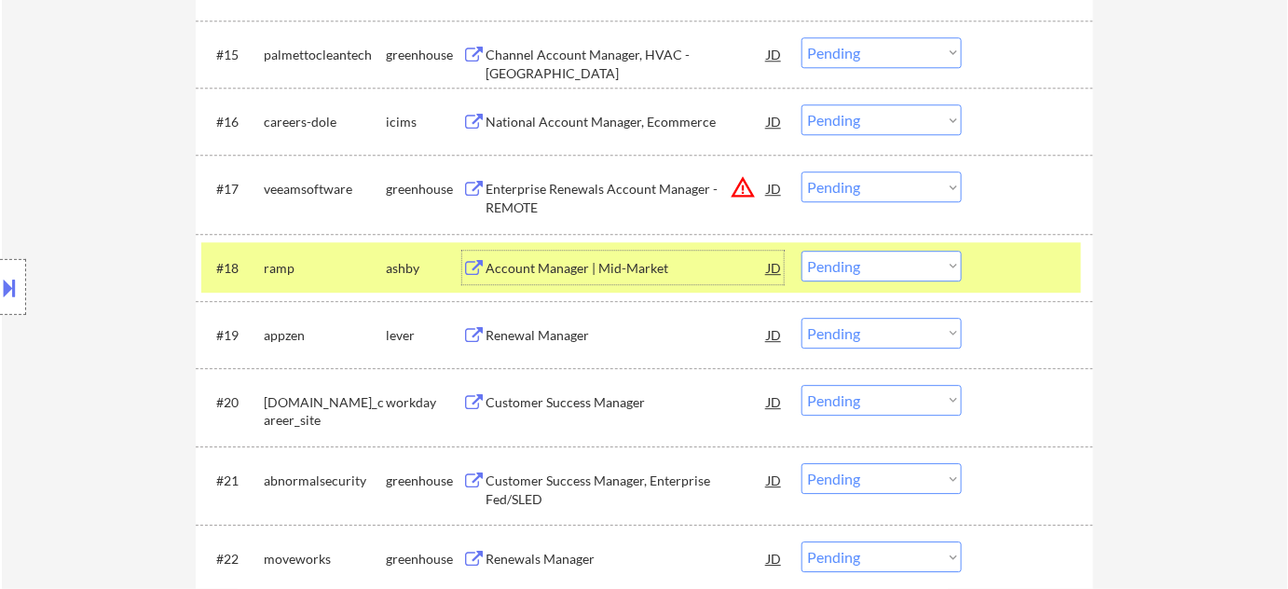
scroll to position [1658, 0]
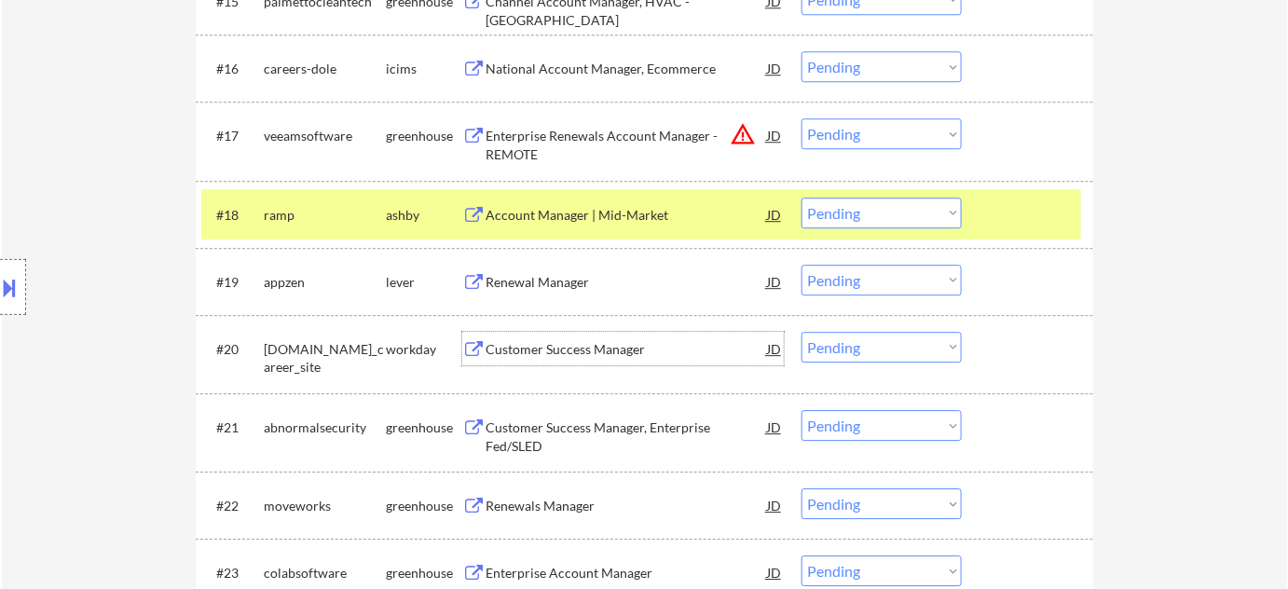
click at [617, 350] on div "Customer Success Manager" at bounding box center [626, 349] width 281 height 19
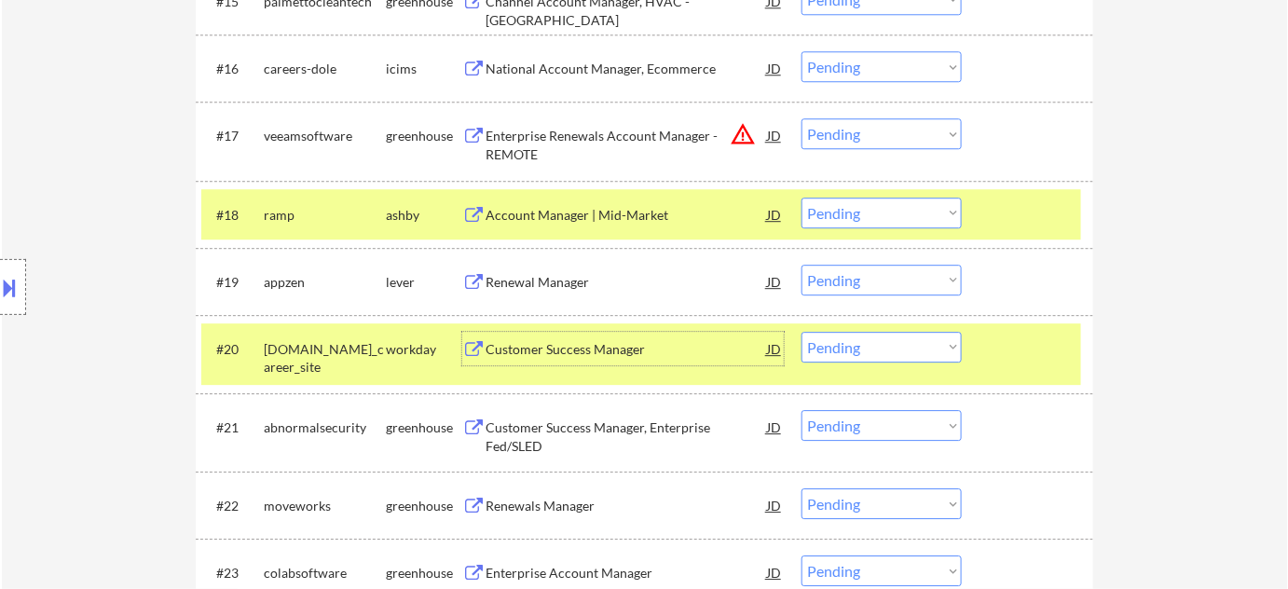
click at [899, 344] on select "Choose an option... Pending Applied Excluded (Questions) Excluded (Expired) Exc…" at bounding box center [882, 347] width 160 height 31
click at [875, 344] on select "Choose an option... Pending Applied Excluded (Questions) Excluded (Expired) Exc…" at bounding box center [882, 347] width 160 height 31
click at [802, 332] on select "Choose an option... Pending Applied Excluded (Questions) Excluded (Expired) Exc…" at bounding box center [882, 347] width 160 height 31
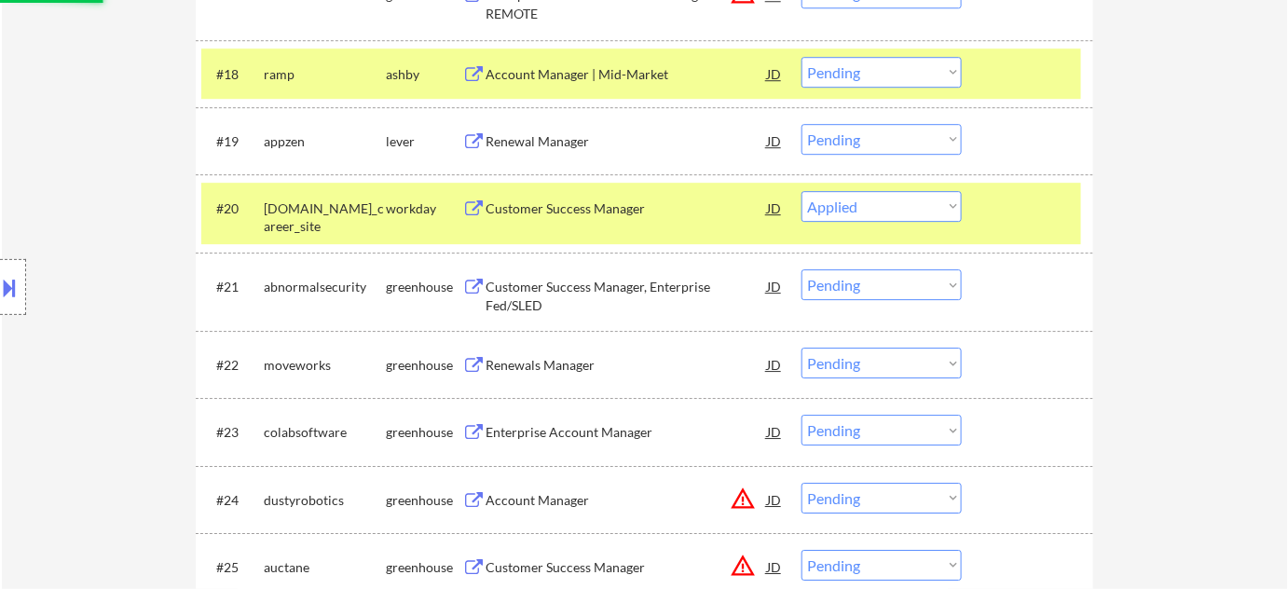
scroll to position [1828, 0]
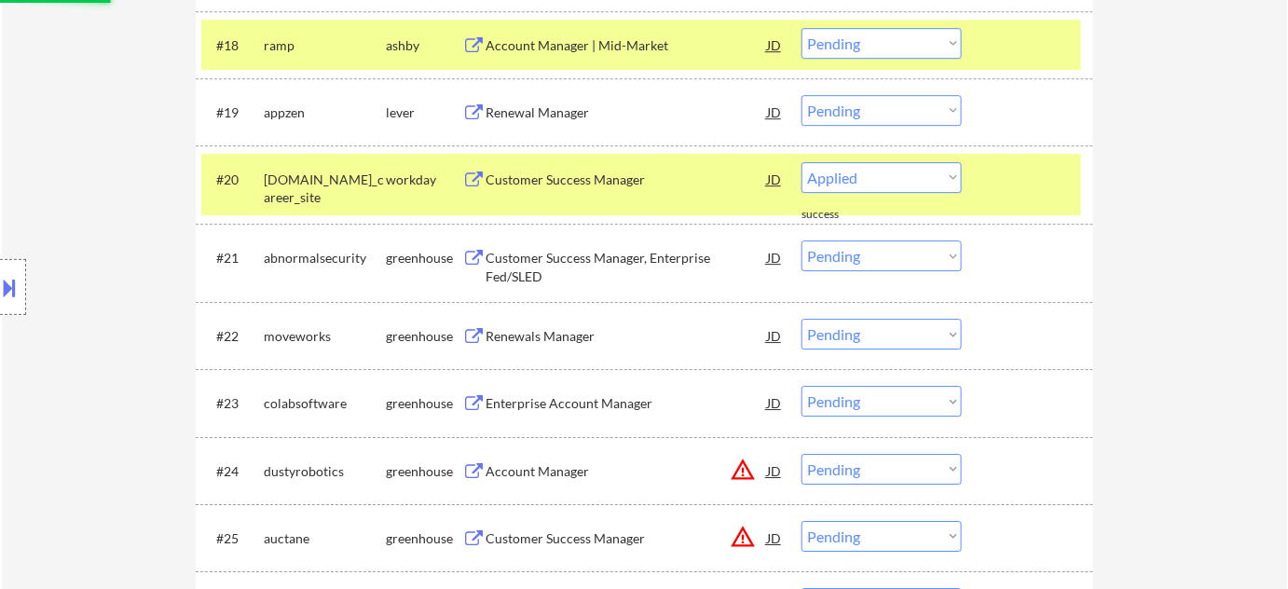
select select ""pending""
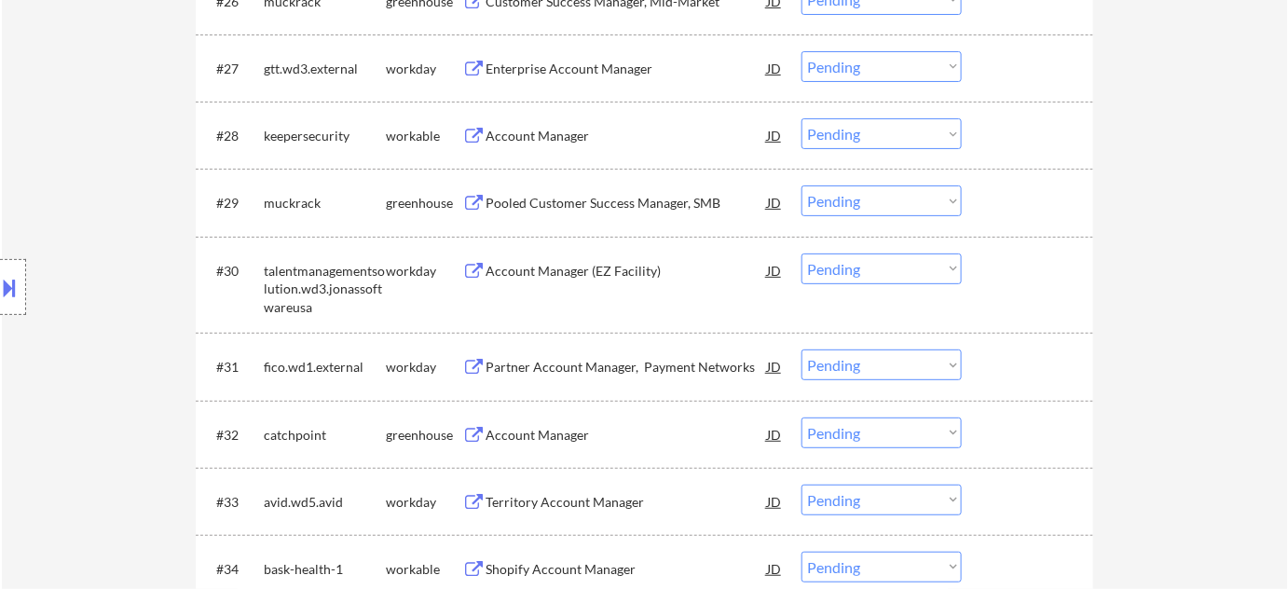
scroll to position [2505, 0]
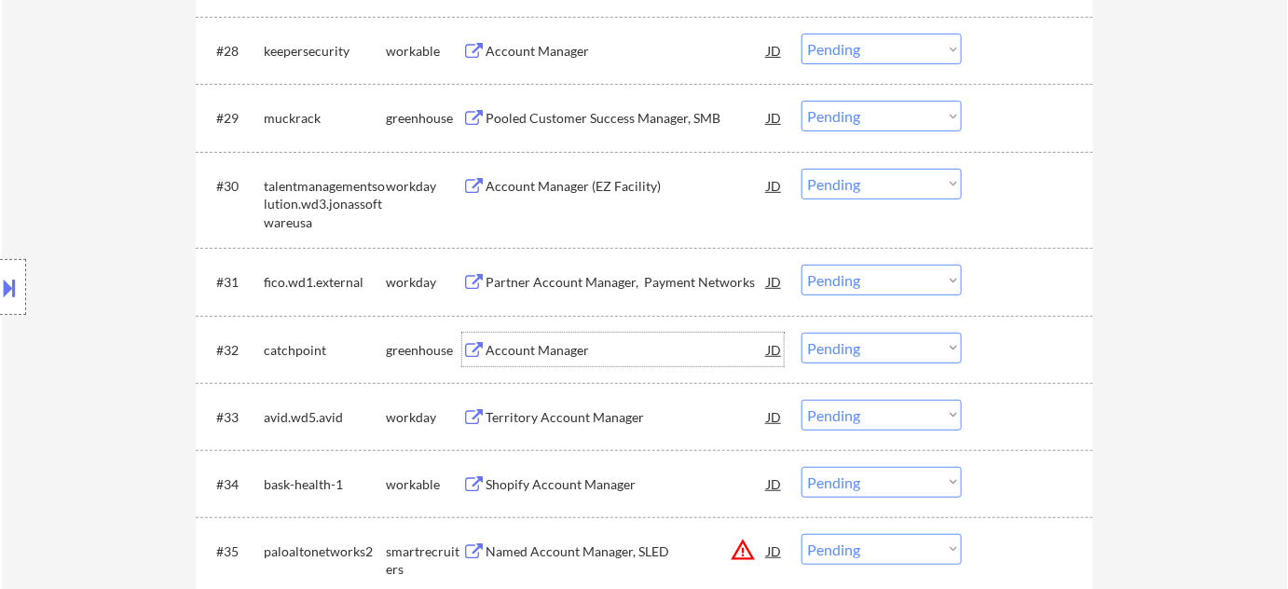
click at [603, 361] on div "Account Manager" at bounding box center [626, 350] width 281 height 34
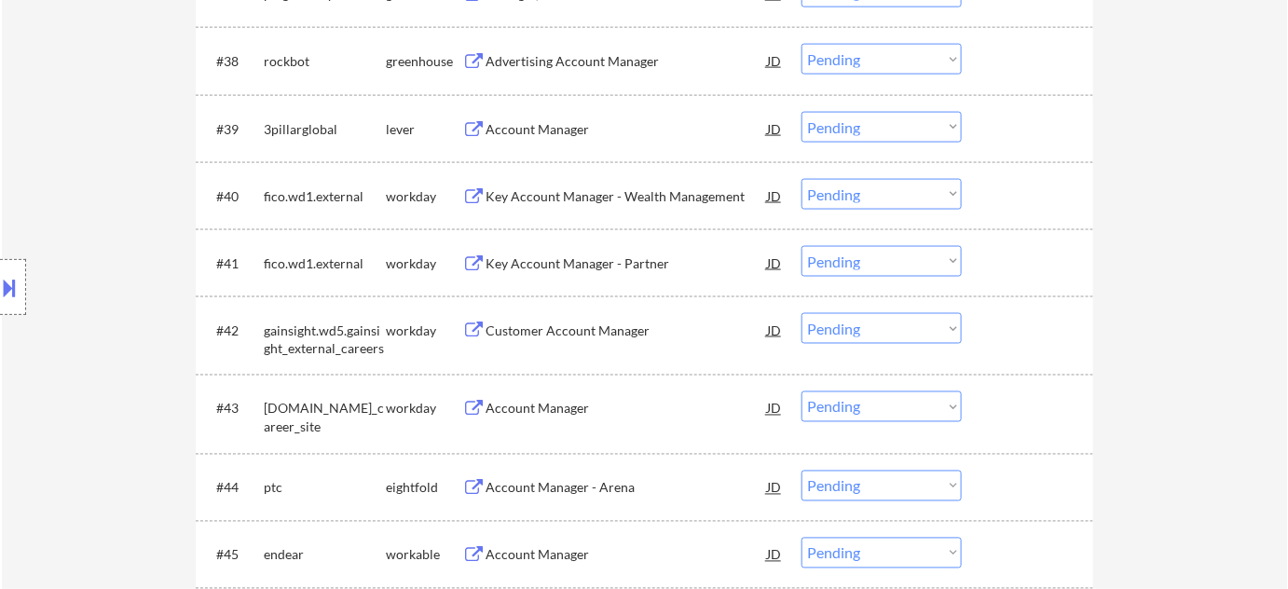
scroll to position [3268, 0]
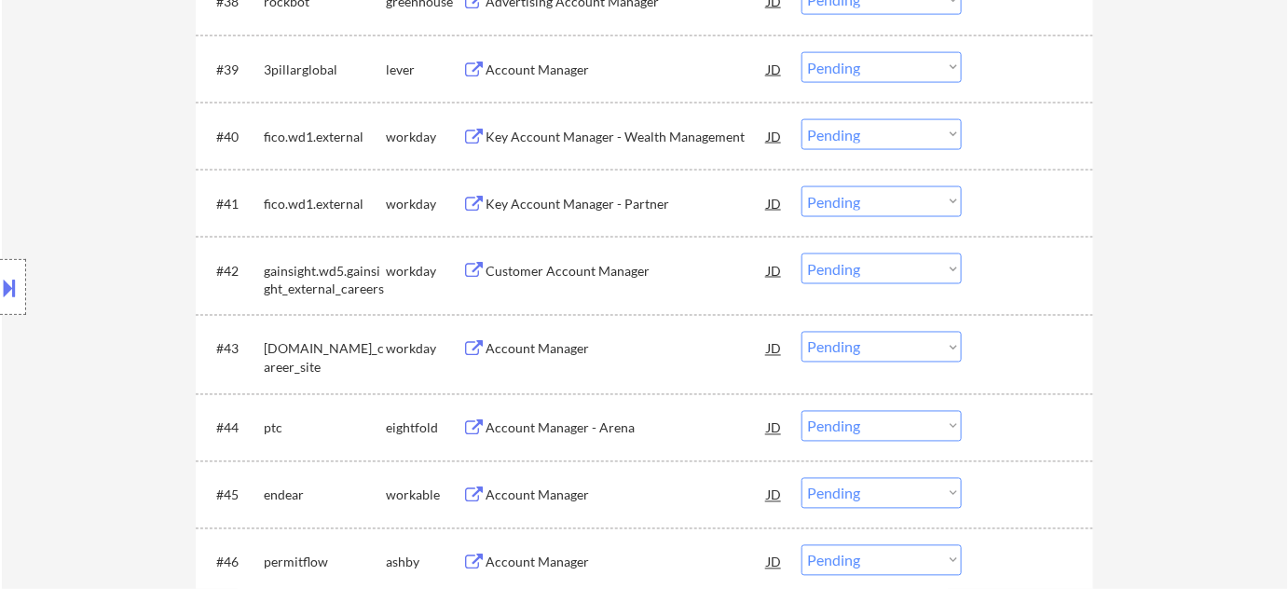
click at [554, 356] on div "Account Manager" at bounding box center [626, 349] width 281 height 19
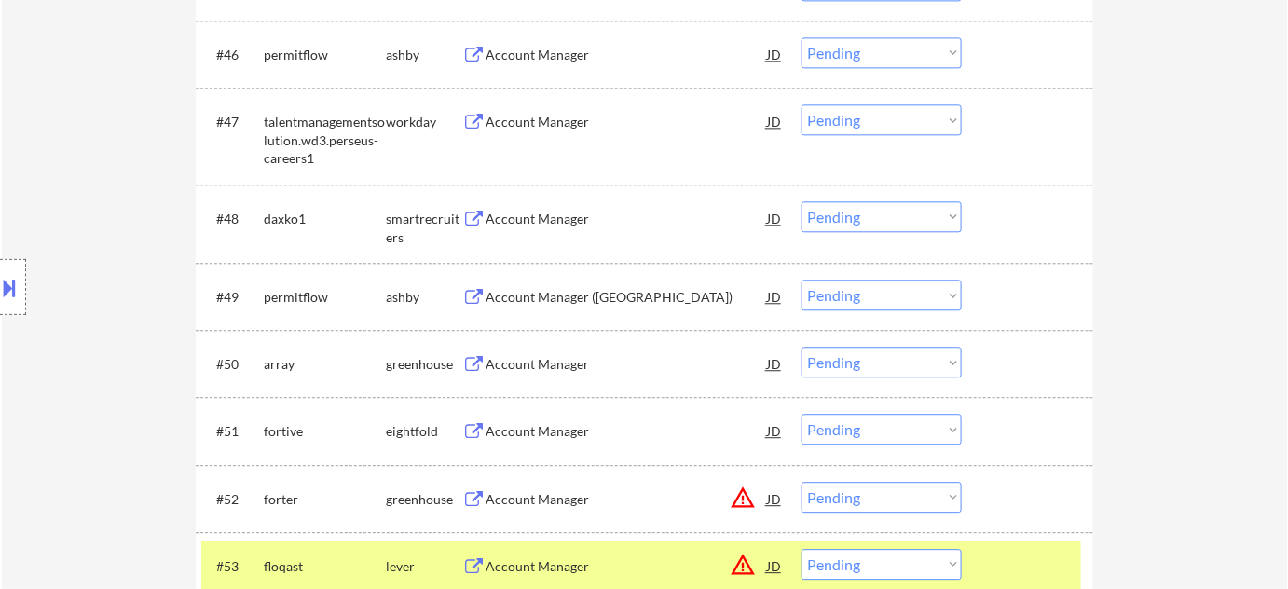
scroll to position [3777, 0]
click at [556, 366] on div "Account Manager" at bounding box center [626, 363] width 281 height 19
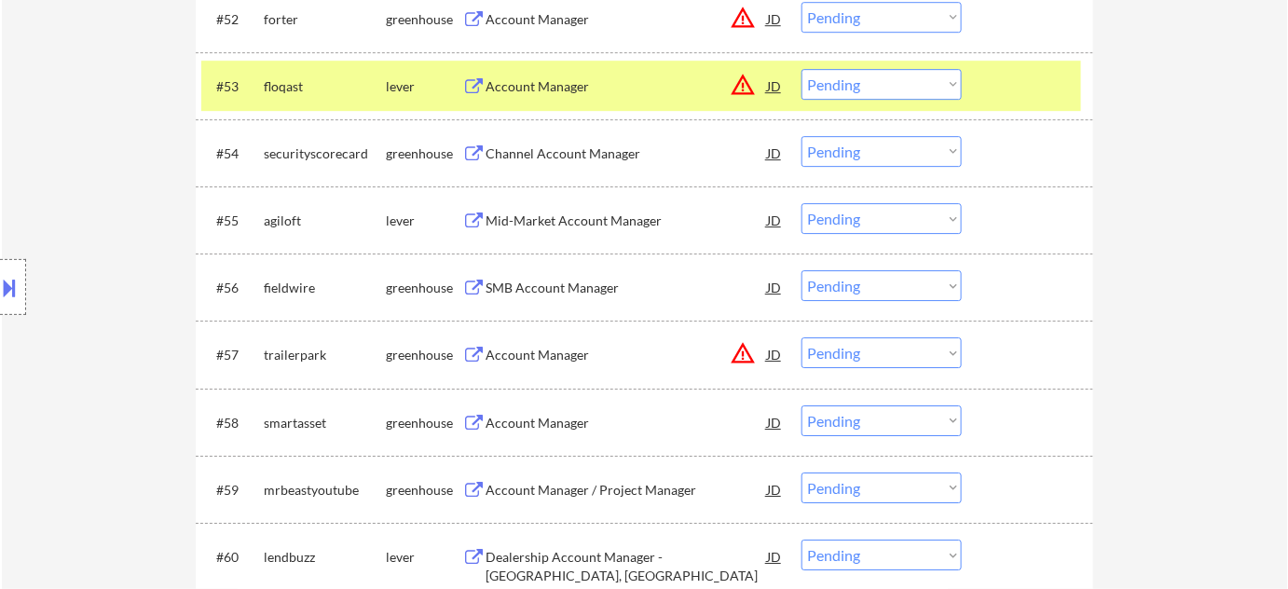
scroll to position [4285, 0]
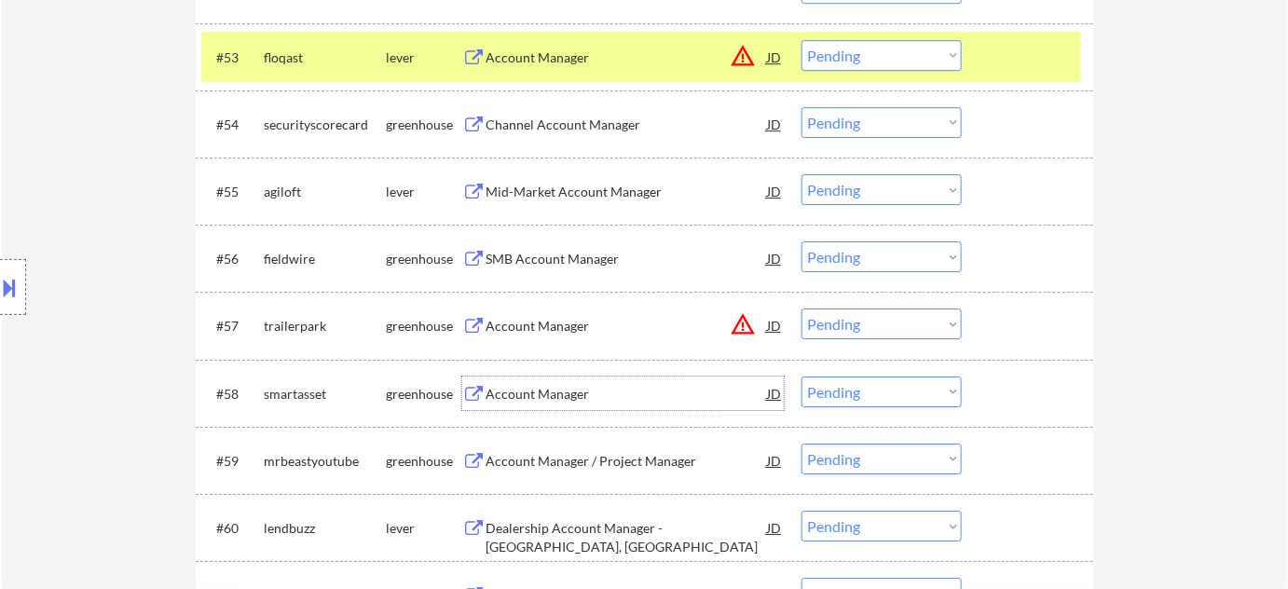
click at [565, 398] on div "Account Manager" at bounding box center [626, 394] width 281 height 19
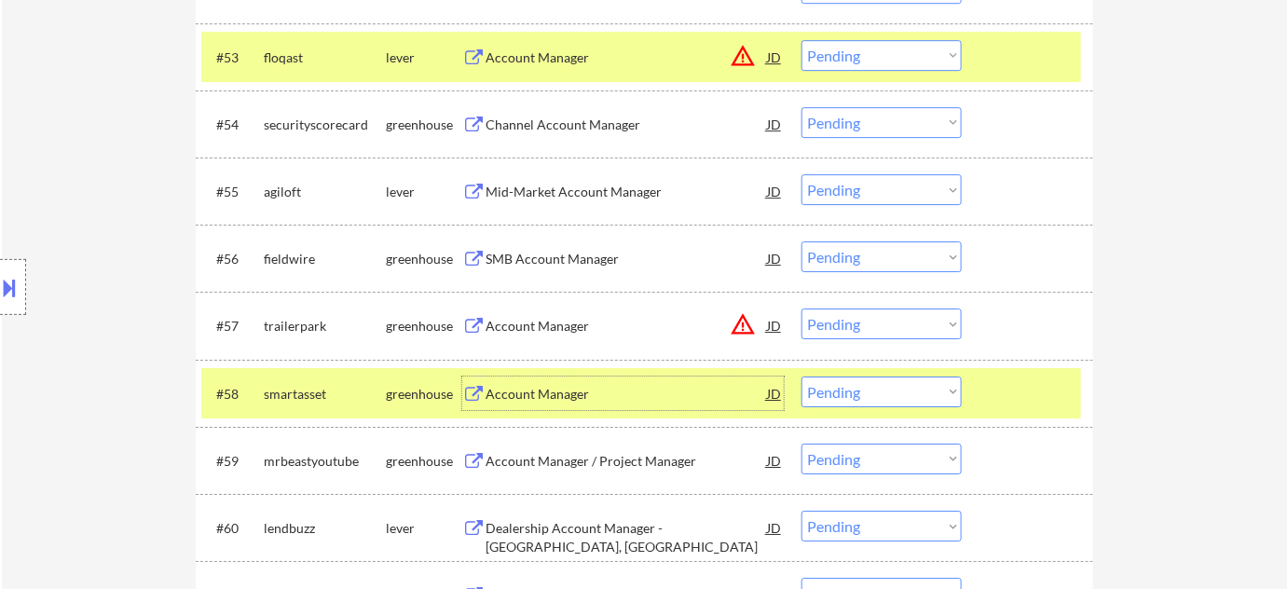
click at [850, 391] on select "Choose an option... Pending Applied Excluded (Questions) Excluded (Expired) Exc…" at bounding box center [882, 392] width 160 height 31
click at [802, 377] on select "Choose an option... Pending Applied Excluded (Questions) Excluded (Expired) Exc…" at bounding box center [882, 392] width 160 height 31
select select ""pending""
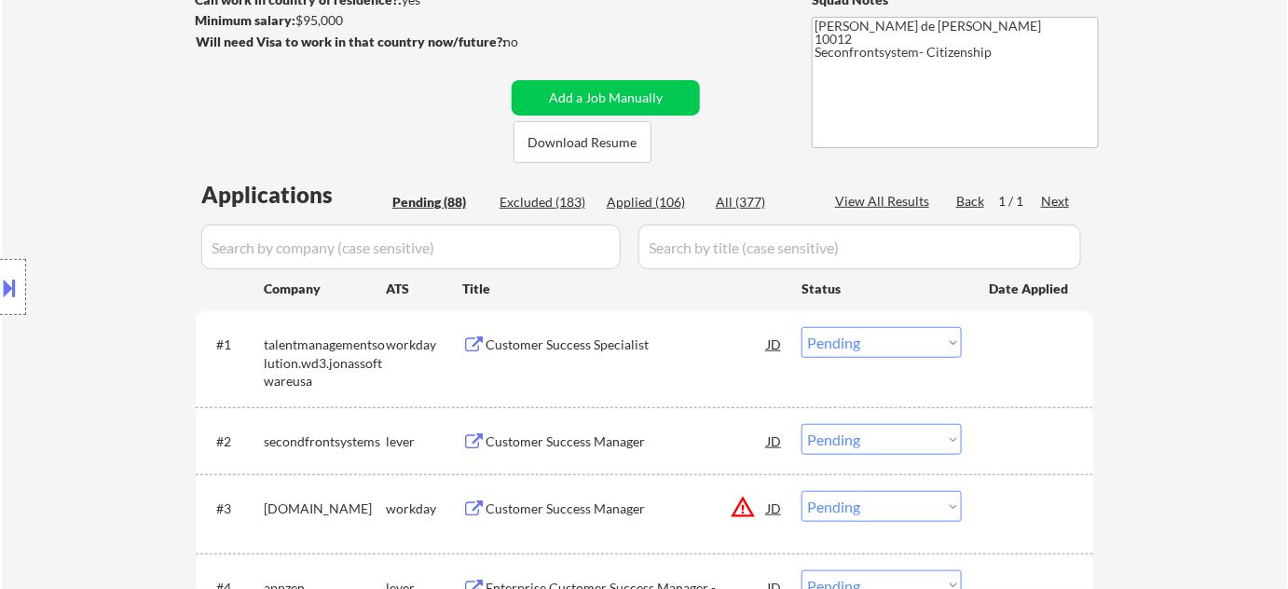
scroll to position [278, 0]
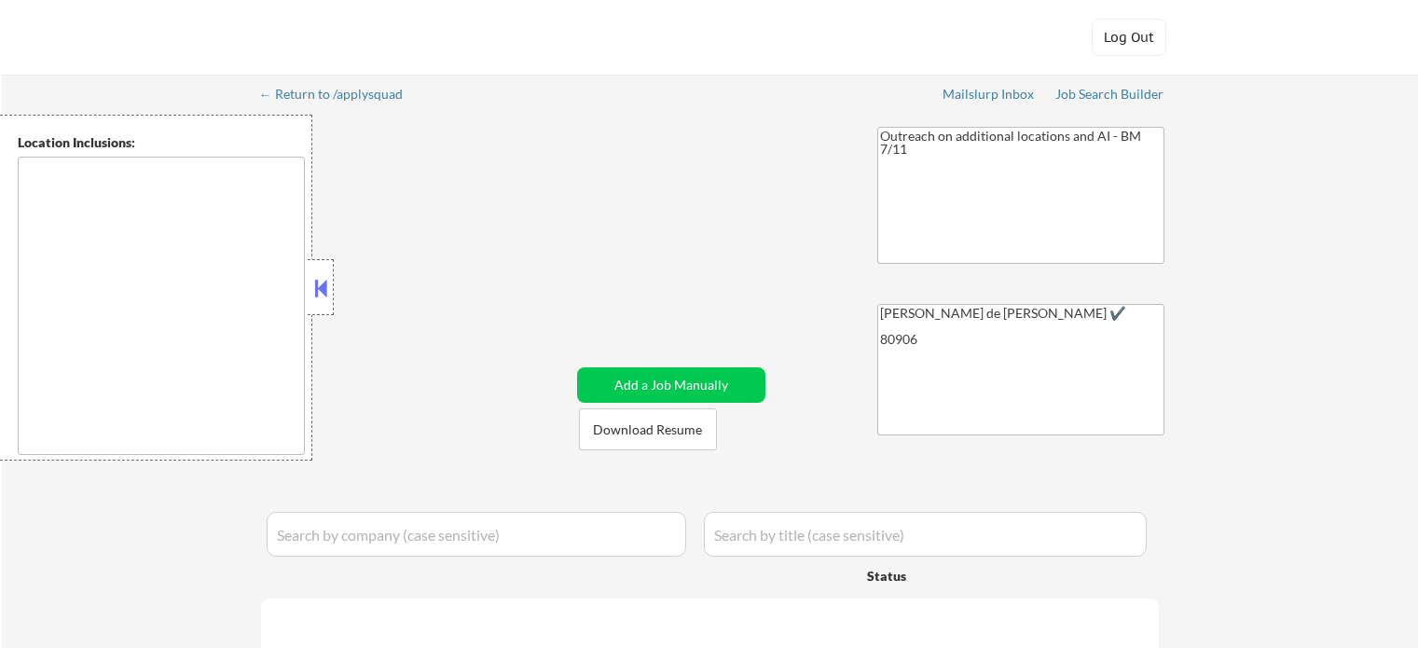
type textarea "[US_STATE][GEOGRAPHIC_DATA], [GEOGRAPHIC_DATA] [GEOGRAPHIC_DATA], [GEOGRAPHIC_D…"
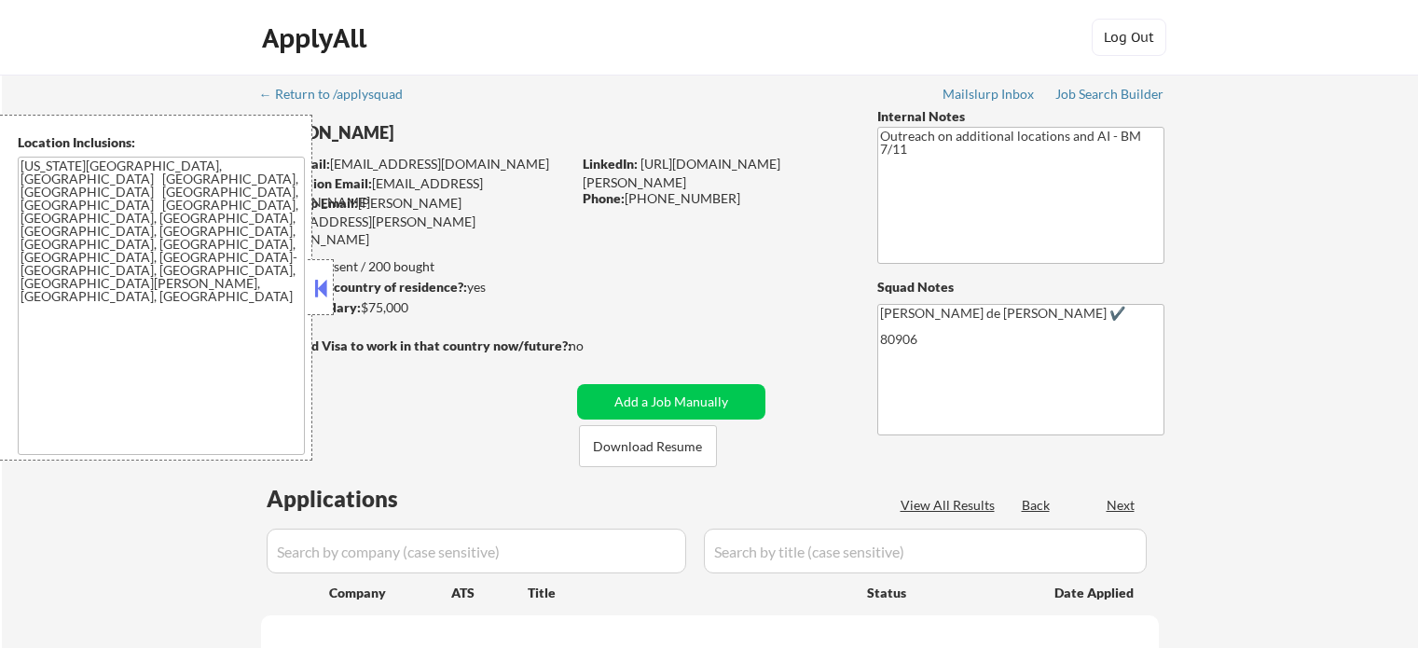
select select ""pending""
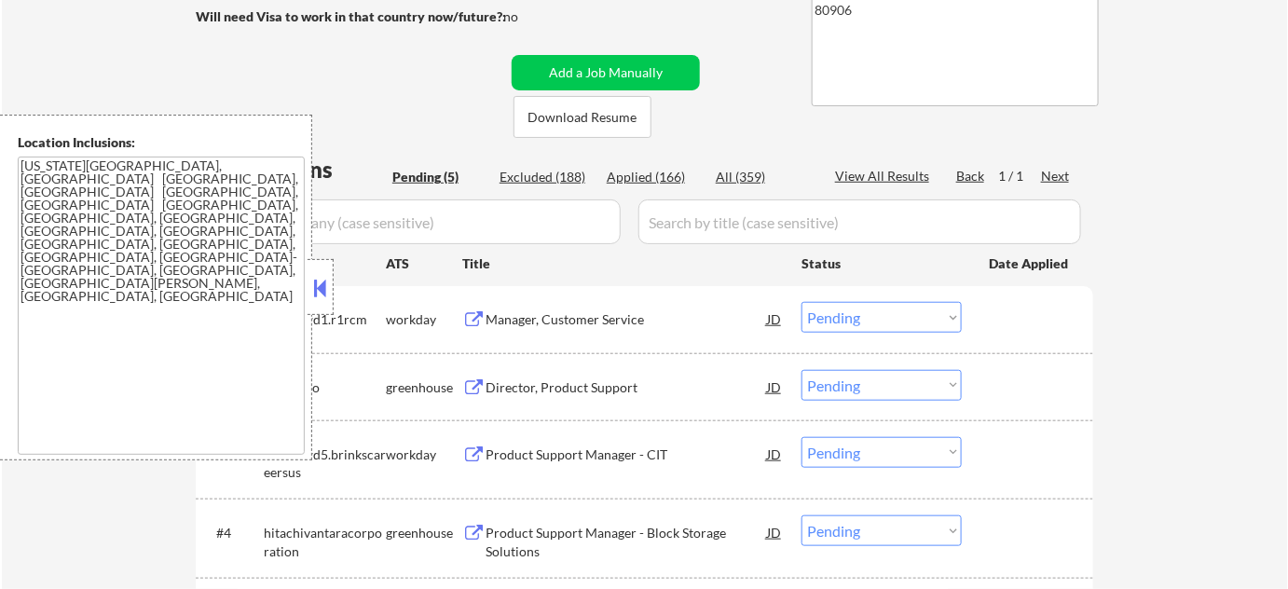
scroll to position [338, 0]
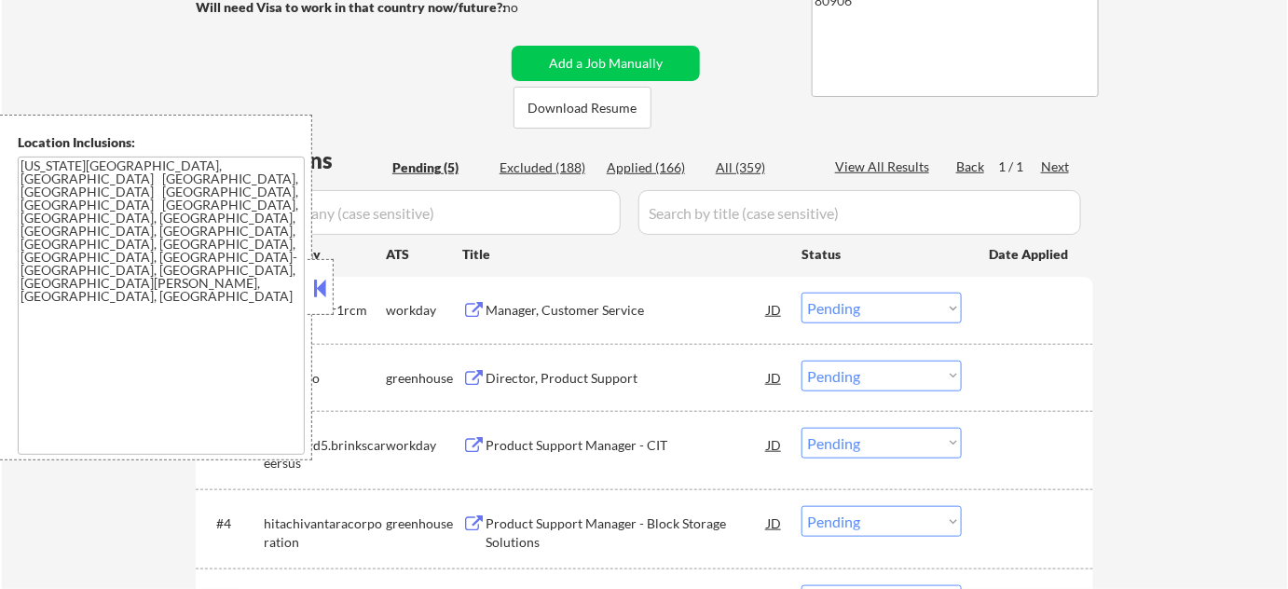
click at [317, 285] on button at bounding box center [320, 288] width 21 height 28
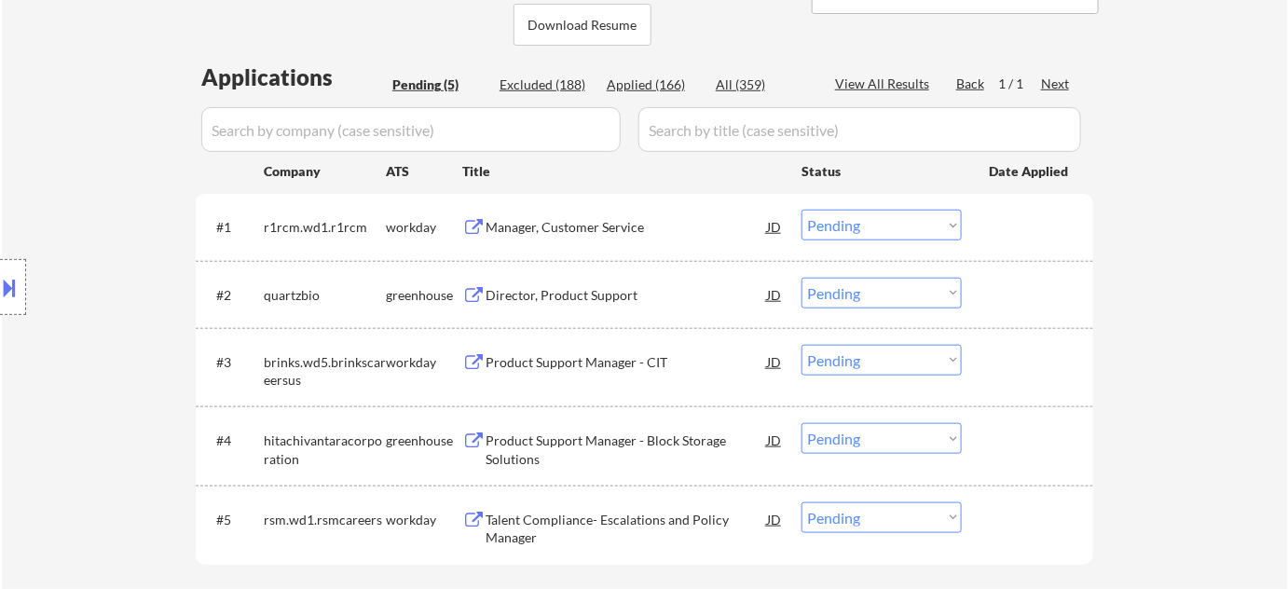
scroll to position [423, 0]
click at [586, 295] on div "Director, Product Support" at bounding box center [626, 293] width 281 height 19
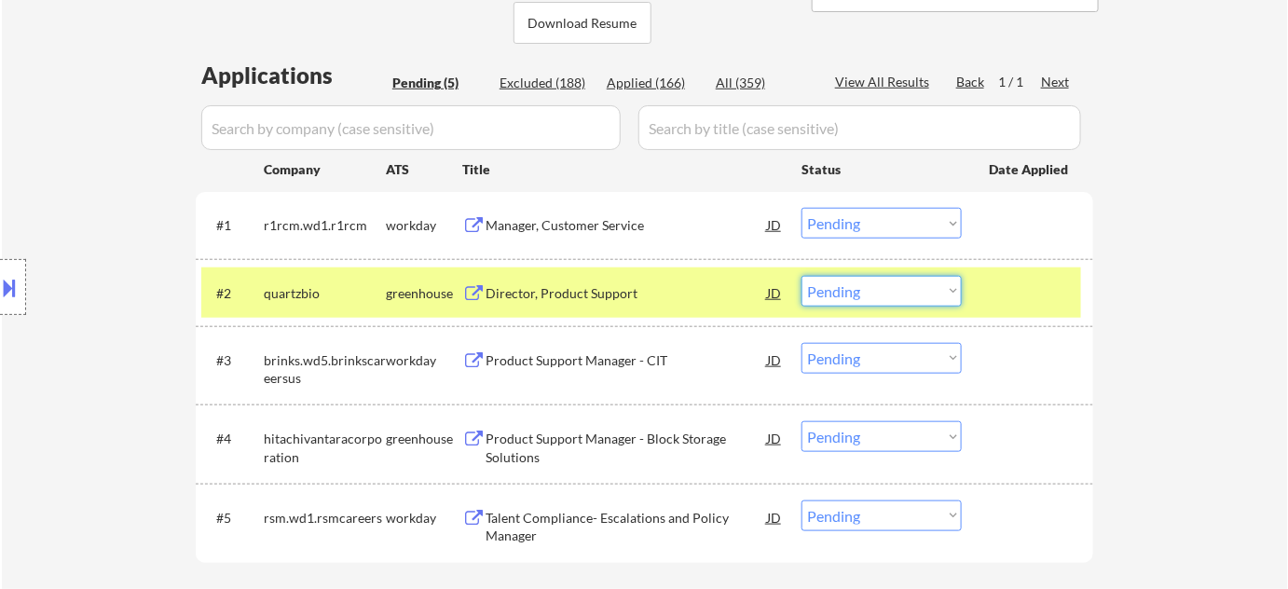
drag, startPoint x: 831, startPoint y: 283, endPoint x: 843, endPoint y: 301, distance: 21.5
click at [831, 283] on select "Choose an option... Pending Applied Excluded (Questions) Excluded (Expired) Exc…" at bounding box center [882, 291] width 160 height 31
click at [802, 276] on select "Choose an option... Pending Applied Excluded (Questions) Excluded (Expired) Exc…" at bounding box center [882, 291] width 160 height 31
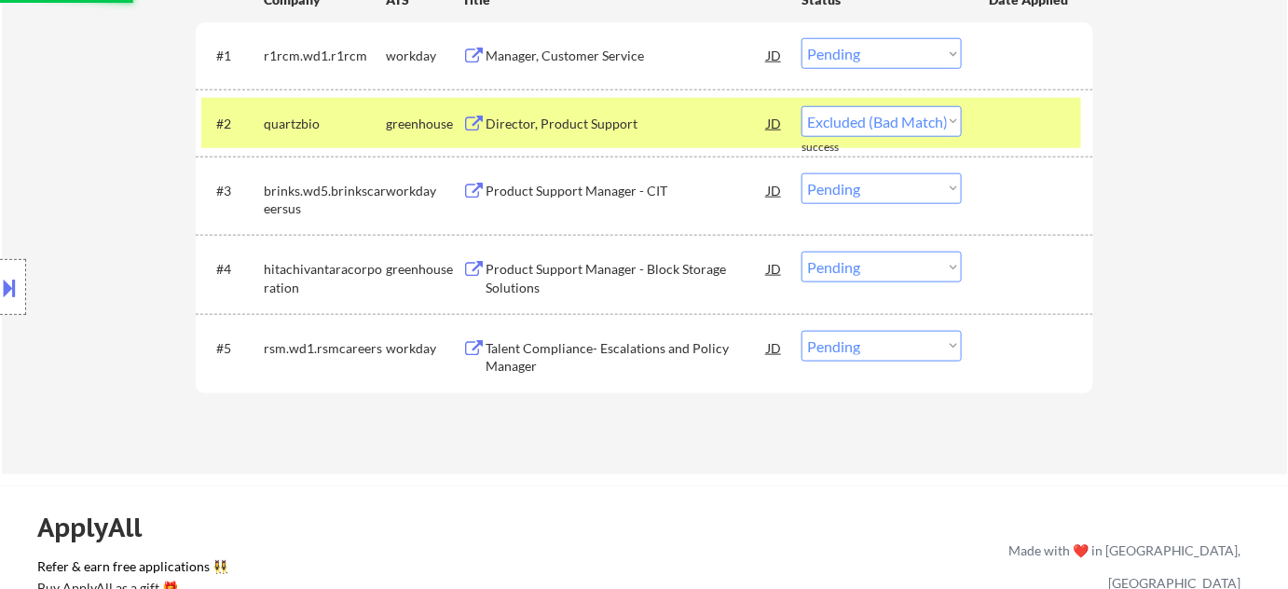
select select ""pending""
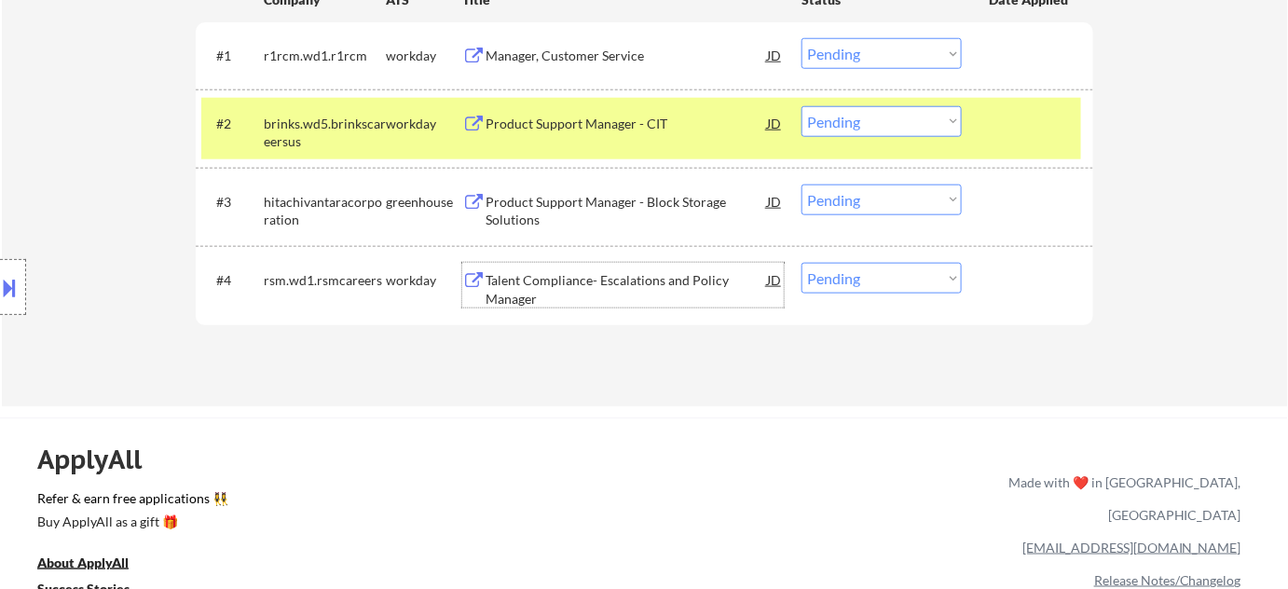
click at [504, 283] on div "Talent Compliance- Escalations and Policy Manager" at bounding box center [626, 289] width 281 height 36
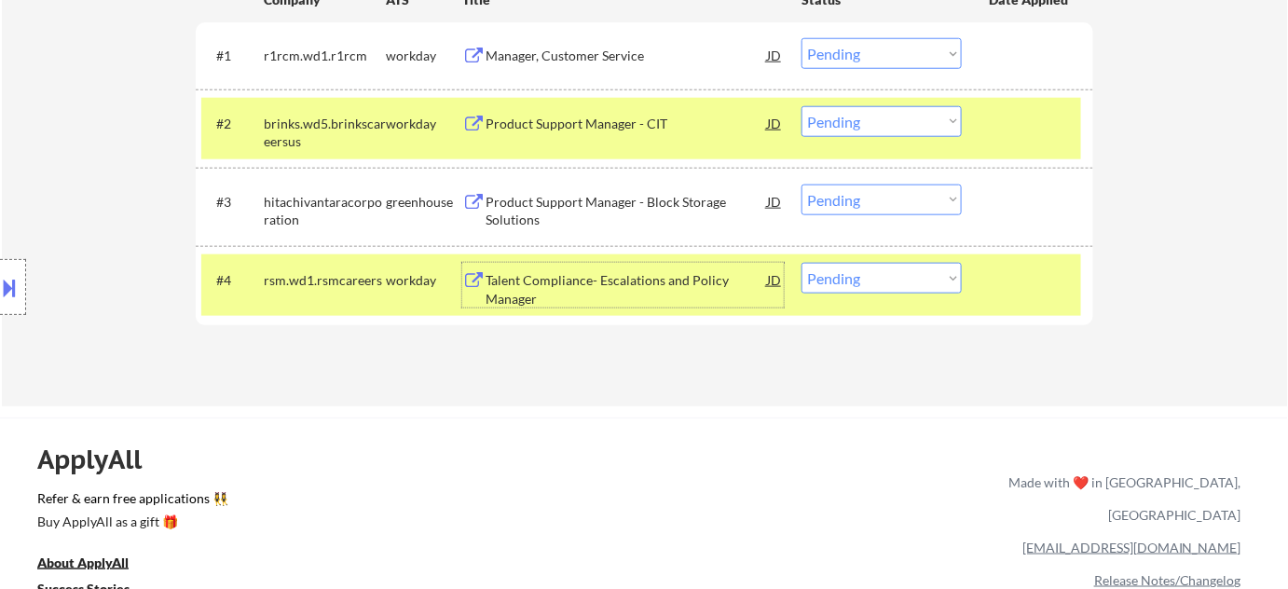
drag, startPoint x: 877, startPoint y: 270, endPoint x: 879, endPoint y: 280, distance: 9.5
click at [877, 270] on select "Choose an option... Pending Applied Excluded (Questions) Excluded (Expired) Exc…" at bounding box center [882, 278] width 160 height 31
select select ""excluded__bad_match_""
click at [802, 263] on select "Choose an option... Pending Applied Excluded (Questions) Excluded (Expired) Exc…" at bounding box center [882, 278] width 160 height 31
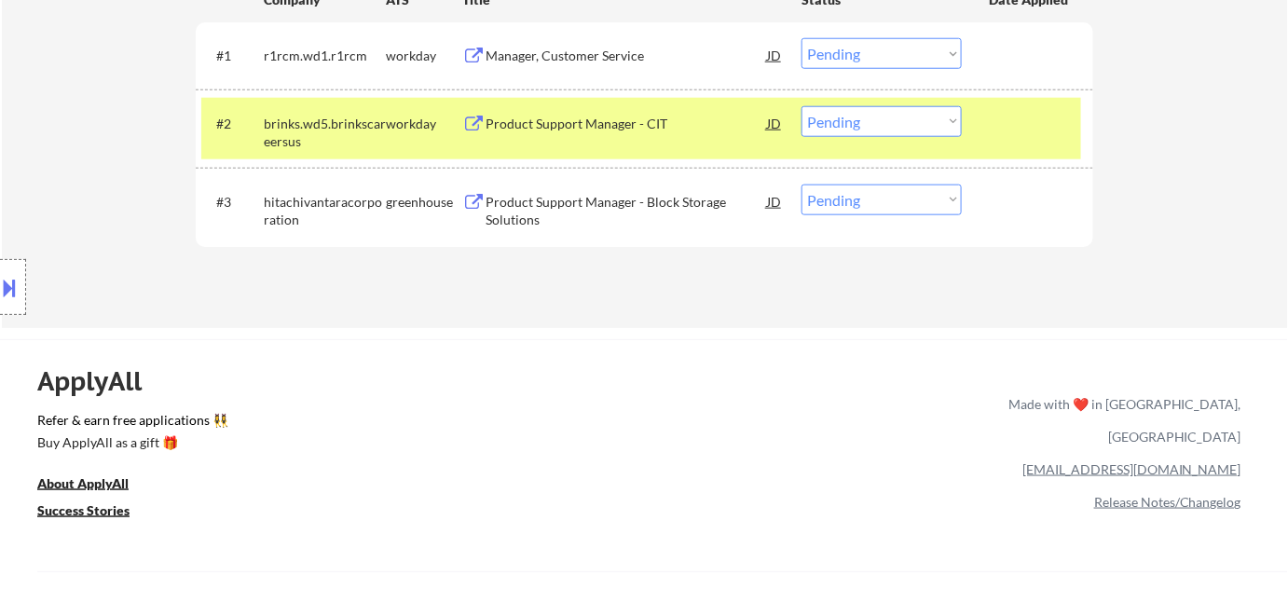
click at [502, 193] on div "Product Support Manager - Block Storage Solutions" at bounding box center [626, 211] width 281 height 36
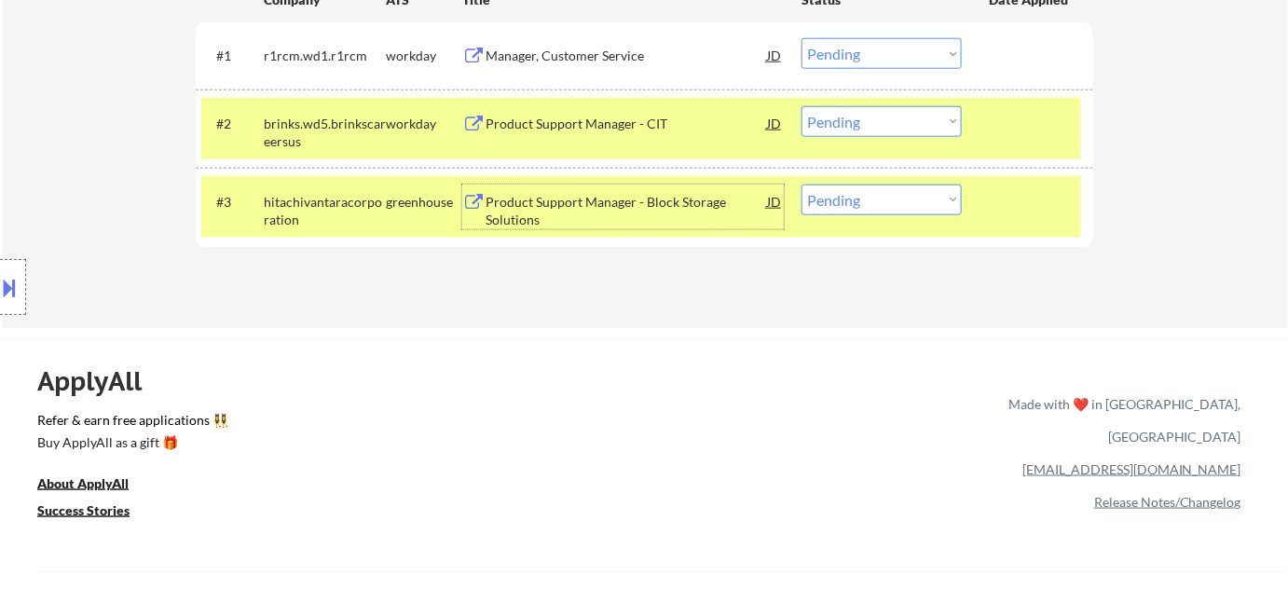
click at [899, 190] on select "Choose an option... Pending Applied Excluded (Questions) Excluded (Expired) Exc…" at bounding box center [882, 200] width 160 height 31
select select ""excluded__bad_match_""
click at [802, 185] on select "Choose an option... Pending Applied Excluded (Questions) Excluded (Expired) Exc…" at bounding box center [882, 200] width 160 height 31
click at [567, 118] on div "Product Support Manager - CIT" at bounding box center [626, 124] width 281 height 19
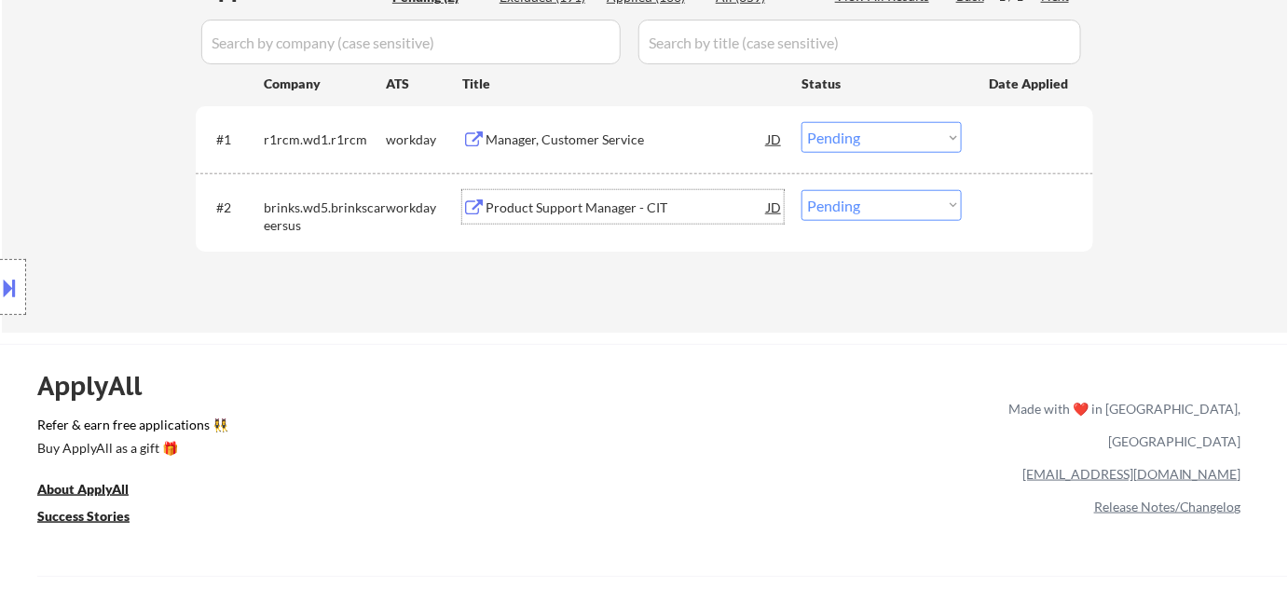
scroll to position [508, 0]
click at [571, 141] on div "Manager, Customer Service" at bounding box center [626, 140] width 281 height 19
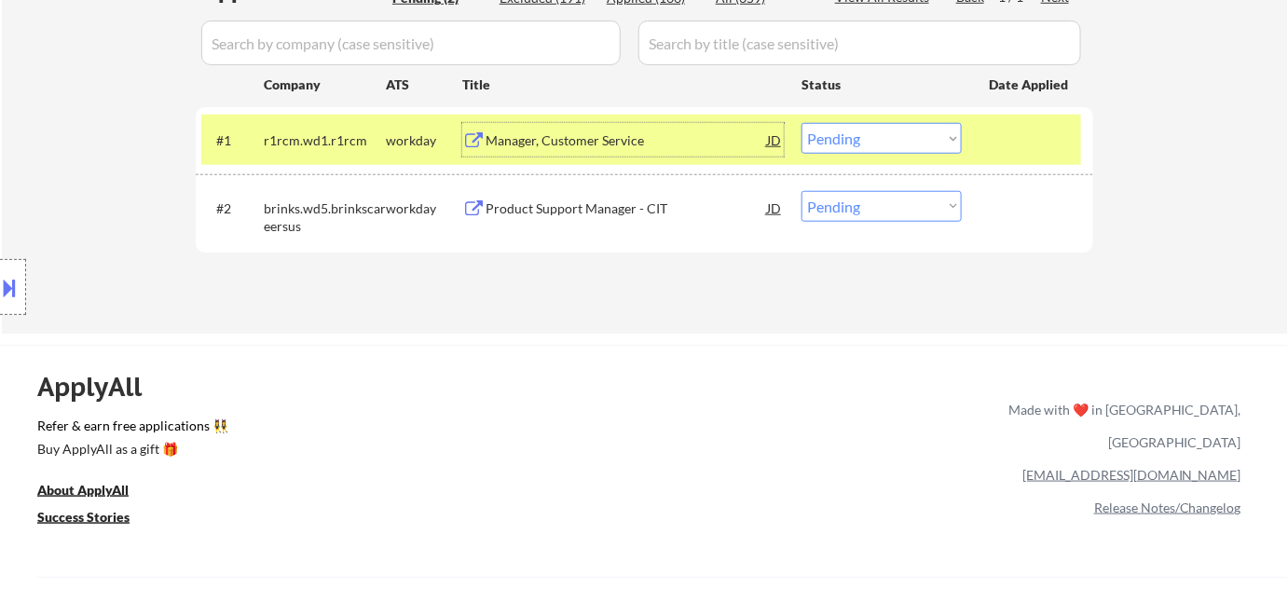
click at [913, 112] on div "#1 r1rcm.wd1.r1rcm workday Manager, Customer Service JD Choose an option... Pen…" at bounding box center [645, 140] width 898 height 66
click at [909, 136] on select "Choose an option... Pending Applied Excluded (Questions) Excluded (Expired) Exc…" at bounding box center [882, 138] width 160 height 31
click at [802, 123] on select "Choose an option... Pending Applied Excluded (Questions) Excluded (Expired) Exc…" at bounding box center [882, 138] width 160 height 31
select select ""pending""
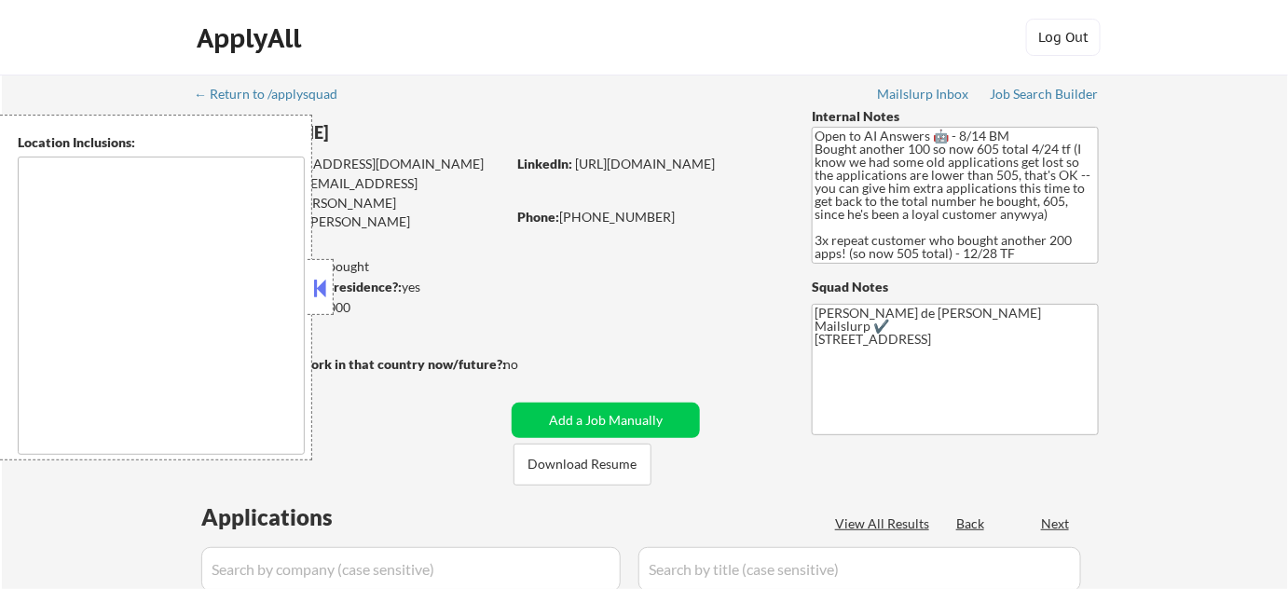
type textarea "remote"
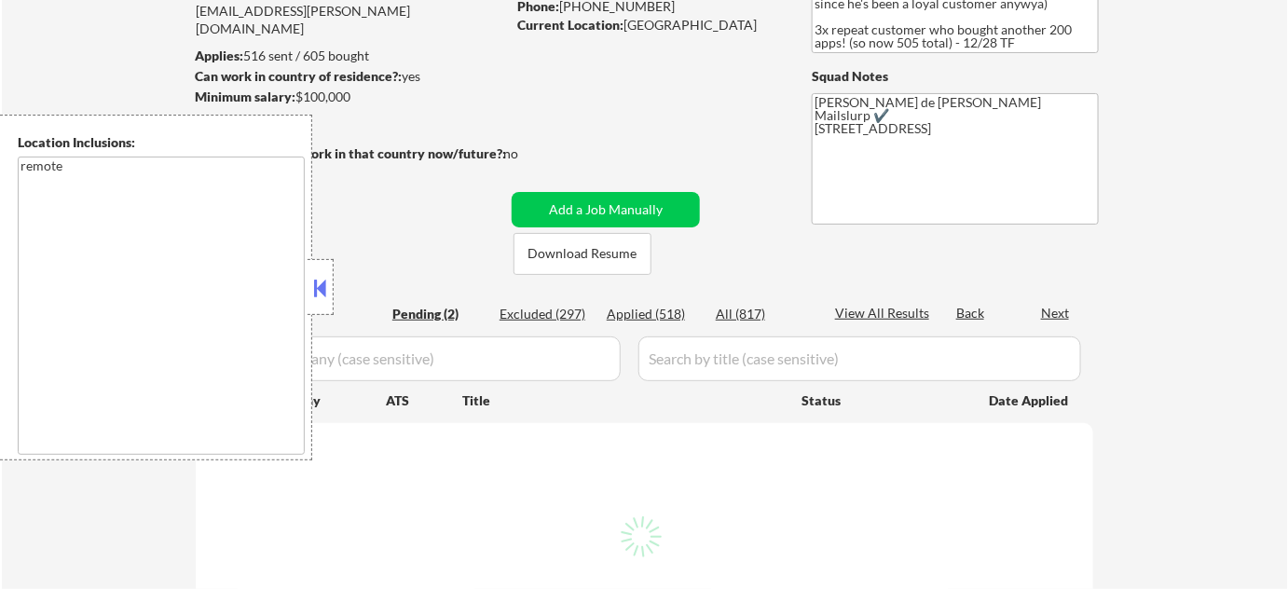
select select ""pending""
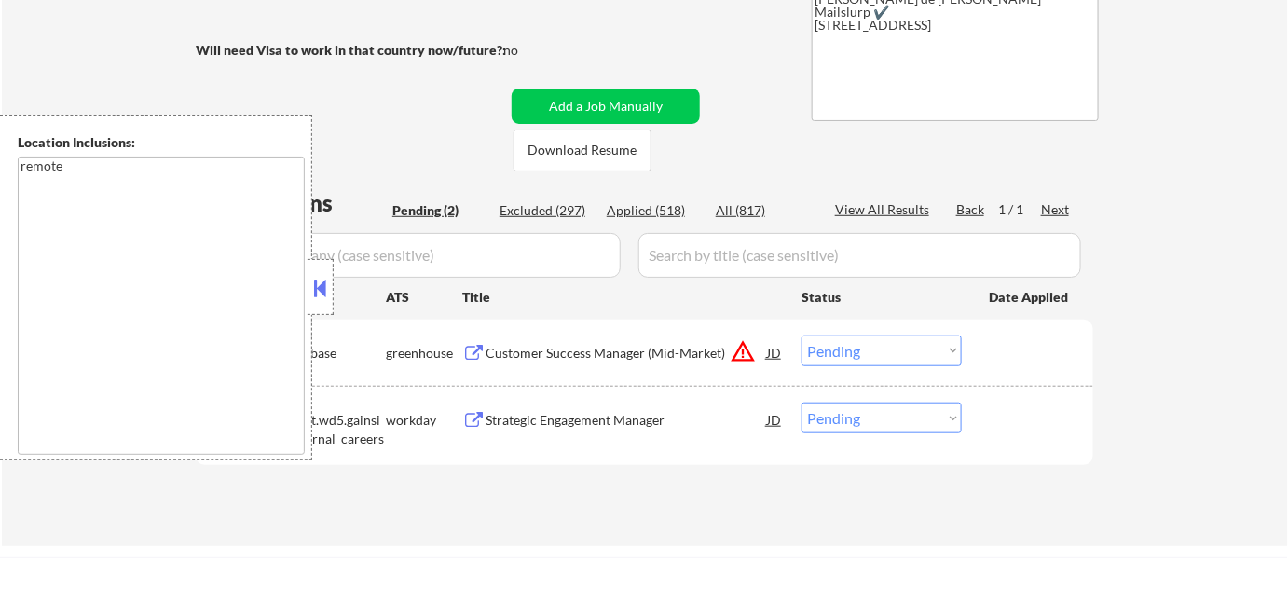
scroll to position [338, 0]
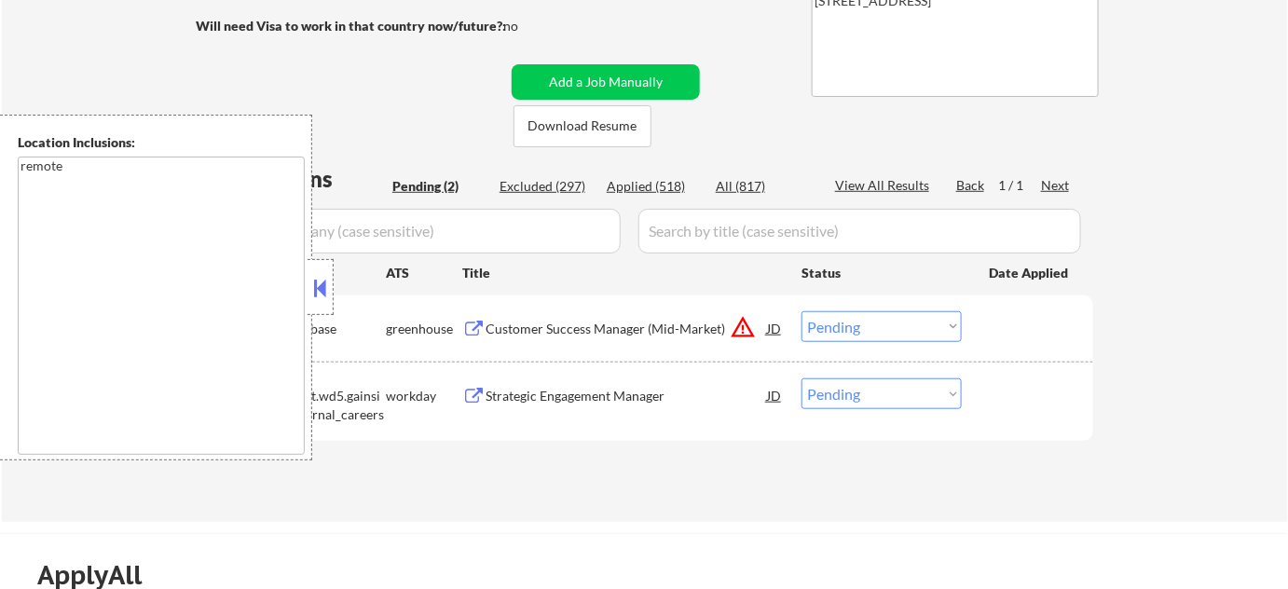
click at [327, 291] on button at bounding box center [320, 288] width 21 height 28
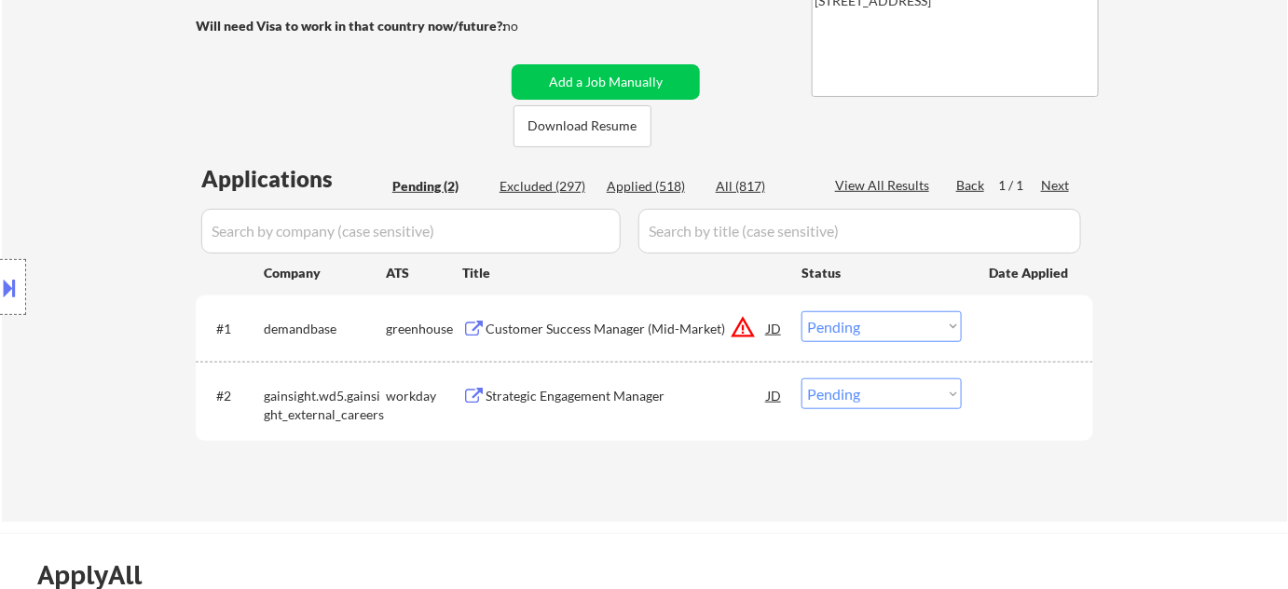
click at [578, 387] on div "Strategic Engagement Manager" at bounding box center [626, 396] width 281 height 19
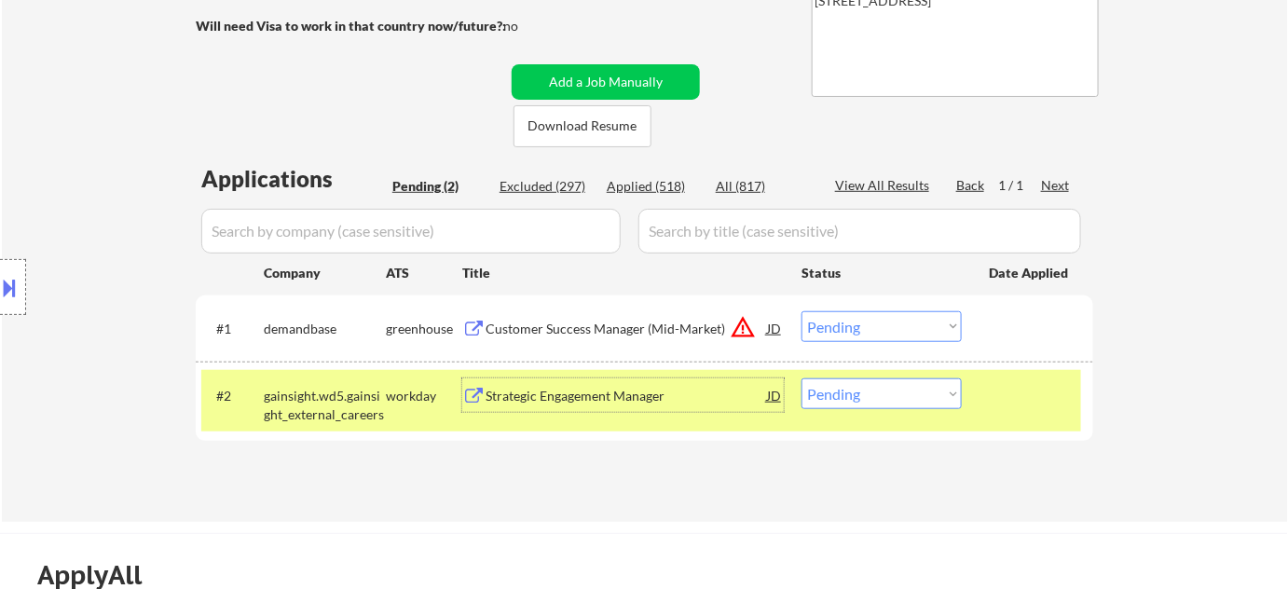
click at [915, 391] on select "Choose an option... Pending Applied Excluded (Questions) Excluded (Expired) Exc…" at bounding box center [882, 393] width 160 height 31
select select ""excluded__salary_""
click at [802, 378] on select "Choose an option... Pending Applied Excluded (Questions) Excluded (Expired) Exc…" at bounding box center [882, 393] width 160 height 31
click at [738, 325] on button "warning_amber" at bounding box center [743, 327] width 26 height 26
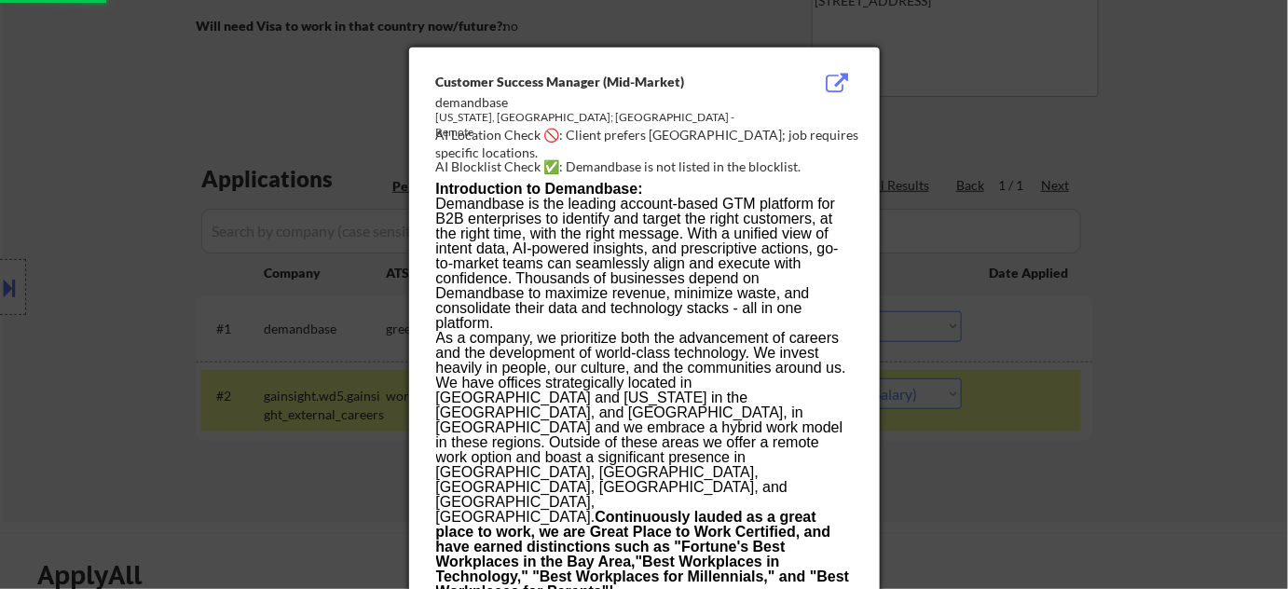
click at [1229, 439] on div at bounding box center [644, 294] width 1288 height 589
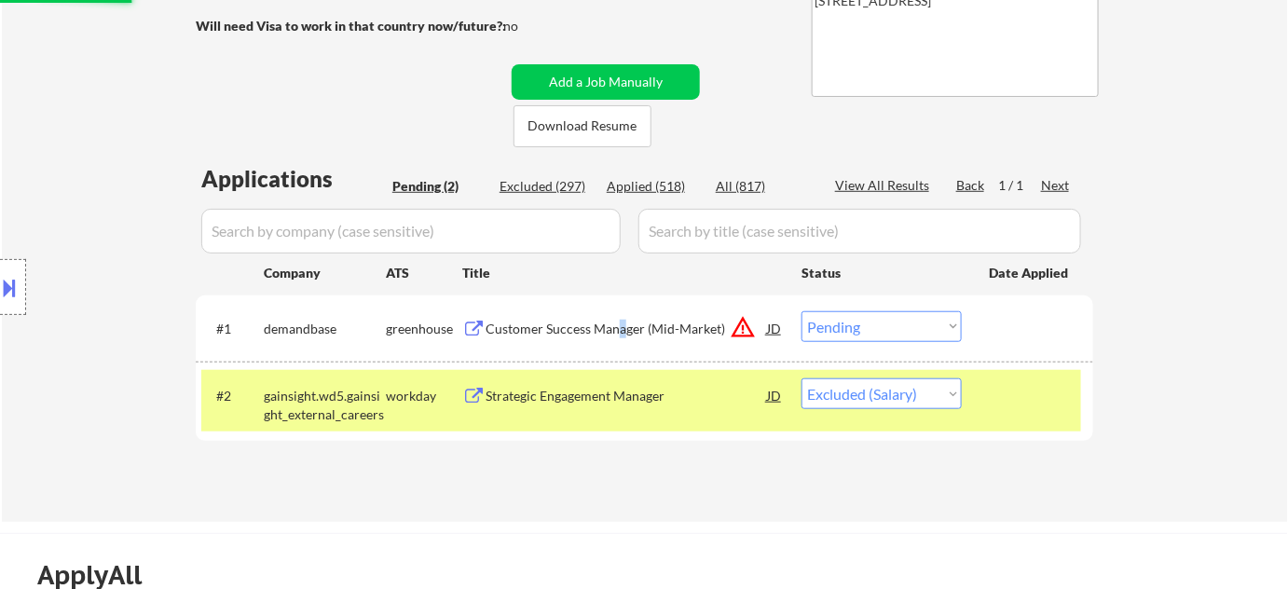
click at [621, 321] on div "Customer Success Manager (Mid-Market)" at bounding box center [626, 329] width 281 height 19
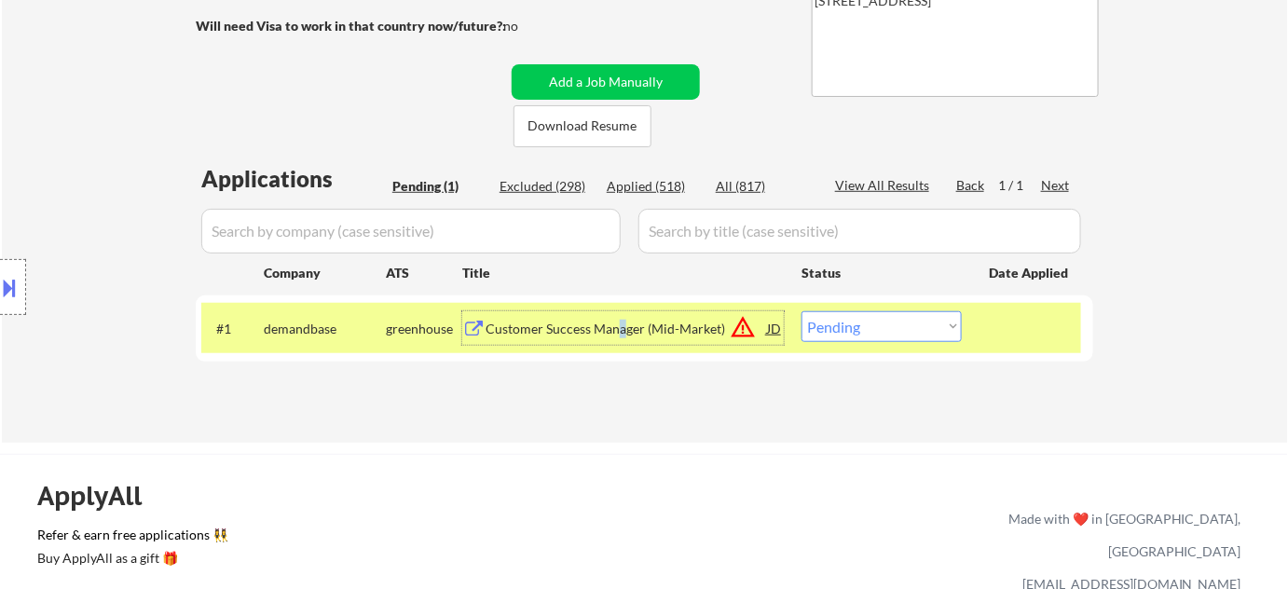
click at [744, 325] on button "warning_amber" at bounding box center [743, 327] width 26 height 26
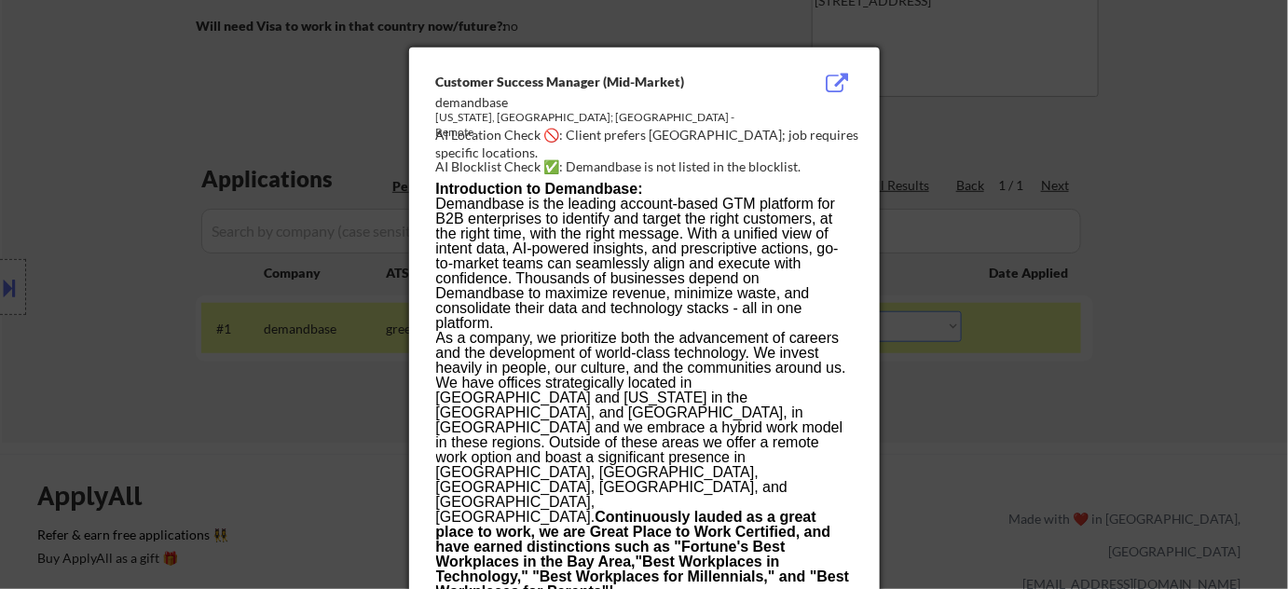
click at [994, 391] on div at bounding box center [644, 294] width 1288 height 589
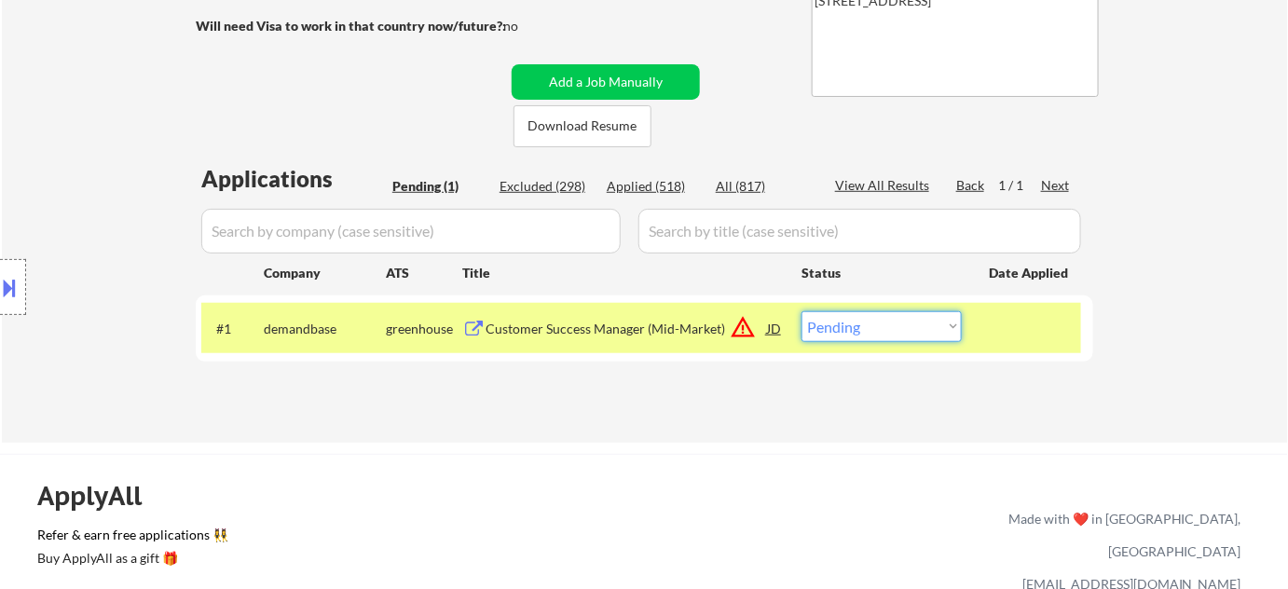
click at [925, 335] on select "Choose an option... Pending Applied Excluded (Questions) Excluded (Expired) Exc…" at bounding box center [882, 326] width 160 height 31
select select ""applied""
click at [802, 311] on select "Choose an option... Pending Applied Excluded (Questions) Excluded (Expired) Exc…" at bounding box center [882, 326] width 160 height 31
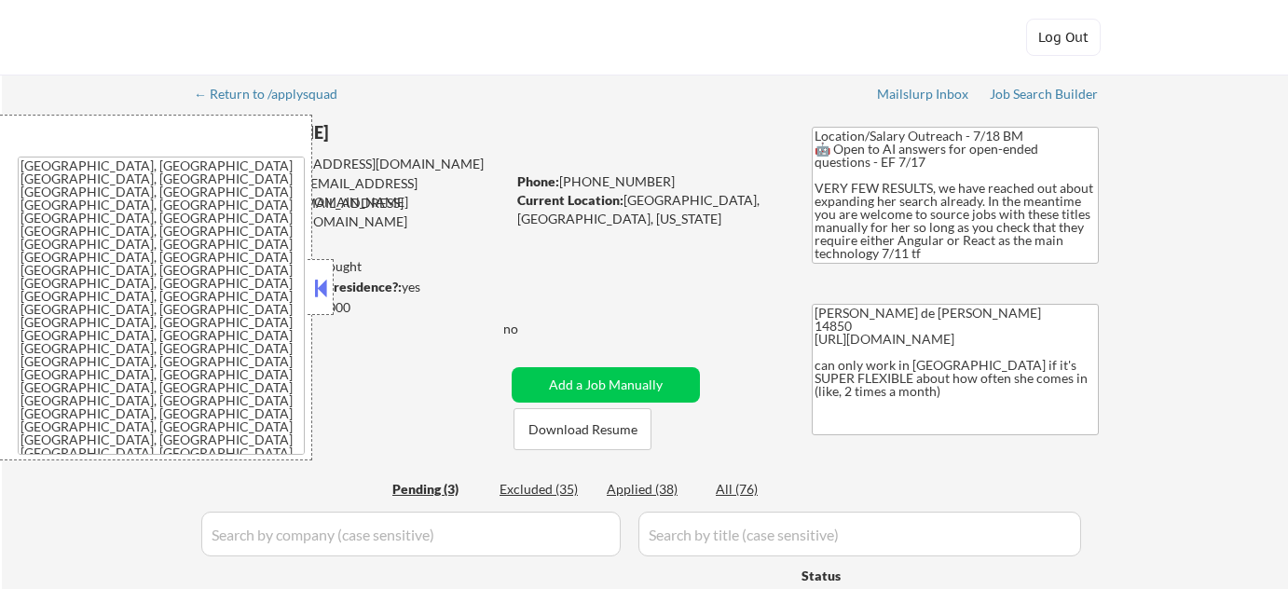
select select ""pending""
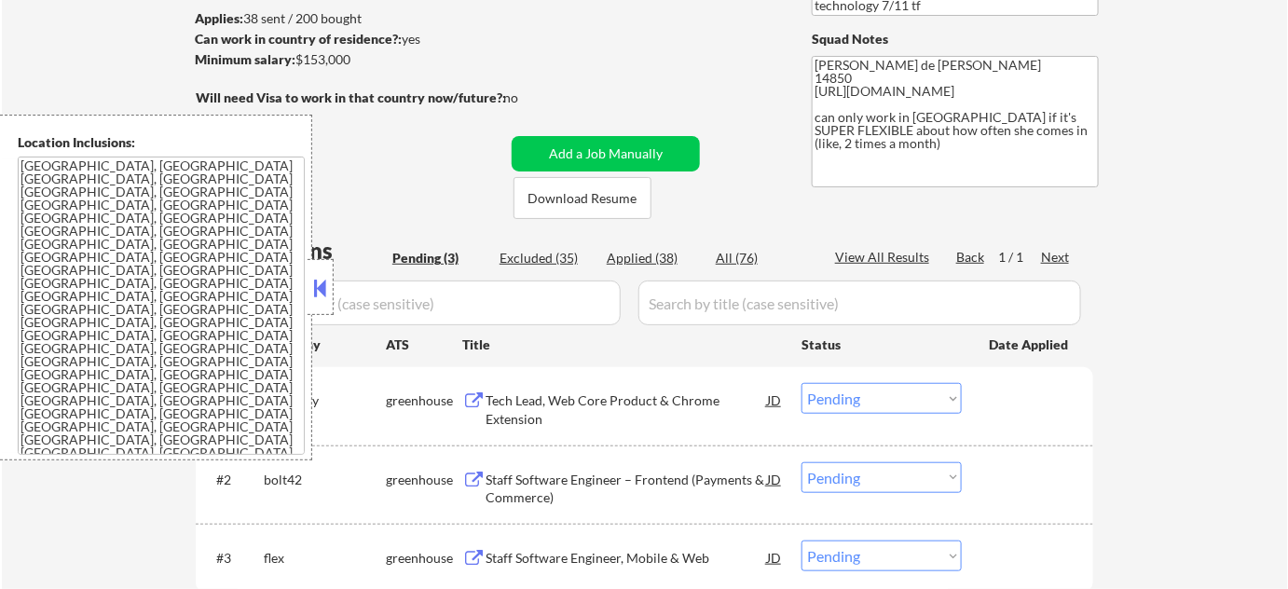
scroll to position [254, 0]
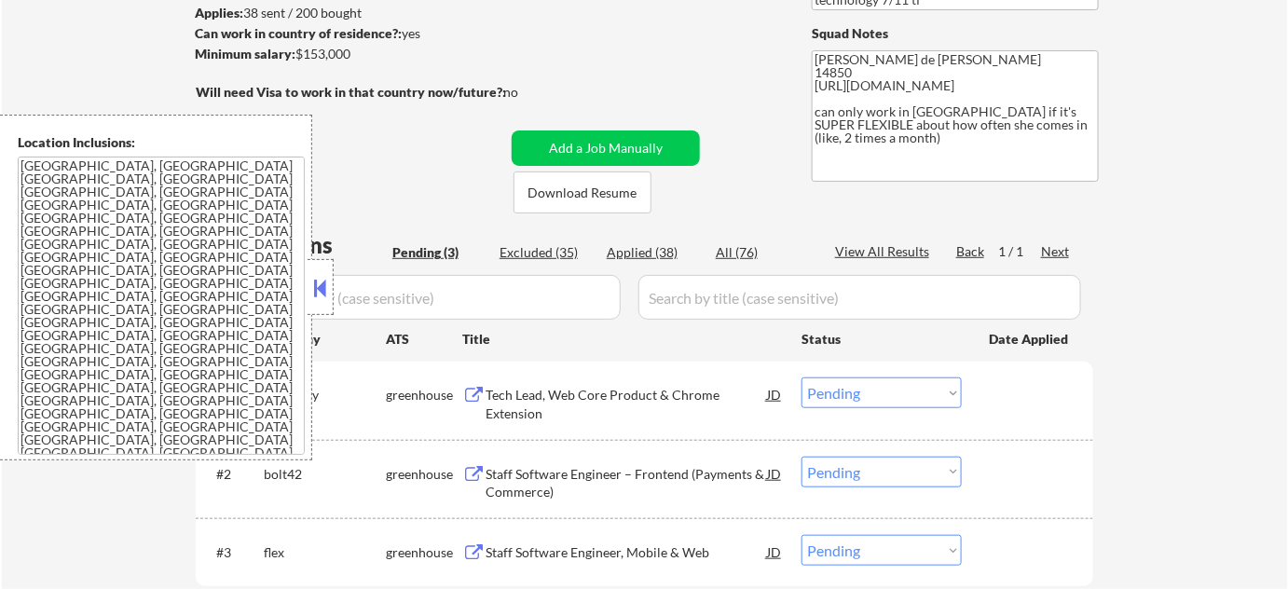
click at [321, 287] on button at bounding box center [320, 288] width 21 height 28
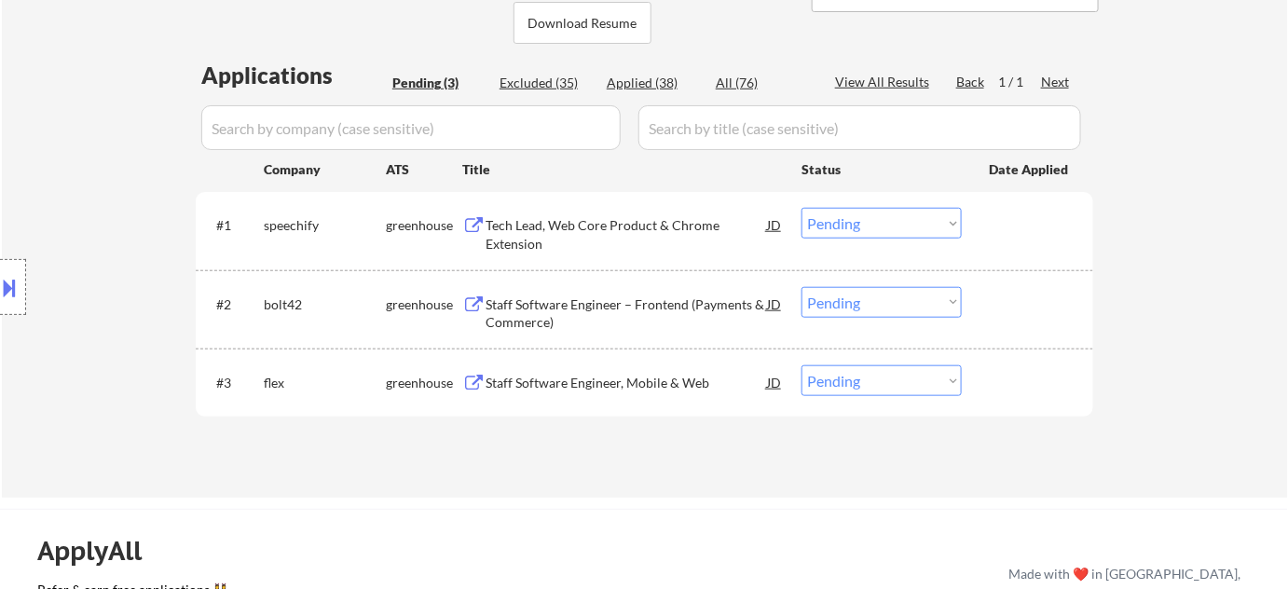
scroll to position [508, 0]
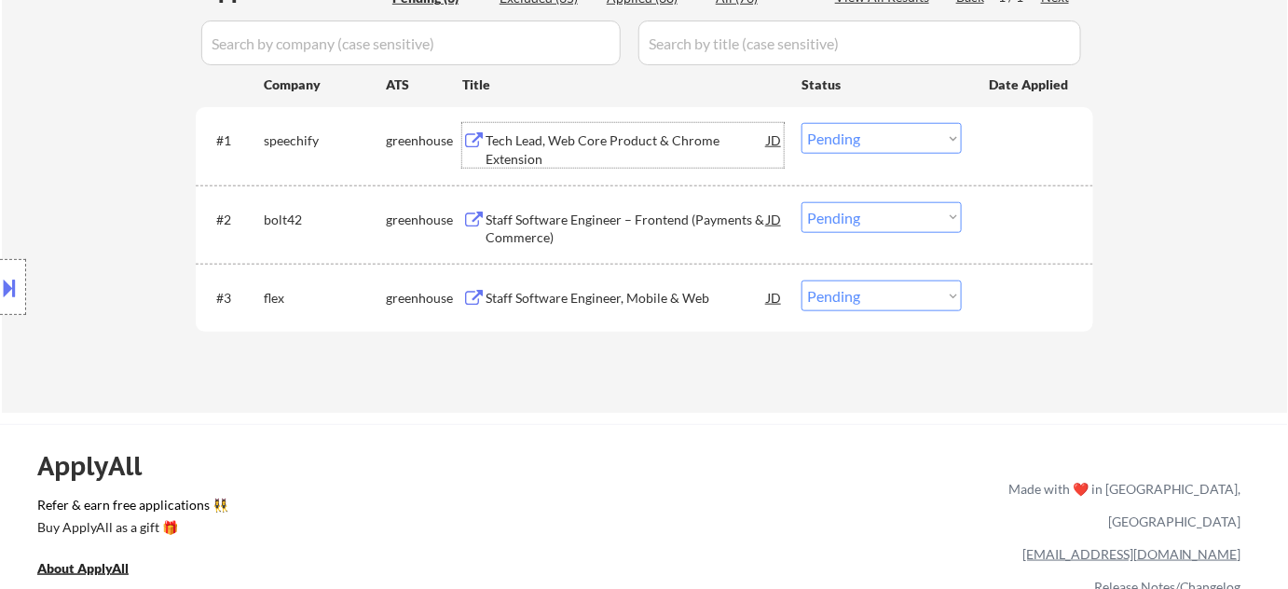
click at [518, 143] on div "Tech Lead, Web Core Product & Chrome Extension" at bounding box center [626, 149] width 281 height 36
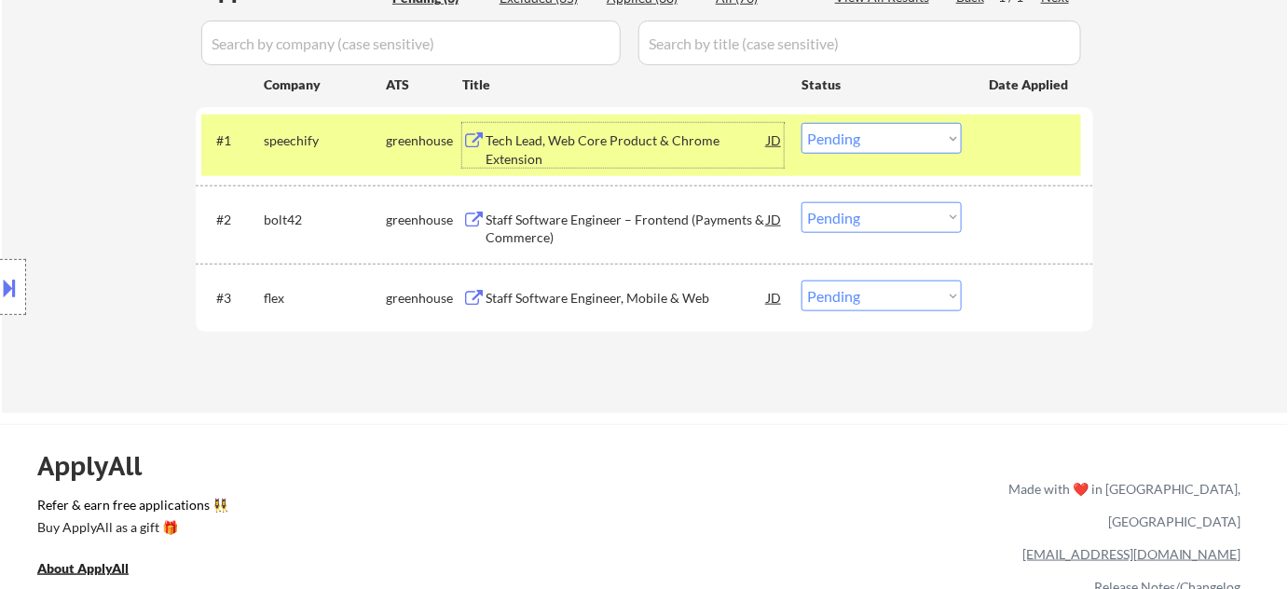
click at [513, 214] on div "Staff Software Engineer – Frontend (Payments & Commerce)" at bounding box center [626, 229] width 281 height 36
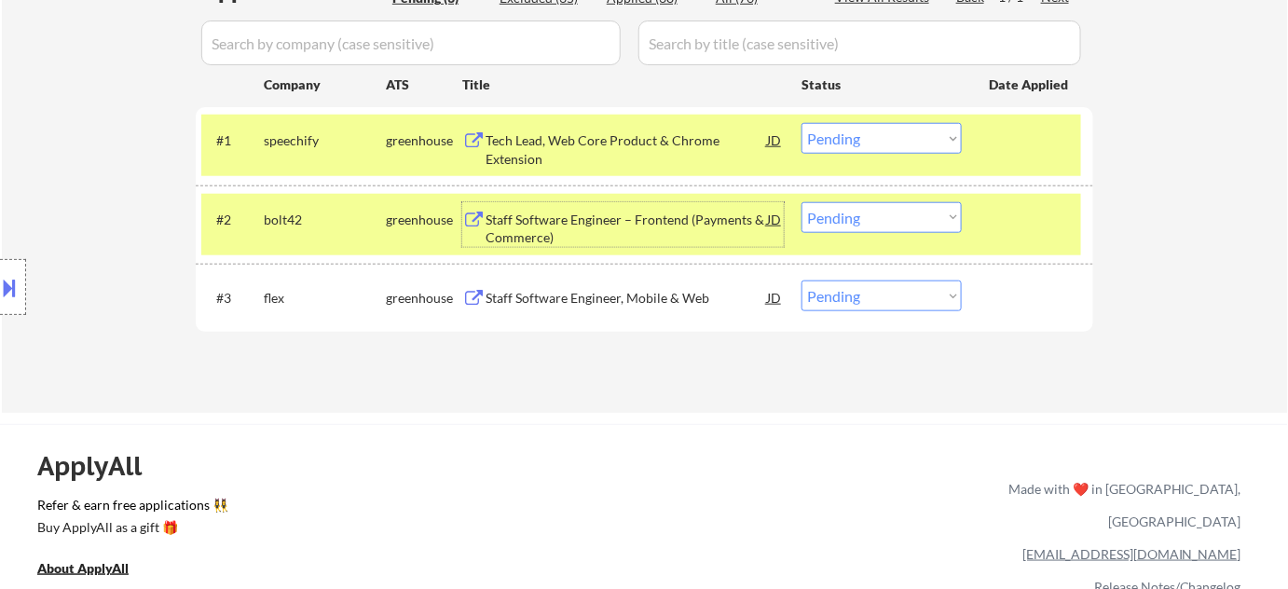
click at [634, 301] on div "Staff Software Engineer, Mobile & Web" at bounding box center [626, 298] width 281 height 19
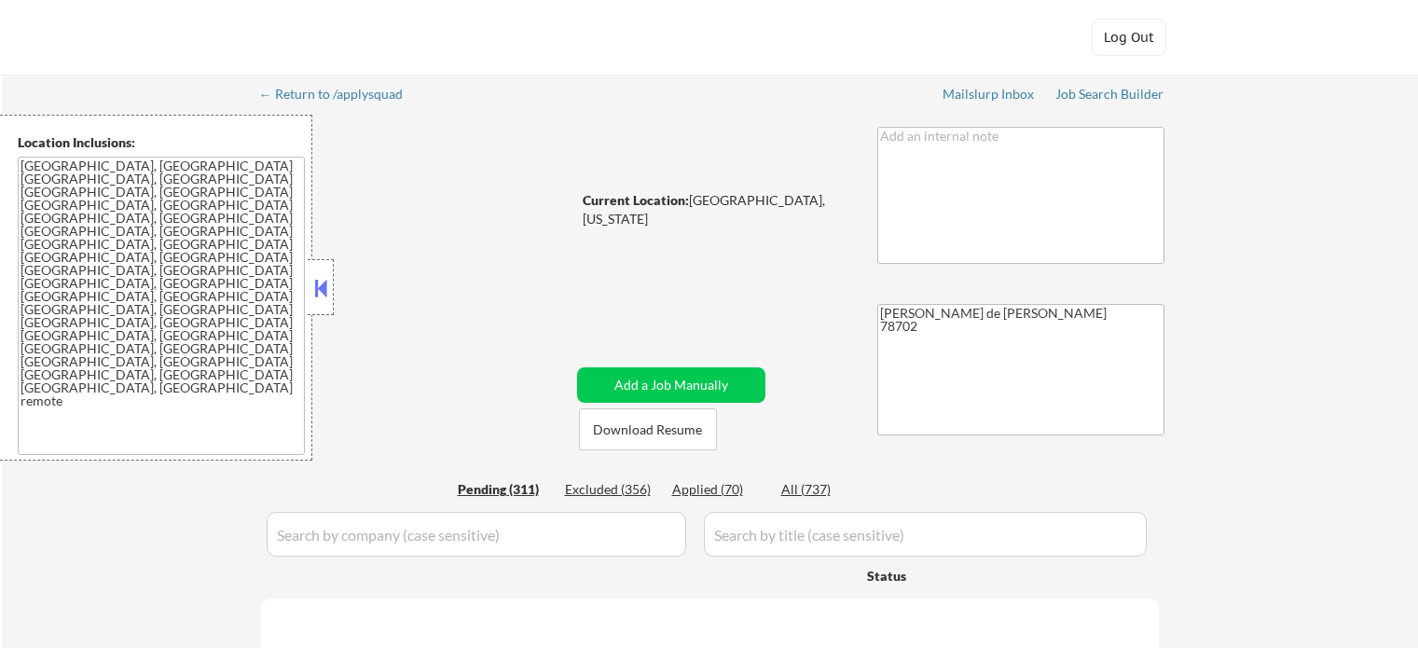
select select ""pending""
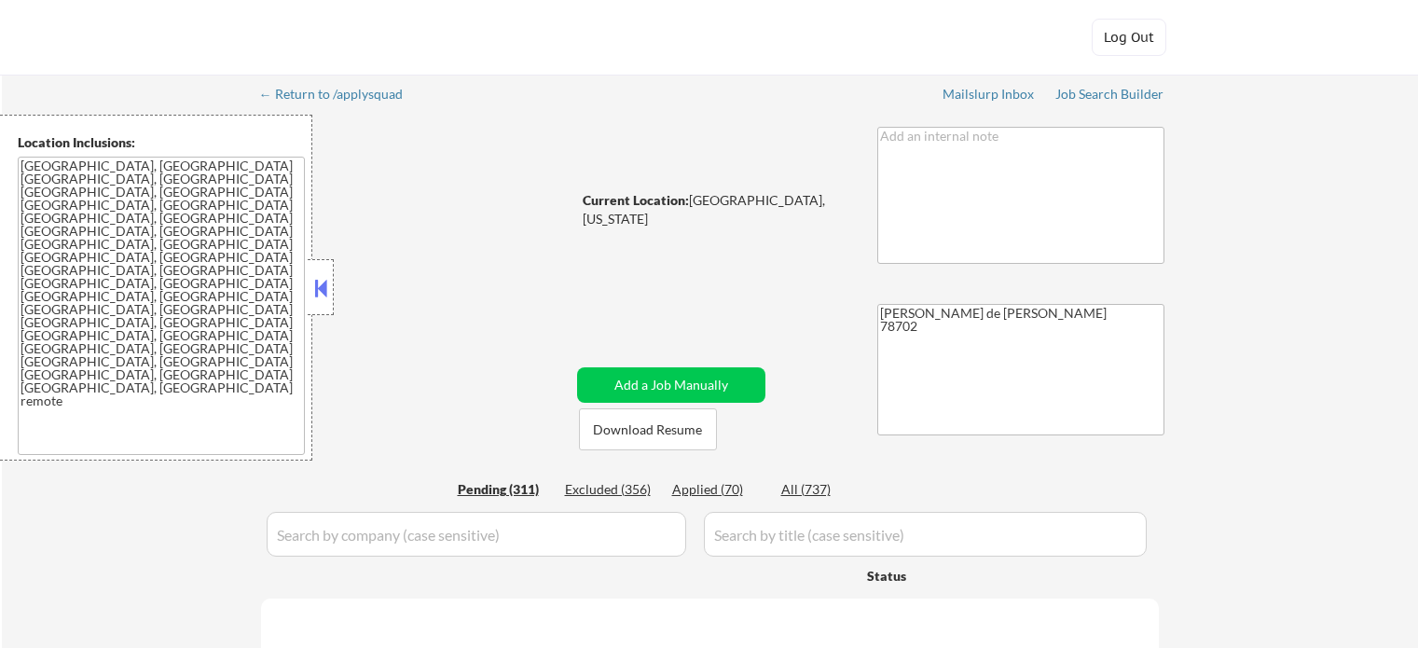
select select ""pending""
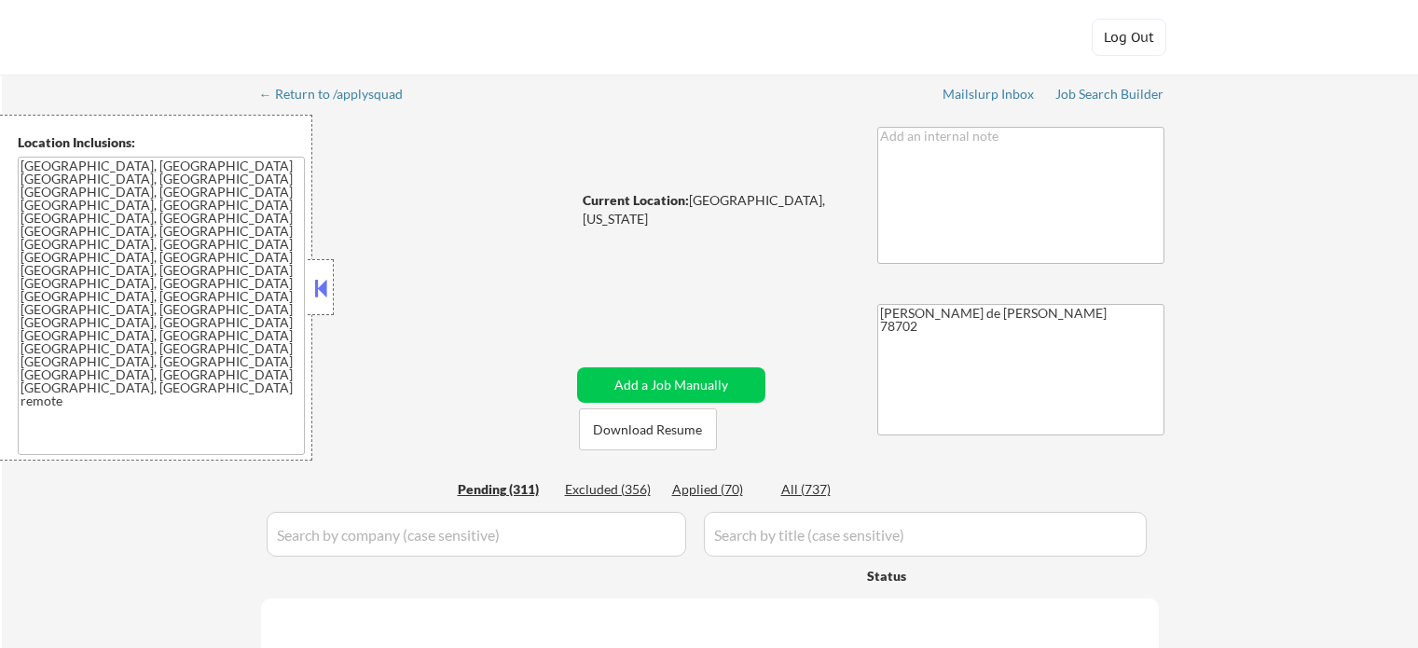
select select ""pending""
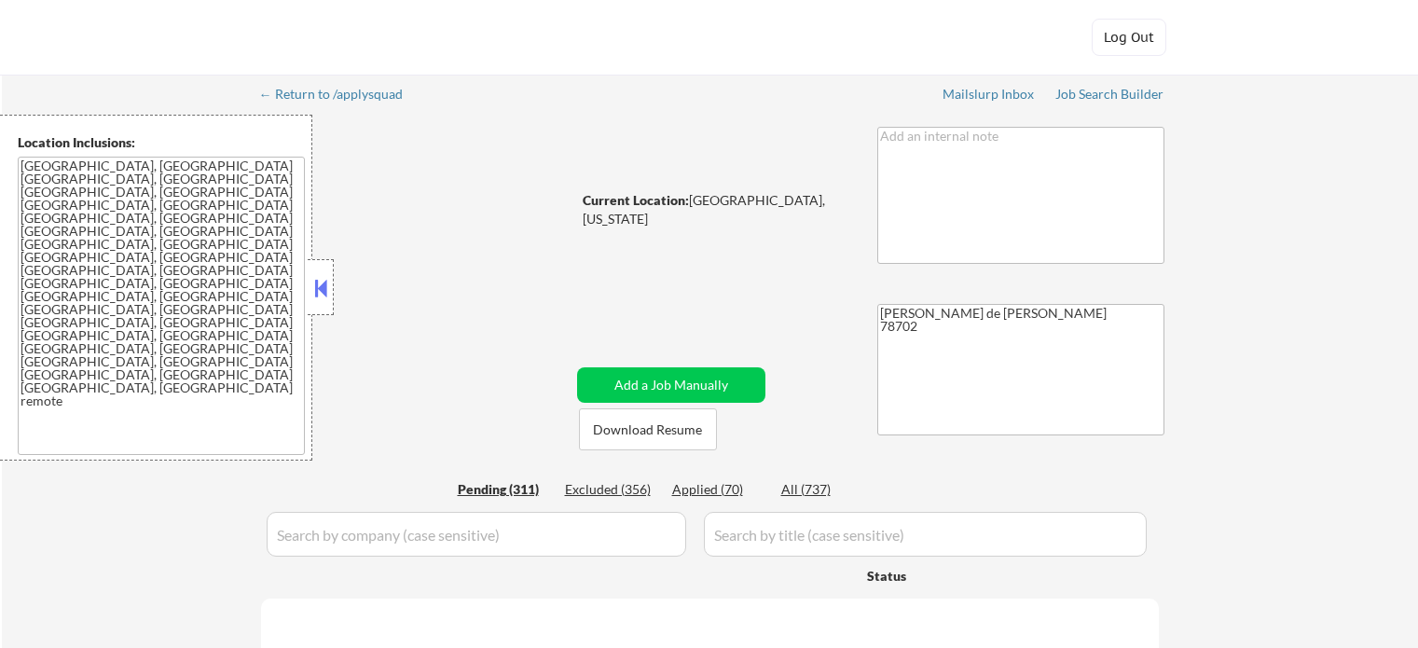
select select ""pending""
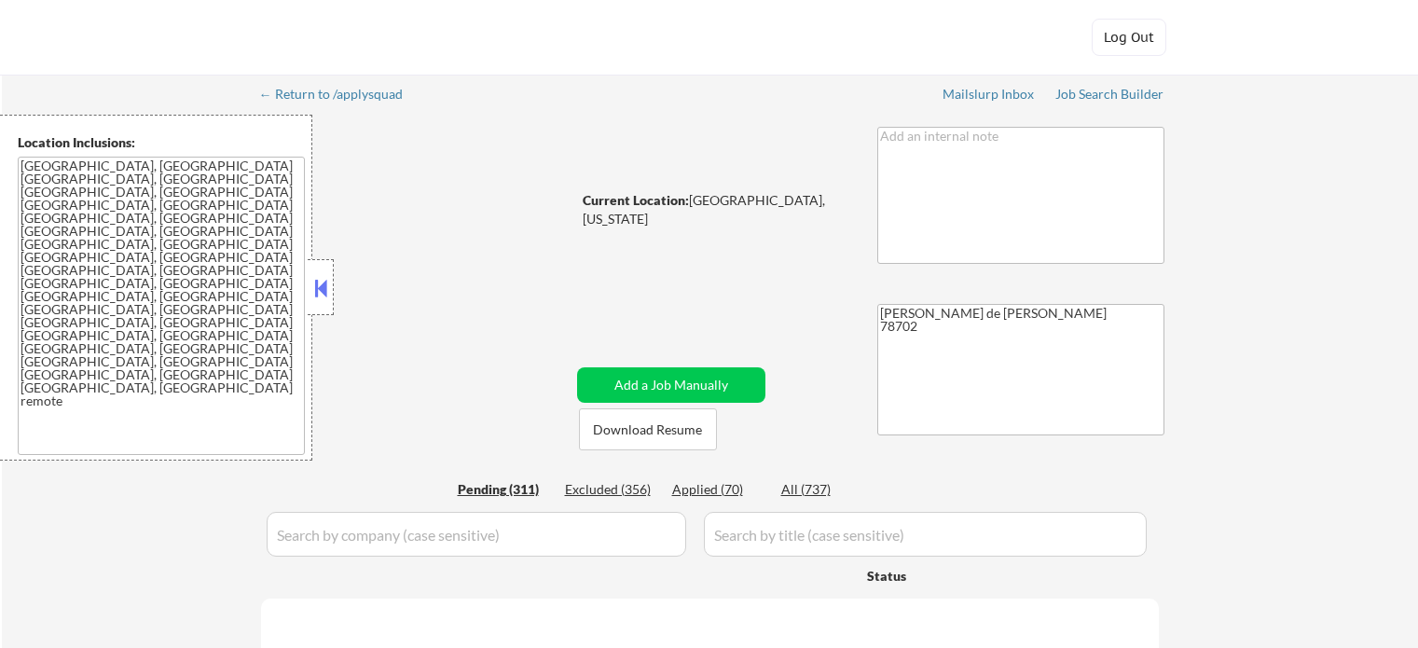
select select ""pending""
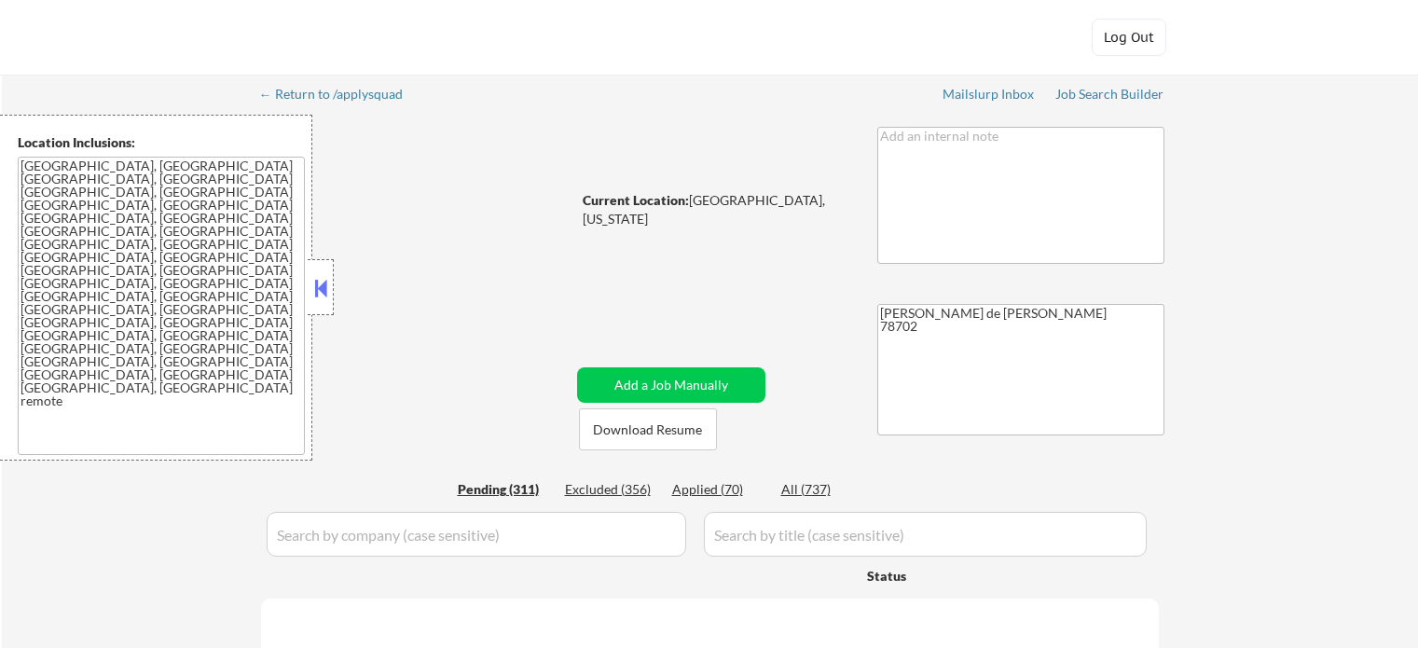
select select ""pending""
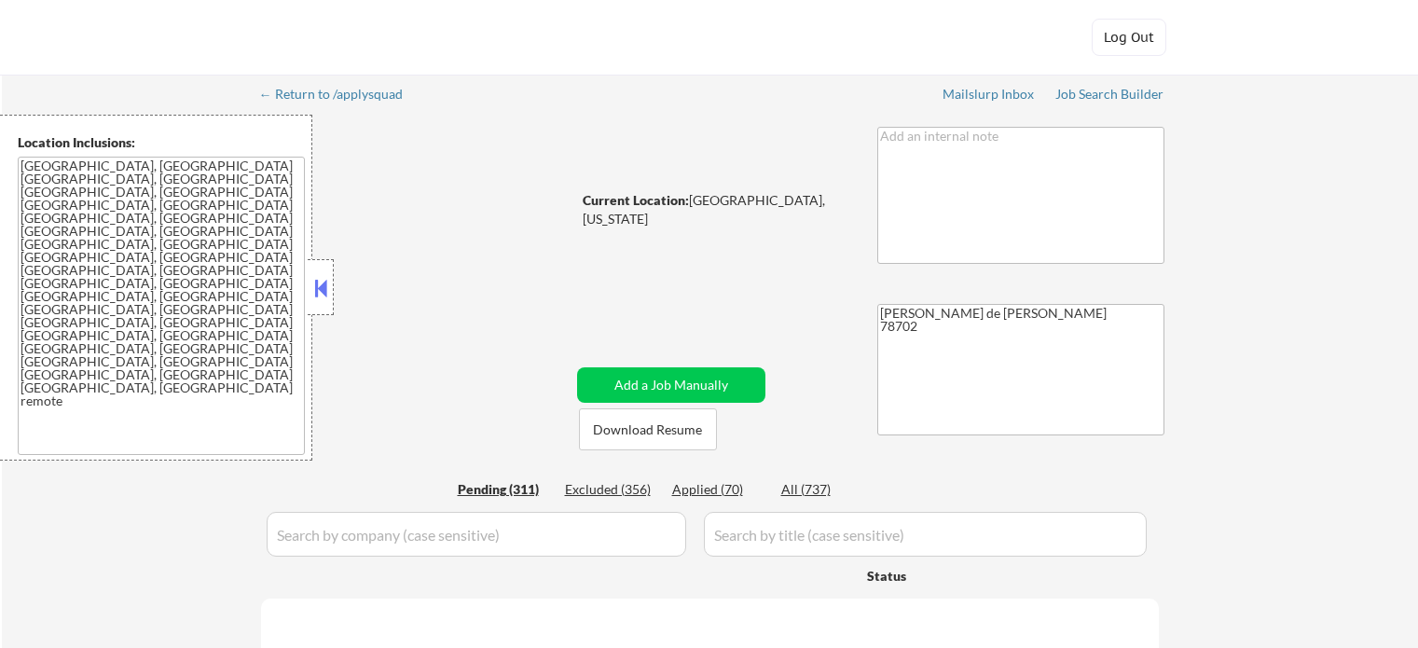
select select ""pending""
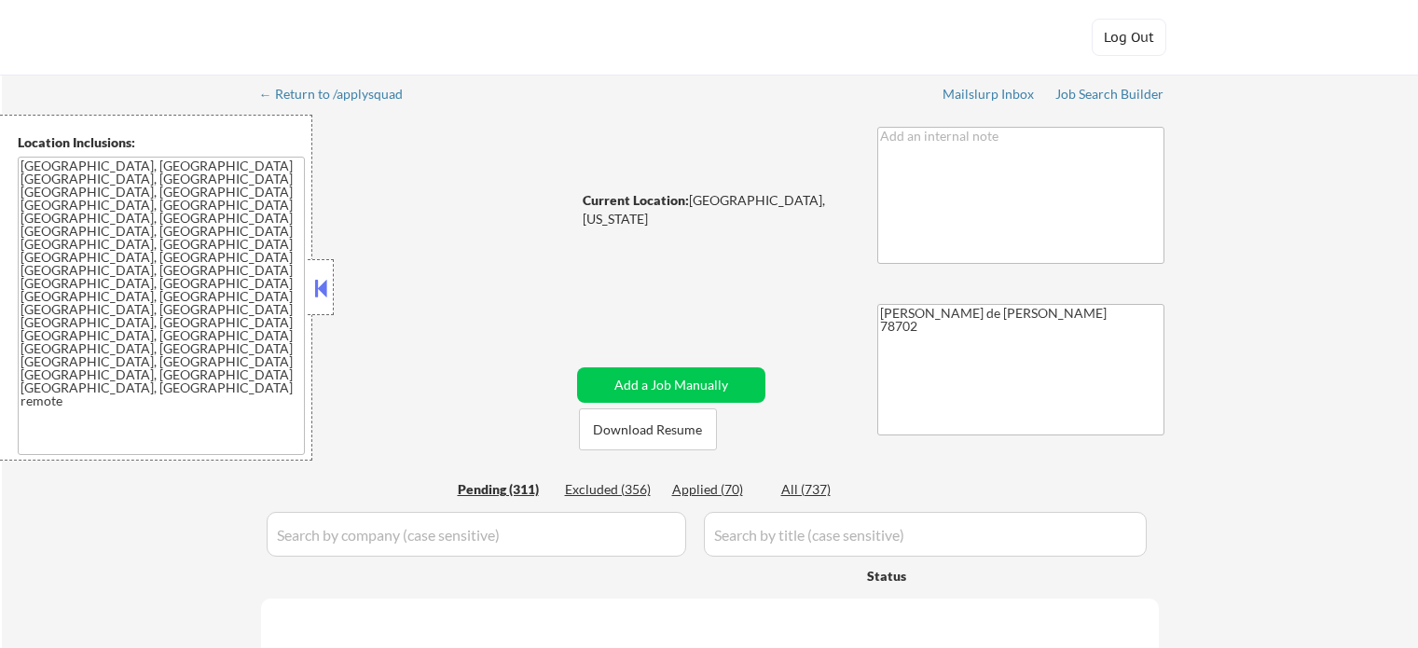
select select ""pending""
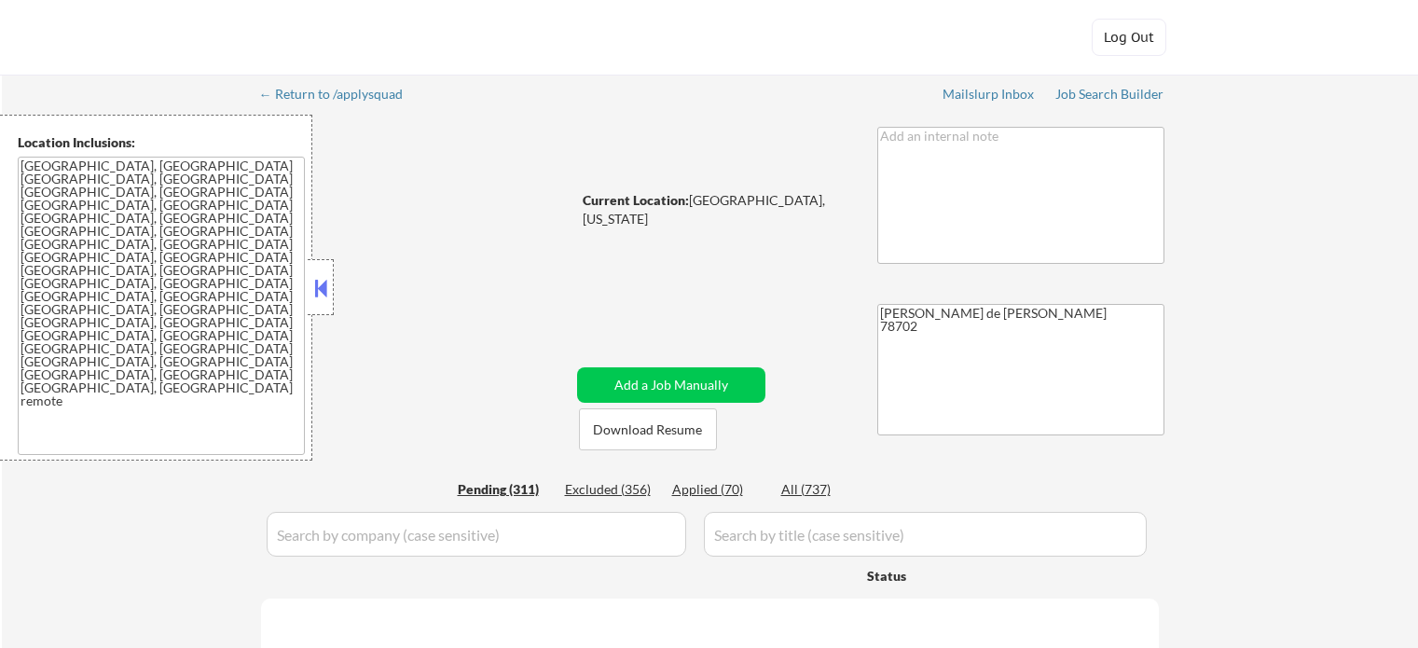
select select ""pending""
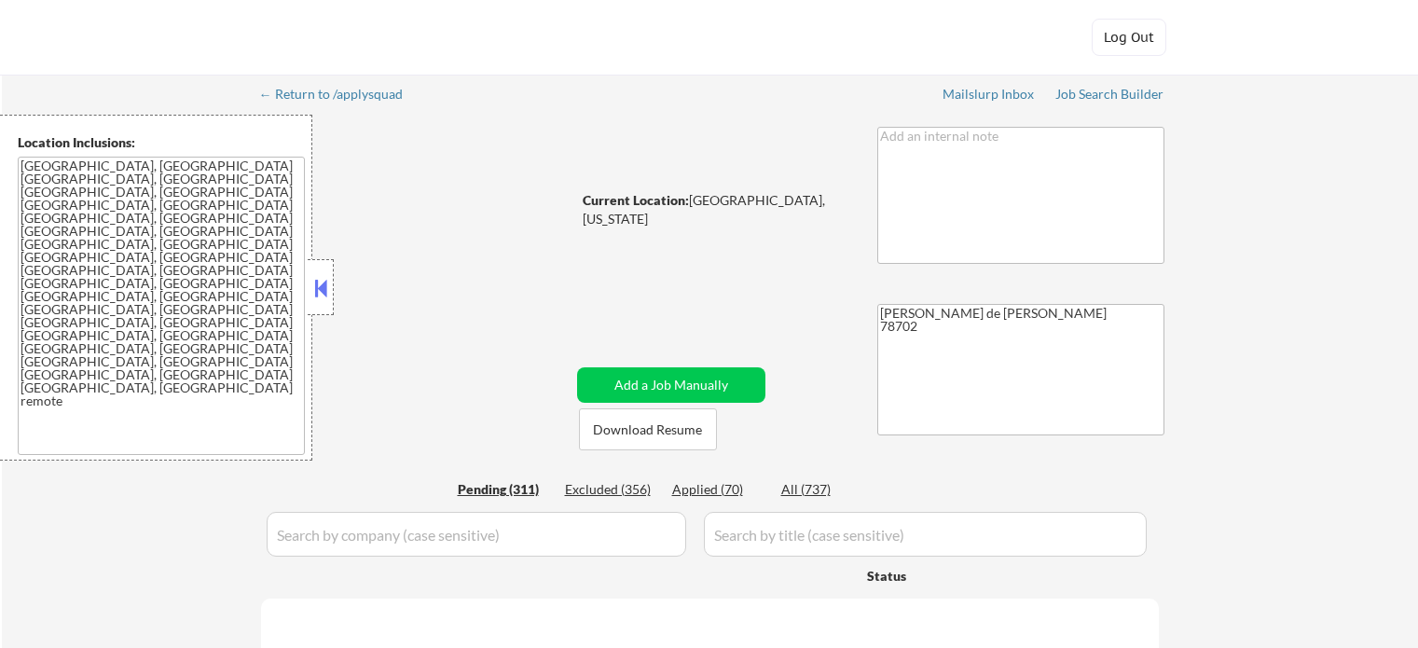
select select ""pending""
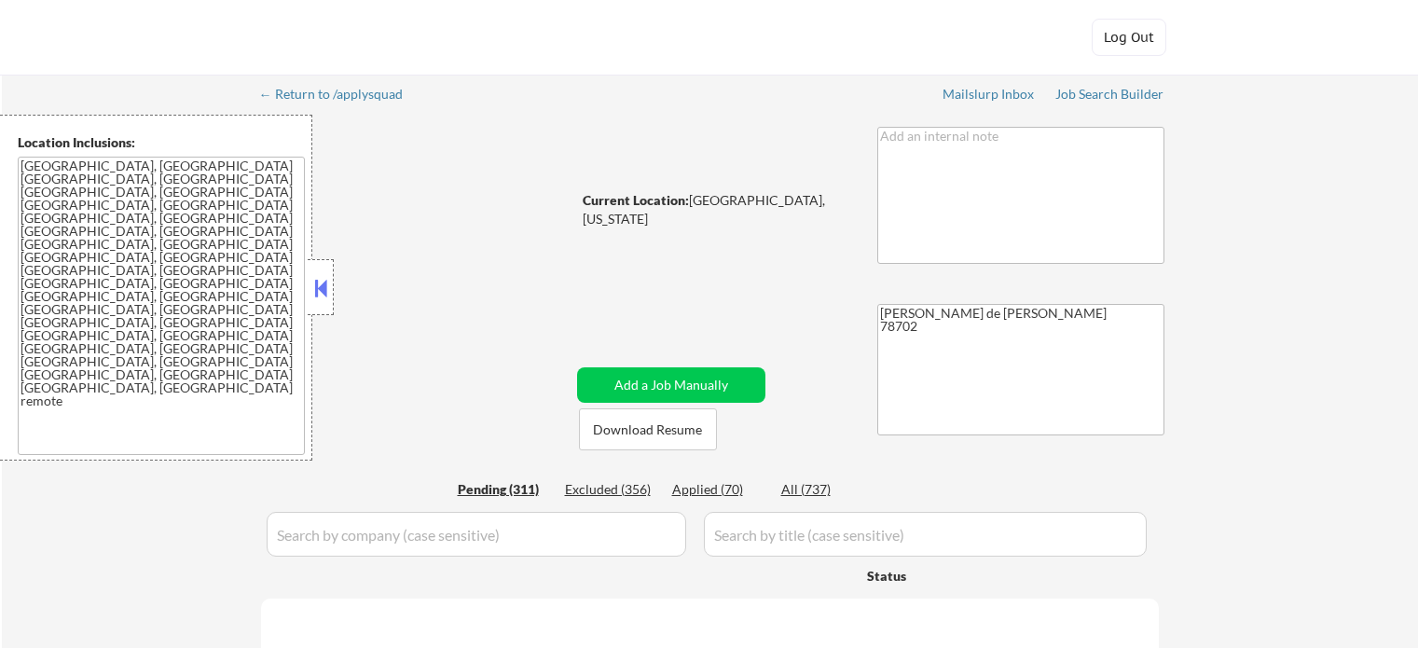
select select ""pending""
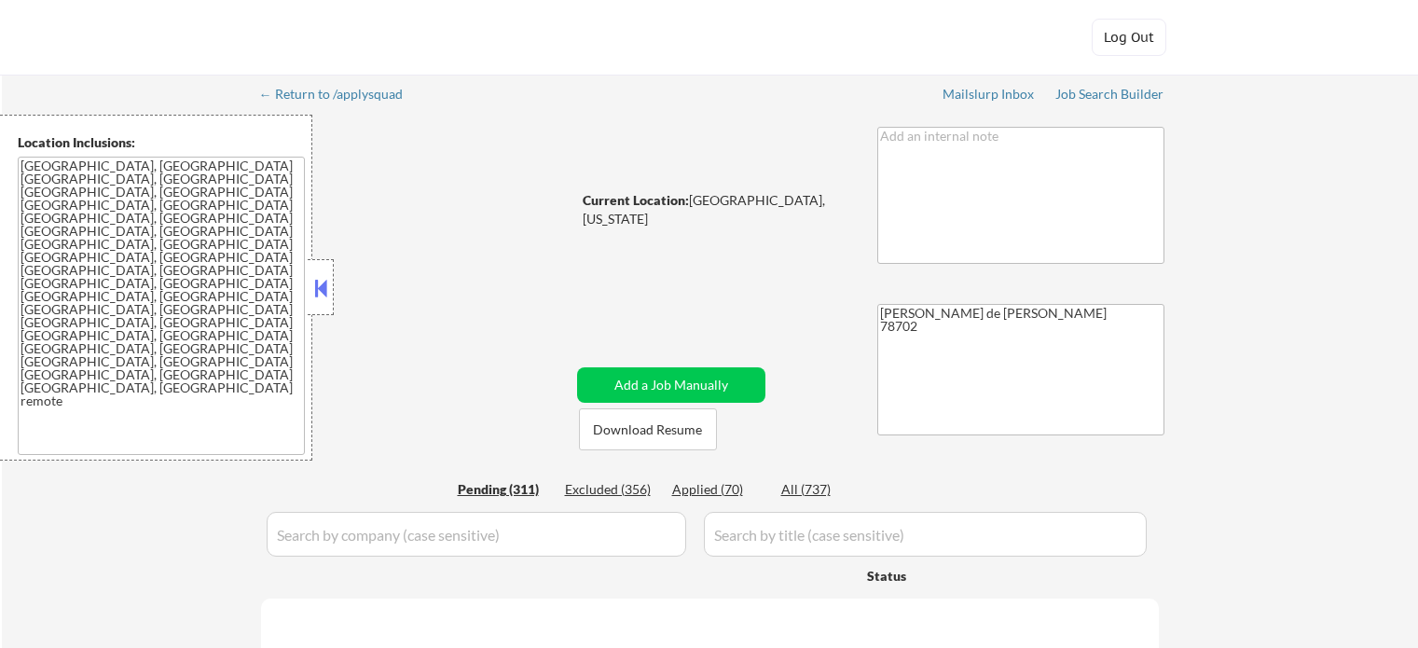
select select ""pending""
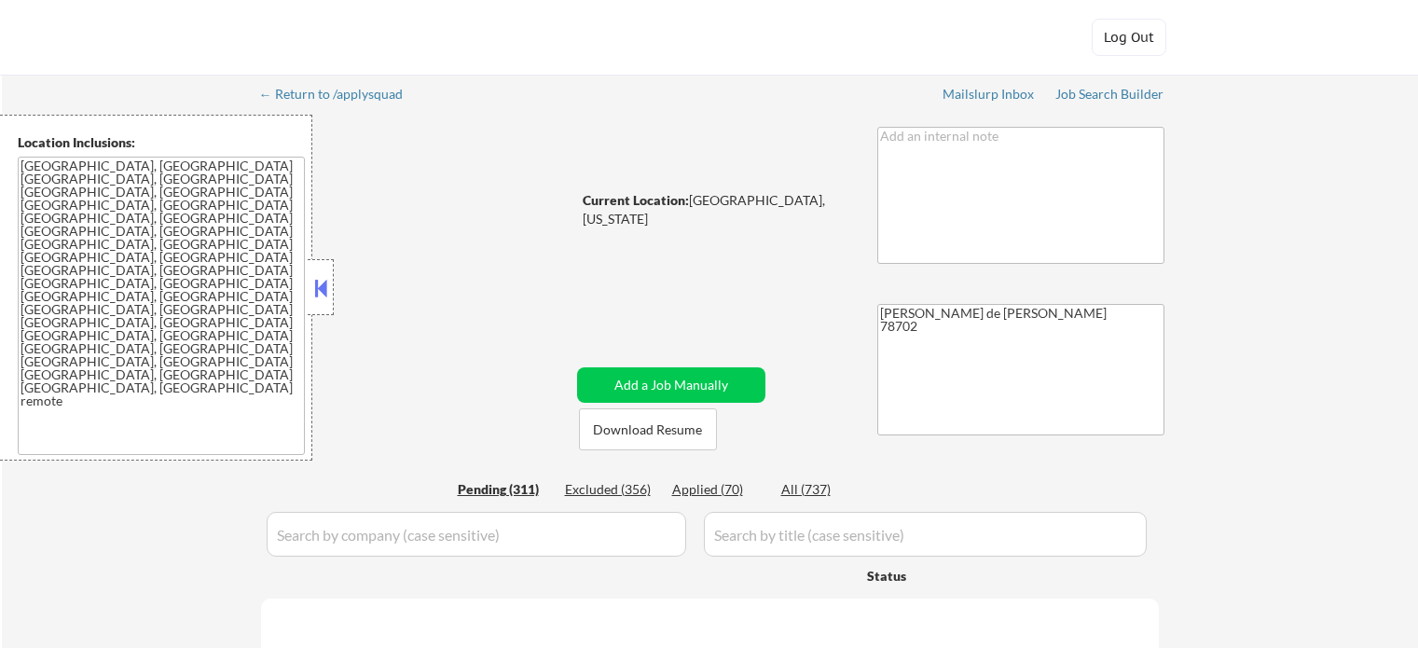
select select ""pending""
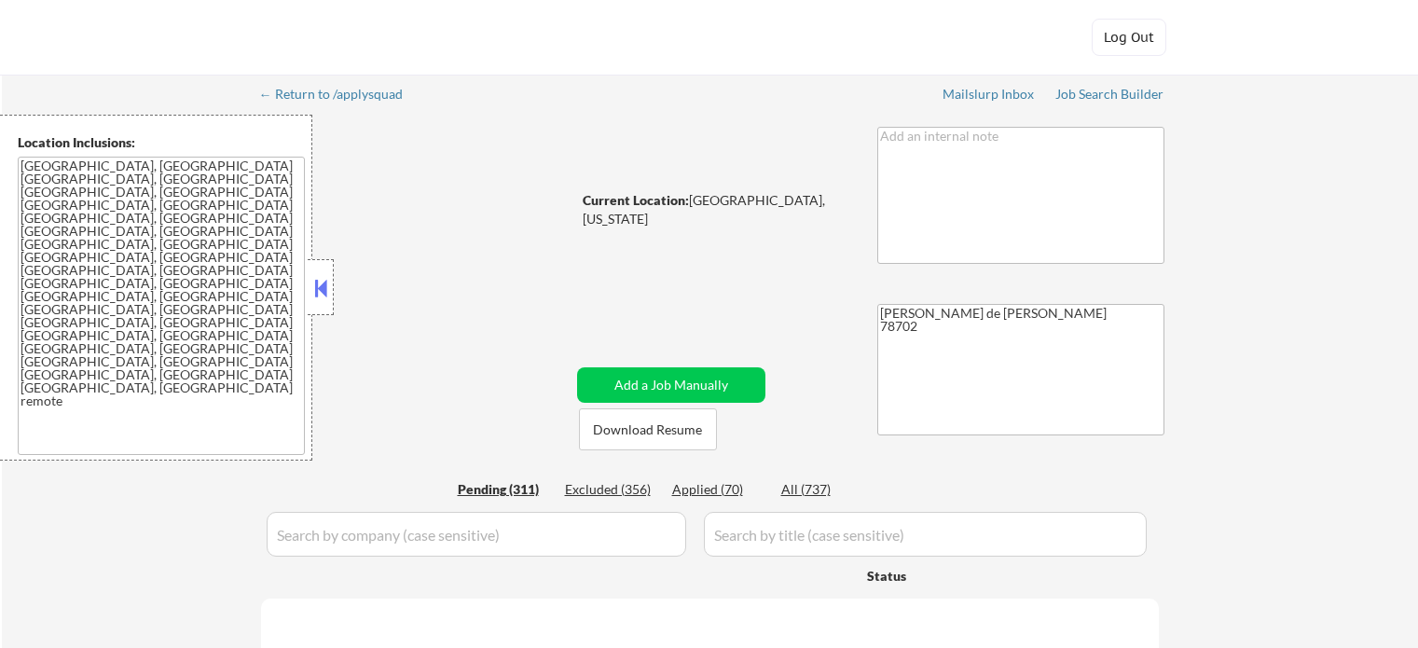
select select ""pending""
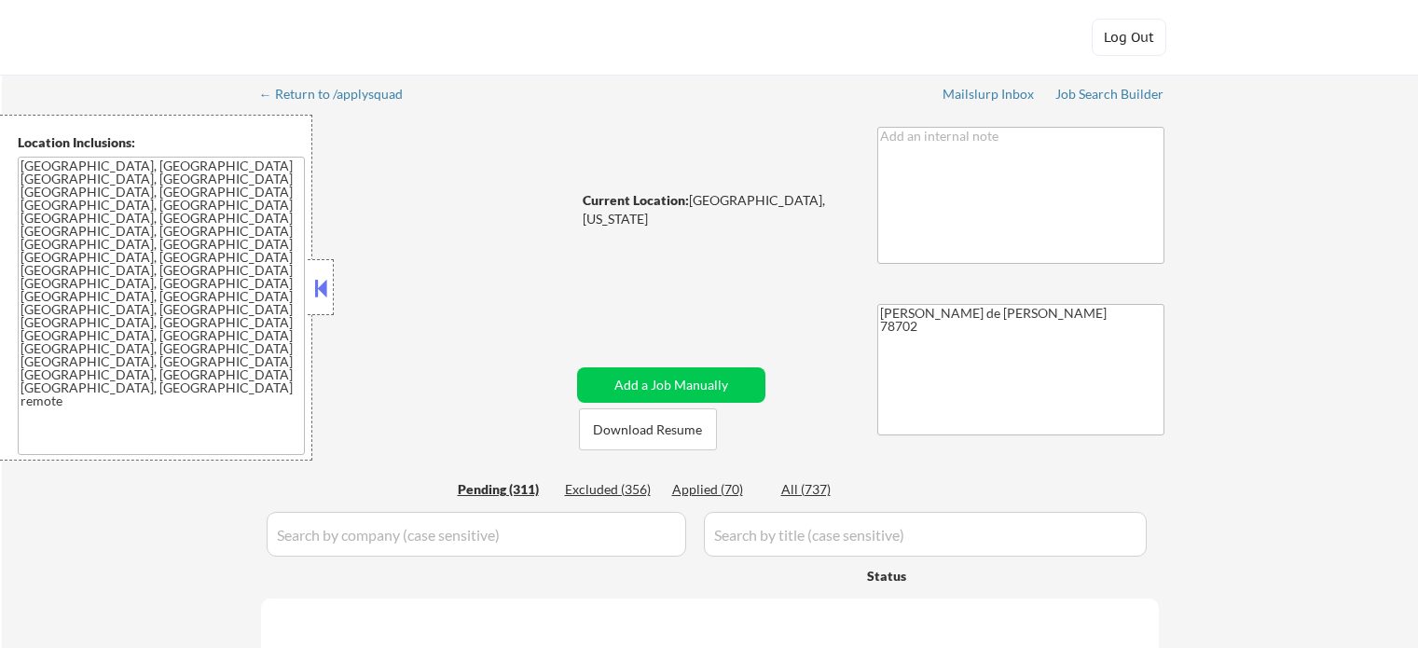
select select ""pending""
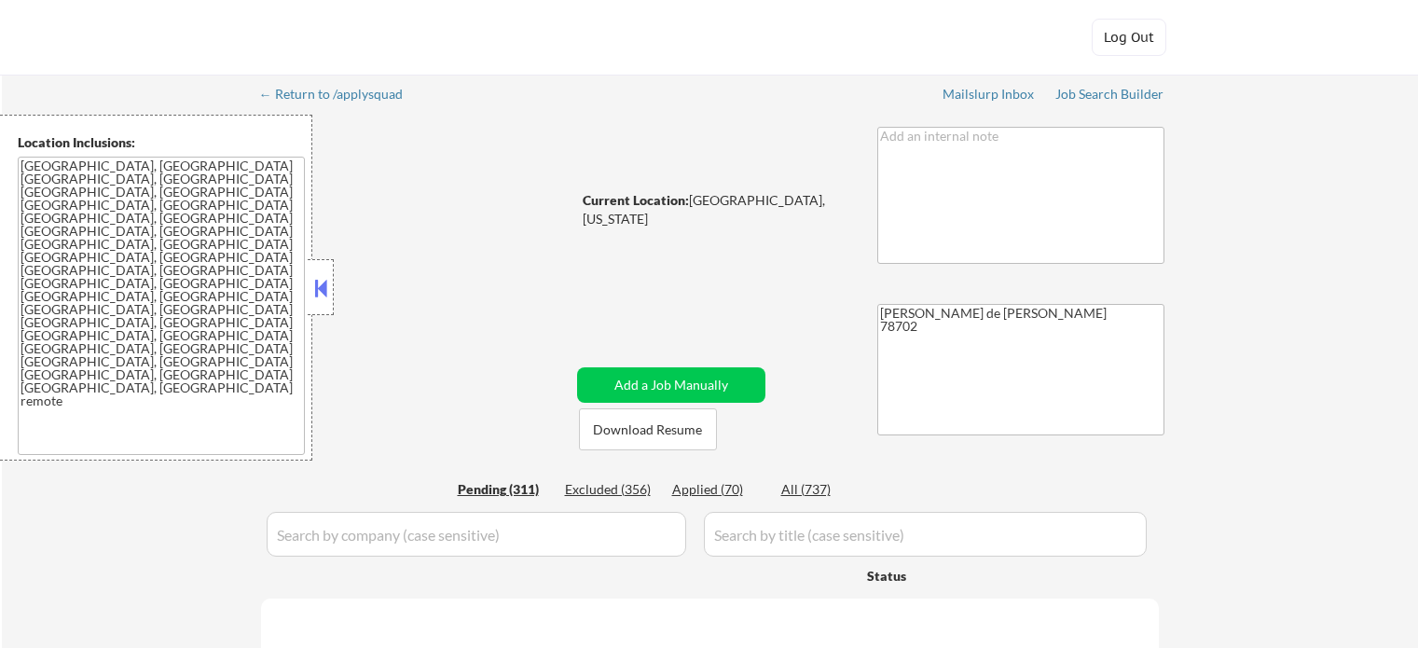
select select ""pending""
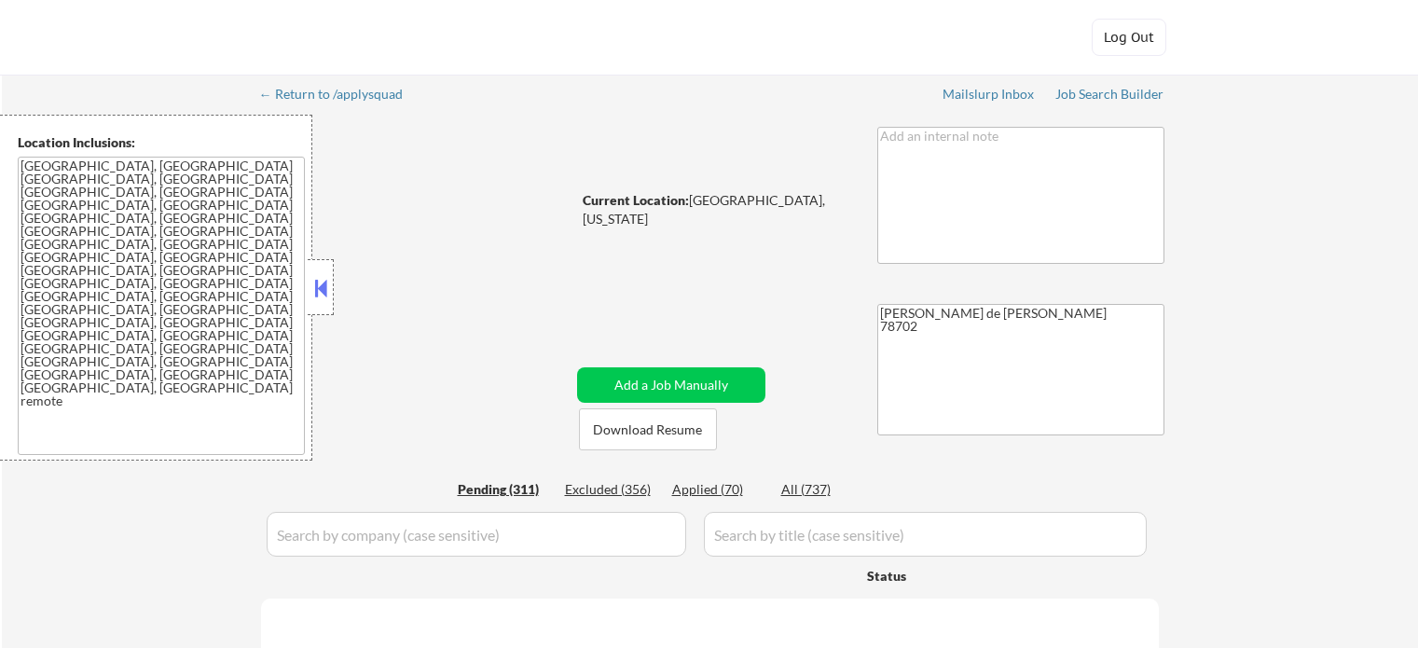
select select ""pending""
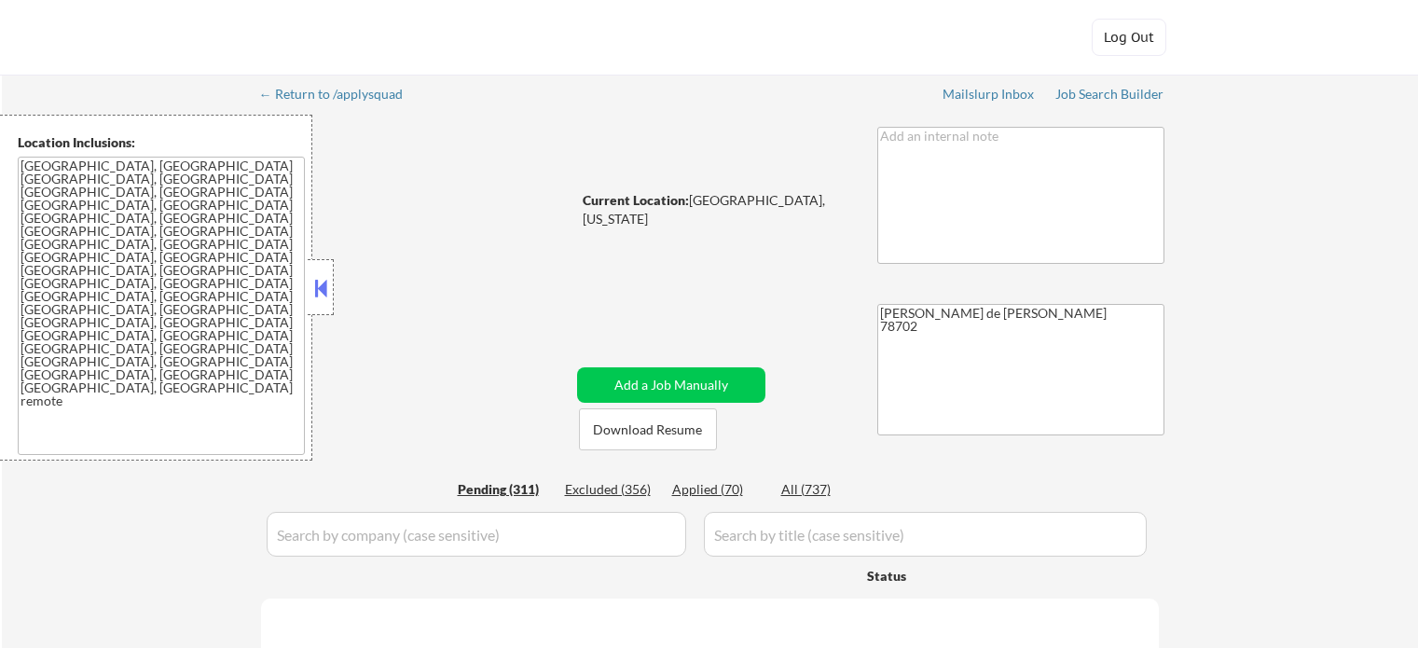
select select ""pending""
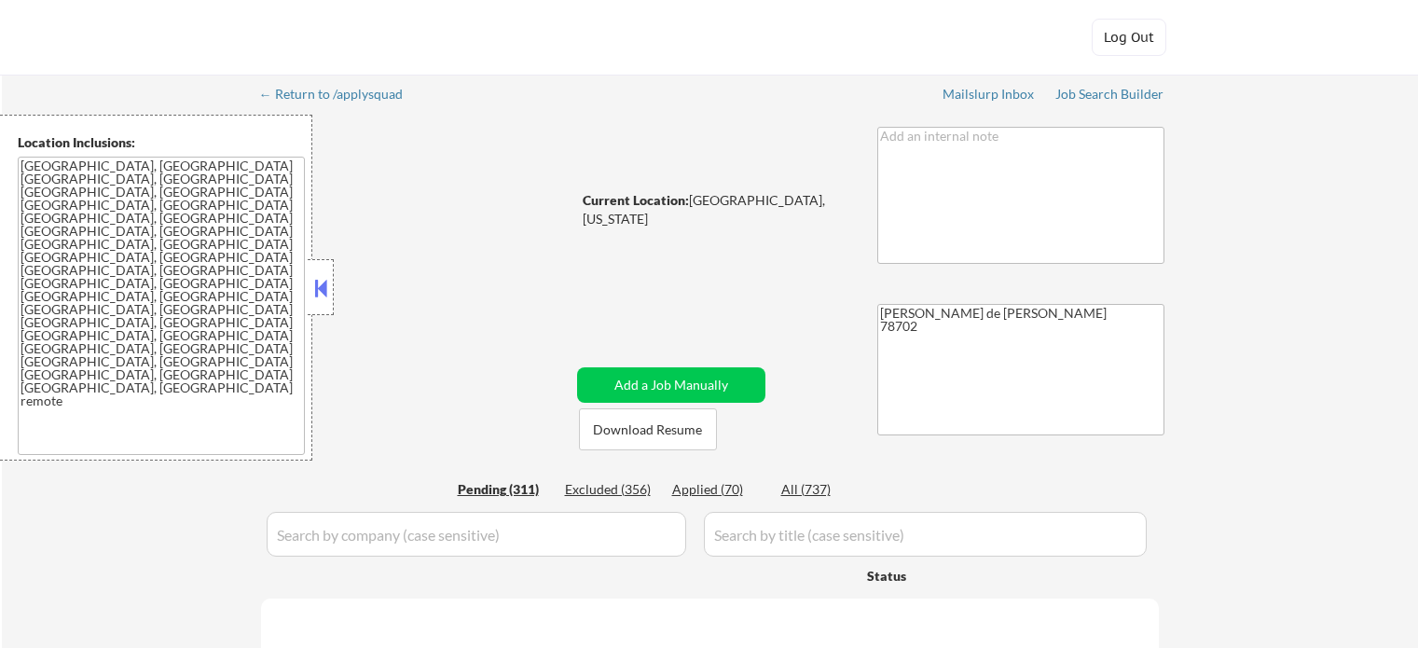
select select ""pending""
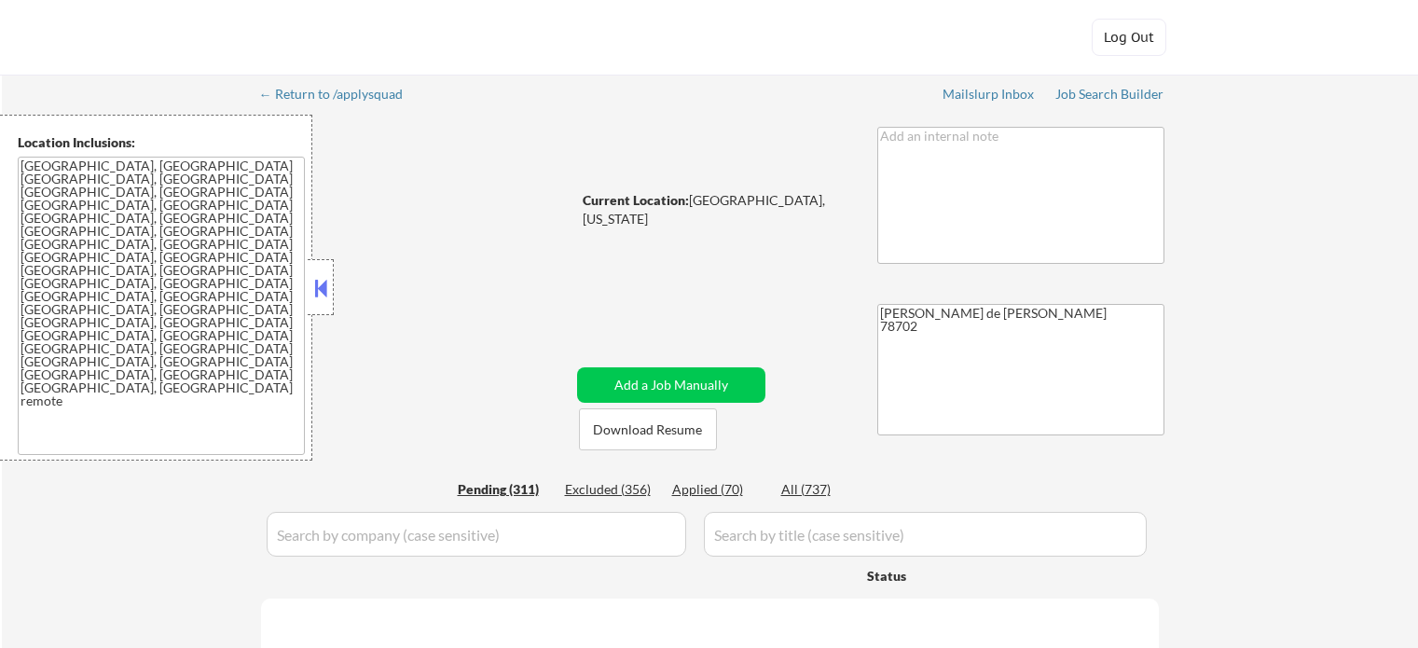
select select ""pending""
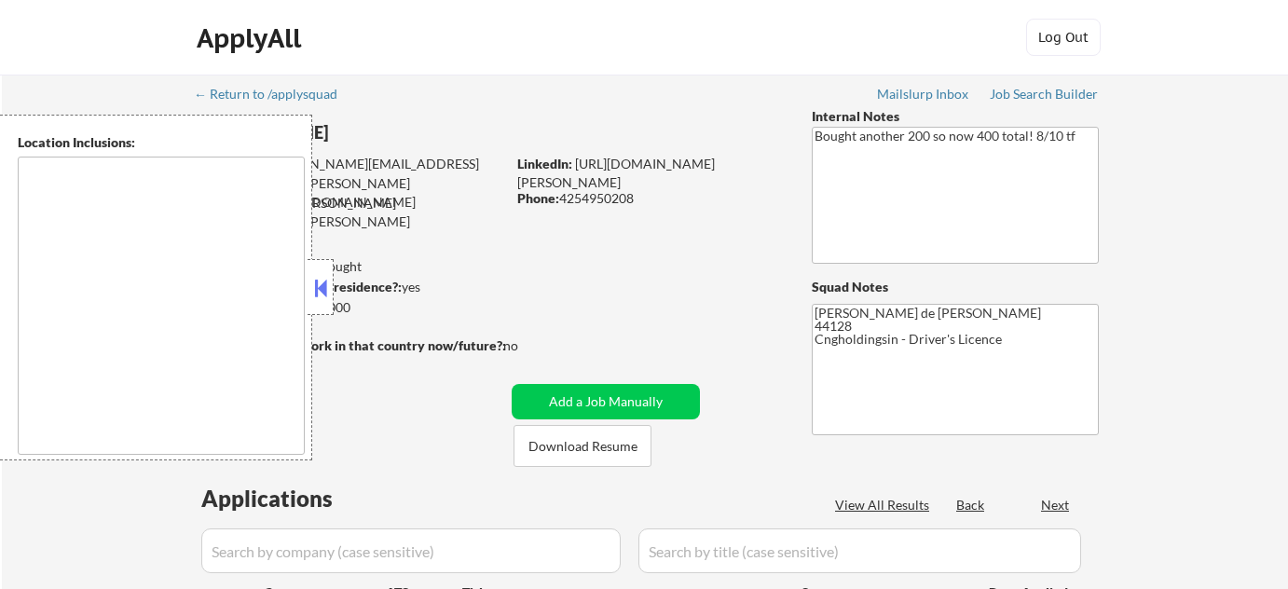
type textarea "[GEOGRAPHIC_DATA], [GEOGRAPHIC_DATA] [GEOGRAPHIC_DATA], [GEOGRAPHIC_DATA] [GEOG…"
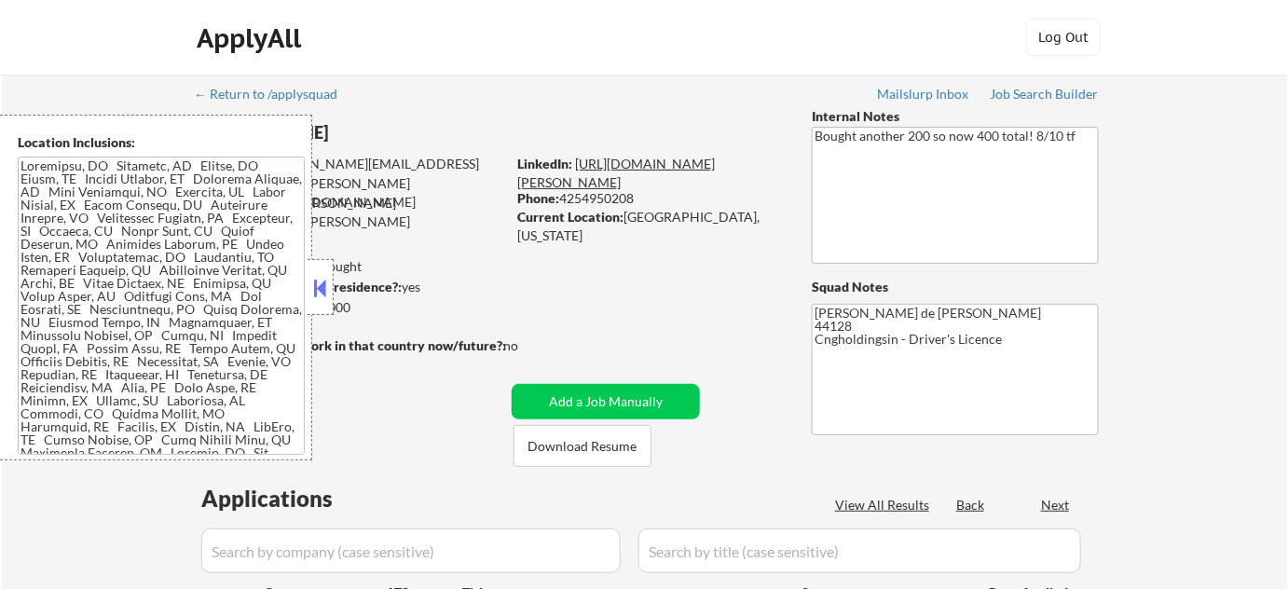
select select ""pending""
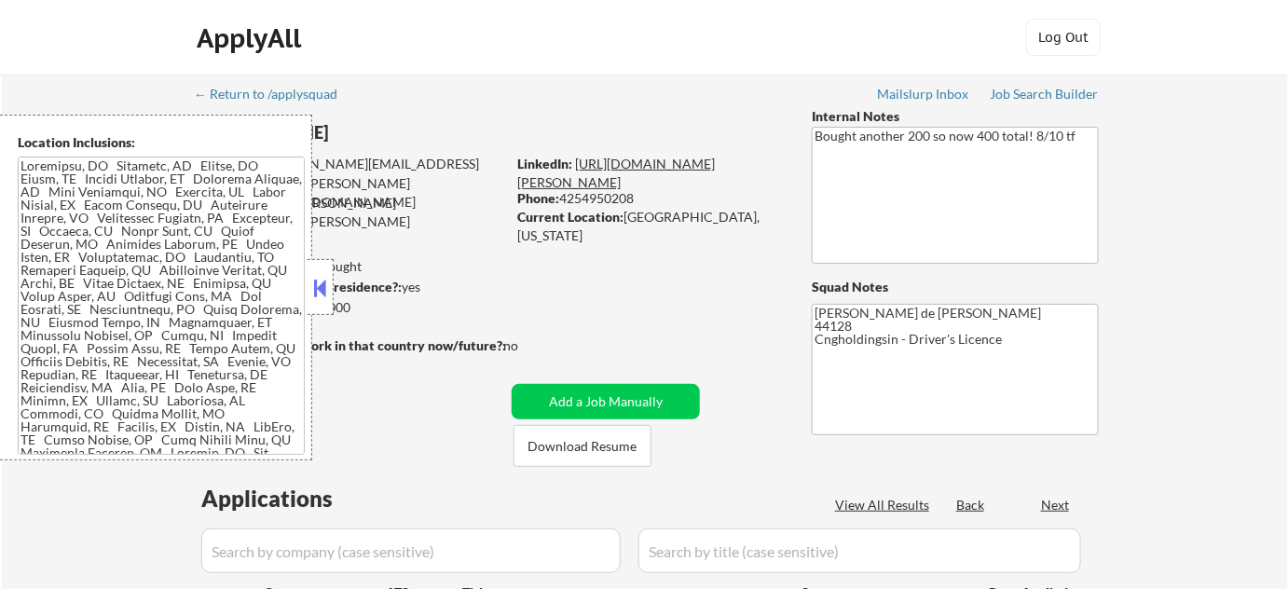
select select ""pending""
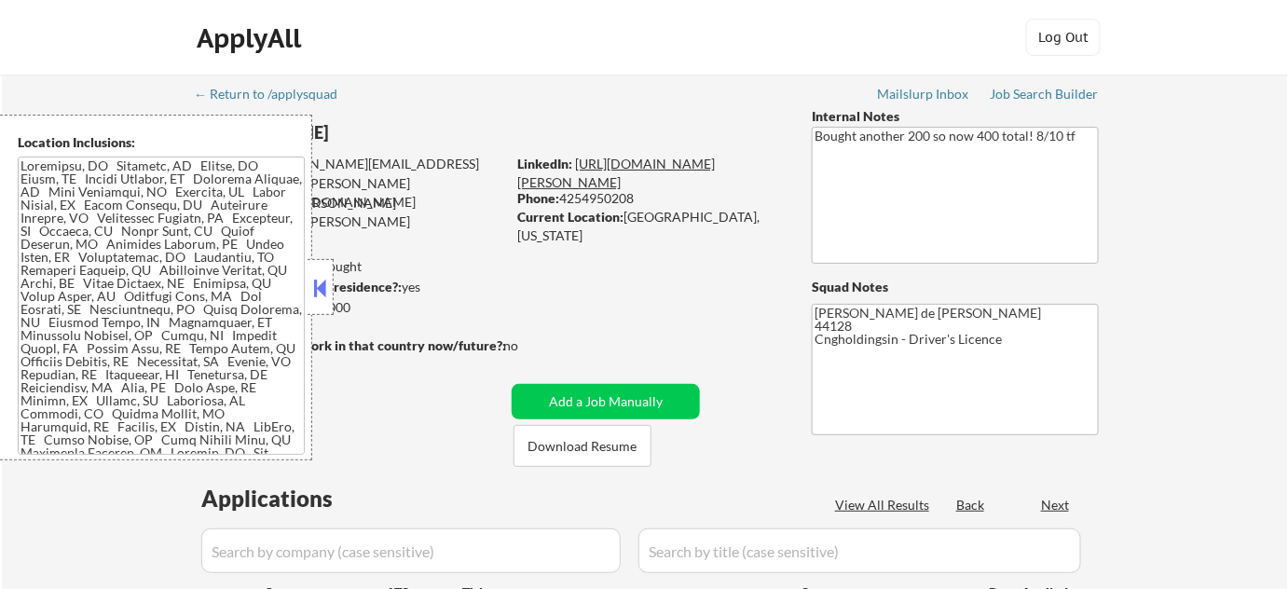
select select ""pending""
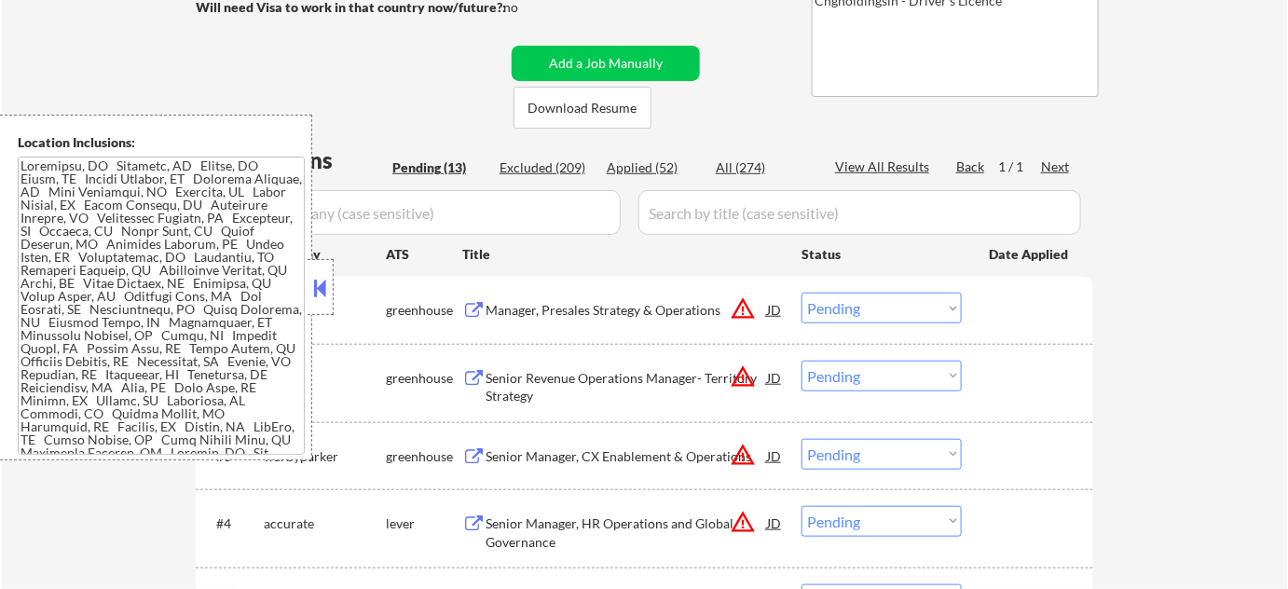
click at [316, 293] on button at bounding box center [320, 288] width 21 height 28
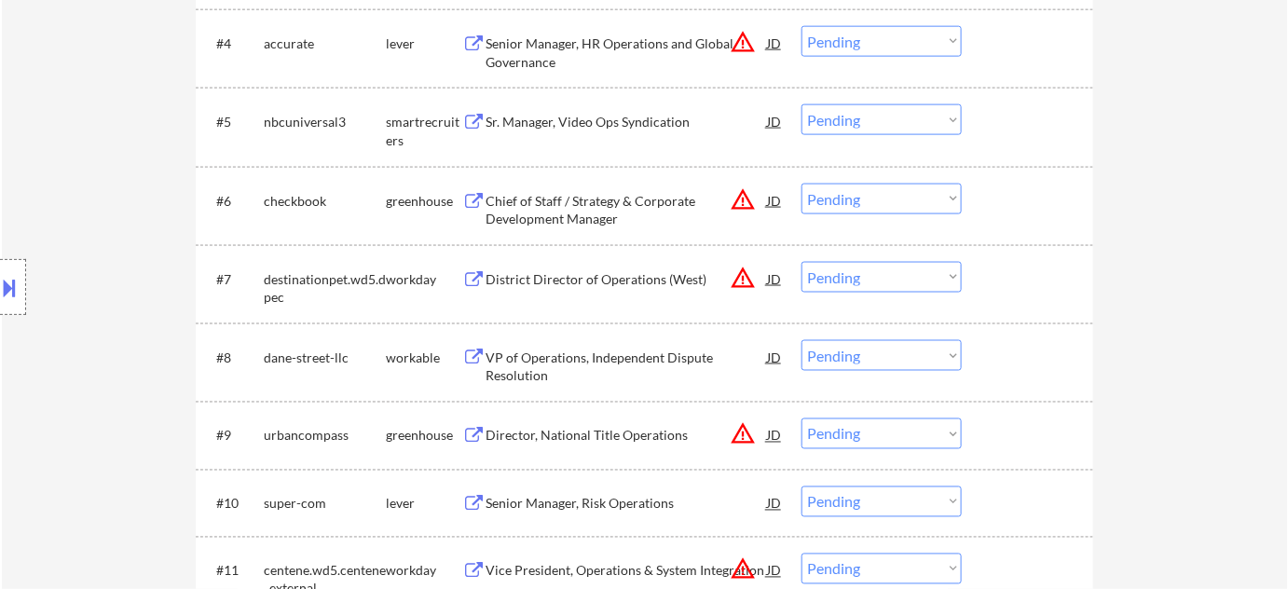
scroll to position [847, 0]
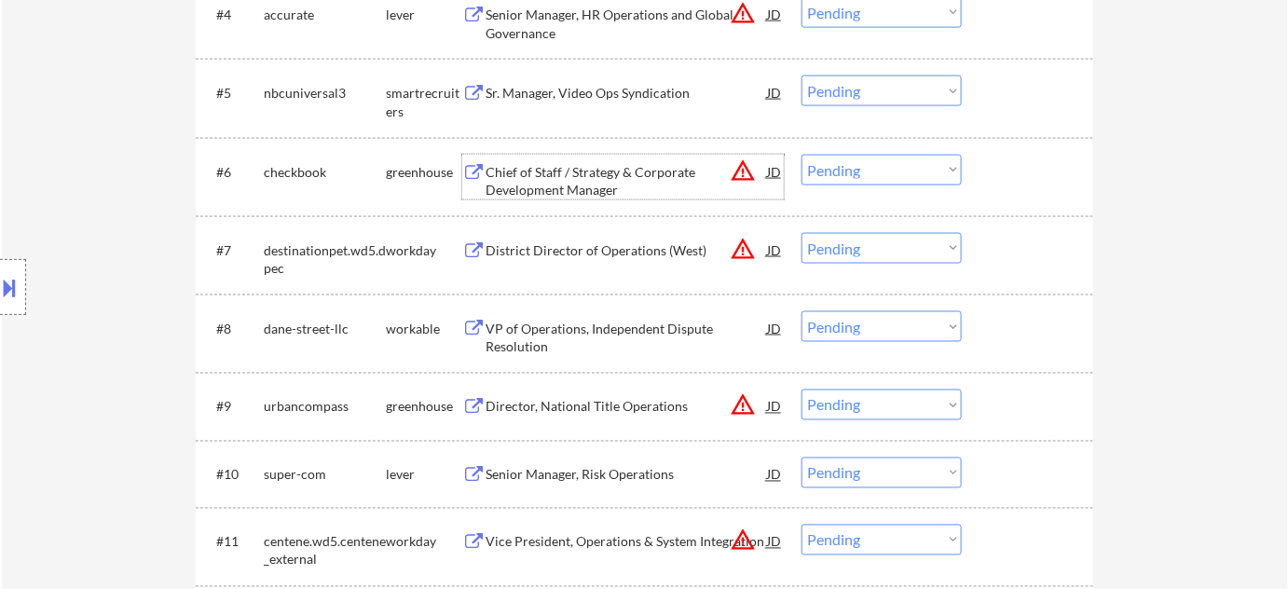
click at [611, 186] on div "Chief of Staff / Strategy & Corporate Development Manager" at bounding box center [626, 181] width 281 height 36
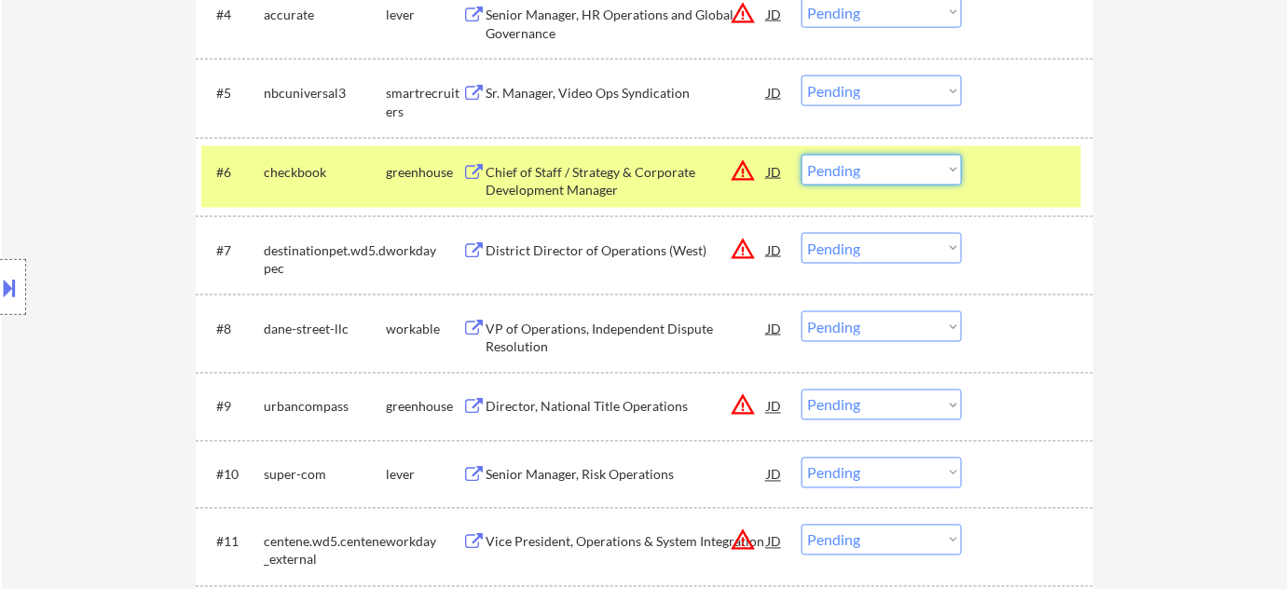
click at [836, 178] on select "Choose an option... Pending Applied Excluded (Questions) Excluded (Expired) Exc…" at bounding box center [882, 170] width 160 height 31
click at [802, 155] on select "Choose an option... Pending Applied Excluded (Questions) Excluded (Expired) Exc…" at bounding box center [882, 170] width 160 height 31
select select ""pending""
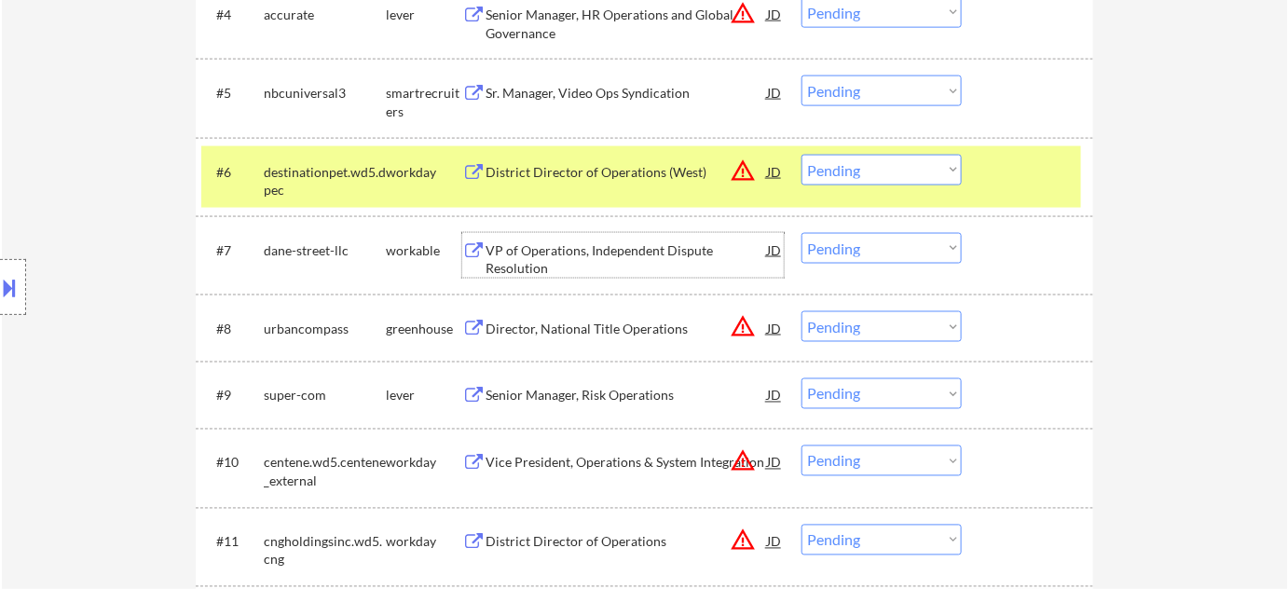
click at [533, 243] on div "VP of Operations, Independent Dispute Resolution" at bounding box center [626, 259] width 281 height 36
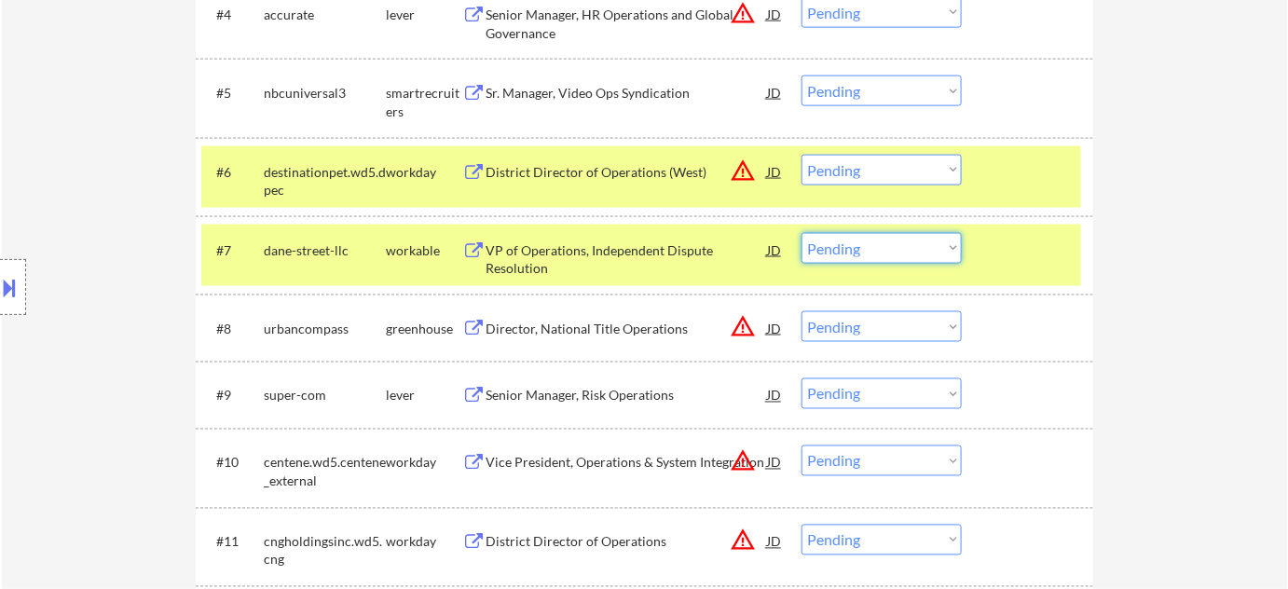
click at [895, 261] on select "Choose an option... Pending Applied Excluded (Questions) Excluded (Expired) Exc…" at bounding box center [882, 248] width 160 height 31
click at [802, 233] on select "Choose an option... Pending Applied Excluded (Questions) Excluded (Expired) Exc…" at bounding box center [882, 248] width 160 height 31
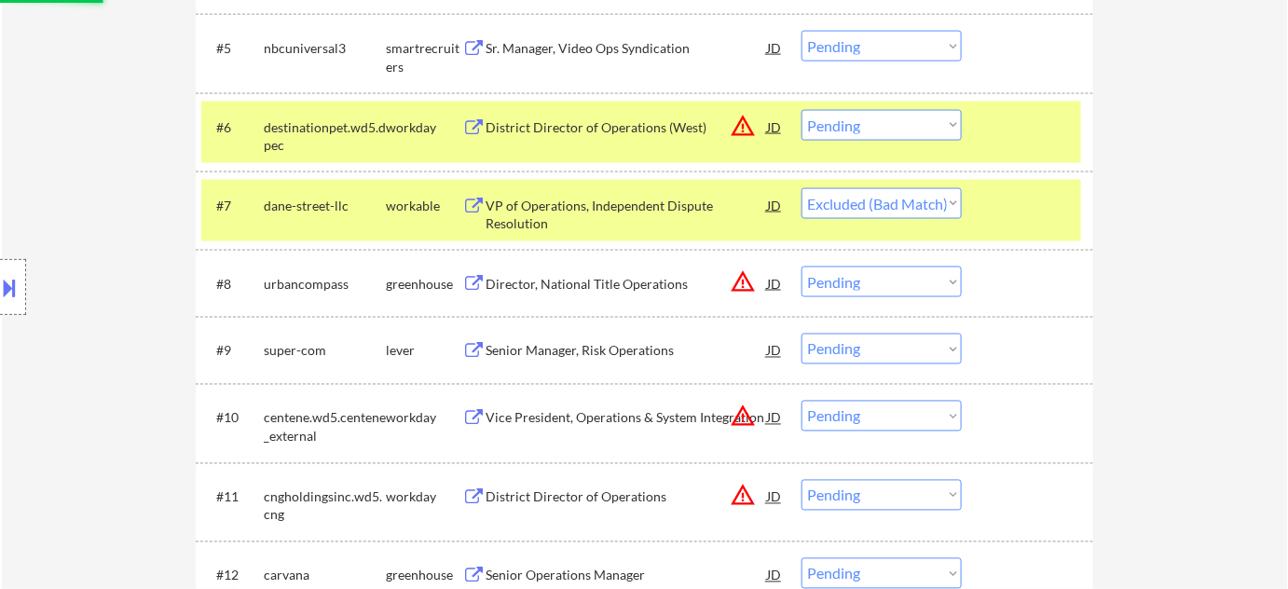
scroll to position [932, 0]
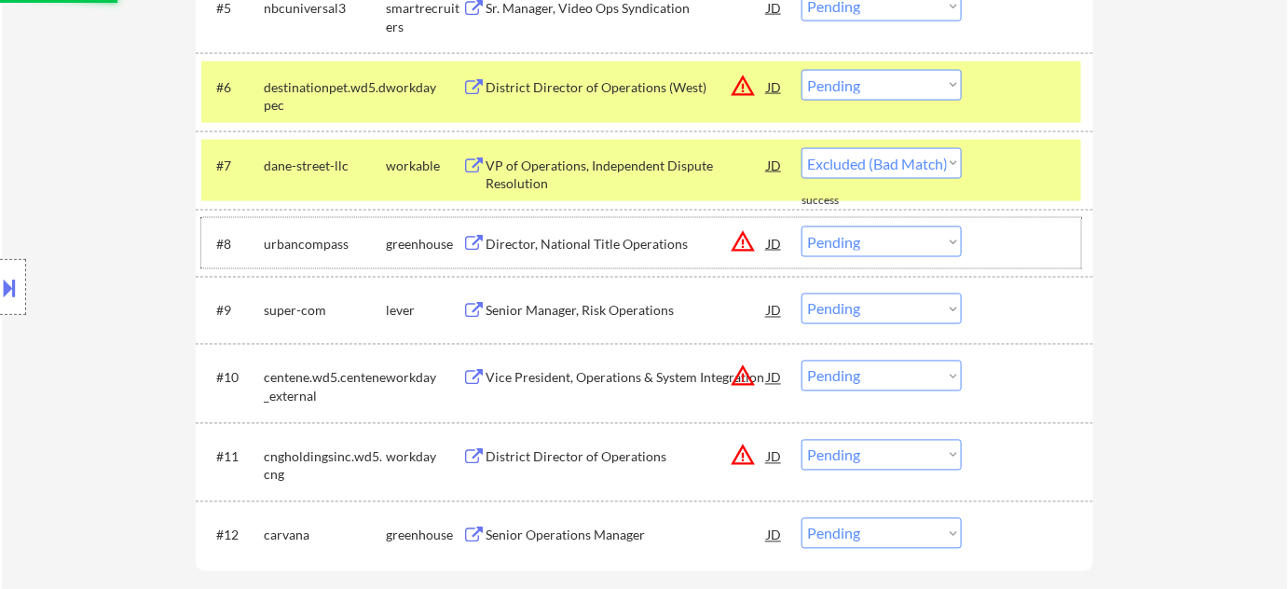
click at [552, 220] on div "#8 urbancompass greenhouse Director, National Title Operations JD warning_amber…" at bounding box center [641, 243] width 880 height 50
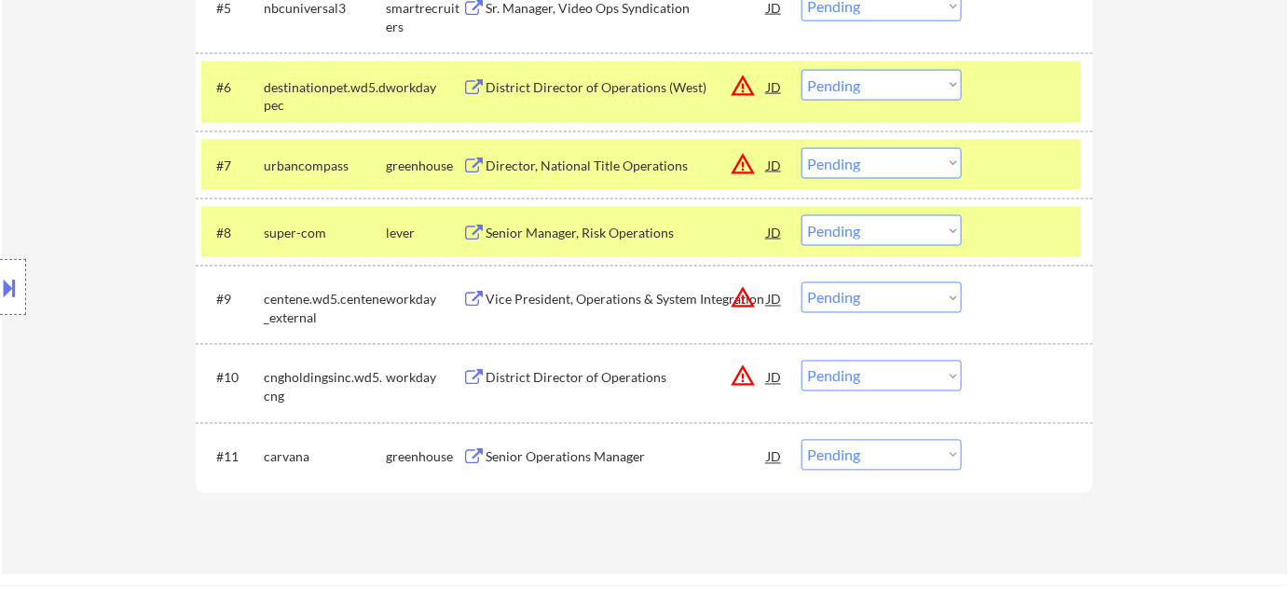
click at [638, 169] on div "Director, National Title Operations" at bounding box center [626, 166] width 281 height 19
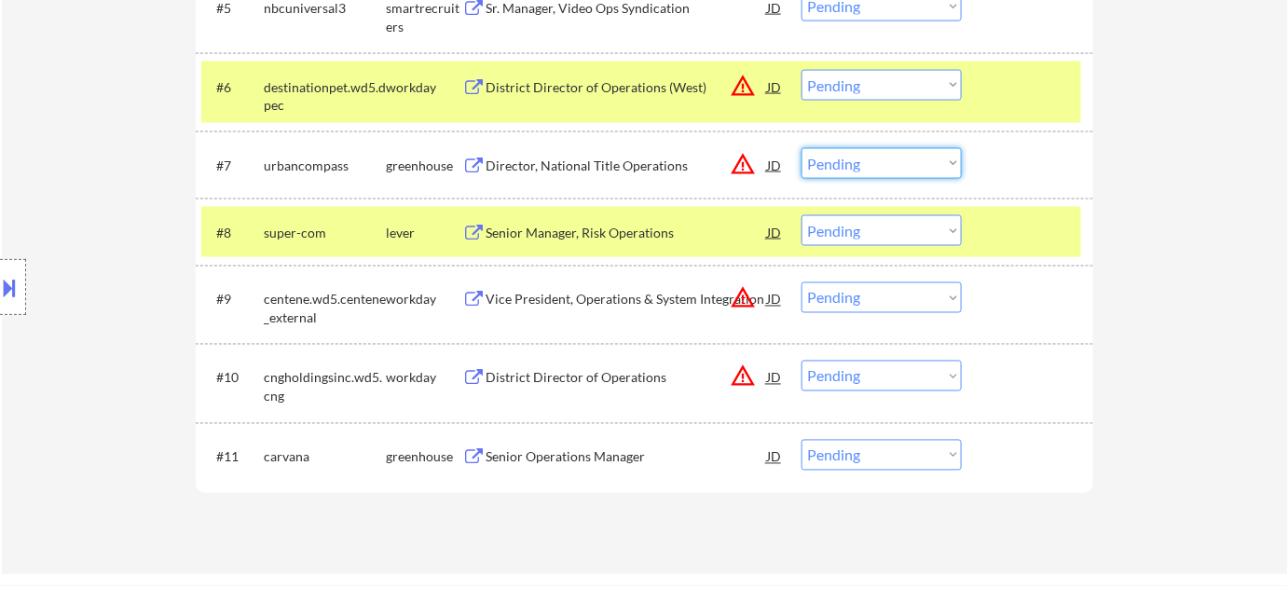
drag, startPoint x: 865, startPoint y: 166, endPoint x: 871, endPoint y: 177, distance: 12.9
click at [865, 166] on select "Choose an option... Pending Applied Excluded (Questions) Excluded (Expired) Exc…" at bounding box center [882, 163] width 160 height 31
click at [802, 148] on select "Choose an option... Pending Applied Excluded (Questions) Excluded (Expired) Exc…" at bounding box center [882, 163] width 160 height 31
click at [648, 233] on div "Senior Manager, Risk Operations" at bounding box center [626, 233] width 281 height 19
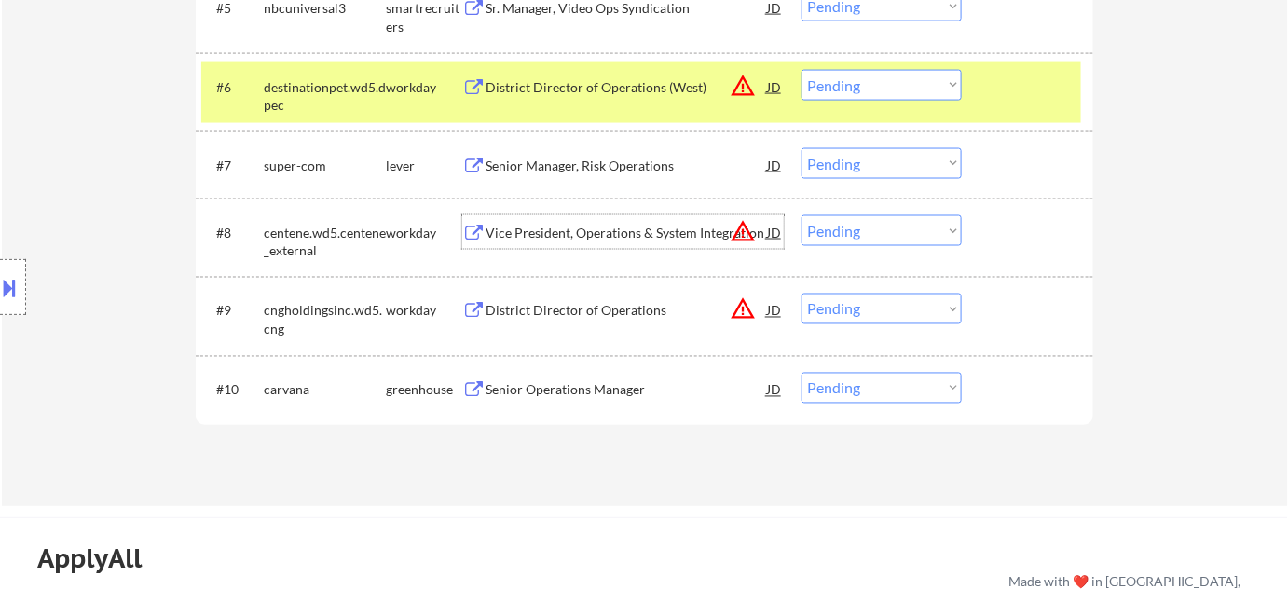
click at [876, 153] on select "Choose an option... Pending Applied Excluded (Questions) Excluded (Expired) Exc…" at bounding box center [882, 163] width 160 height 31
click at [802, 148] on select "Choose an option... Pending Applied Excluded (Questions) Excluded (Expired) Exc…" at bounding box center [882, 163] width 160 height 31
click at [616, 399] on div "Senior Operations Manager" at bounding box center [626, 390] width 281 height 34
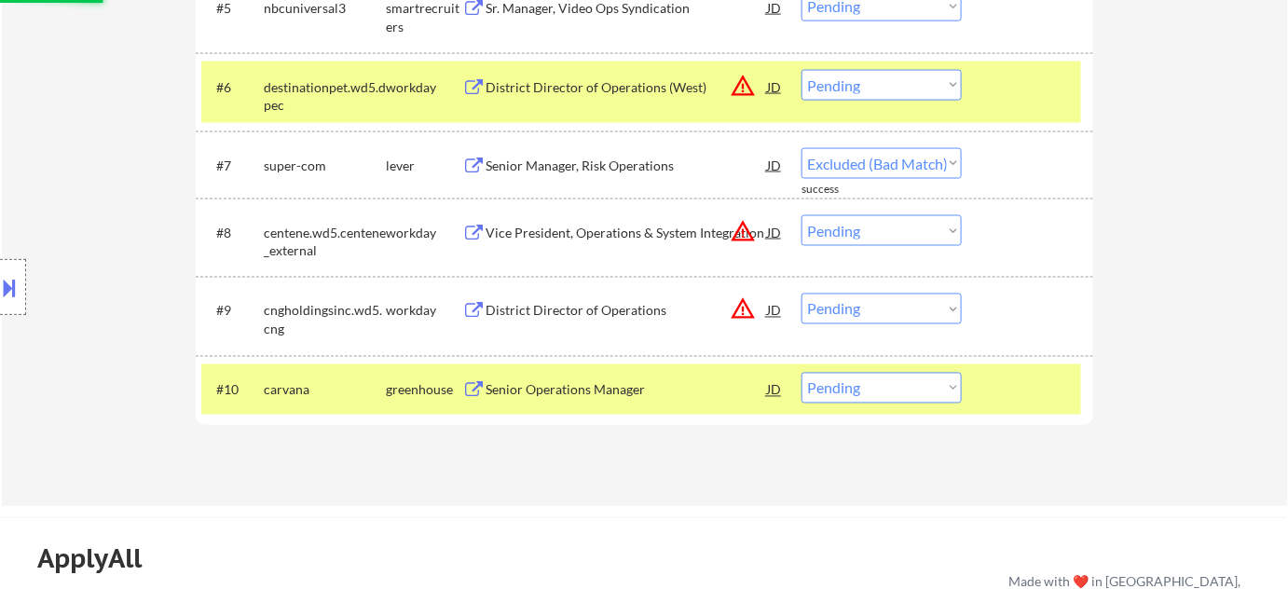
select select ""pending""
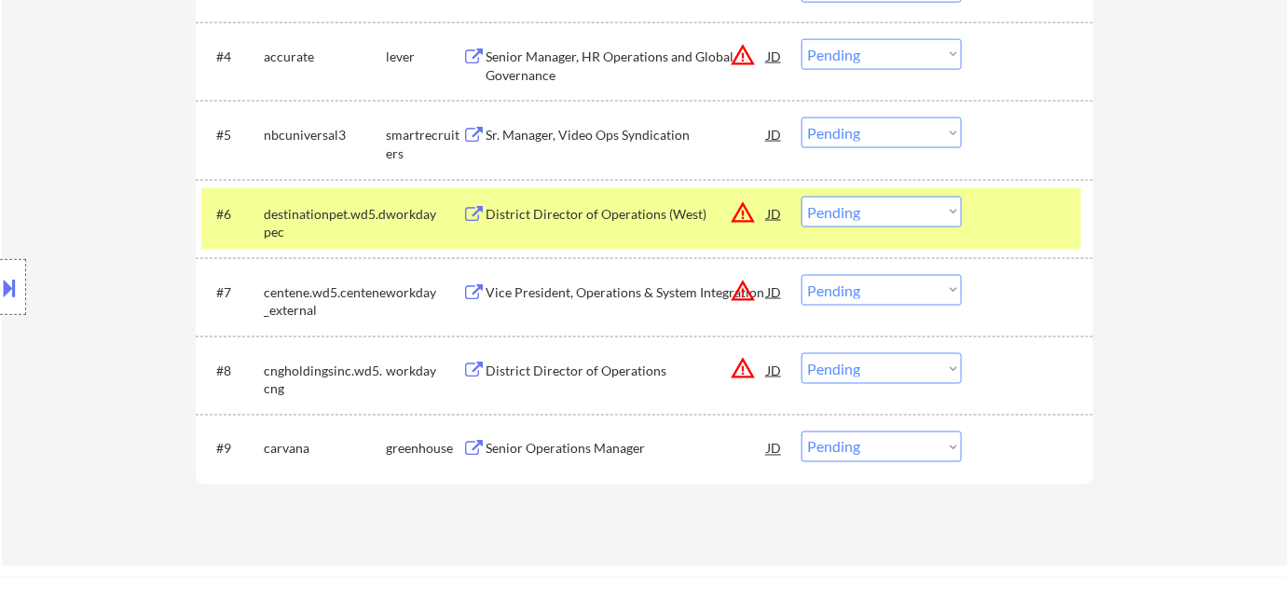
scroll to position [762, 0]
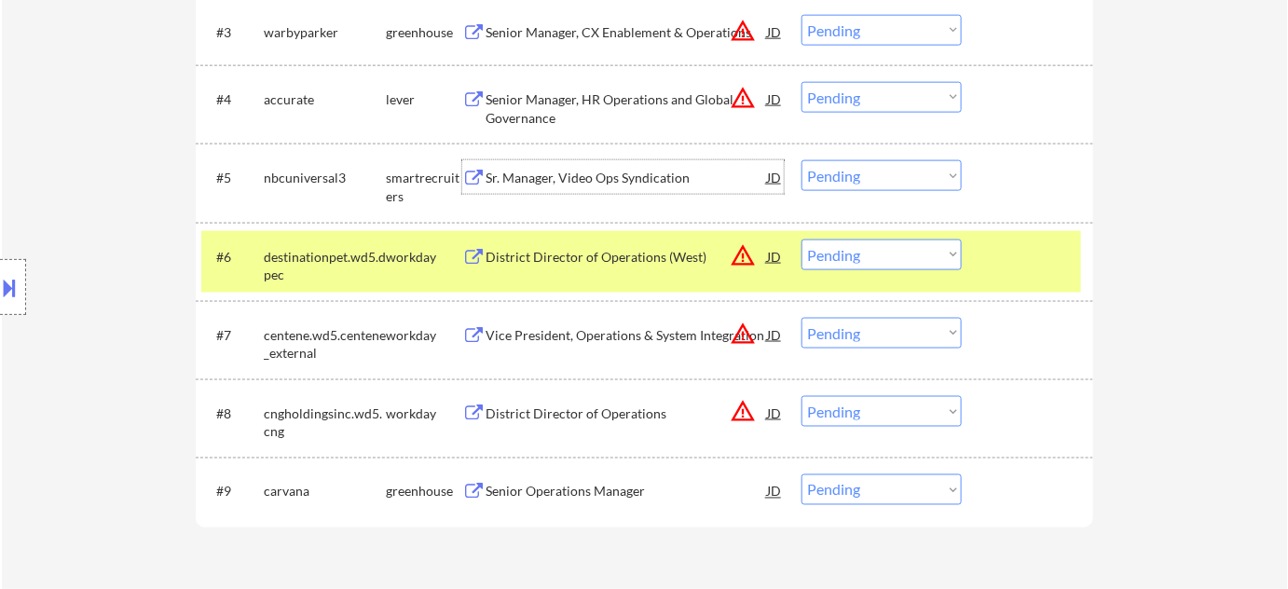
click at [608, 171] on div "Sr. Manager, Video Ops Syndication" at bounding box center [626, 178] width 281 height 19
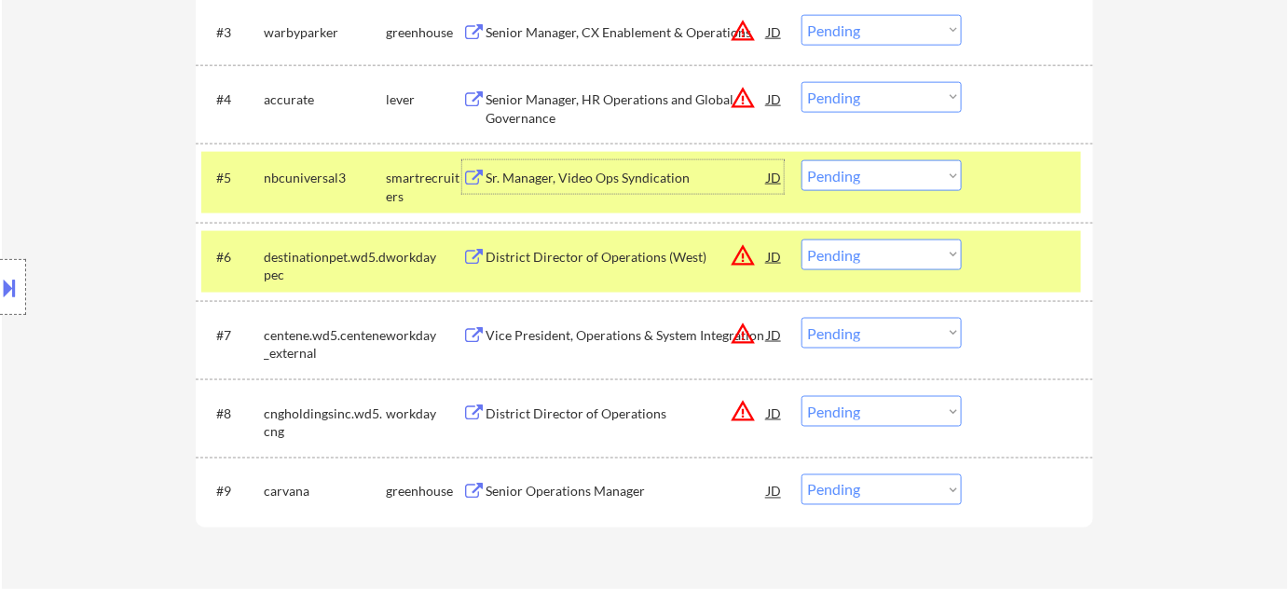
drag, startPoint x: 891, startPoint y: 166, endPoint x: 896, endPoint y: 185, distance: 20.1
click at [891, 166] on select "Choose an option... Pending Applied Excluded (Questions) Excluded (Expired) Exc…" at bounding box center [882, 175] width 160 height 31
click at [802, 160] on select "Choose an option... Pending Applied Excluded (Questions) Excluded (Expired) Exc…" at bounding box center [882, 175] width 160 height 31
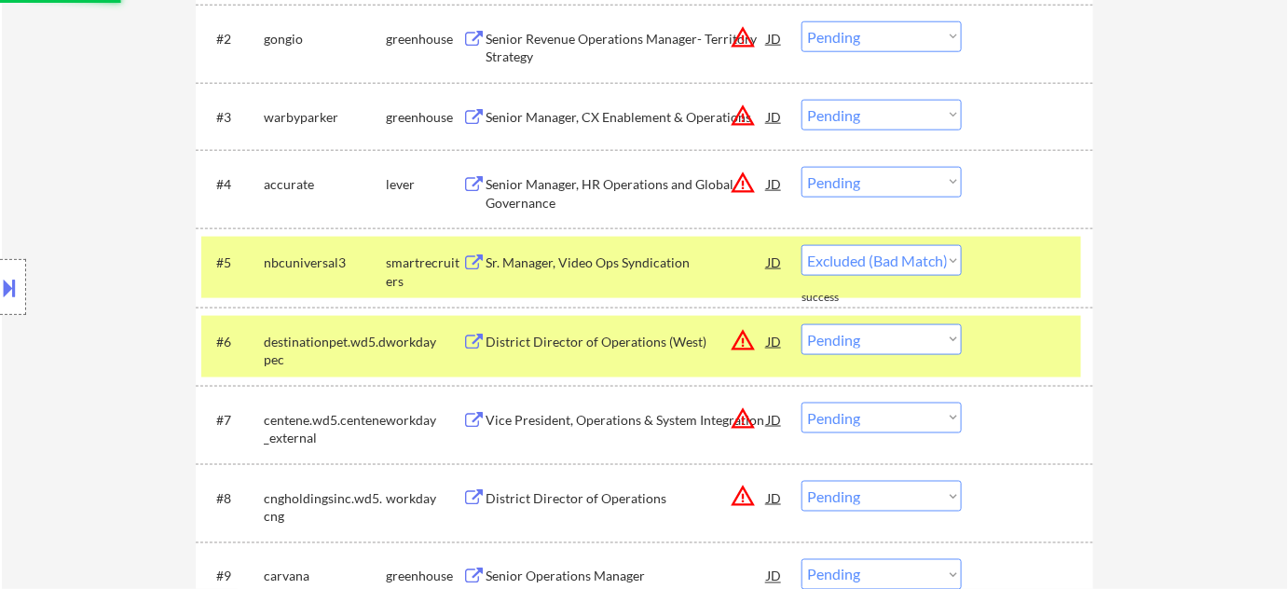
select select ""pending""
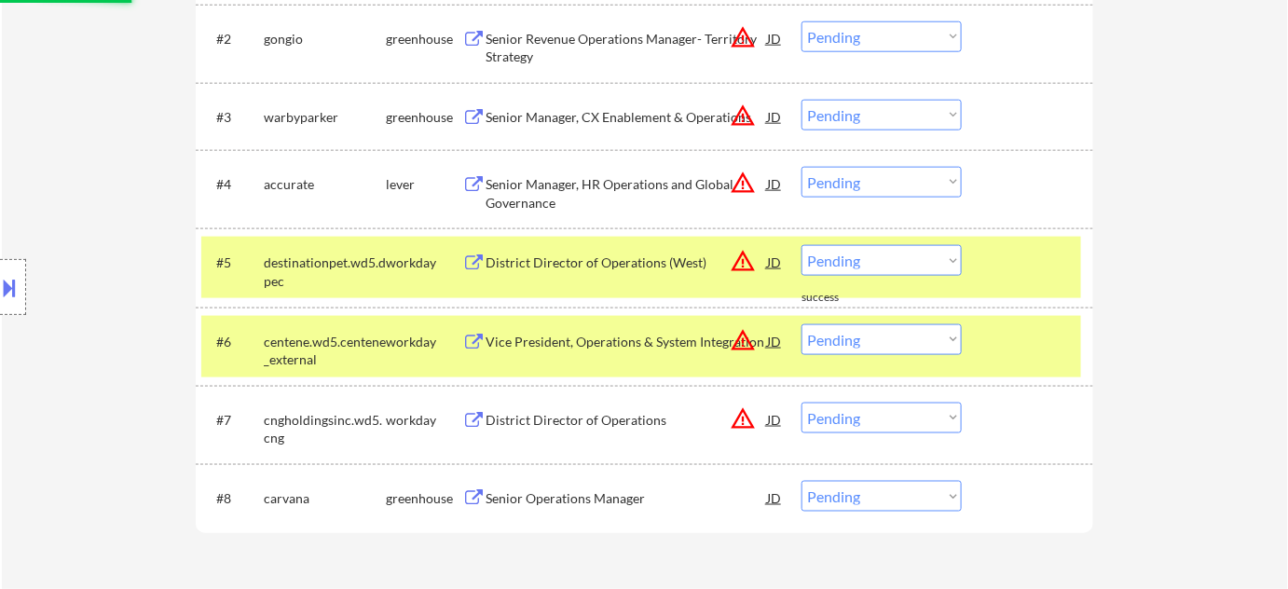
scroll to position [593, 0]
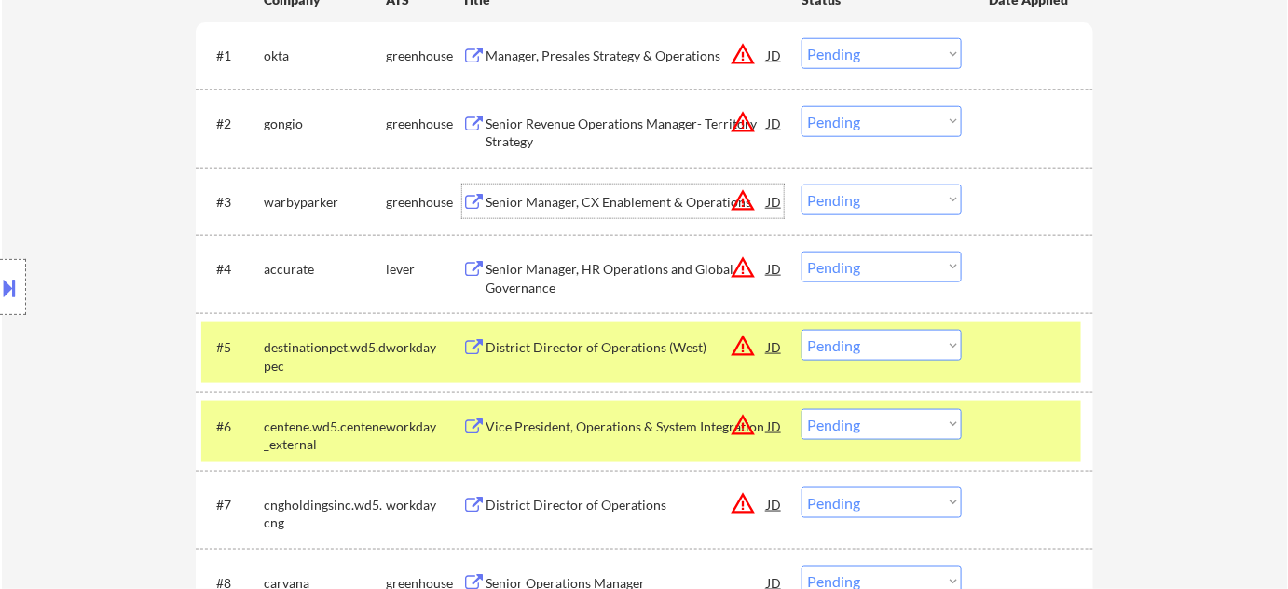
click at [572, 210] on div "Senior Manager, CX Enablement & Operations" at bounding box center [626, 202] width 281 height 19
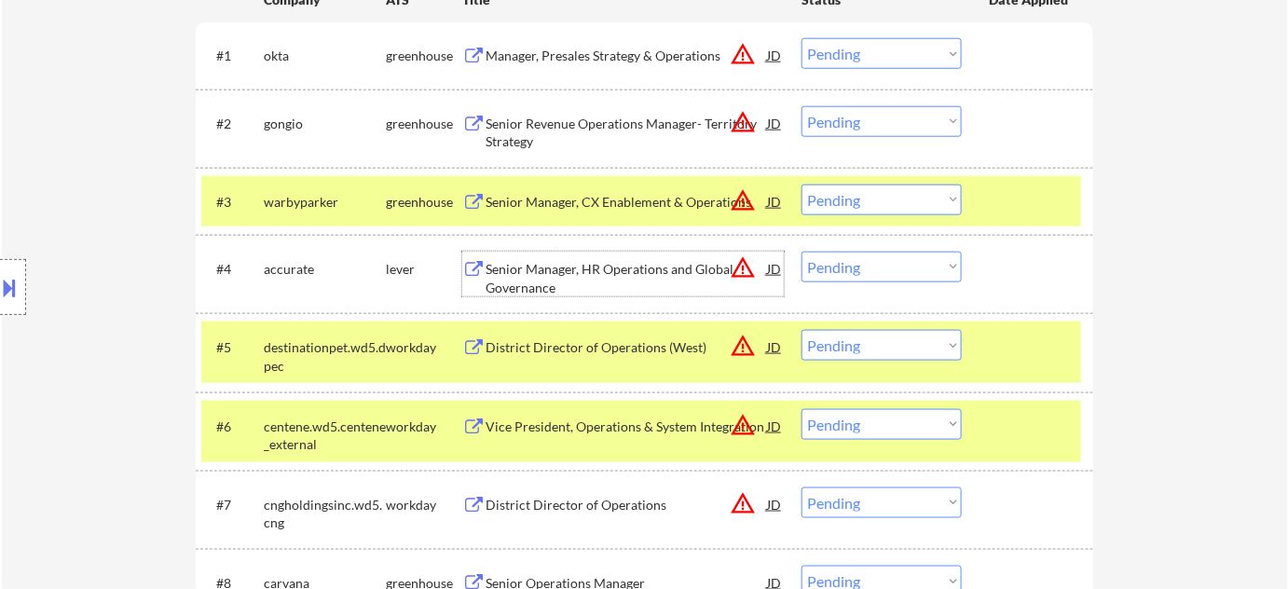
click at [512, 288] on div "Senior Manager, HR Operations and Global Governance" at bounding box center [626, 278] width 281 height 36
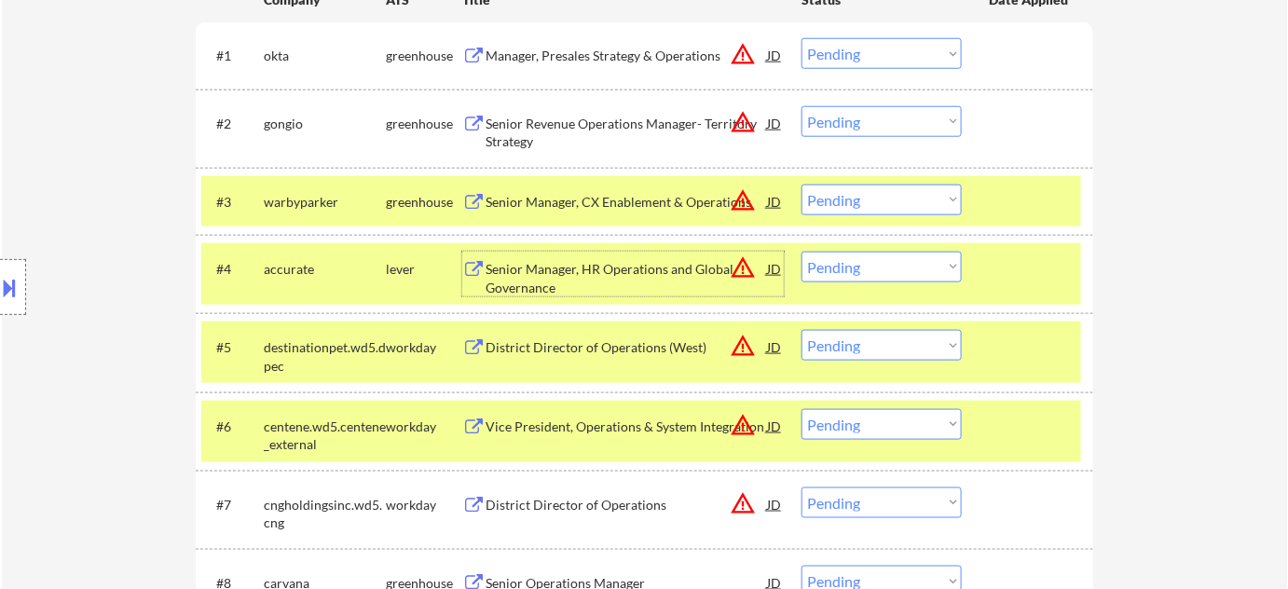
scroll to position [508, 0]
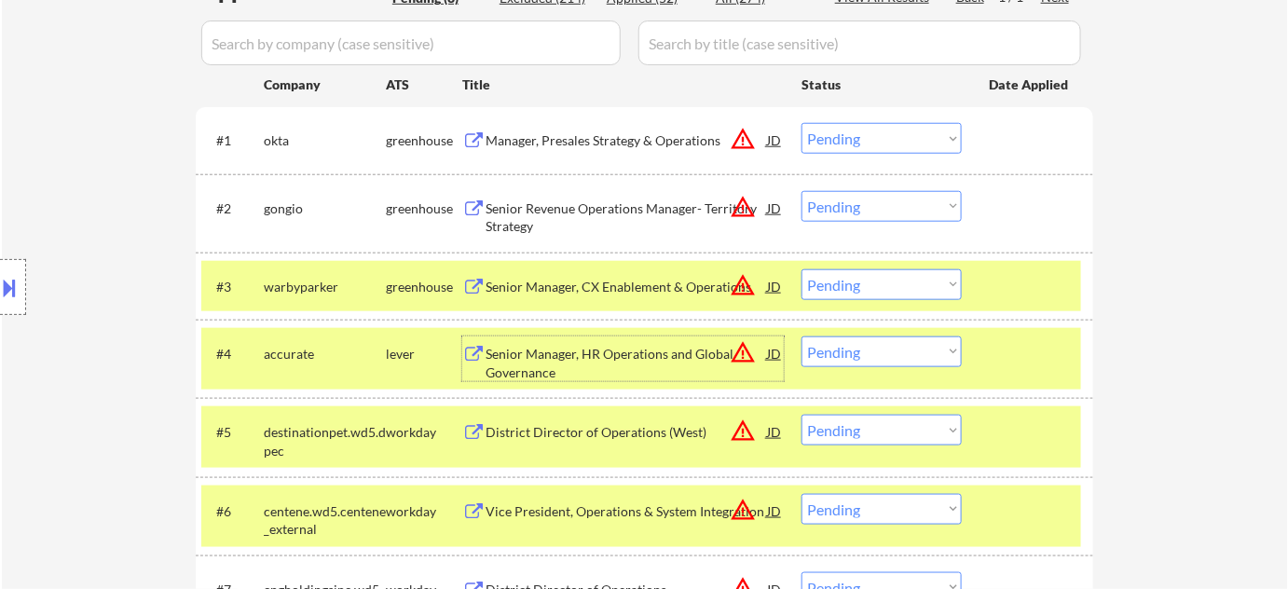
click at [667, 216] on div "Senior Revenue Operations Manager- Territory Strategy" at bounding box center [626, 217] width 281 height 36
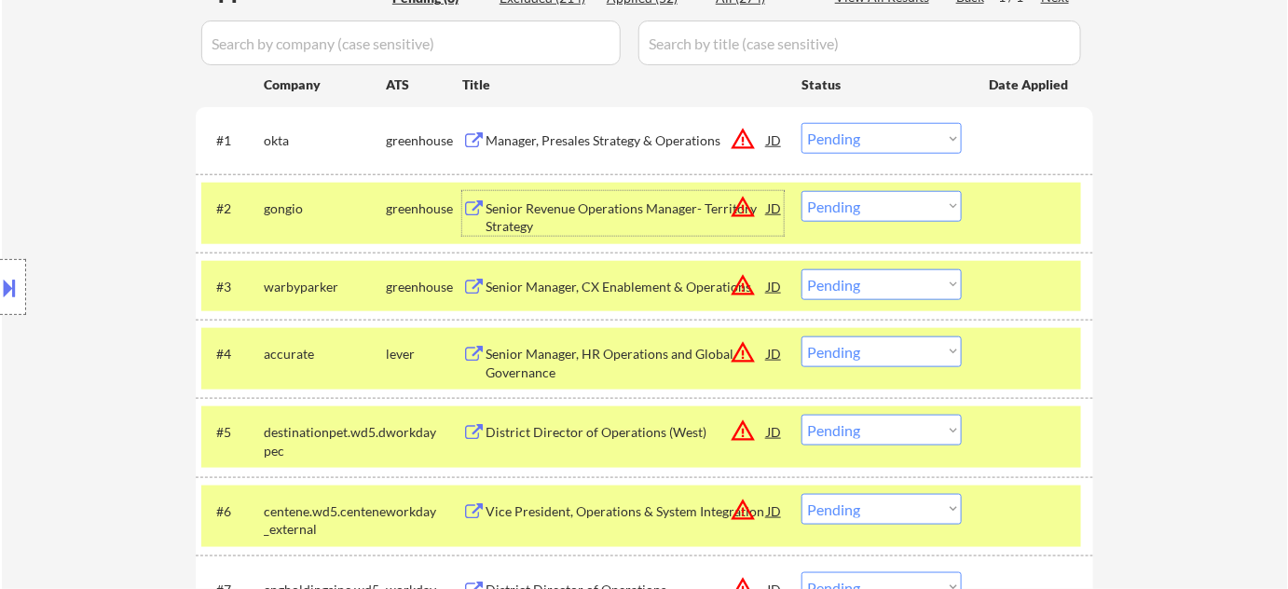
click at [848, 197] on select "Choose an option... Pending Applied Excluded (Questions) Excluded (Expired) Exc…" at bounding box center [882, 206] width 160 height 31
click at [802, 191] on select "Choose an option... Pending Applied Excluded (Questions) Excluded (Expired) Exc…" at bounding box center [882, 206] width 160 height 31
select select ""pending""
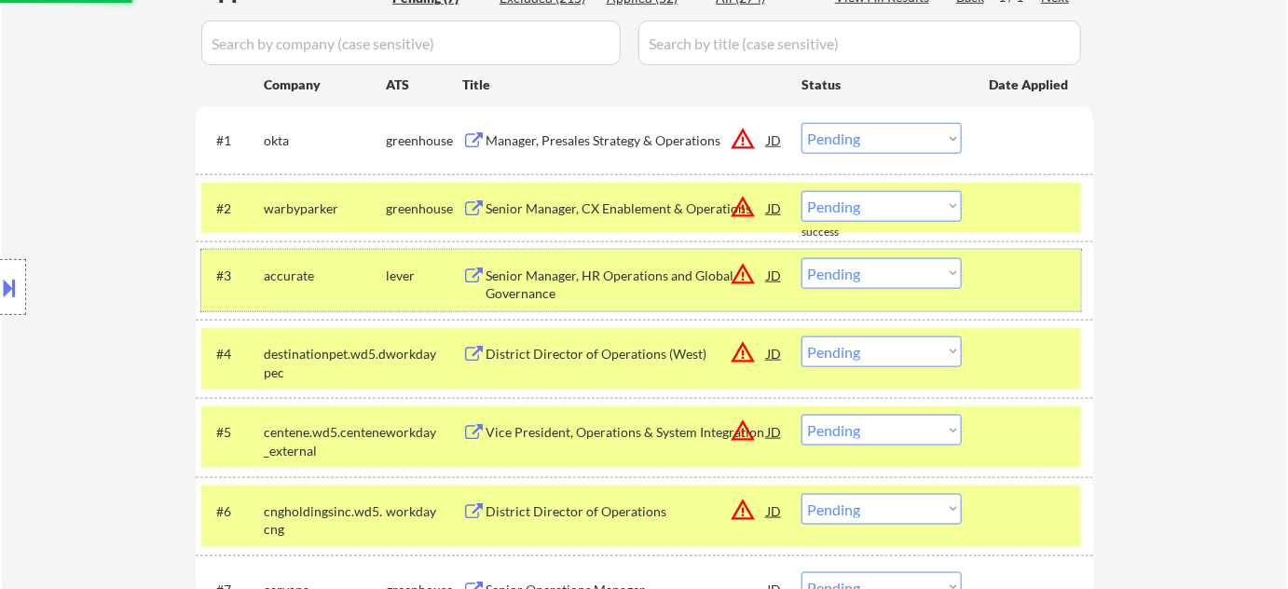
click at [882, 290] on div "#3 accurate lever Senior Manager, HR Operations and Global Governance JD warnin…" at bounding box center [641, 281] width 880 height 62
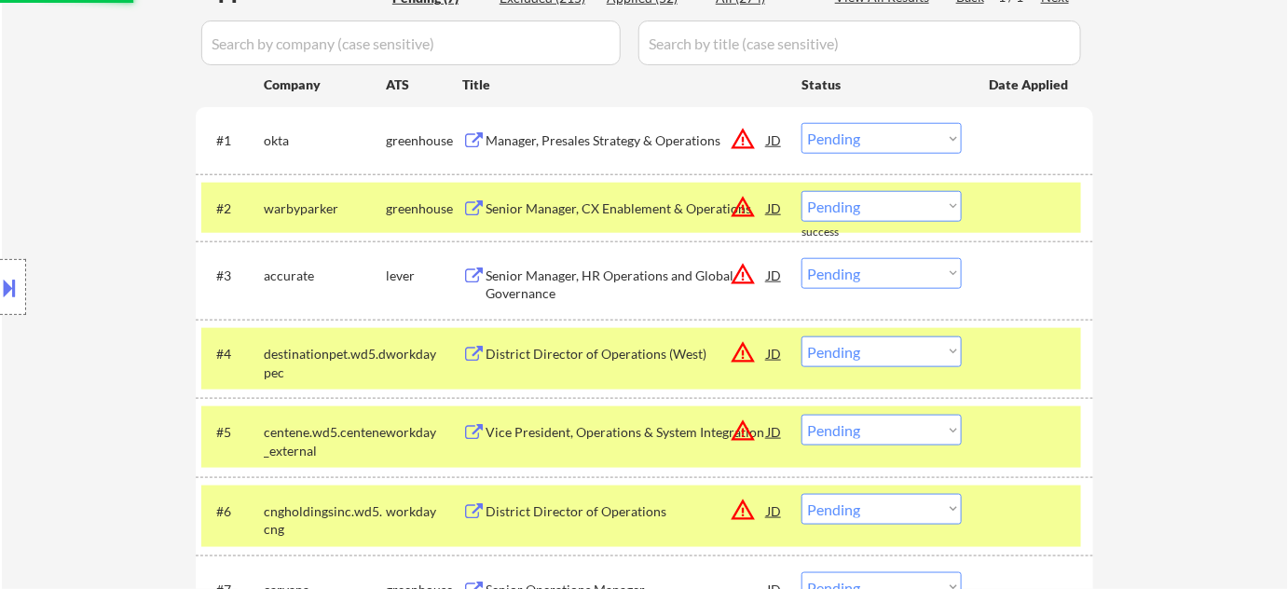
click at [895, 278] on select "Choose an option... Pending Applied Excluded (Questions) Excluded (Expired) Exc…" at bounding box center [882, 273] width 160 height 31
click at [802, 258] on select "Choose an option... Pending Applied Excluded (Questions) Excluded (Expired) Exc…" at bounding box center [882, 273] width 160 height 31
select select ""pending""
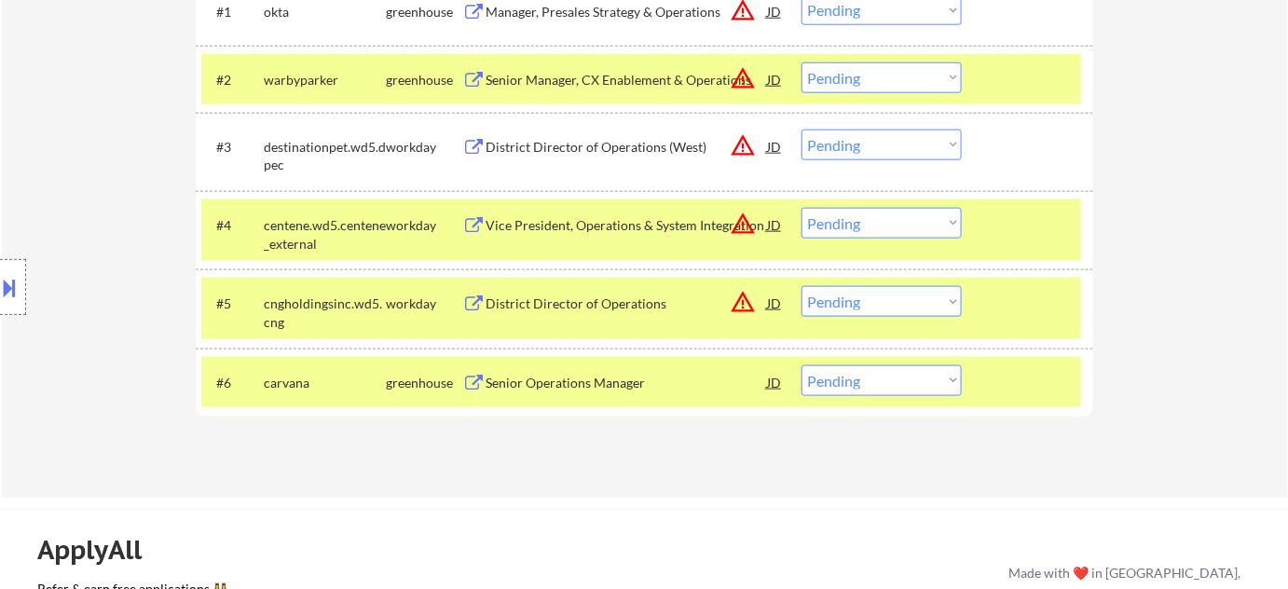
scroll to position [678, 0]
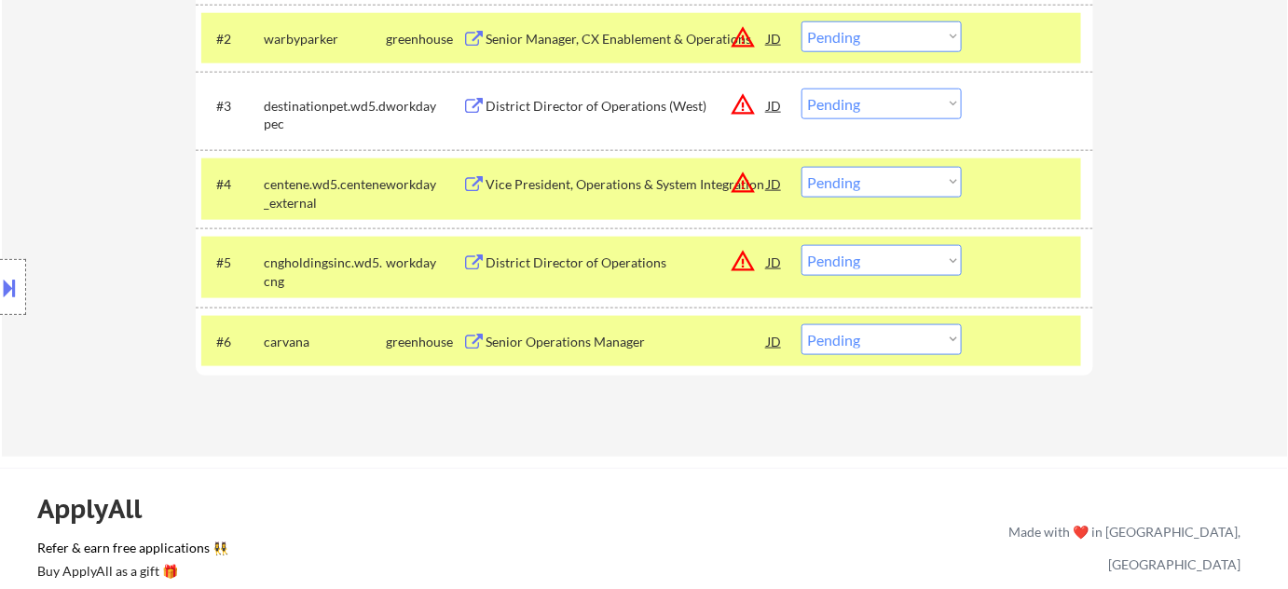
click at [613, 176] on div "Vice President, Operations & System Integration" at bounding box center [626, 184] width 281 height 19
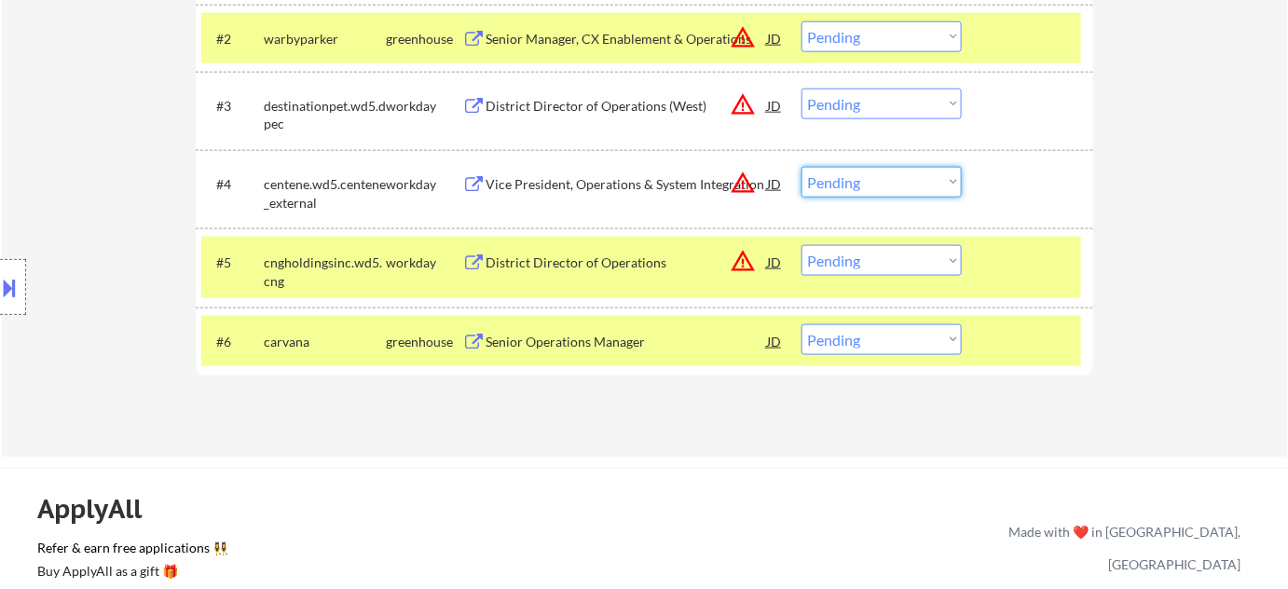
drag, startPoint x: 929, startPoint y: 175, endPoint x: 926, endPoint y: 185, distance: 10.9
click at [929, 175] on select "Choose an option... Pending Applied Excluded (Questions) Excluded (Expired) Exc…" at bounding box center [882, 182] width 160 height 31
click at [802, 167] on select "Choose an option... Pending Applied Excluded (Questions) Excluded (Expired) Exc…" at bounding box center [882, 182] width 160 height 31
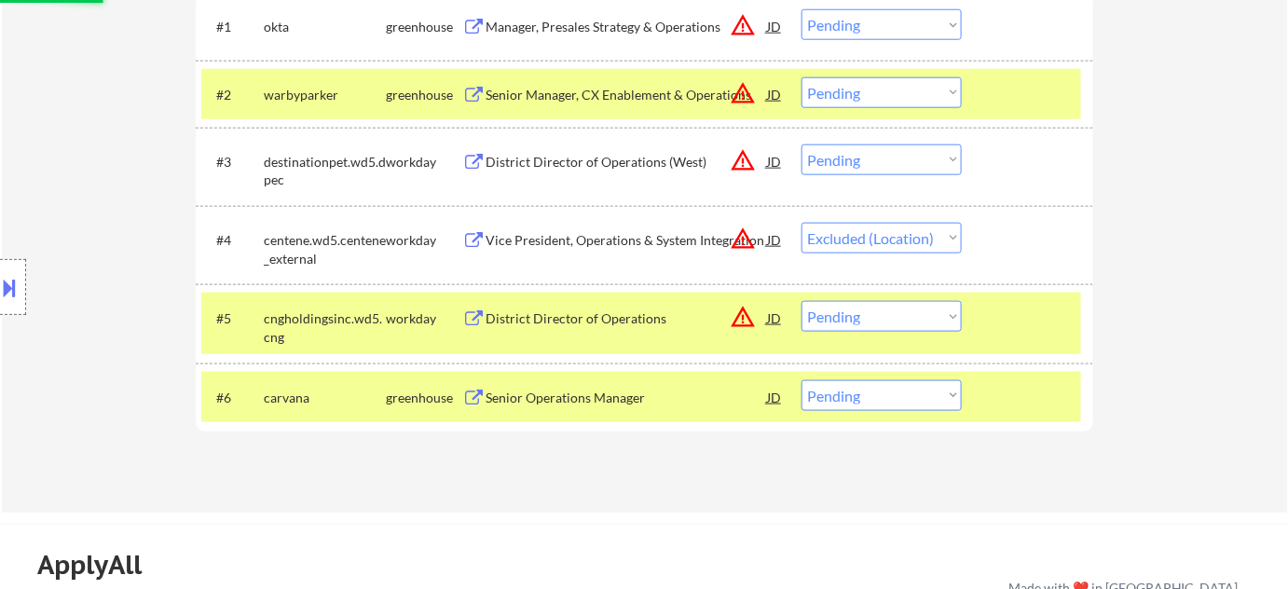
scroll to position [593, 0]
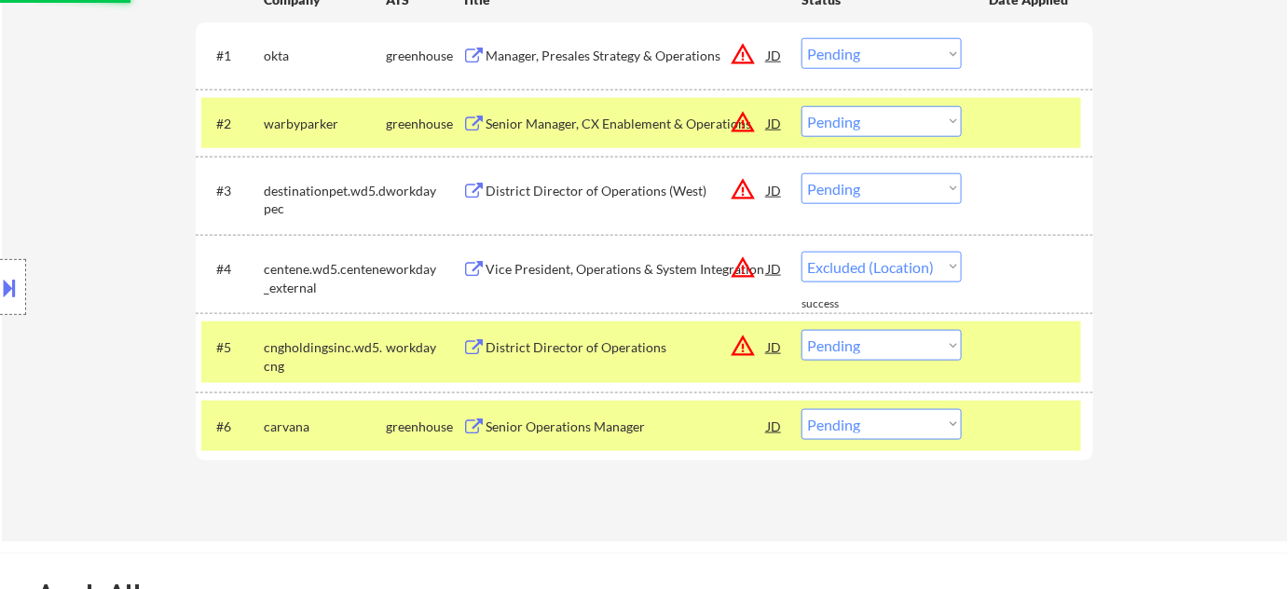
select select ""pending""
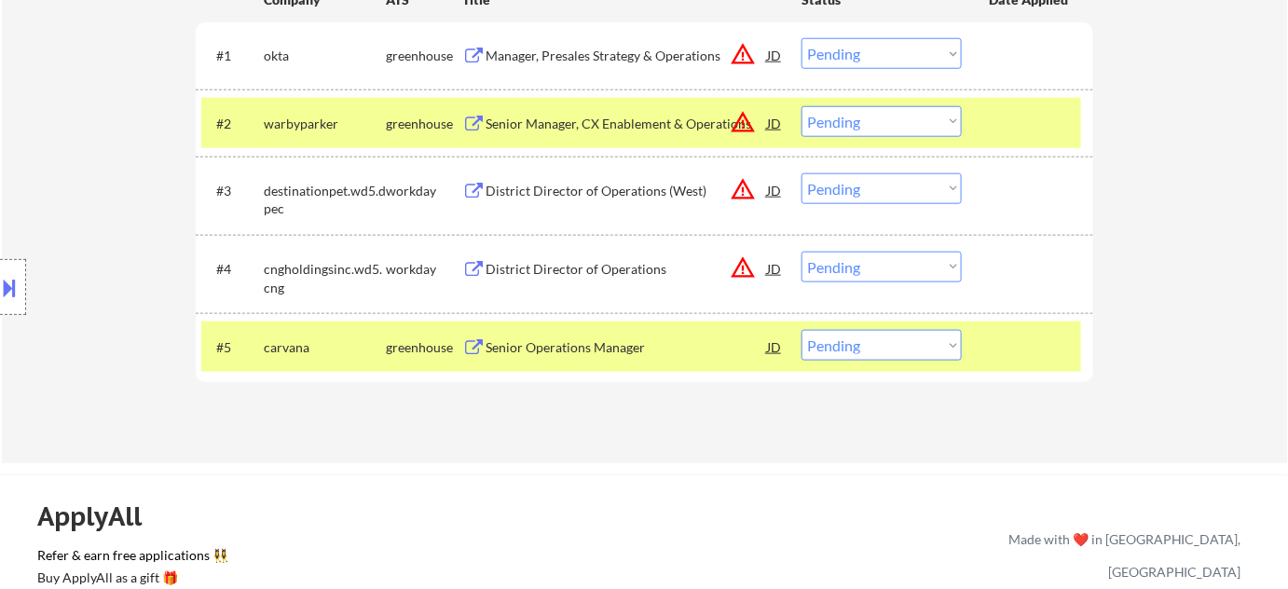
click at [621, 263] on div "District Director of Operations" at bounding box center [626, 269] width 281 height 19
